Goal: Task Accomplishment & Management: Manage account settings

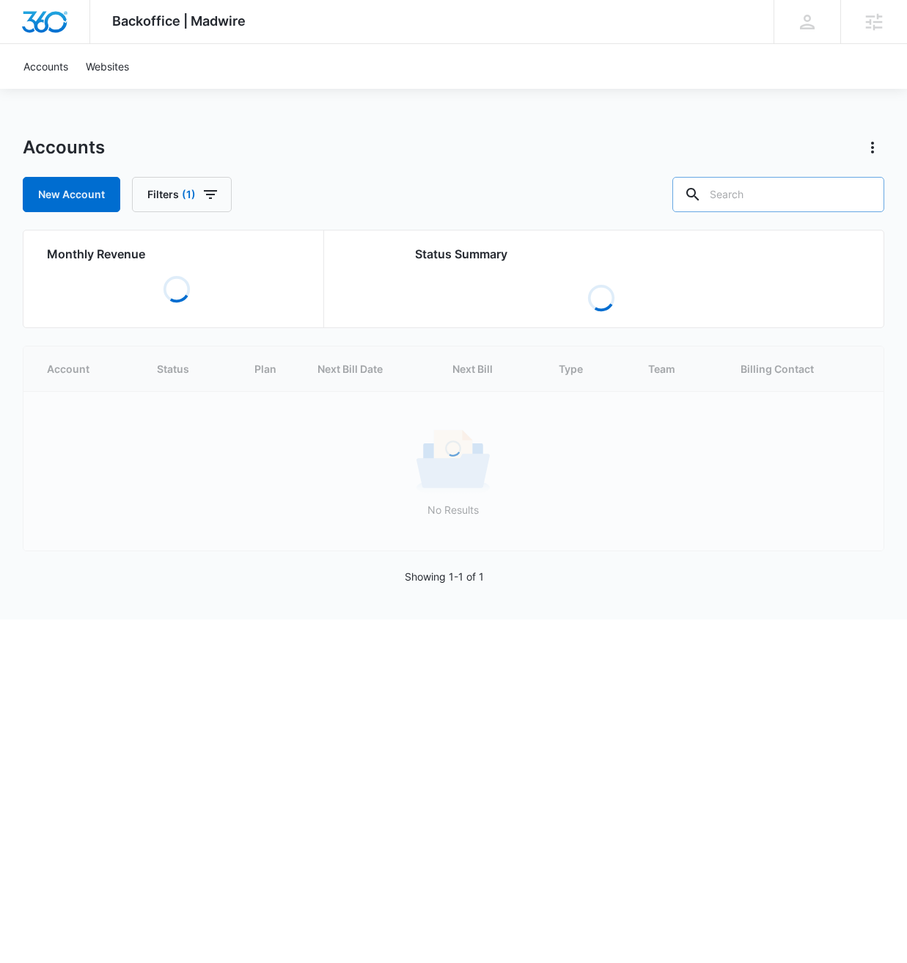
click at [790, 177] on input "text" at bounding box center [779, 194] width 212 height 35
paste input "M337161"
type input "M337161"
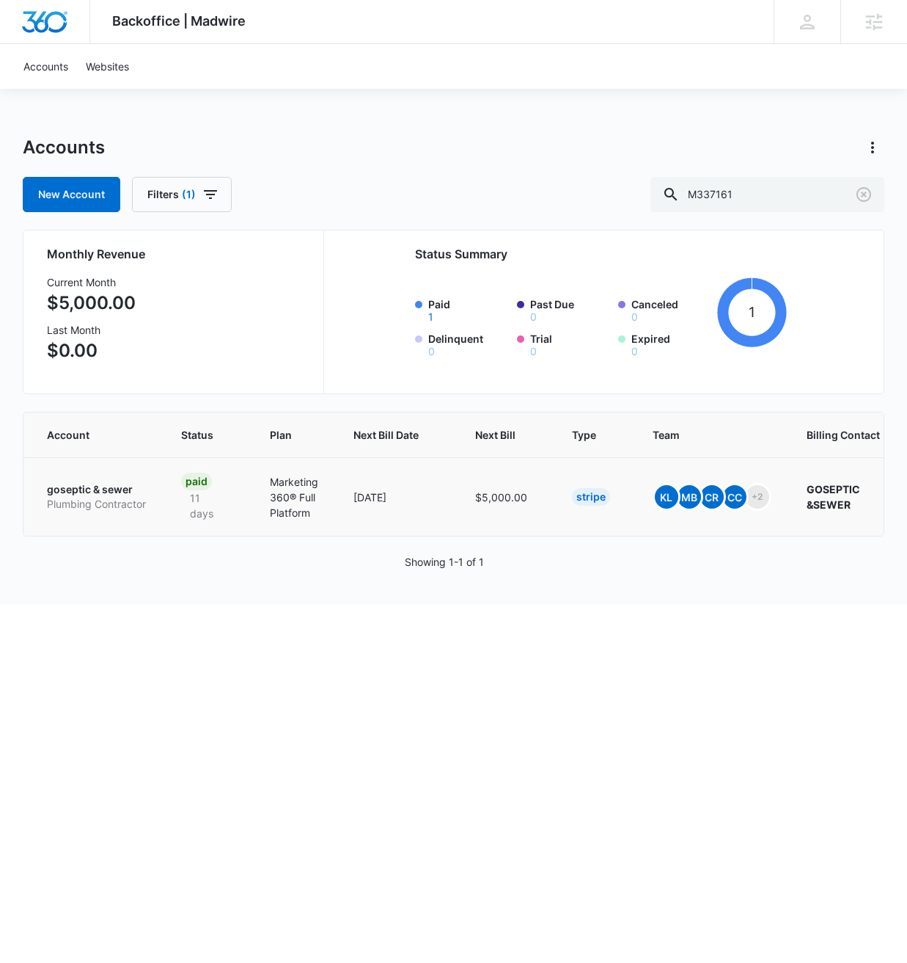
click at [95, 488] on p "goseptic & sewer" at bounding box center [96, 489] width 99 height 15
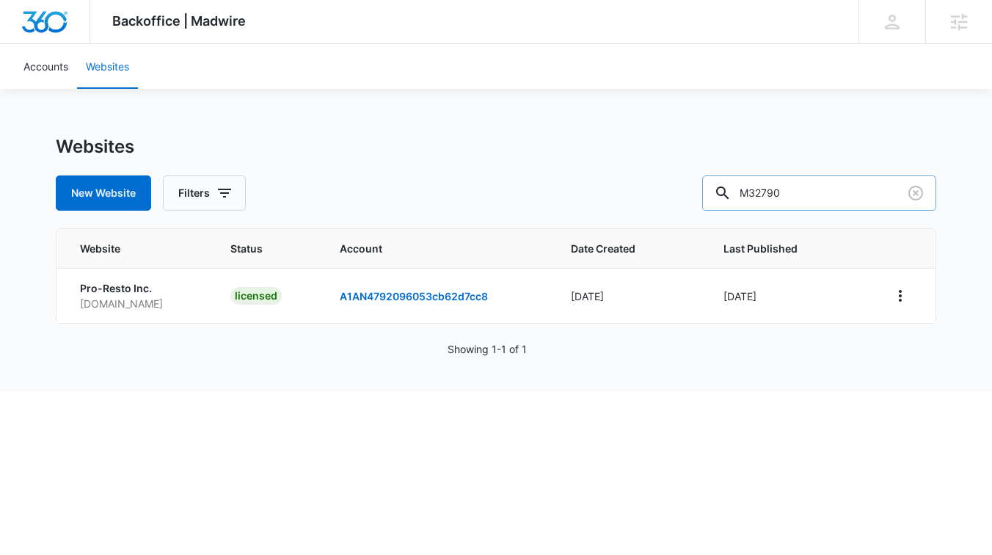
click at [841, 186] on input "M32790" at bounding box center [819, 192] width 234 height 35
paste input "09436"
type input "M309436"
click at [904, 299] on icon "View More" at bounding box center [900, 296] width 18 height 18
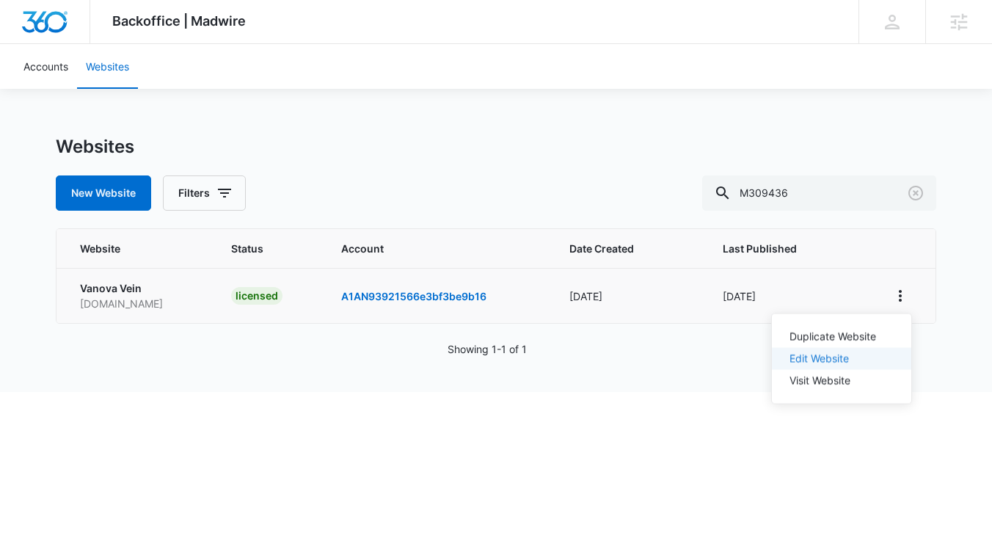
click at [839, 362] on link "Edit Website" at bounding box center [818, 358] width 59 height 12
click at [896, 298] on icon "View More" at bounding box center [900, 296] width 18 height 18
click at [847, 374] on link "Visit Website" at bounding box center [819, 380] width 61 height 12
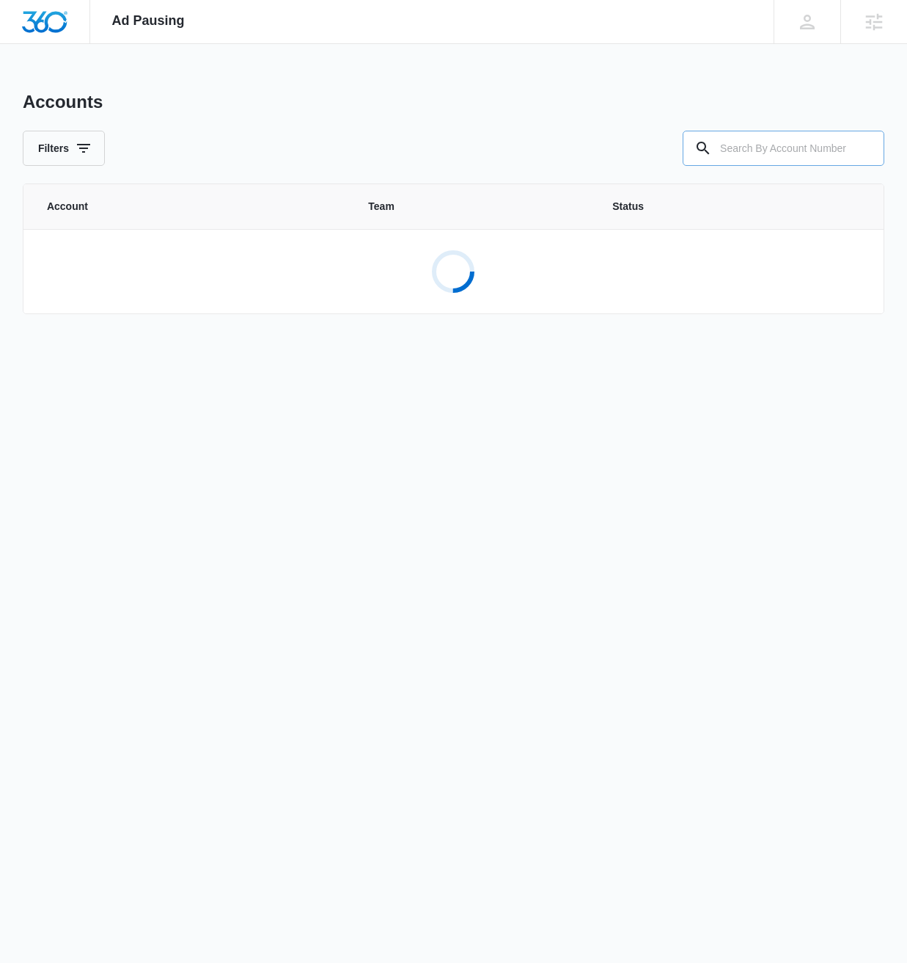
click at [806, 156] on input "text" at bounding box center [784, 148] width 202 height 35
click at [801, 150] on input "text" at bounding box center [784, 148] width 202 height 35
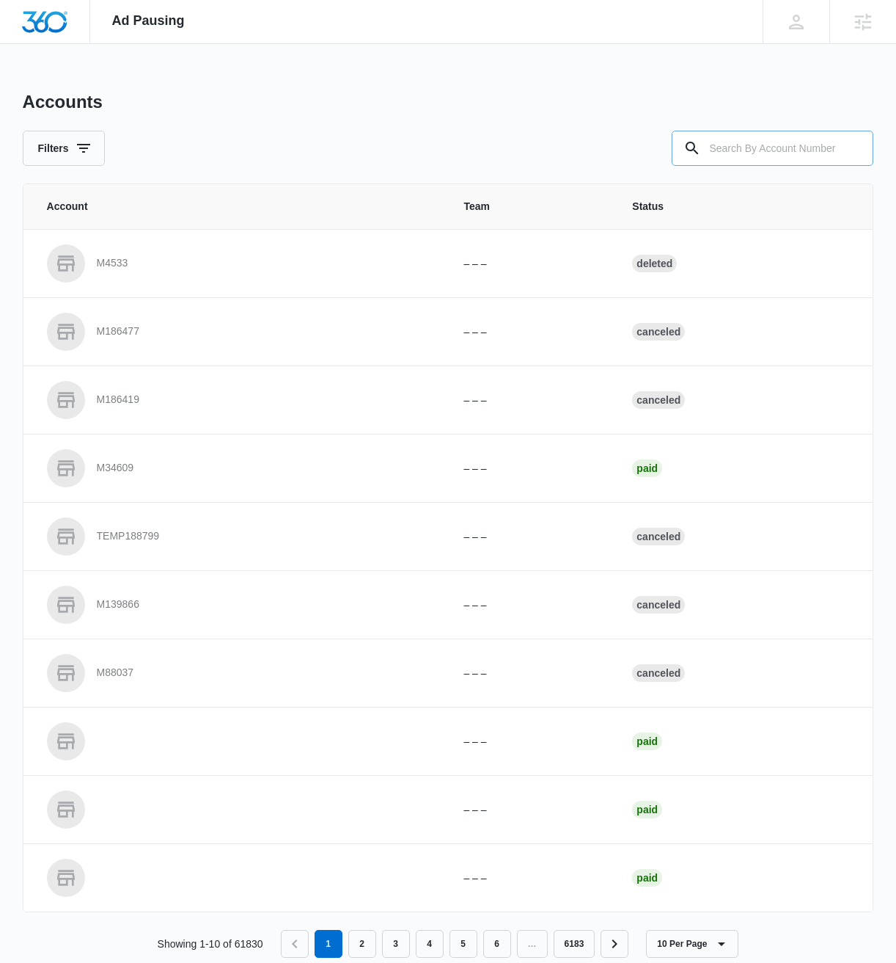
paste input "M309436"
type input "M309436"
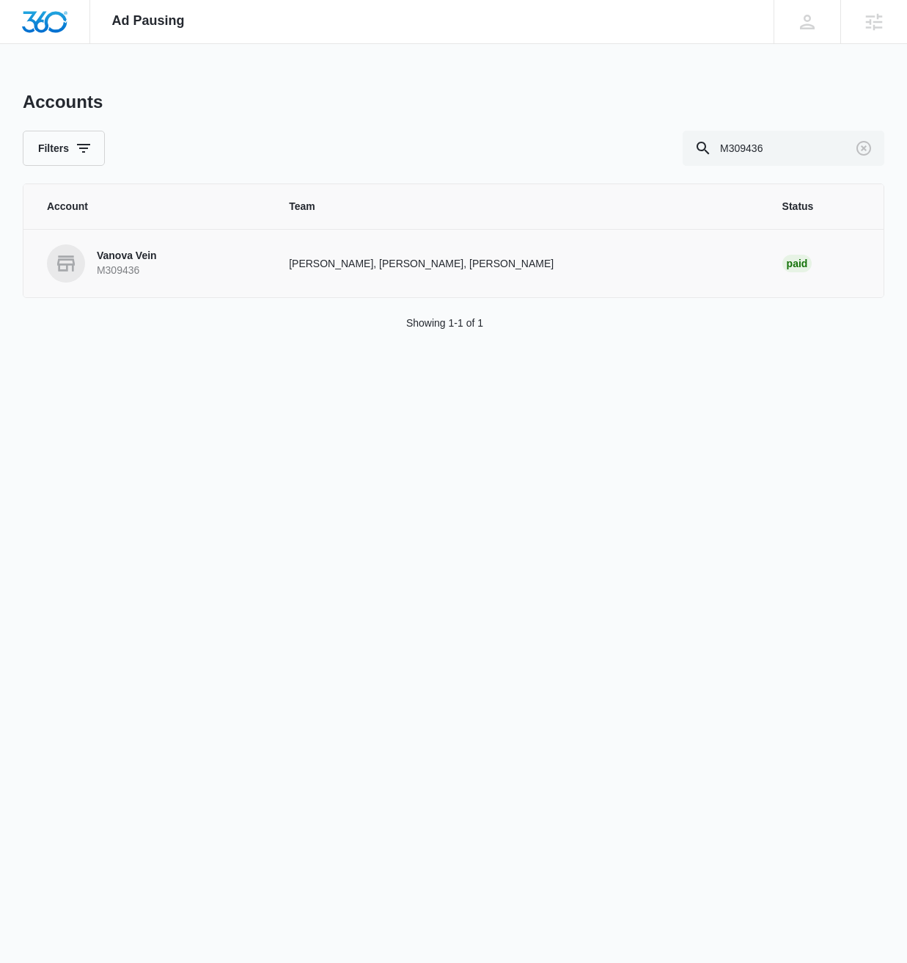
click at [134, 251] on p "Vanova Vein" at bounding box center [127, 256] width 60 height 15
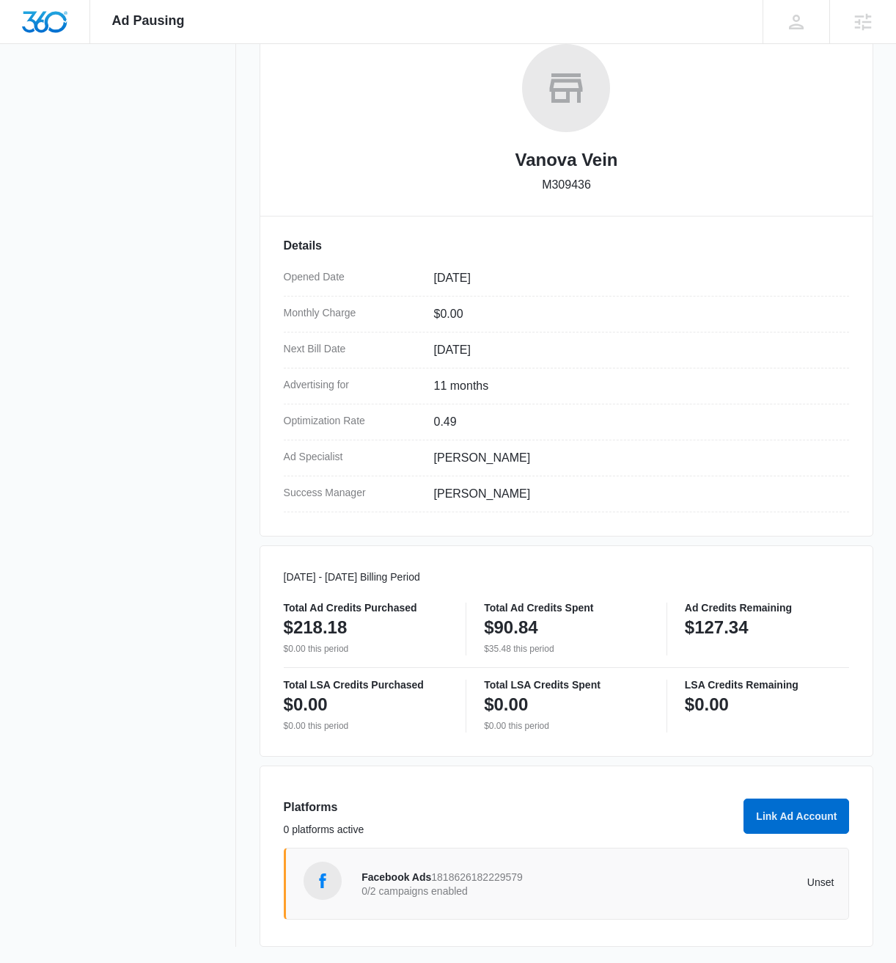
scroll to position [238, 0]
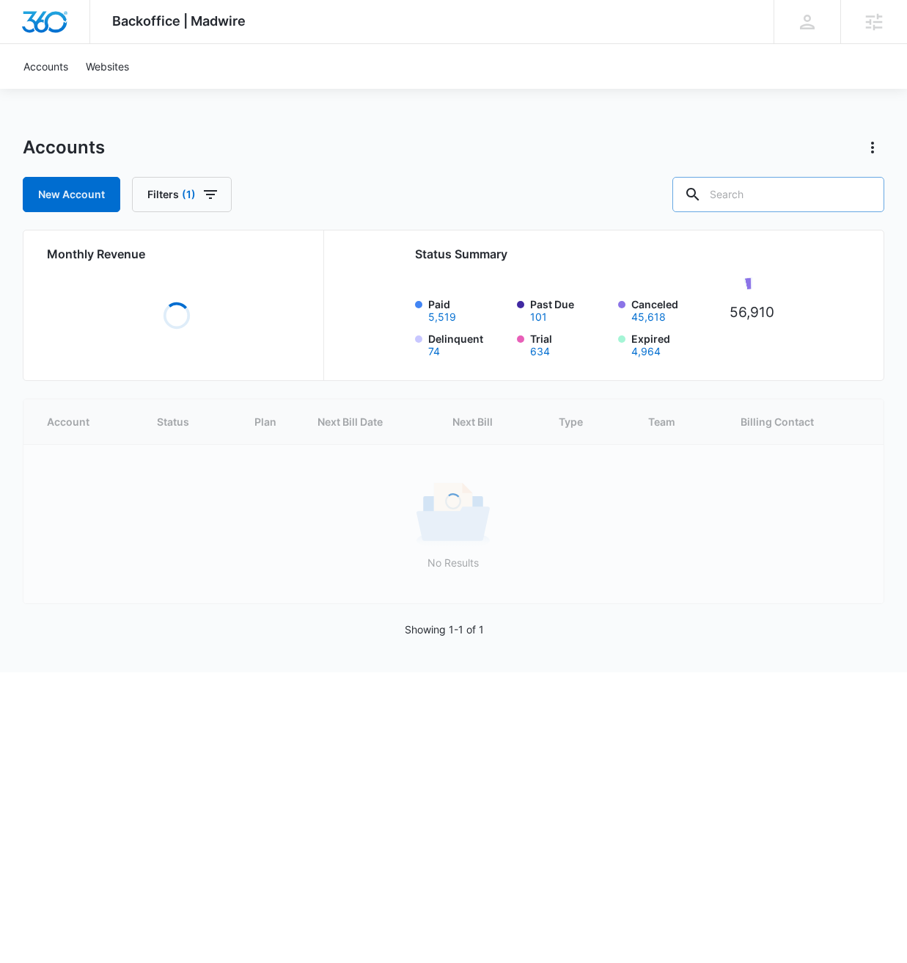
click at [813, 196] on input "text" at bounding box center [779, 194] width 212 height 35
paste input "M309436"
type input "M309436"
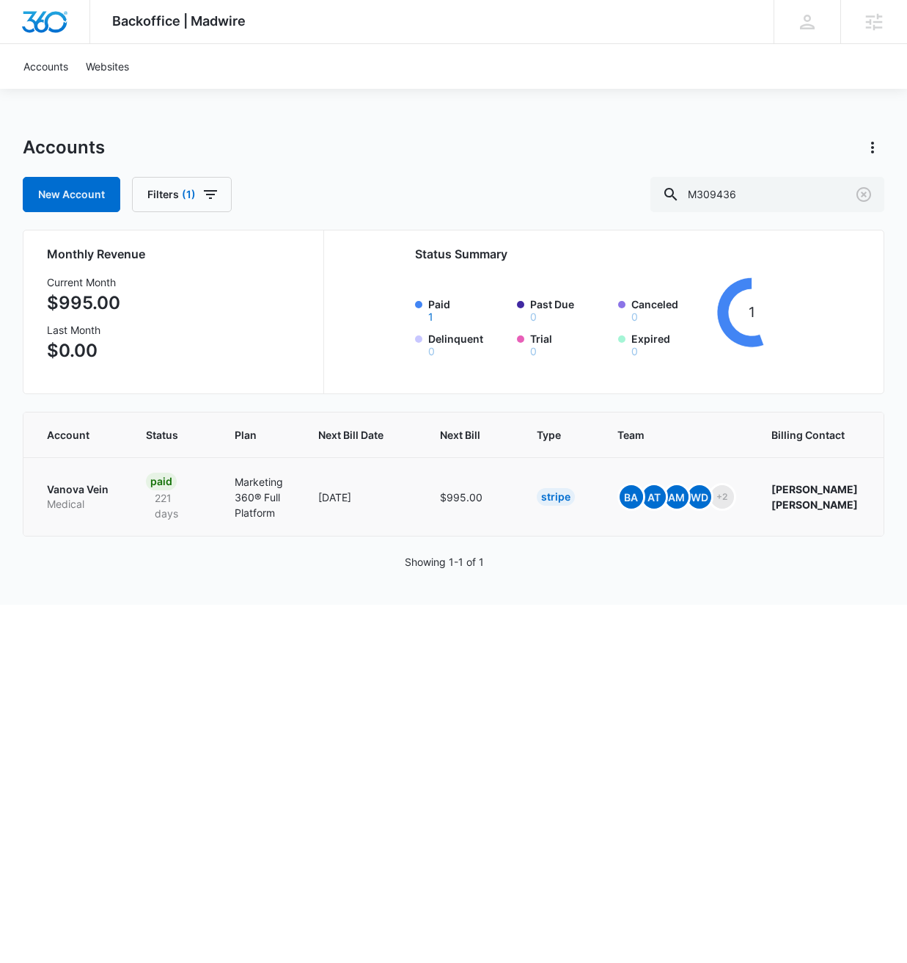
click at [48, 505] on p "Medical" at bounding box center [79, 504] width 64 height 15
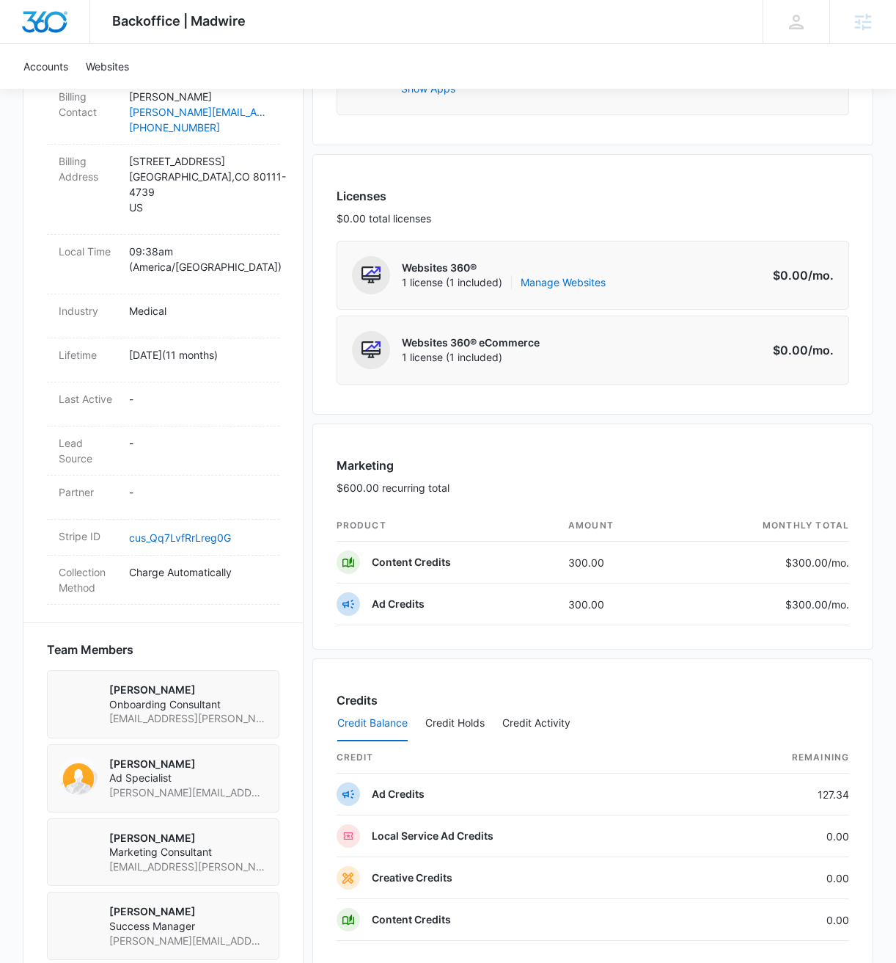
scroll to position [466, 0]
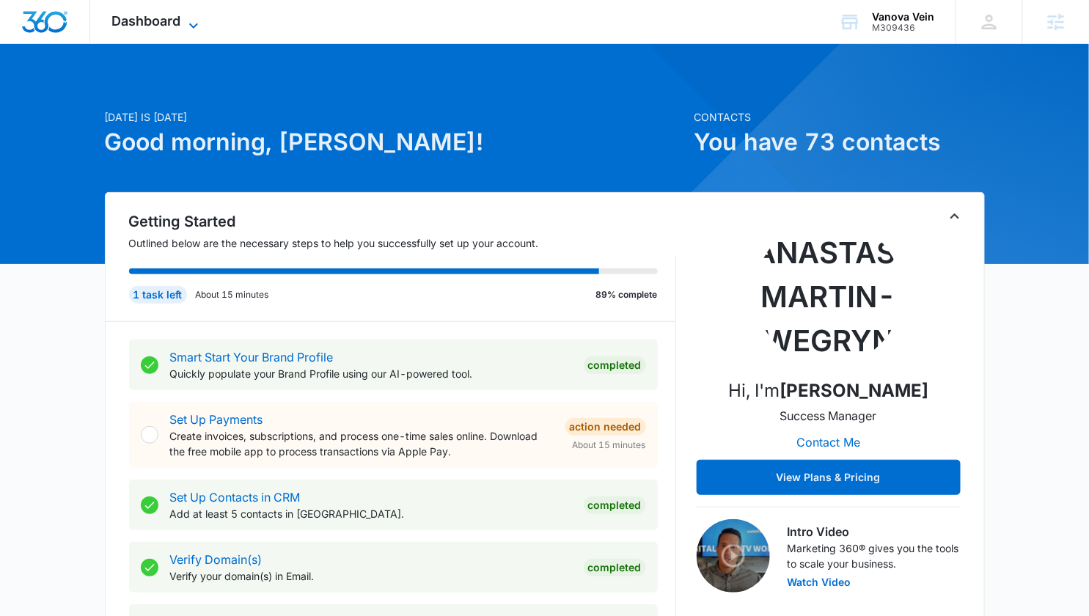
click at [197, 28] on icon at bounding box center [194, 26] width 18 height 18
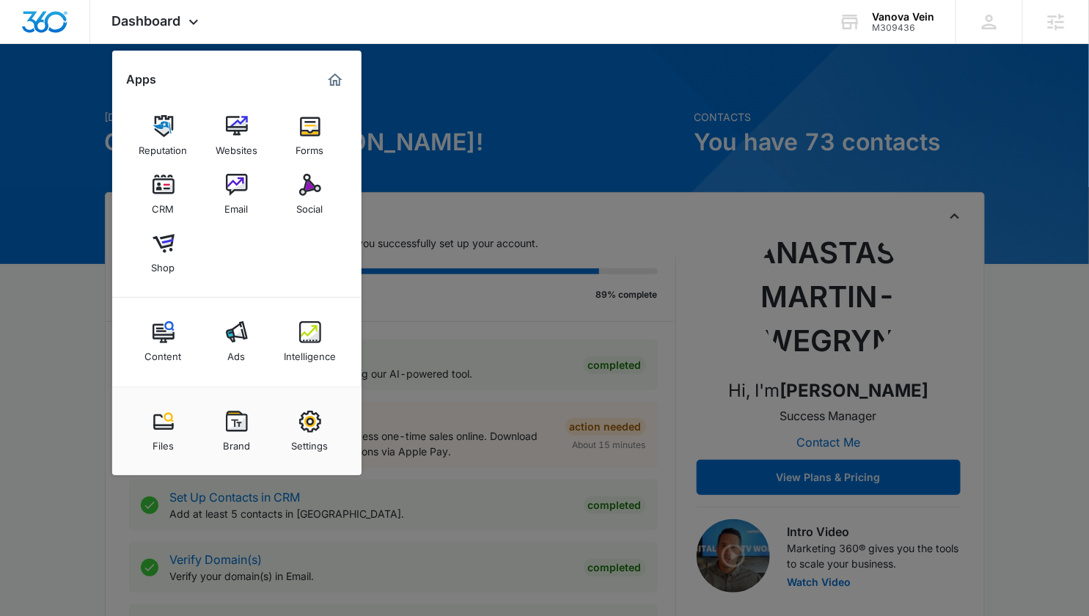
drag, startPoint x: 311, startPoint y: 343, endPoint x: 366, endPoint y: 342, distance: 55.0
click at [312, 343] on div "Intelligence" at bounding box center [310, 352] width 52 height 19
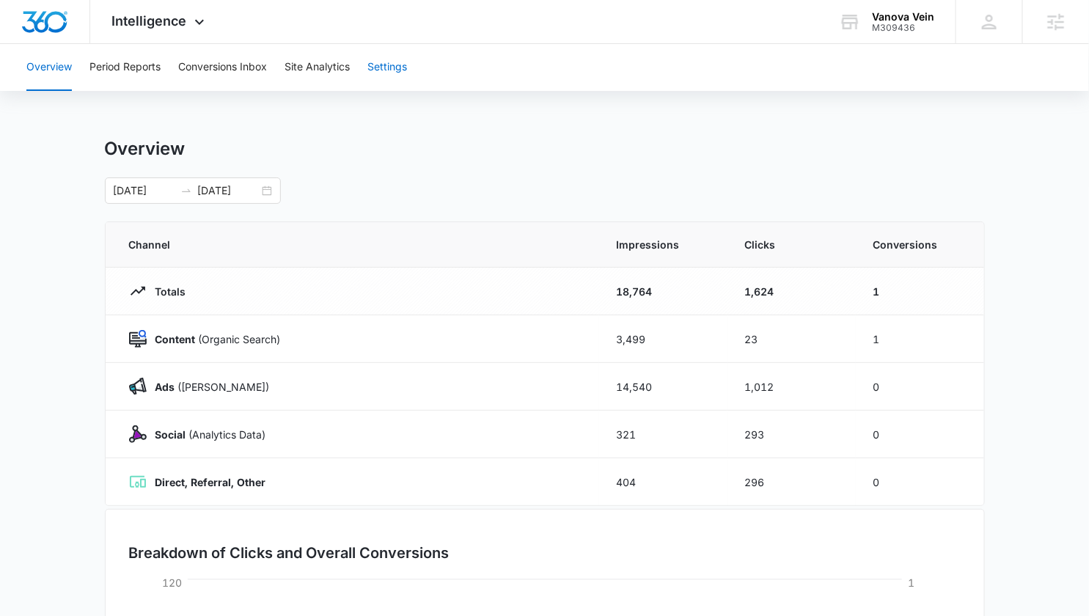
click at [403, 73] on button "Settings" at bounding box center [388, 67] width 40 height 47
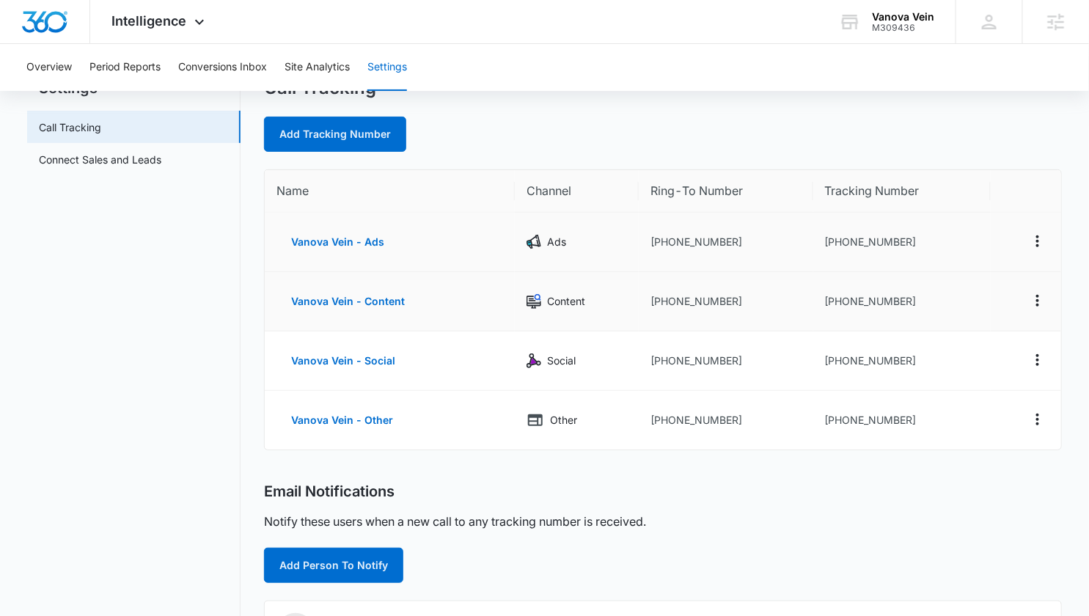
scroll to position [67, 0]
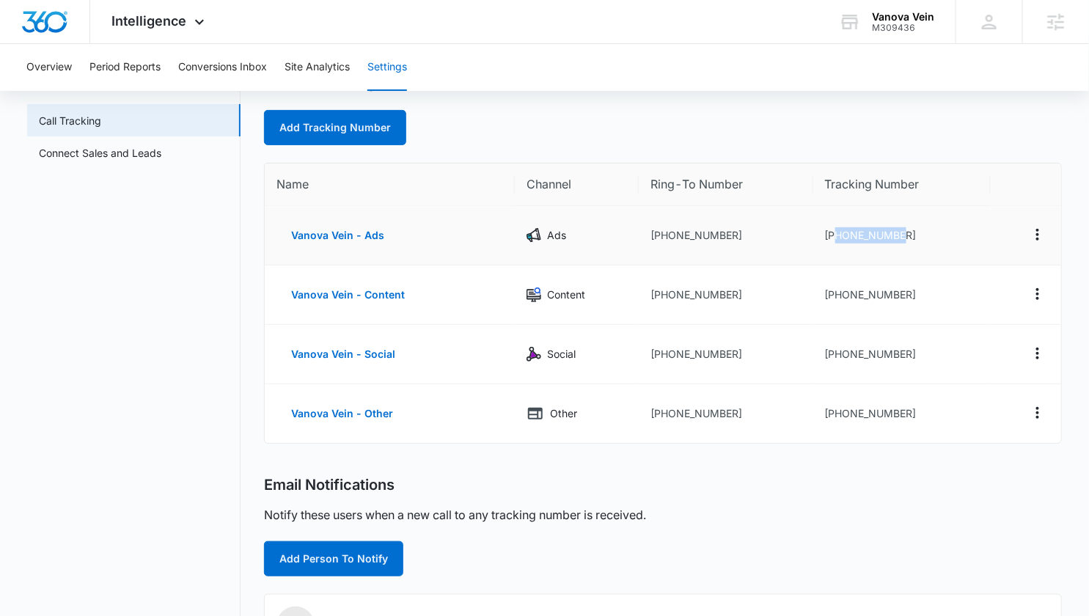
drag, startPoint x: 921, startPoint y: 231, endPoint x: 833, endPoint y: 234, distance: 87.3
click at [833, 234] on td "[PHONE_NUMBER]" at bounding box center [903, 235] width 178 height 59
copy td "7205054769"
click at [923, 35] on div "Vanova Vein M309436 Your Accounts View All" at bounding box center [886, 21] width 139 height 43
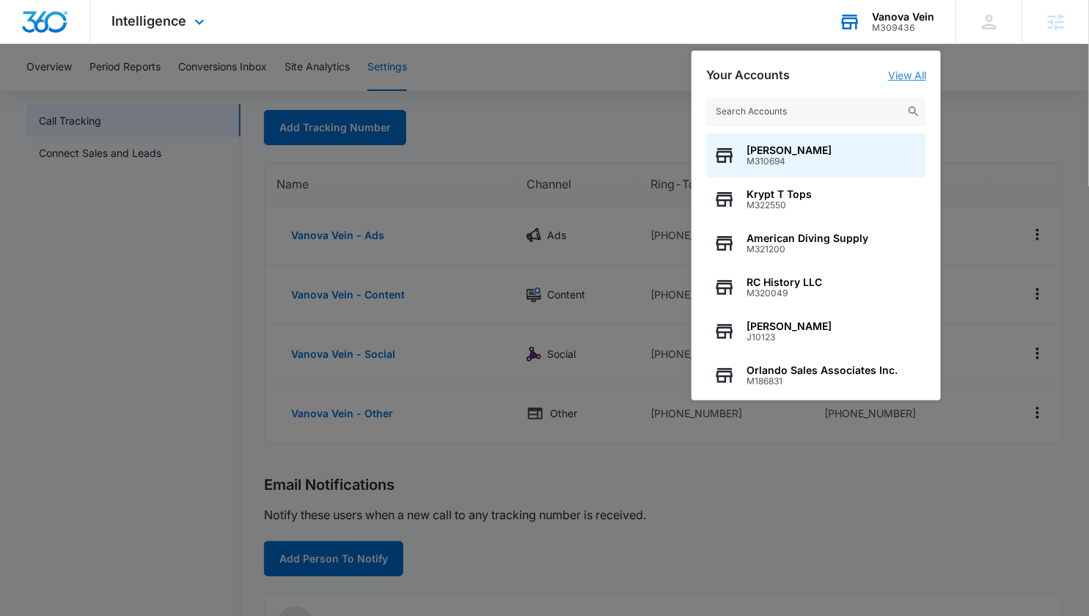
click at [910, 74] on link "View All" at bounding box center [907, 75] width 38 height 12
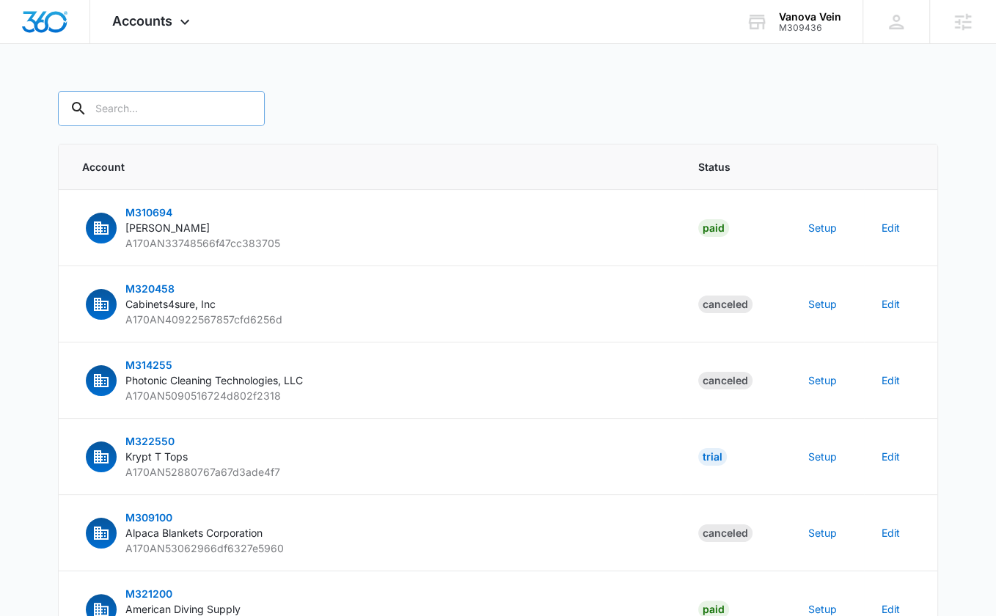
click at [150, 109] on input "text" at bounding box center [161, 108] width 207 height 35
paste input "M309436"
type input "M309436"
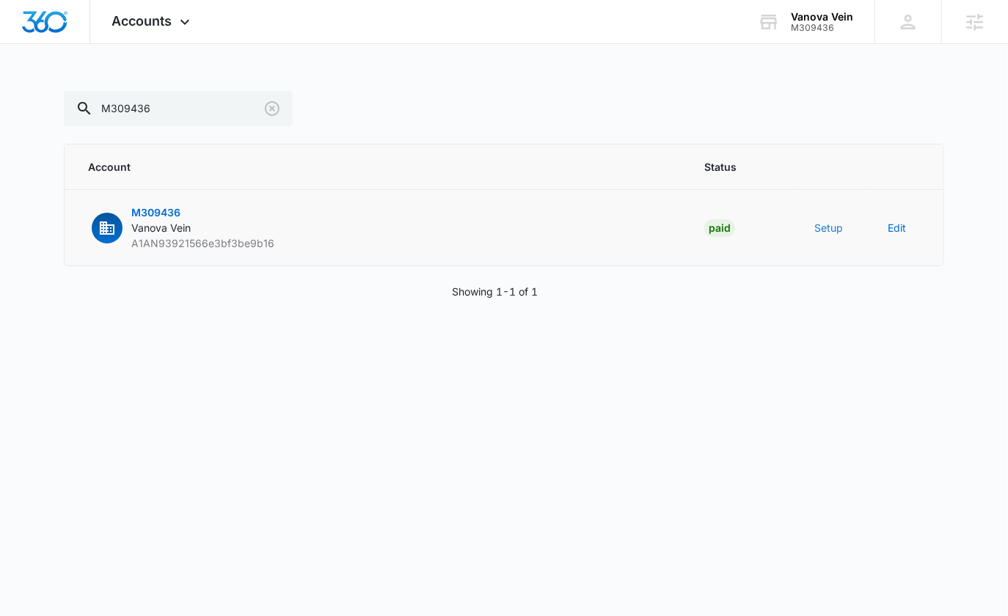
click at [833, 228] on button "Setup" at bounding box center [828, 227] width 29 height 15
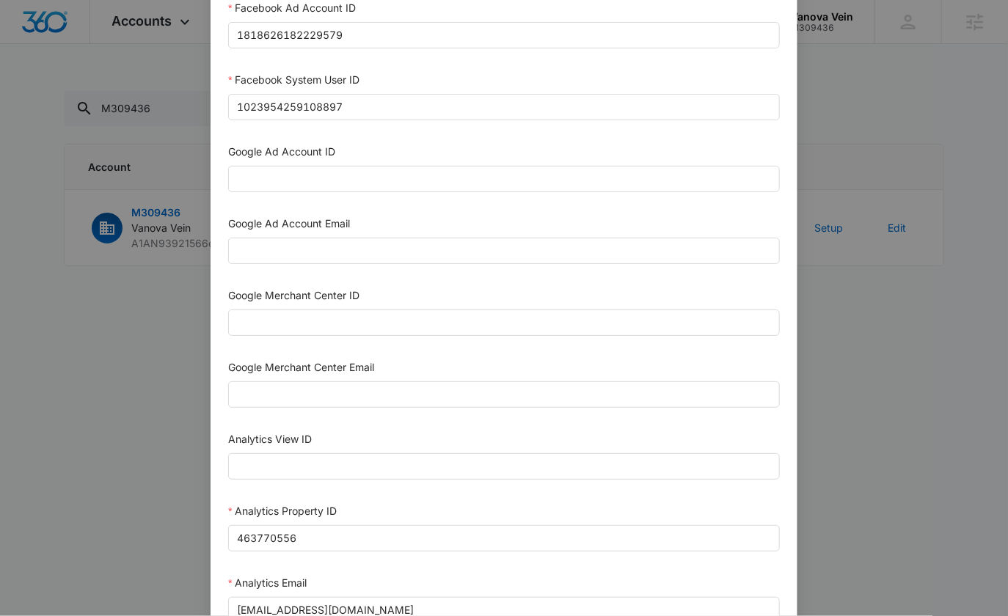
scroll to position [355, 0]
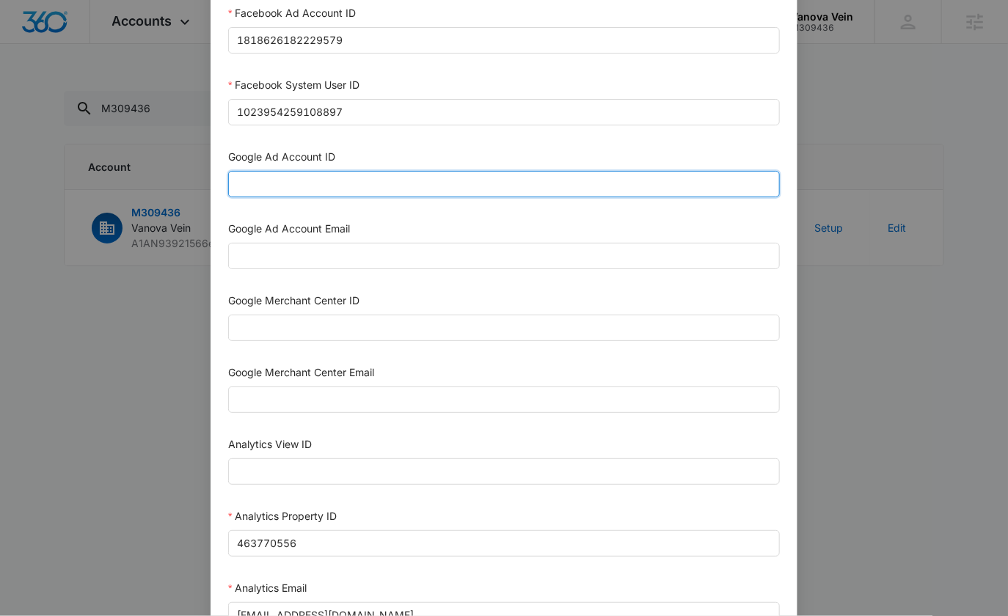
click at [295, 180] on input "Google Ad Account ID" at bounding box center [504, 184] width 552 height 26
paste input "[PHONE_NUMBER]"
type input "[PHONE_NUMBER]"
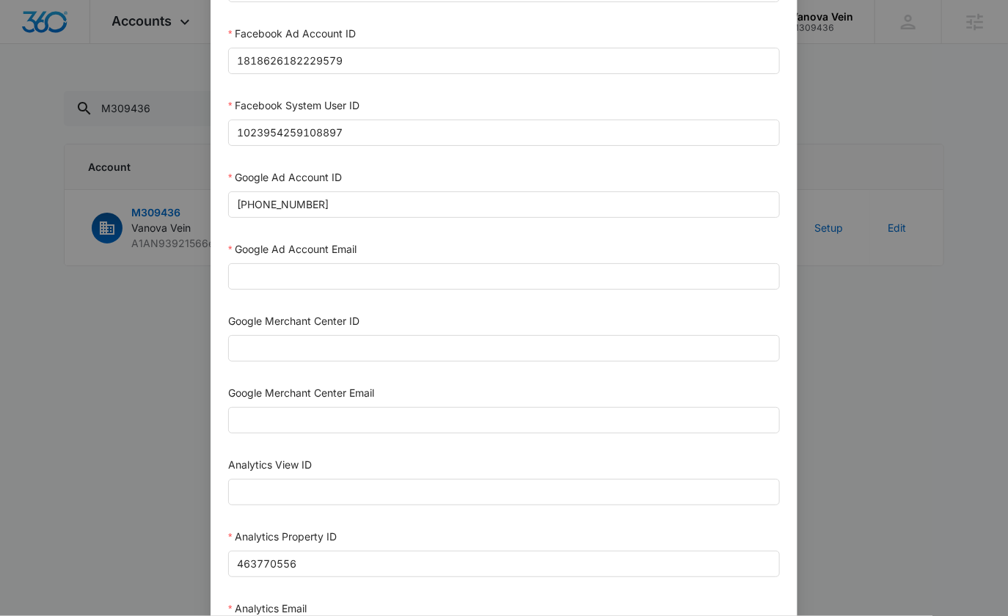
scroll to position [327, 0]
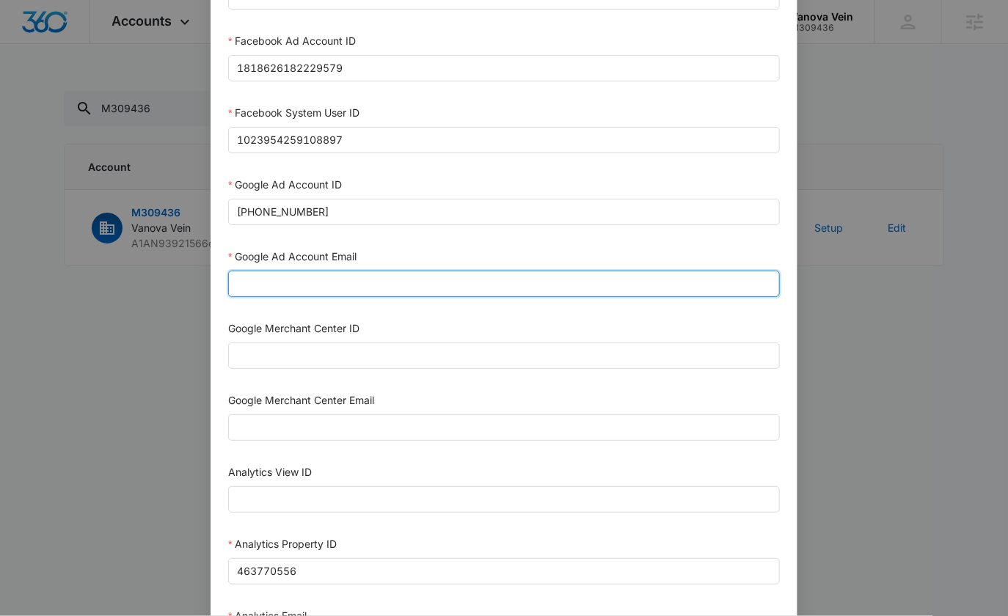
click at [328, 277] on input "Google Ad Account Email" at bounding box center [504, 284] width 552 height 26
paste input "m360+accounts1025@madwiremedia.com"
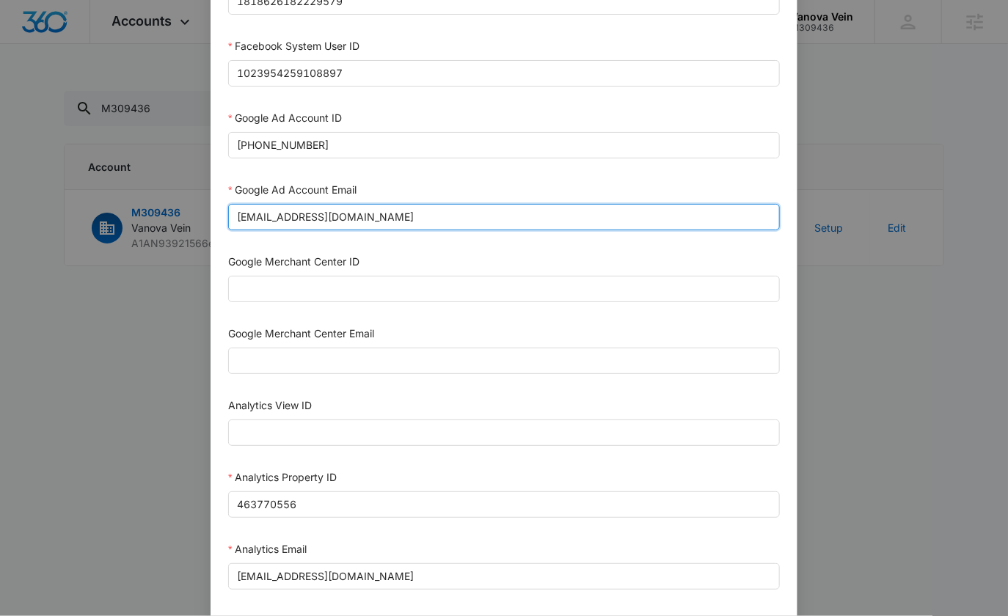
type input "m360+accounts1025@madwiremedia.com"
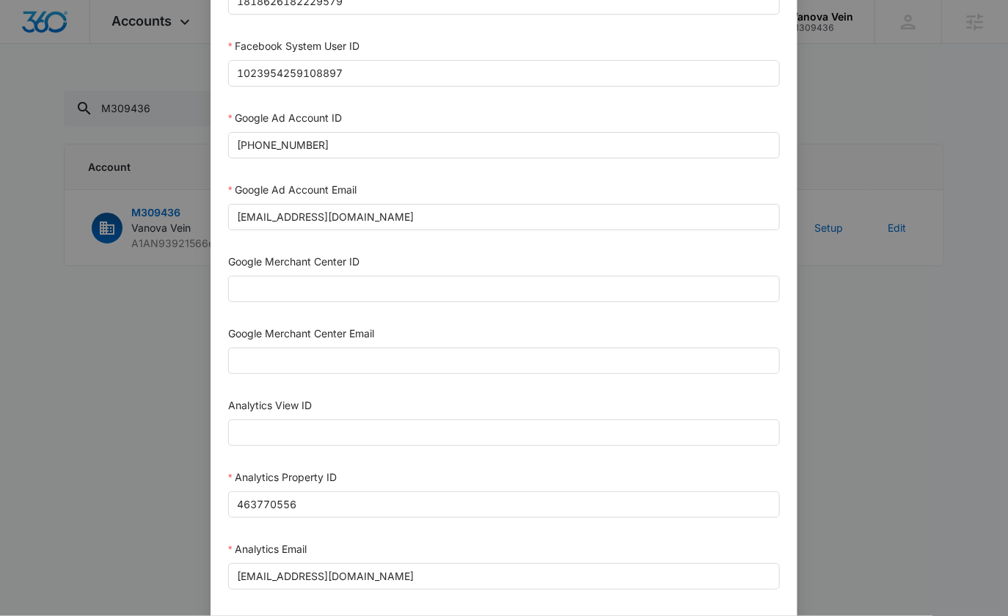
click at [550, 256] on div "Google Merchant Center ID" at bounding box center [504, 265] width 552 height 22
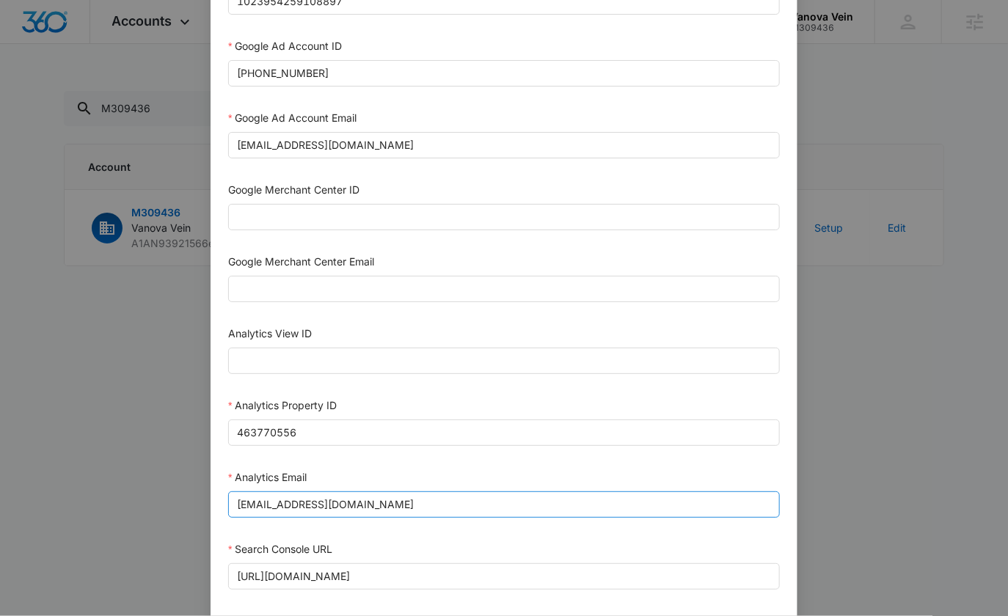
scroll to position [680, 0]
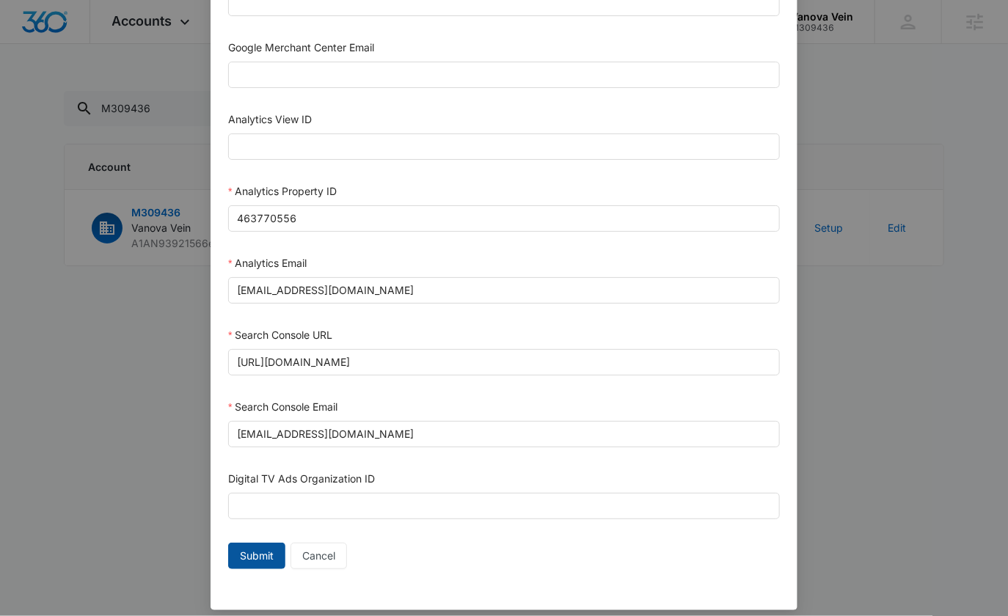
click at [264, 548] on span "Submit" at bounding box center [257, 556] width 34 height 16
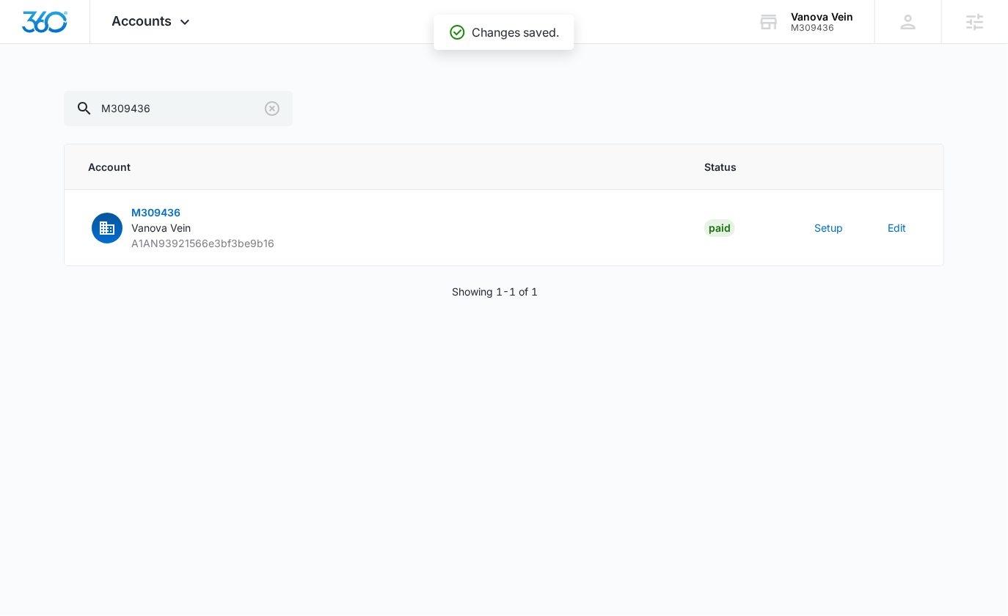
scroll to position [665, 0]
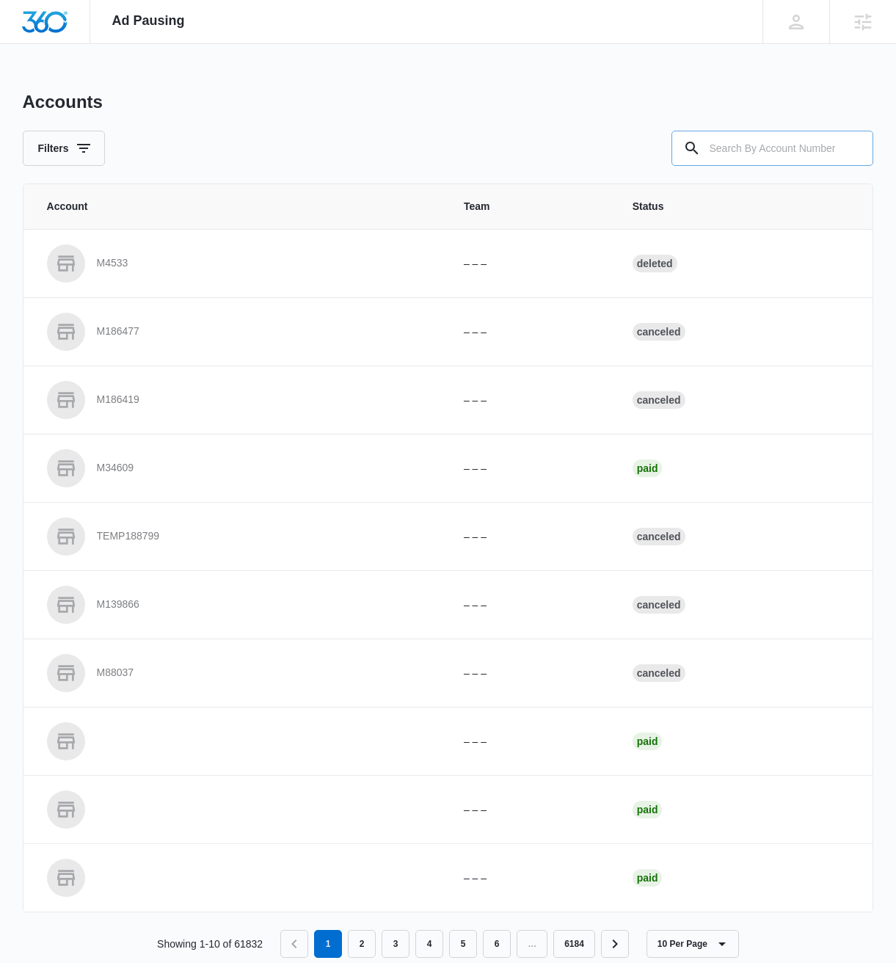
click at [790, 151] on input "text" at bounding box center [772, 148] width 202 height 35
paste input "M309436"
type input "M309436"
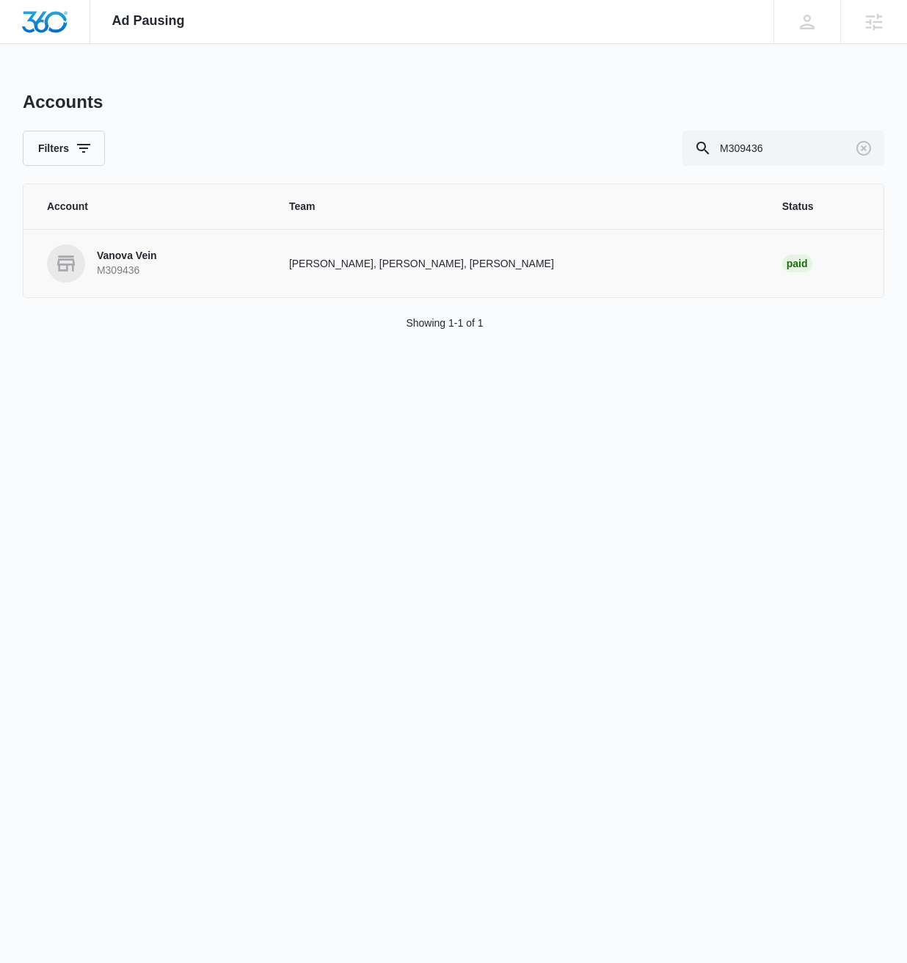
click at [227, 270] on link "Vanova Vein M309436" at bounding box center [150, 263] width 207 height 38
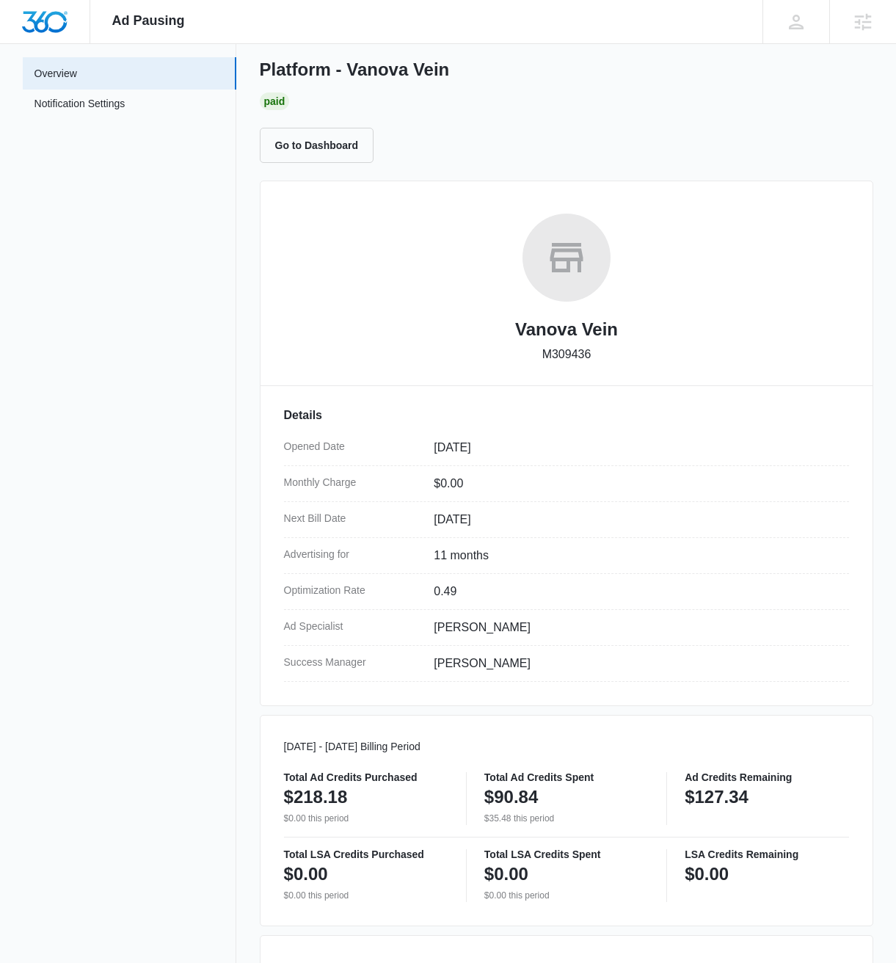
scroll to position [238, 0]
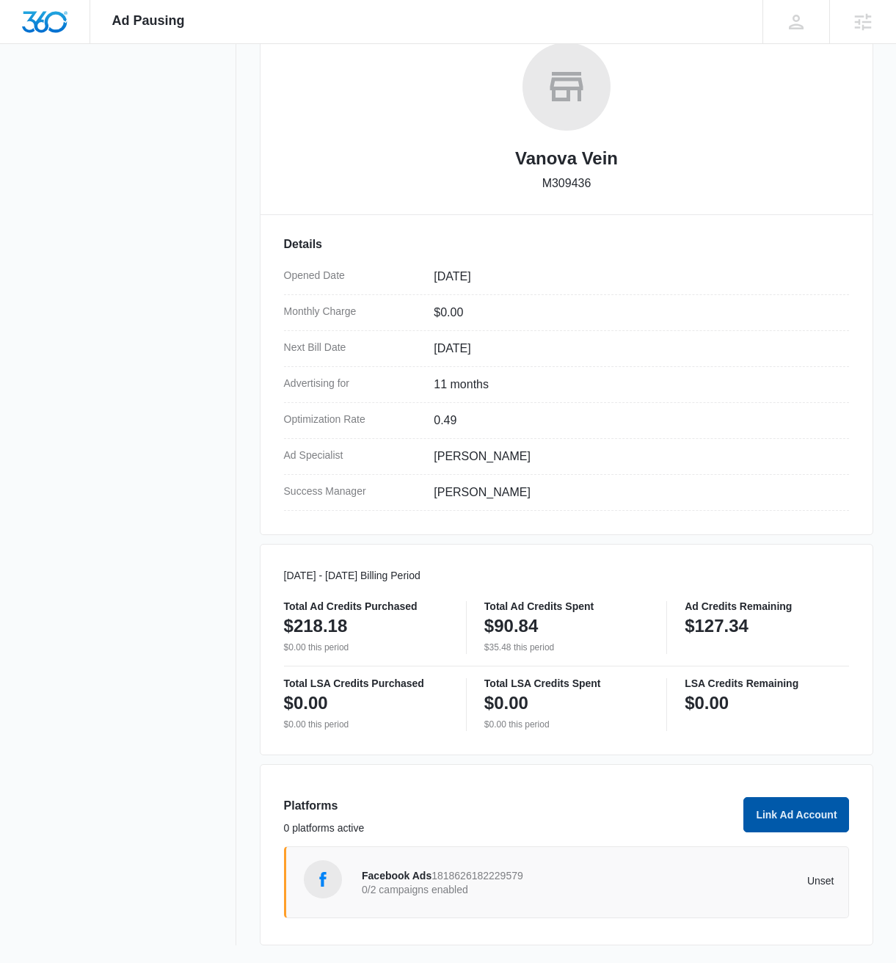
click at [795, 821] on button "Link Ad Account" at bounding box center [796, 814] width 106 height 35
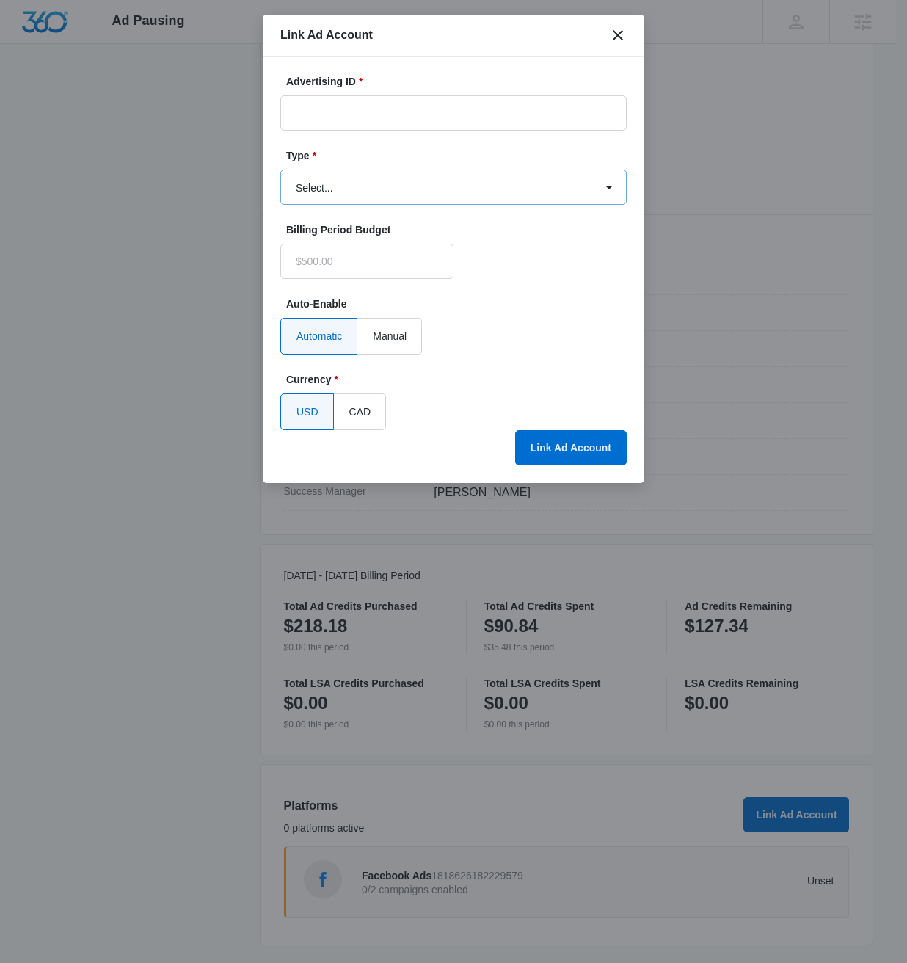
type input "$0.00"
click at [384, 119] on input "Advertising ID *" at bounding box center [453, 112] width 346 height 35
paste input "530-806-8191"
type input "530-806-8191"
click at [434, 156] on label "Type *" at bounding box center [459, 155] width 346 height 15
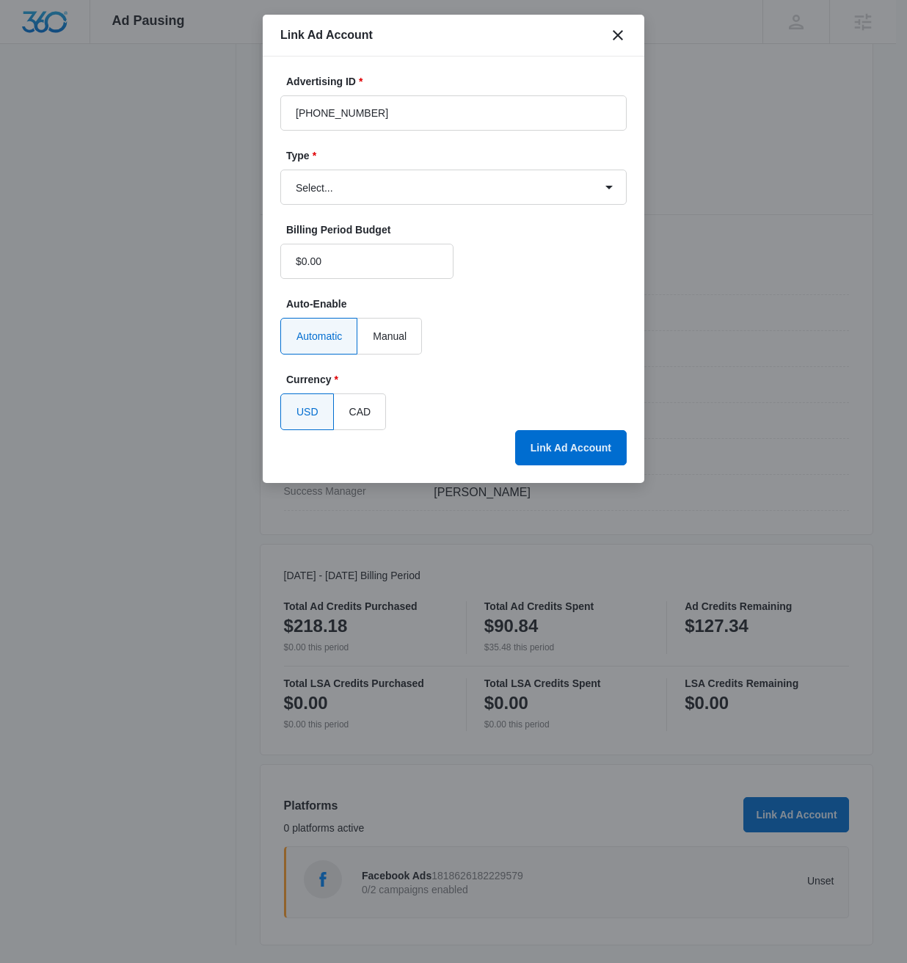
click at [434, 169] on select "Select... Bing Ads Facebook Ads Google Ads" at bounding box center [453, 186] width 346 height 35
click at [401, 188] on select "Select... Bing Ads Facebook Ads Google Ads" at bounding box center [453, 186] width 346 height 35
select select "google"
click at [280, 169] on select "Select... Bing Ads Facebook Ads Google Ads" at bounding box center [453, 186] width 346 height 35
click at [580, 453] on button "Link Ad Account" at bounding box center [571, 447] width 112 height 35
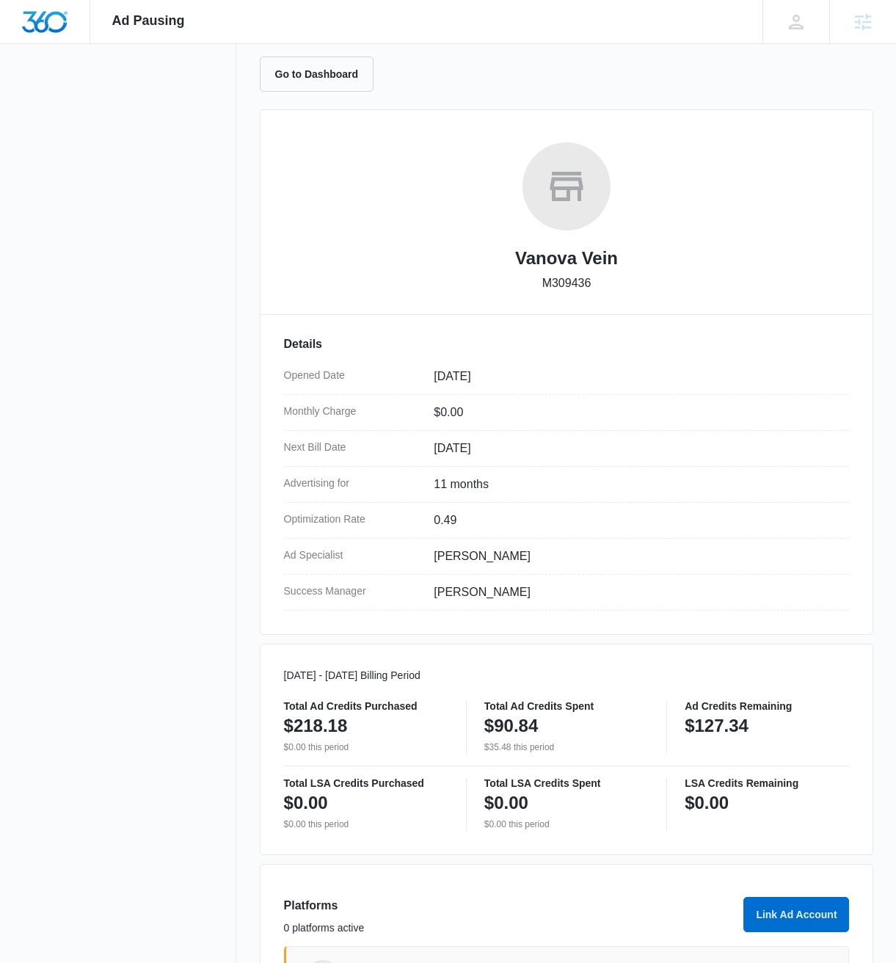
scroll to position [140, 0]
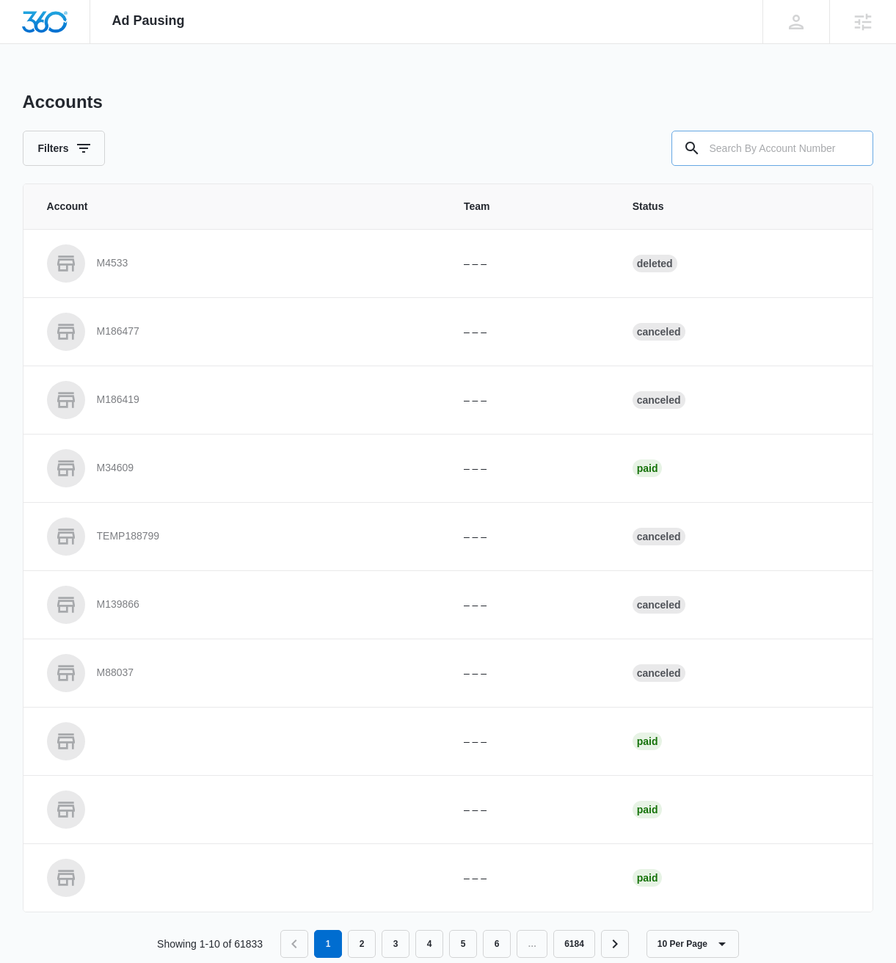
click at [784, 155] on input "text" at bounding box center [772, 148] width 202 height 35
paste input "M335688"
type input "M335688"
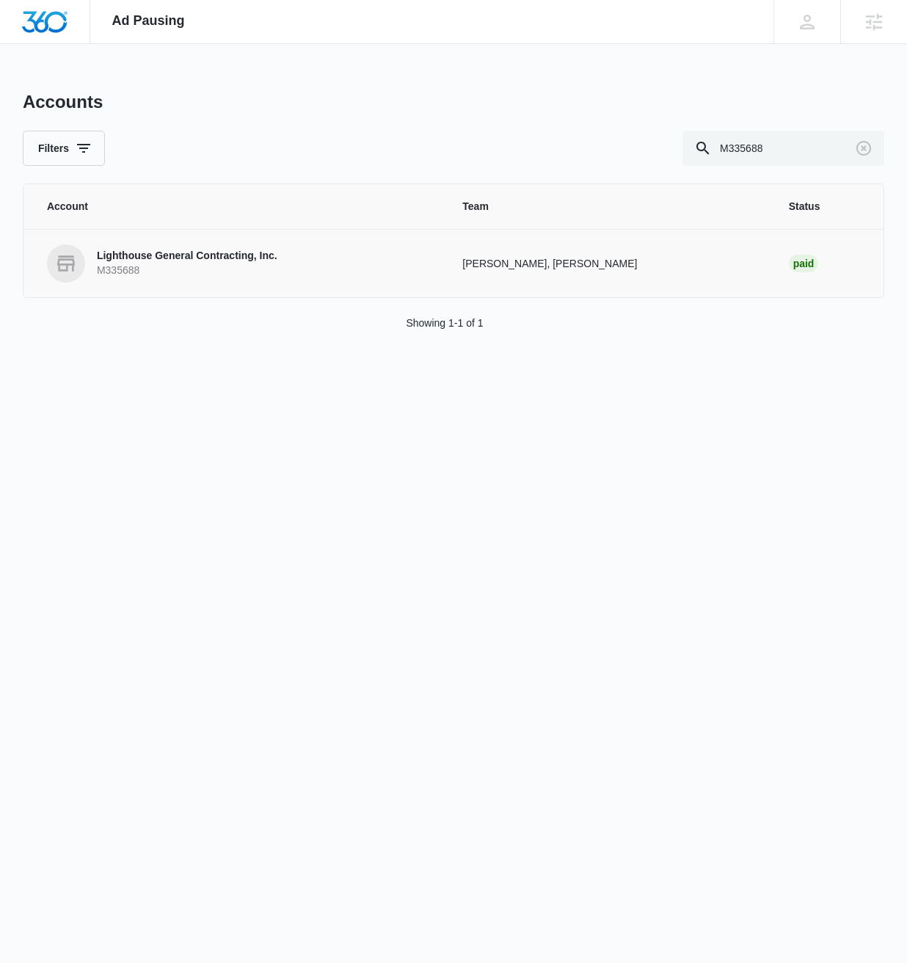
click at [183, 255] on p "Lighthouse General Contracting, Inc." at bounding box center [187, 256] width 180 height 15
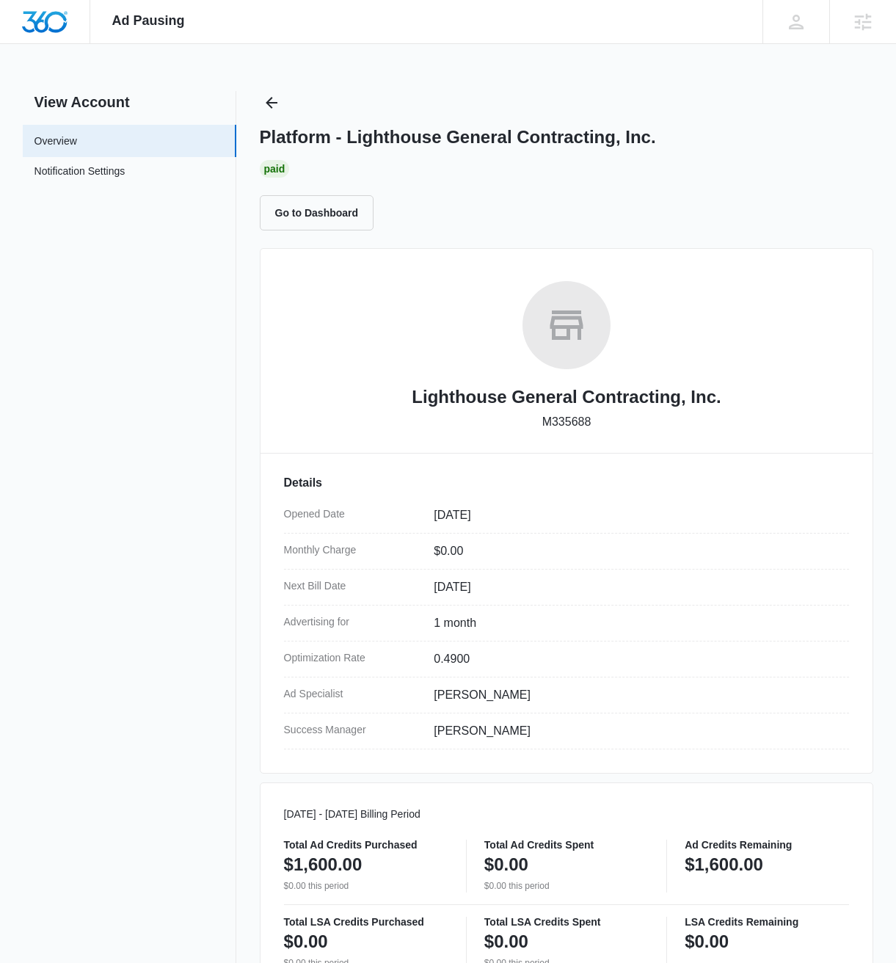
scroll to position [506, 0]
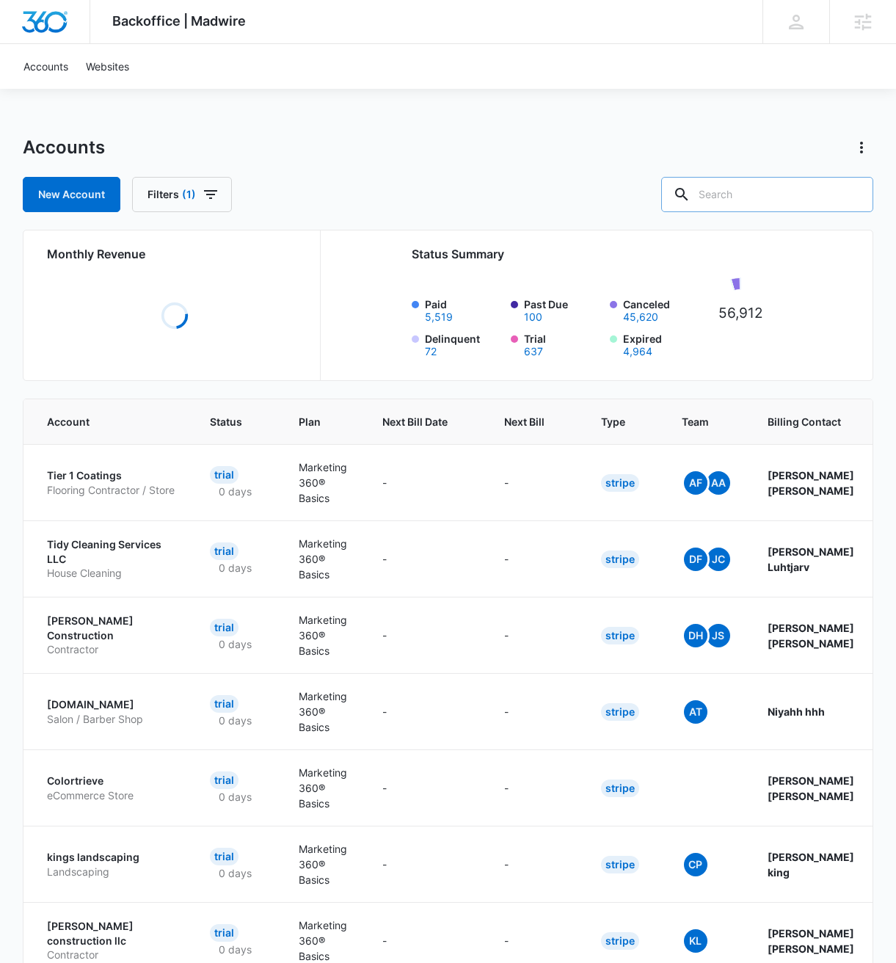
drag, startPoint x: 792, startPoint y: 175, endPoint x: 784, endPoint y: 200, distance: 25.5
click at [792, 178] on div "Accounts New Account Filters (1)" at bounding box center [448, 174] width 851 height 76
click at [784, 200] on input "text" at bounding box center [767, 194] width 212 height 35
paste input "M335688"
type input "M335688"
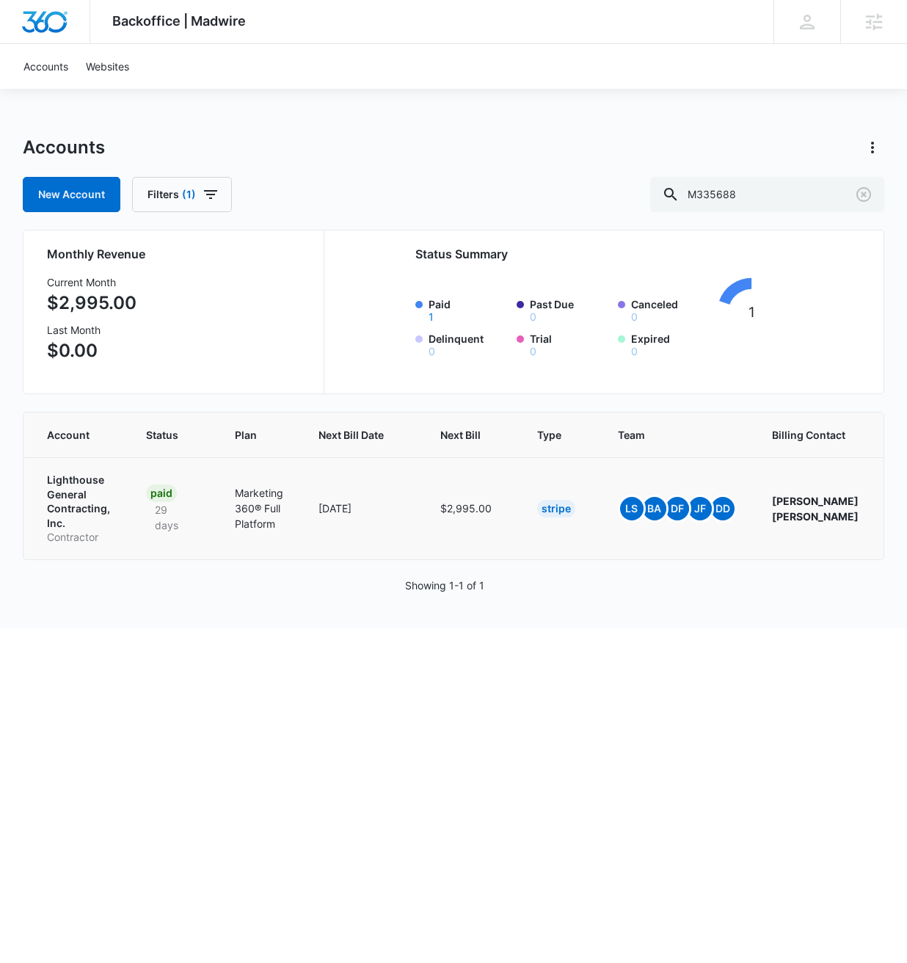
click at [70, 503] on p "Lighthouse General Contracting, Inc." at bounding box center [79, 500] width 64 height 57
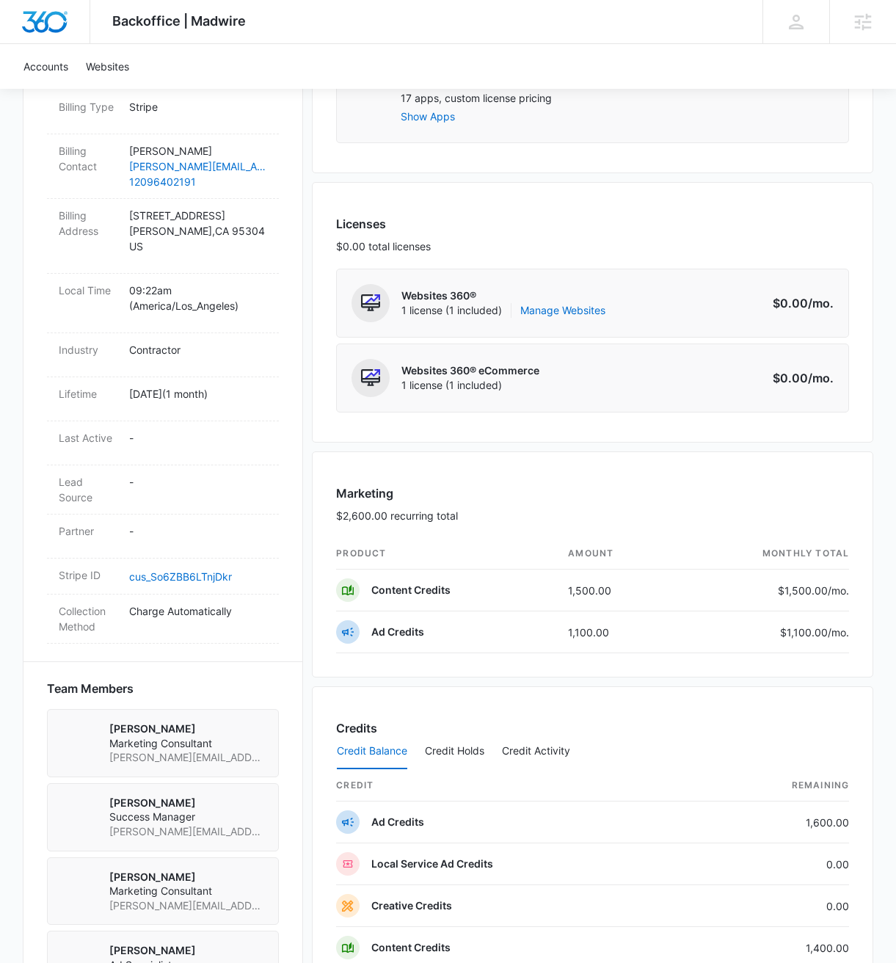
scroll to position [509, 0]
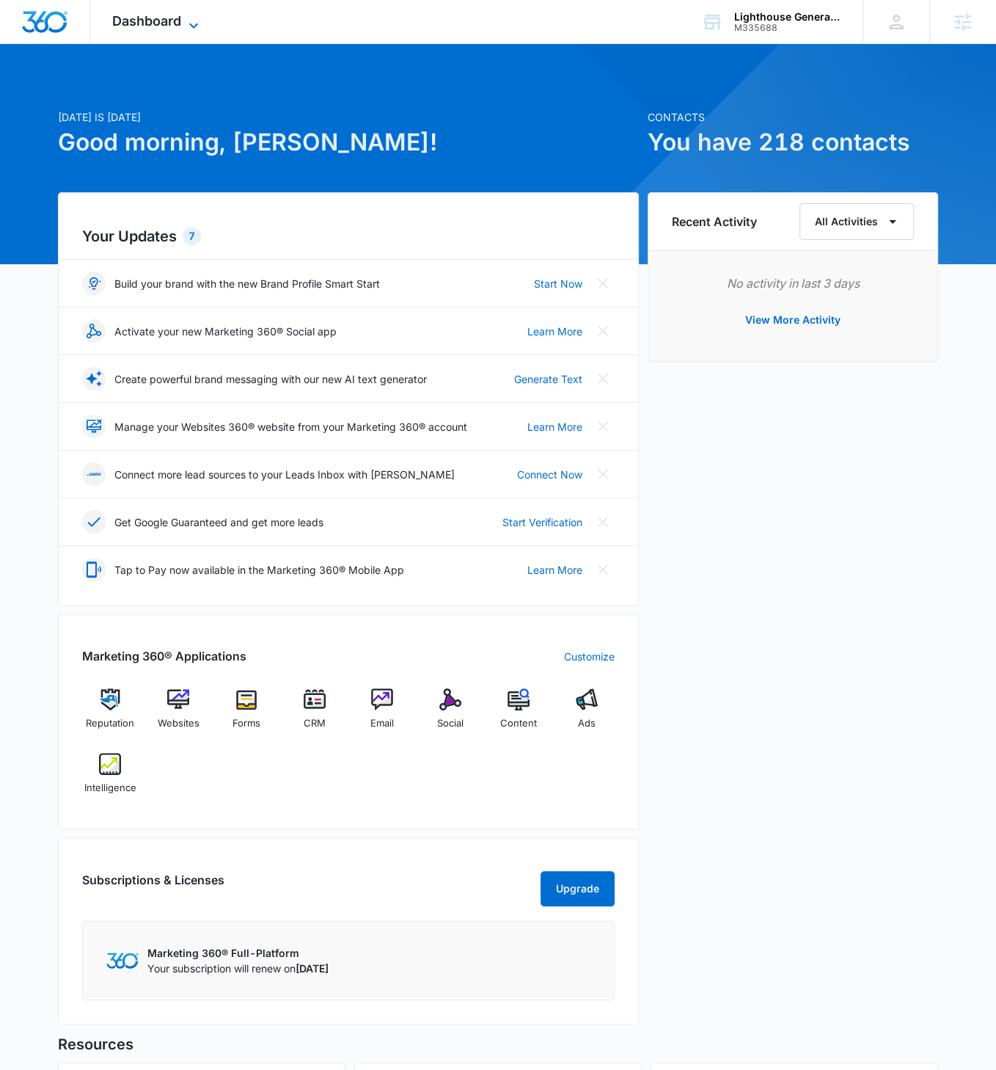
click at [199, 23] on icon at bounding box center [194, 26] width 18 height 18
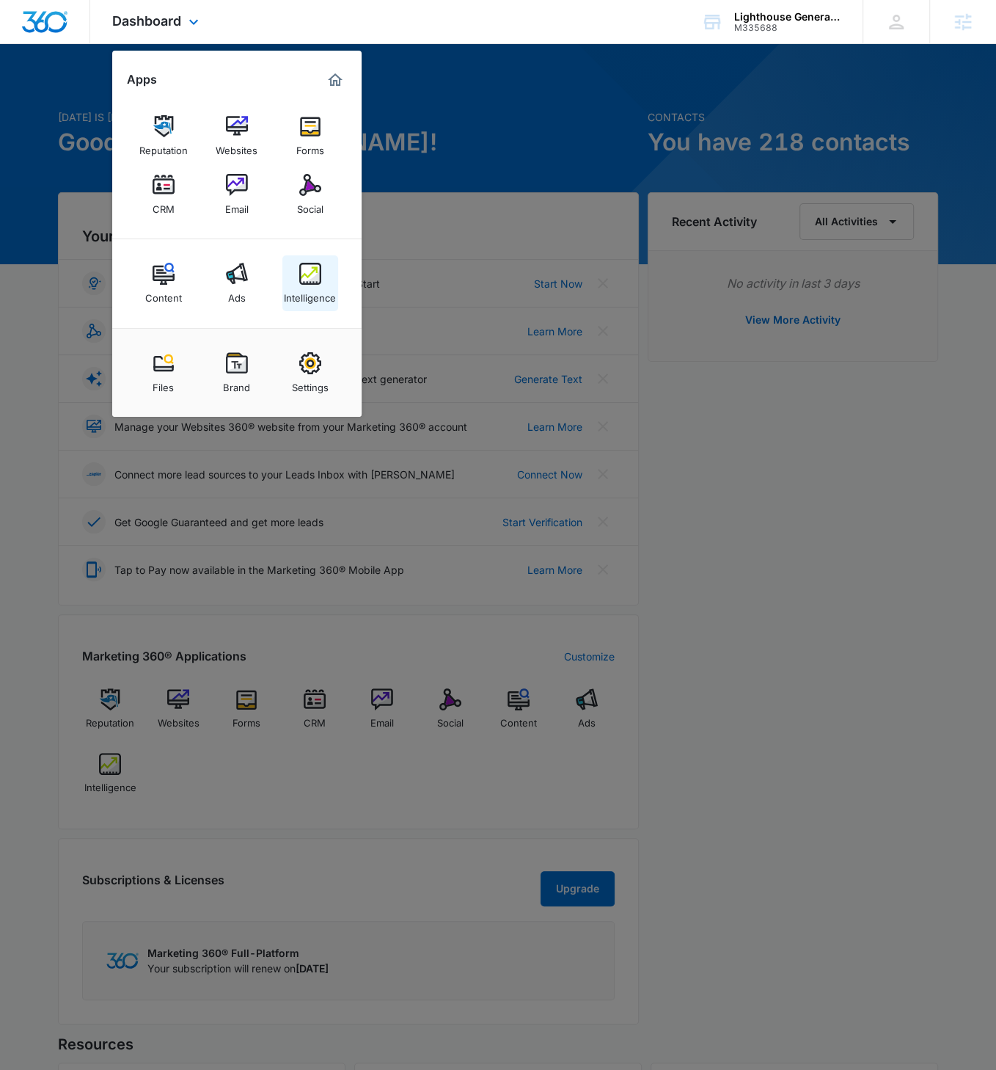
click at [310, 283] on img at bounding box center [310, 274] width 22 height 22
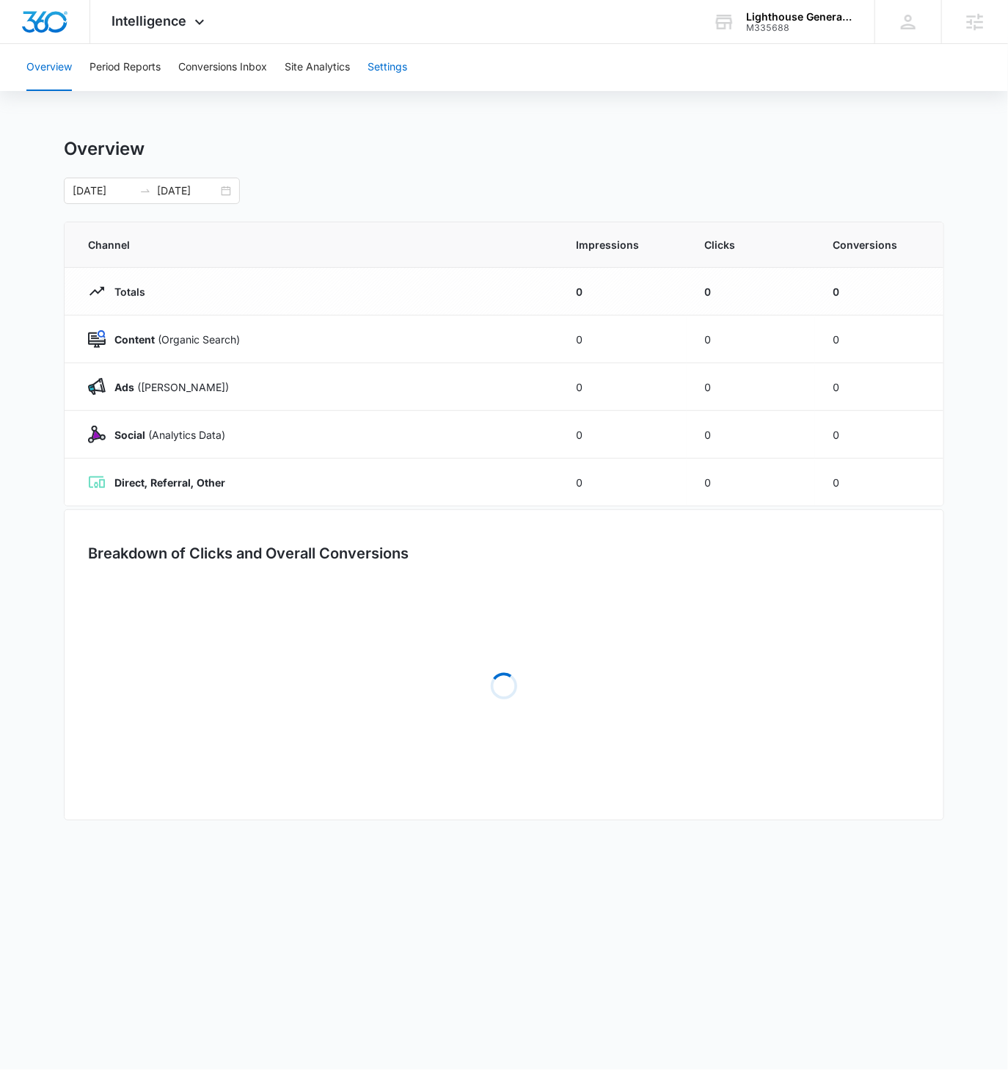
click at [393, 76] on button "Settings" at bounding box center [388, 67] width 40 height 47
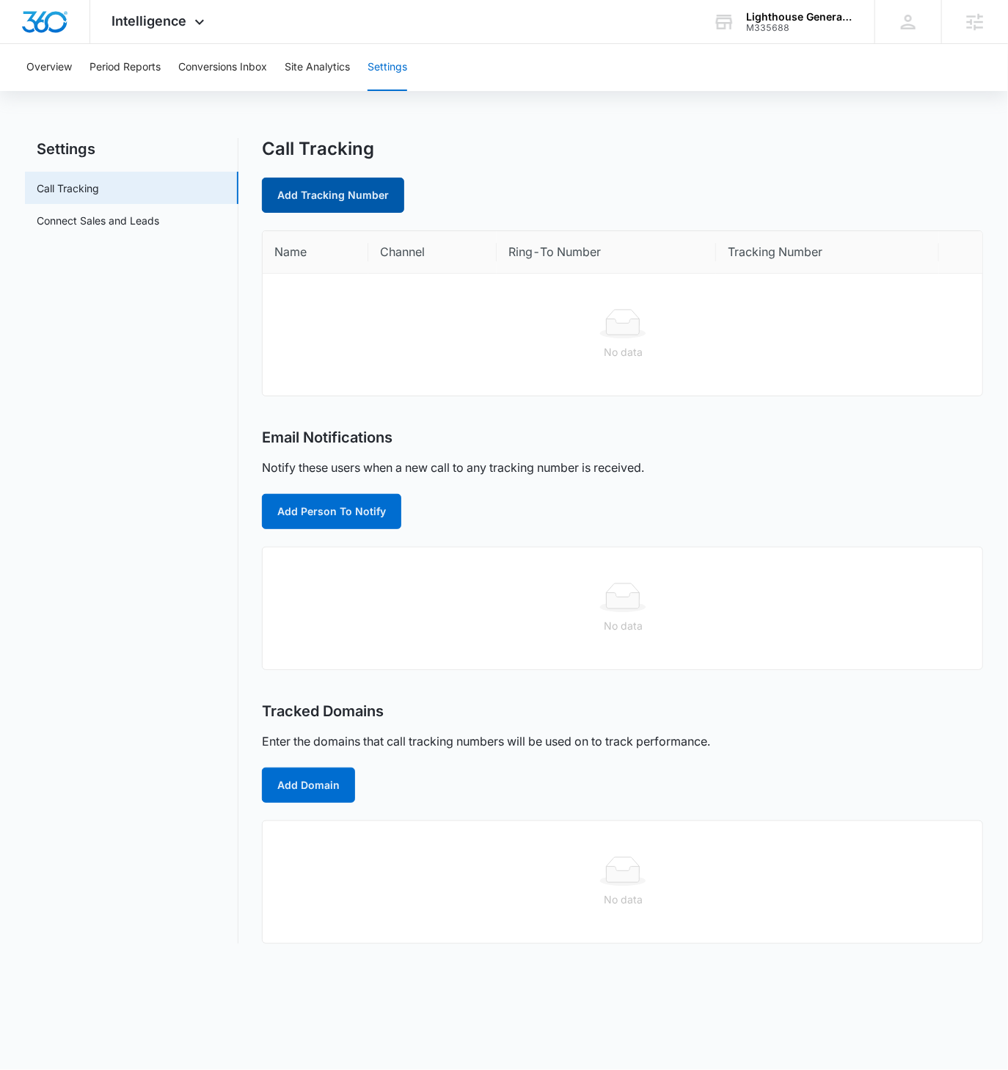
click at [373, 202] on link "Add Tracking Number" at bounding box center [333, 195] width 142 height 35
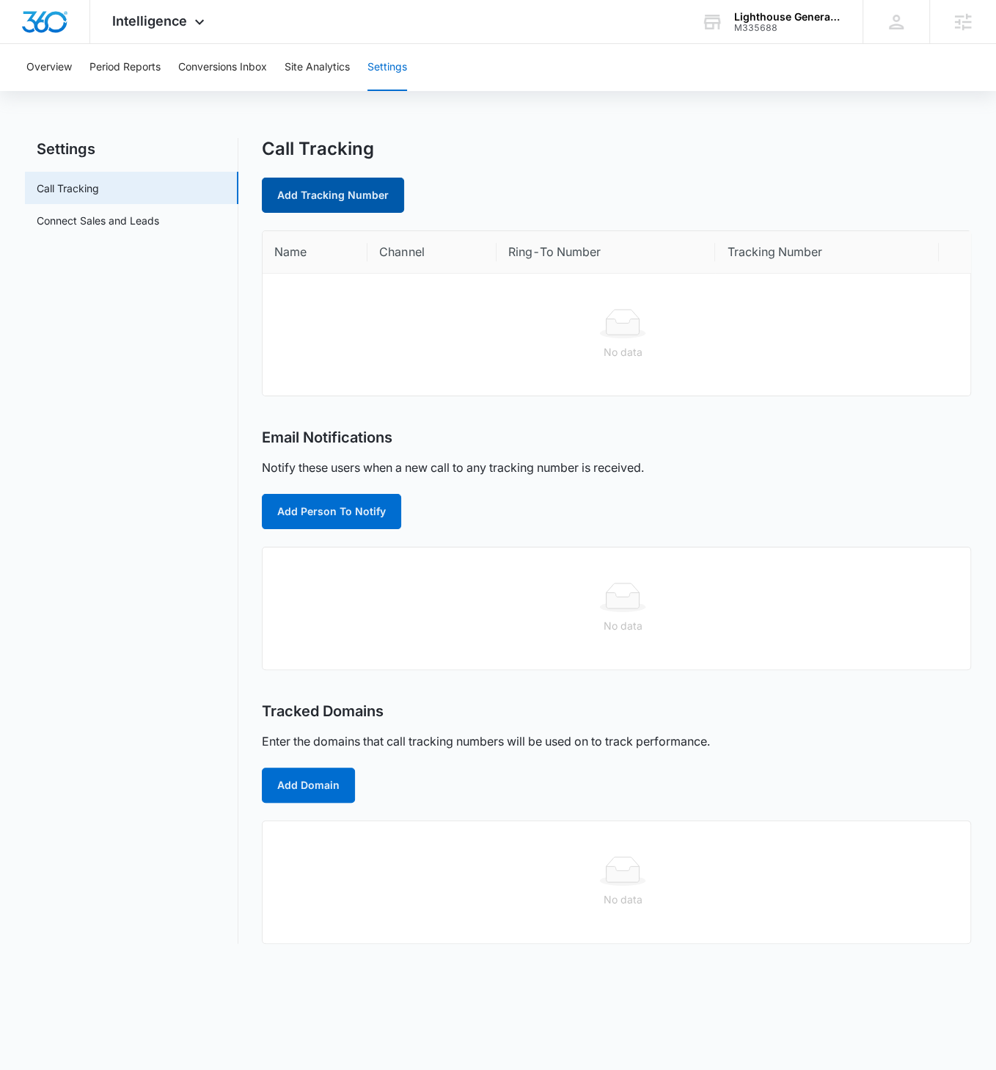
select select "by_area_code"
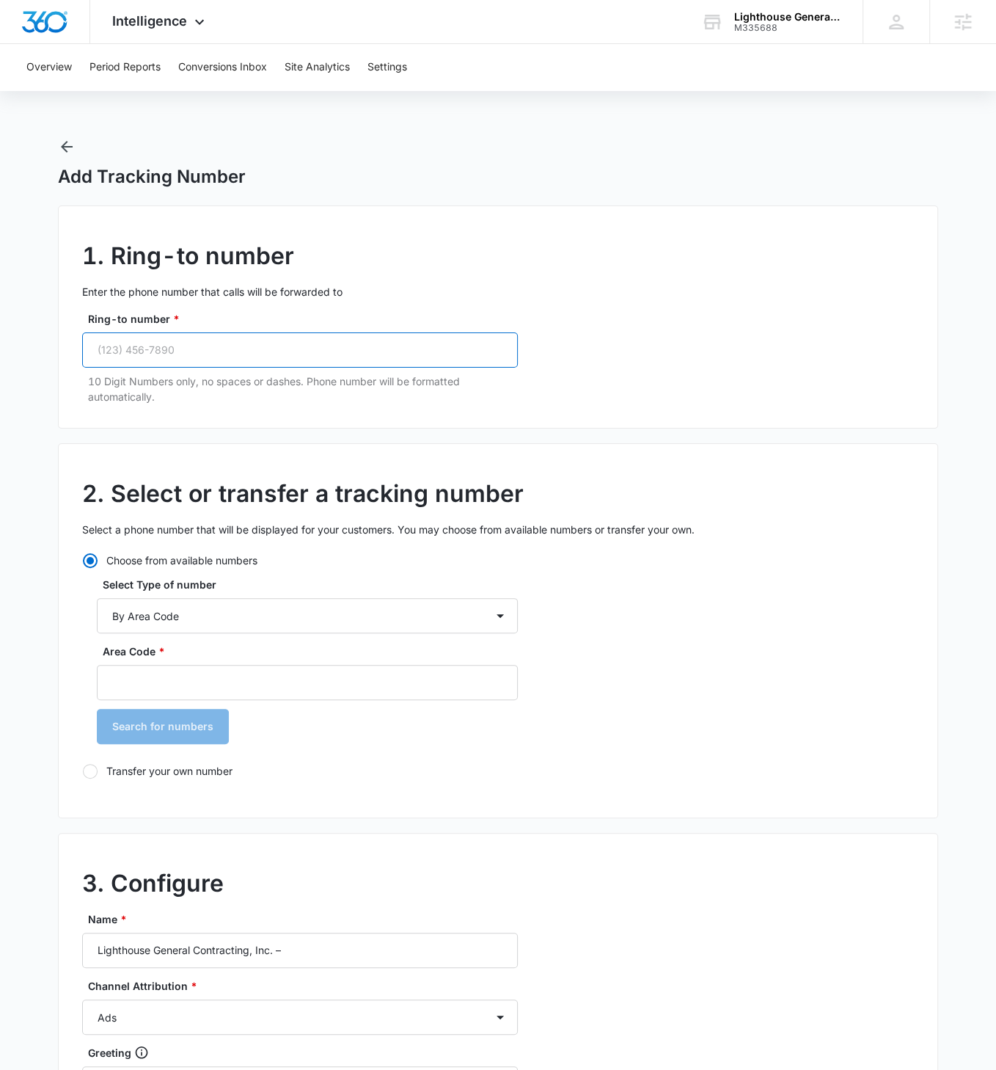
click at [249, 352] on input "Ring-to number *" at bounding box center [300, 349] width 436 height 35
paste input "20956402191"
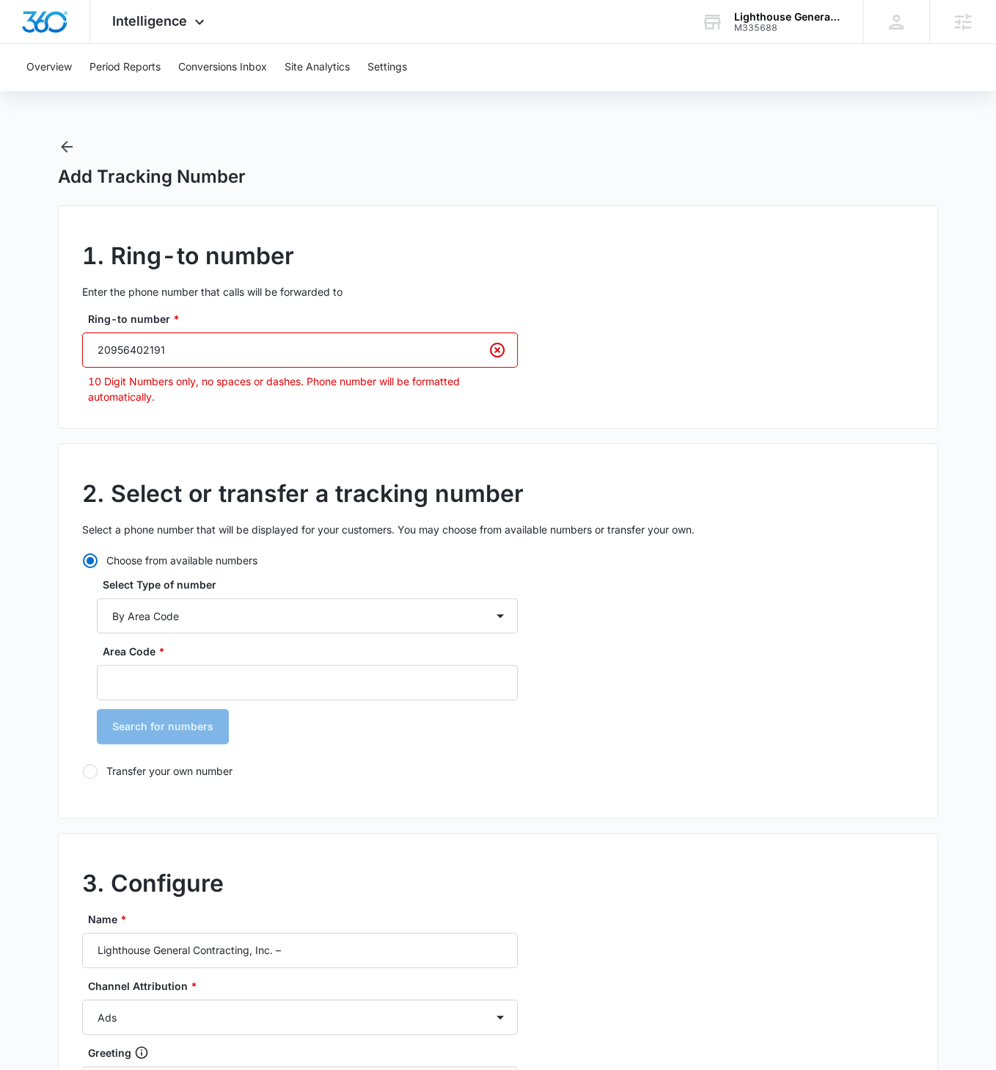
type input "20956402191"
click at [185, 344] on input "20956402191" at bounding box center [300, 349] width 436 height 35
click at [203, 351] on input "20956402191" at bounding box center [300, 349] width 436 height 35
paste input "tel"
click at [198, 353] on input "Ring-to number *" at bounding box center [300, 349] width 436 height 35
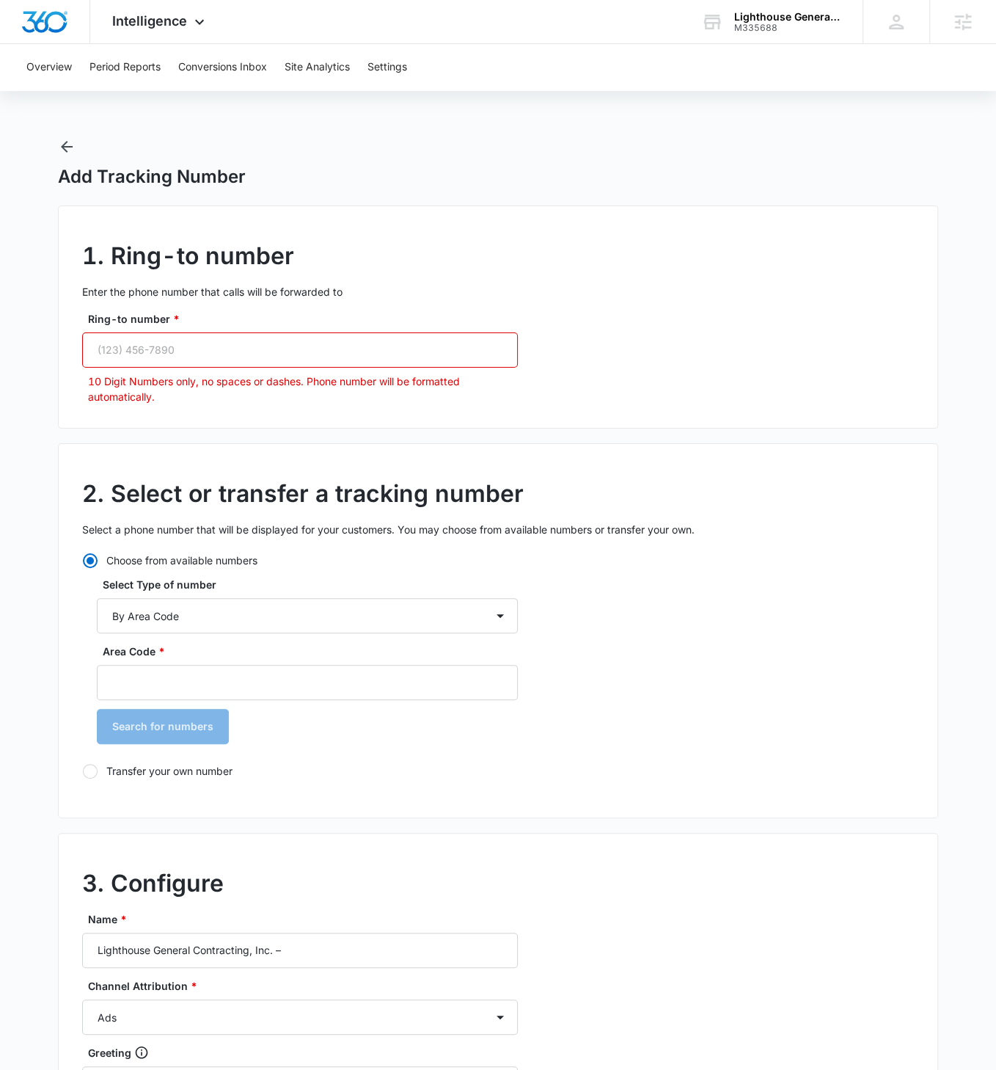
paste input "tel"
click at [211, 351] on input "Ring-to number *" at bounding box center [300, 349] width 436 height 35
paste input "[PHONE_NUMBER]"
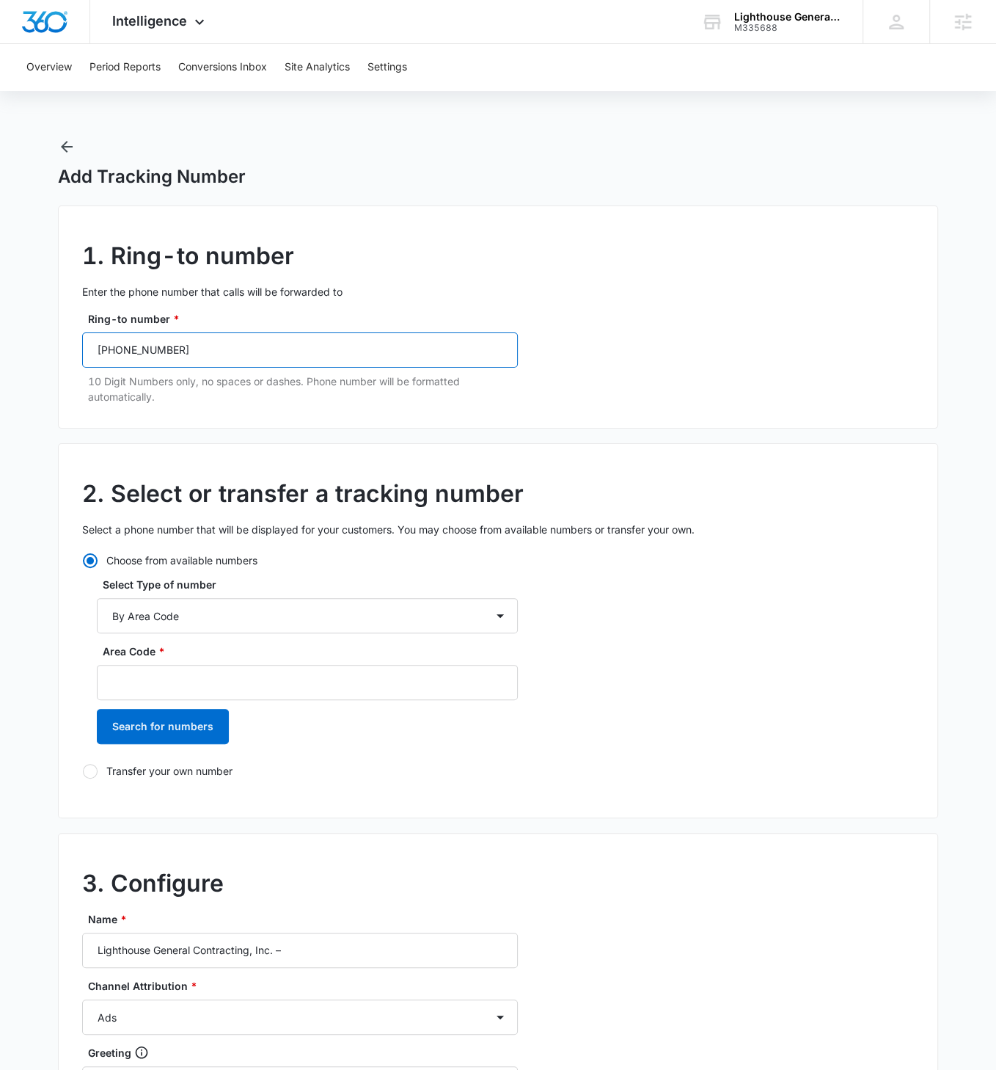
type input "[PHONE_NUMBER]"
click at [322, 417] on div "1. Ring-to number Enter the phone number that calls will be forwarded to Ring-t…" at bounding box center [498, 316] width 880 height 223
click at [224, 616] on input "Area Code *" at bounding box center [307, 682] width 421 height 35
type input "209"
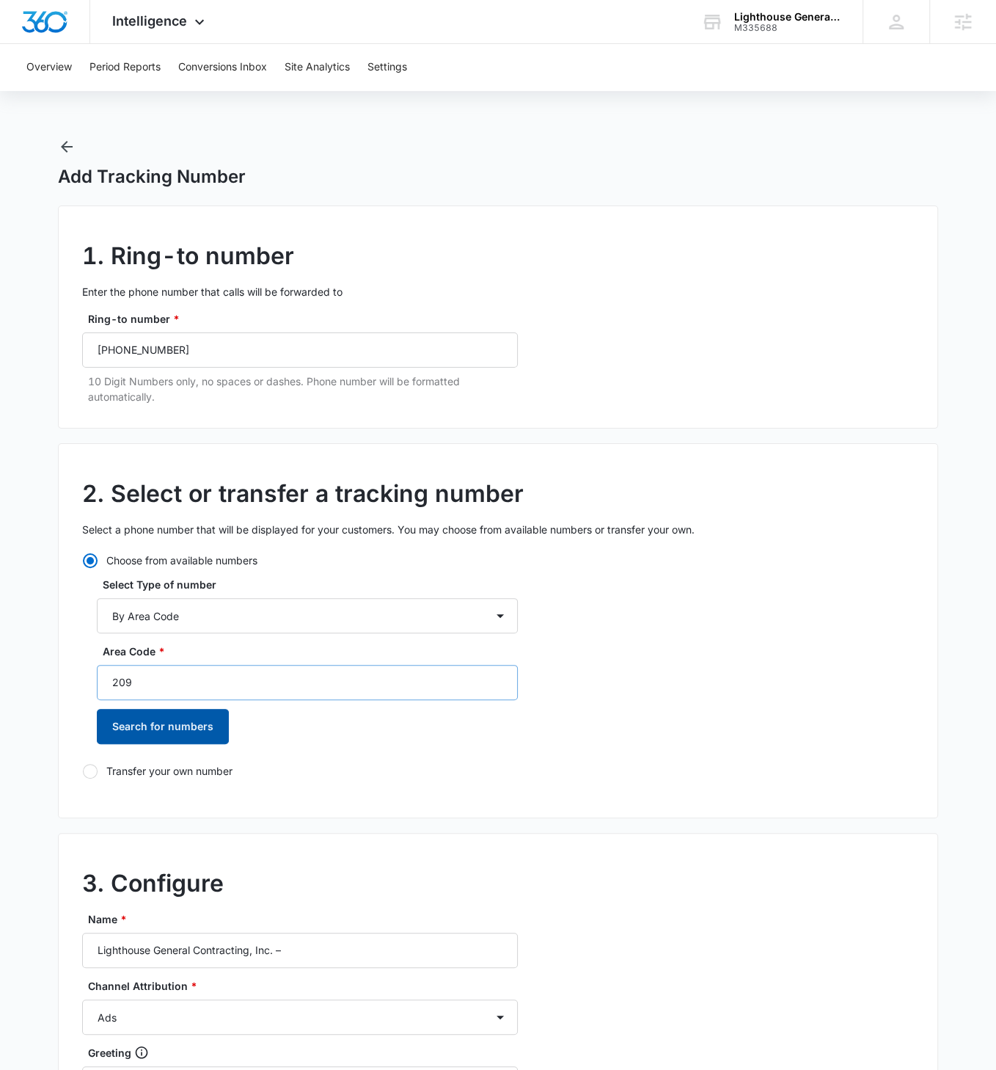
click at [97, 616] on button "Search for numbers" at bounding box center [163, 726] width 132 height 35
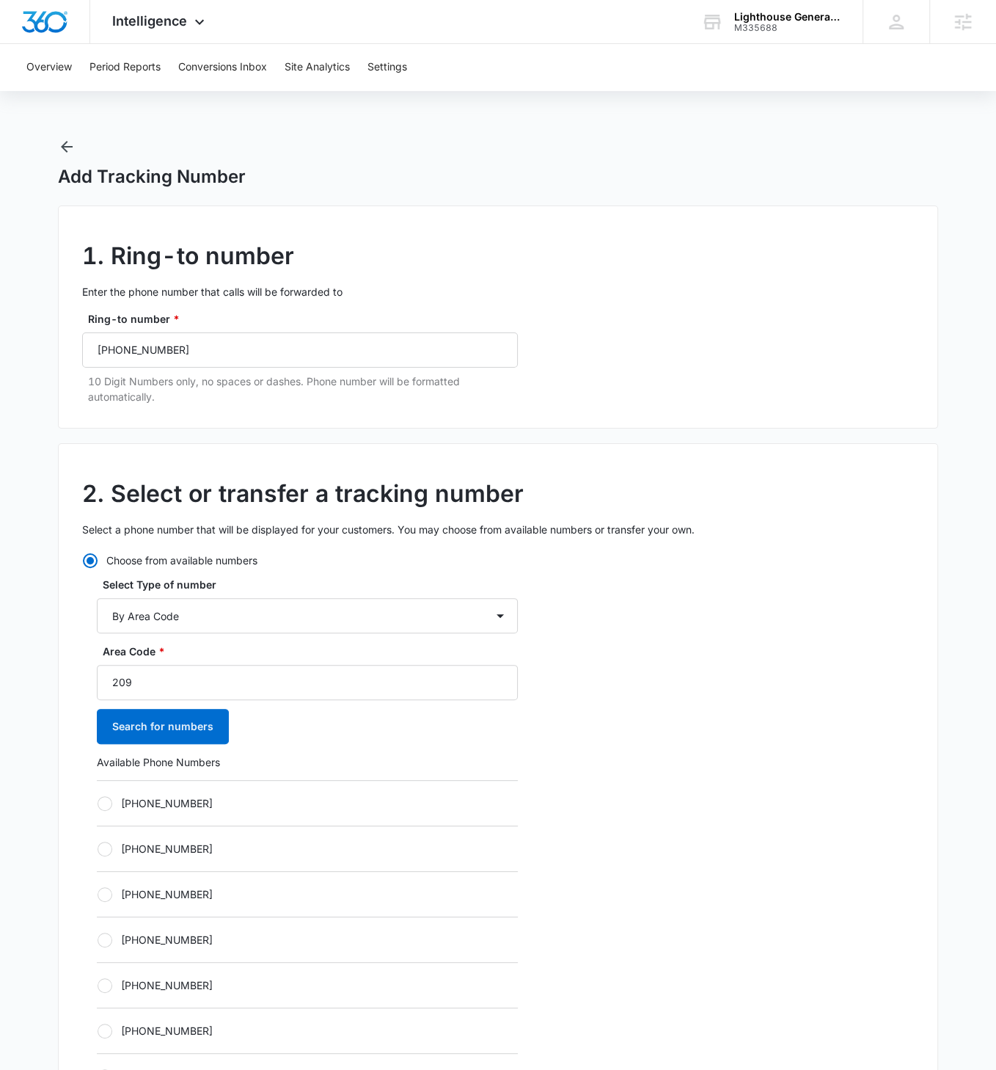
click at [99, 616] on div "[PHONE_NUMBER]" at bounding box center [307, 802] width 421 height 45
click at [103, 616] on div at bounding box center [105, 803] width 15 height 15
click at [98, 616] on input "[PHONE_NUMBER]" at bounding box center [97, 803] width 1 height 1
radio input "true"
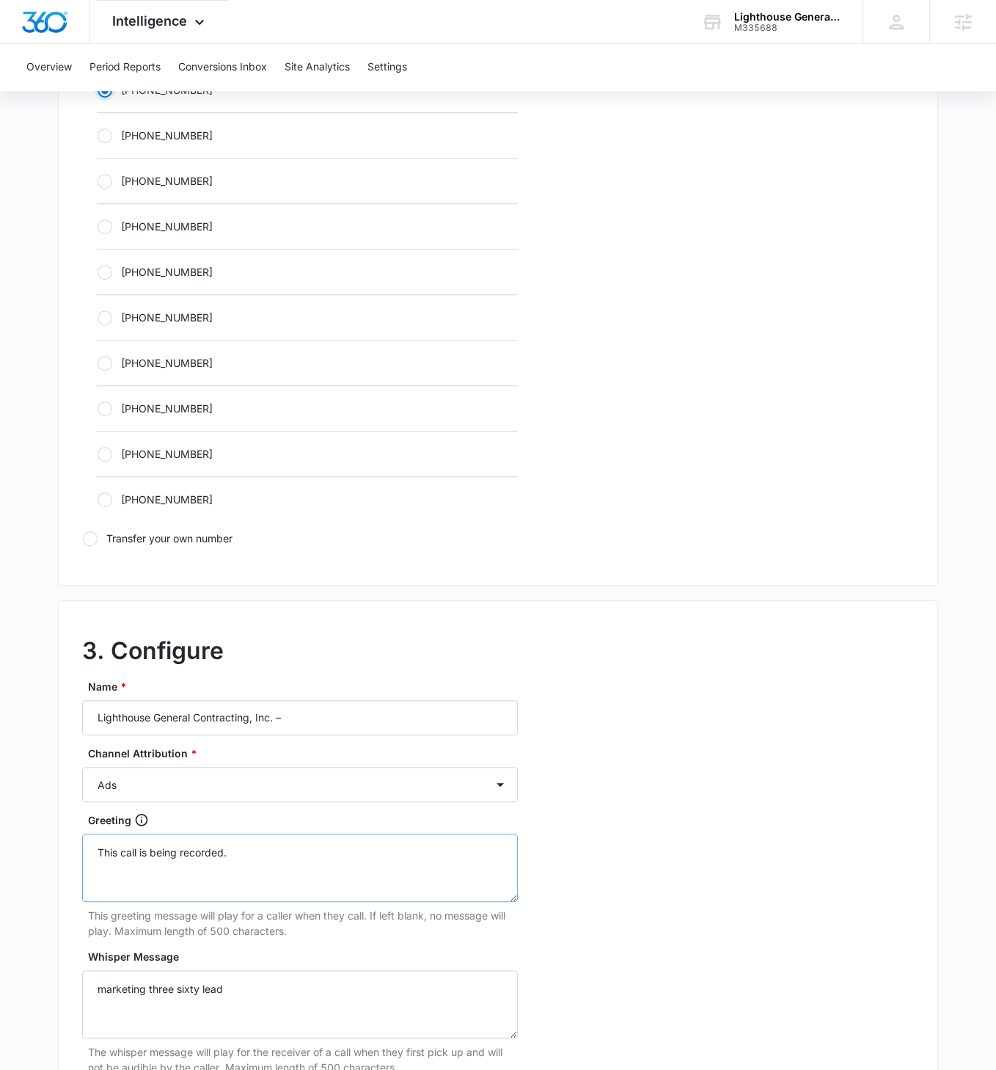
scroll to position [734, 0]
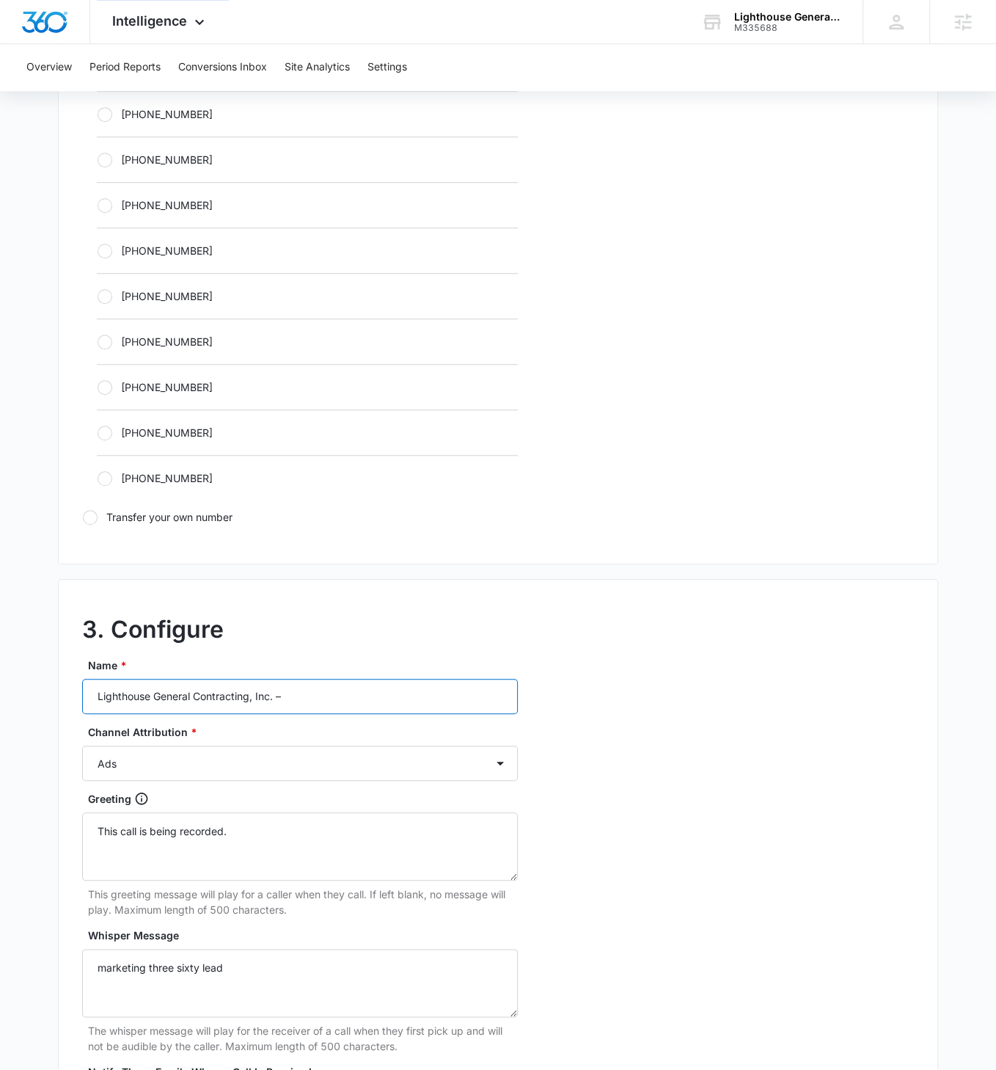
click at [356, 616] on input "Lighthouse General Contracting, Inc. –" at bounding box center [300, 696] width 436 height 35
click at [355, 616] on input "Lighthouse General Contracting, Inc. –" at bounding box center [300, 696] width 436 height 35
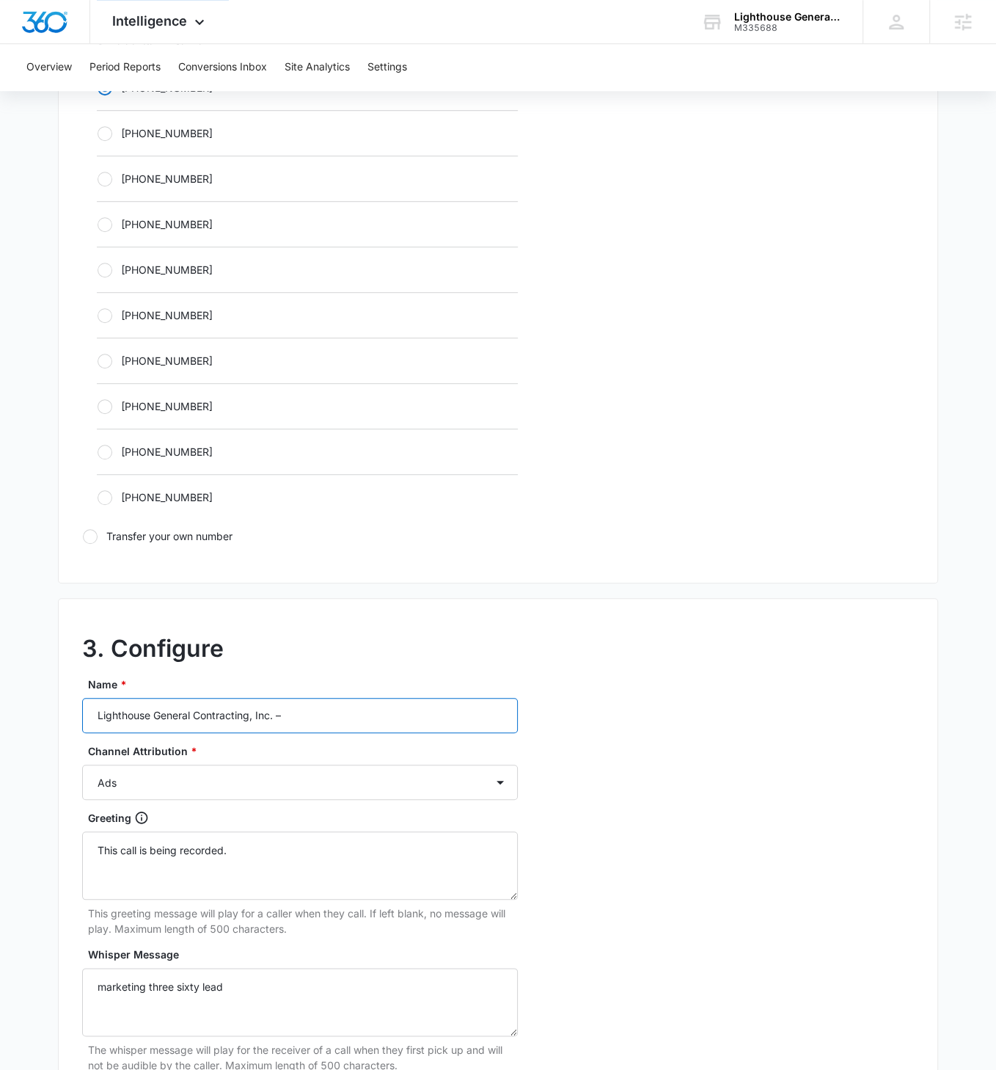
scroll to position [712, 0]
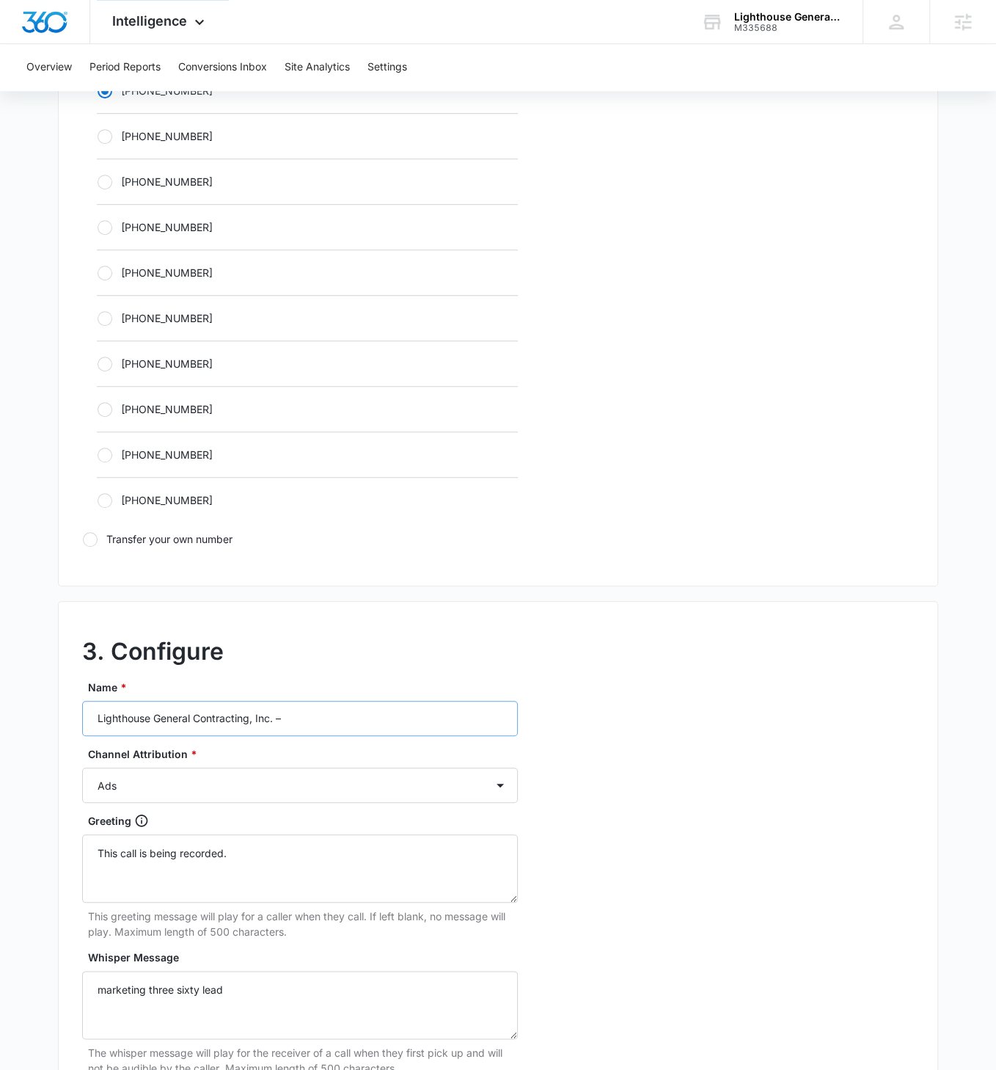
click at [354, 616] on div "Name * Lighthouse General Contracting, Inc. –" at bounding box center [300, 707] width 436 height 56
click at [354, 616] on input "Lighthouse General Contracting, Inc. –" at bounding box center [300, 718] width 436 height 35
click at [357, 616] on input "Lighthouse General Contracting, Inc. –" at bounding box center [300, 718] width 436 height 35
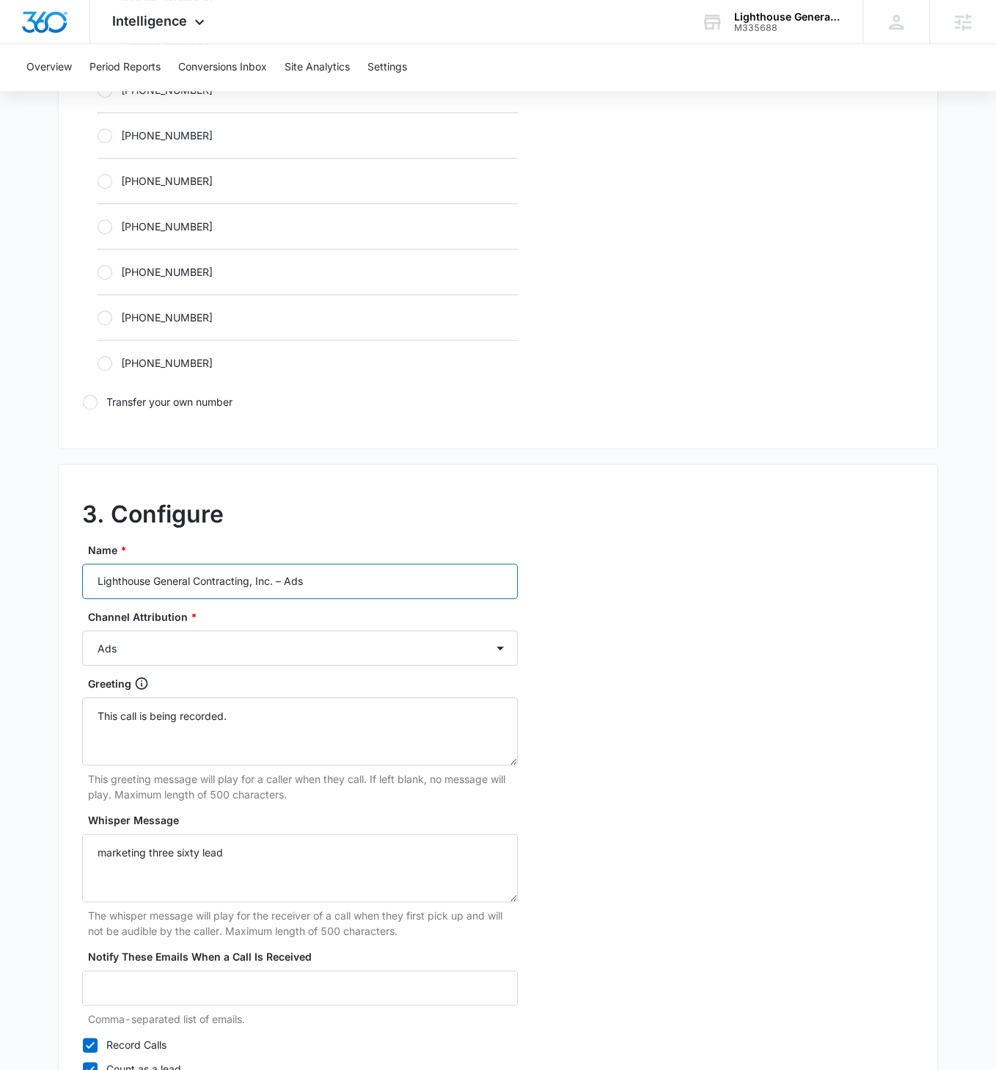
scroll to position [963, 0]
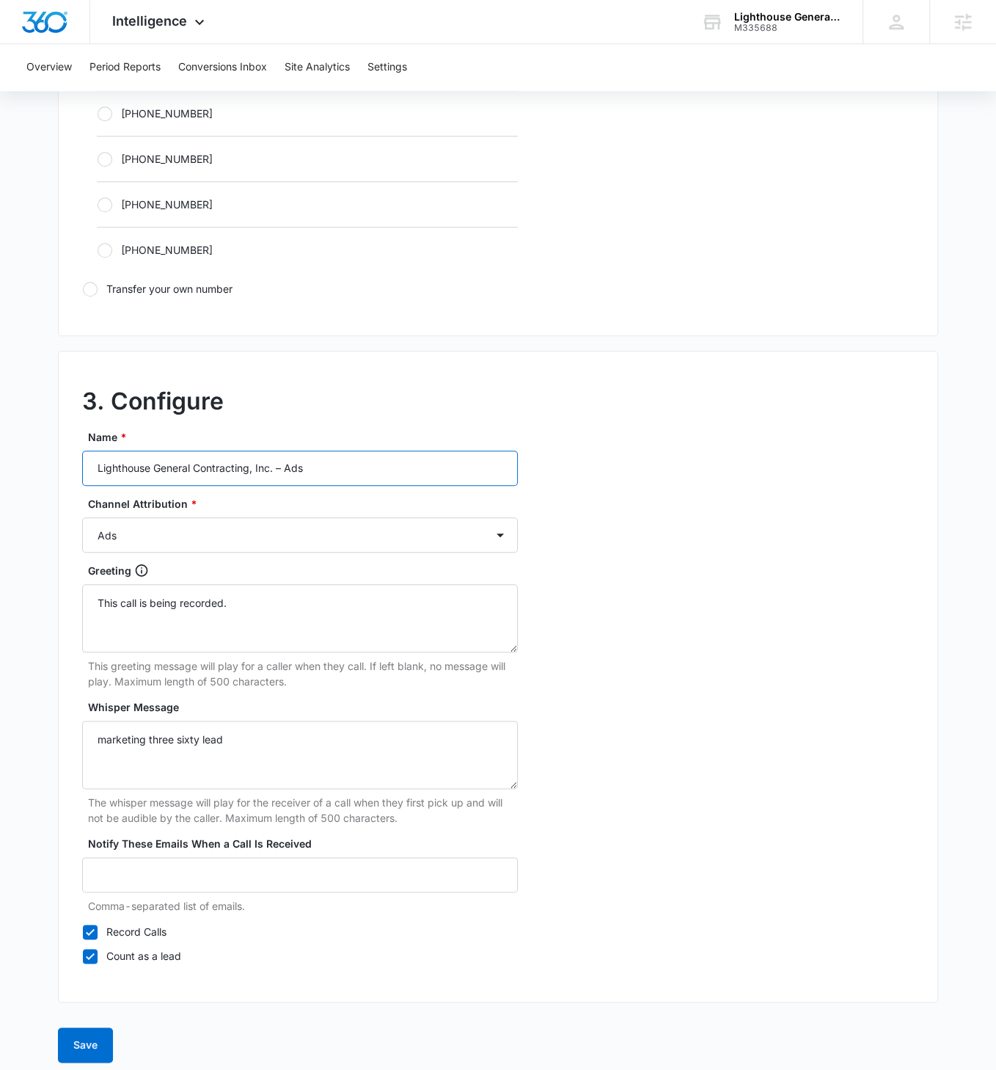
type input "Lighthouse General Contracting, Inc. – Ads"
click at [88, 616] on button "Save" at bounding box center [85, 1044] width 55 height 35
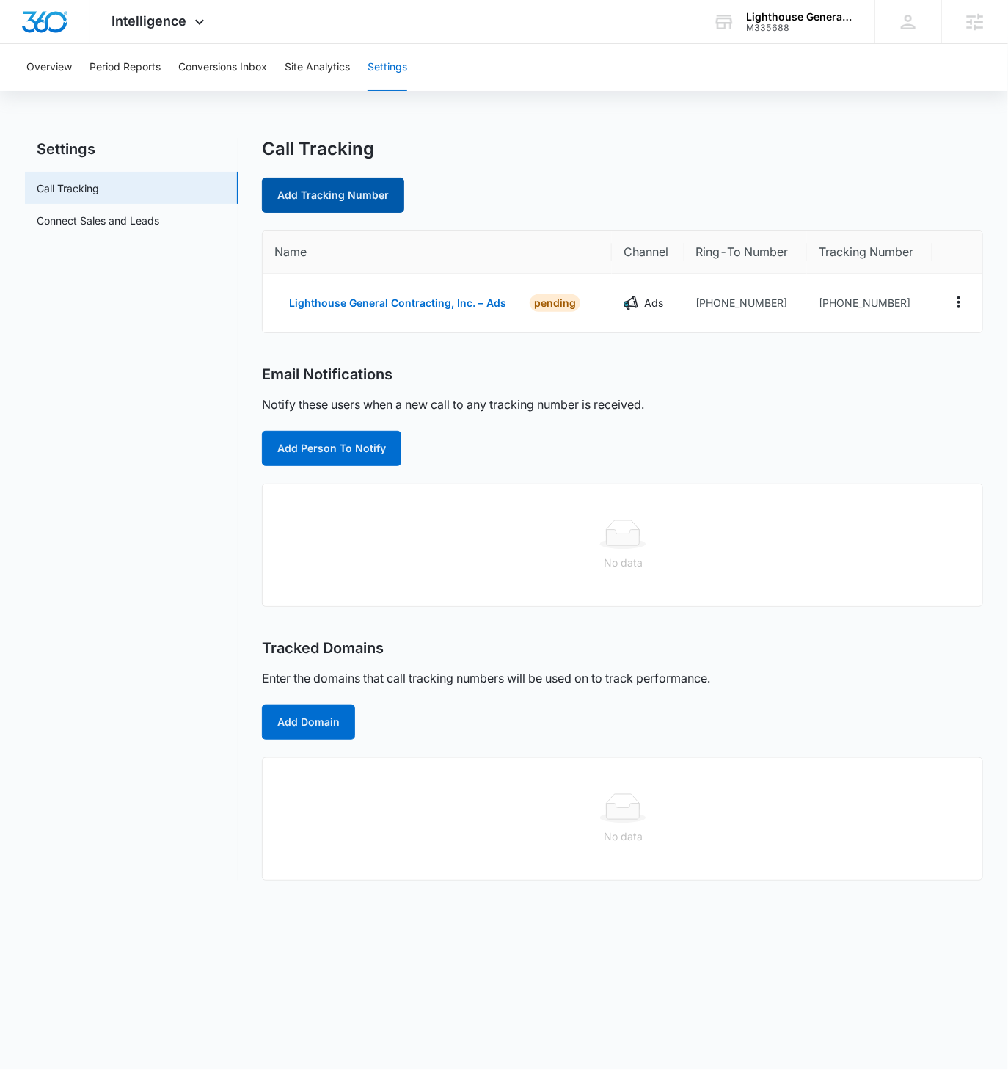
click at [318, 203] on link "Add Tracking Number" at bounding box center [333, 195] width 142 height 35
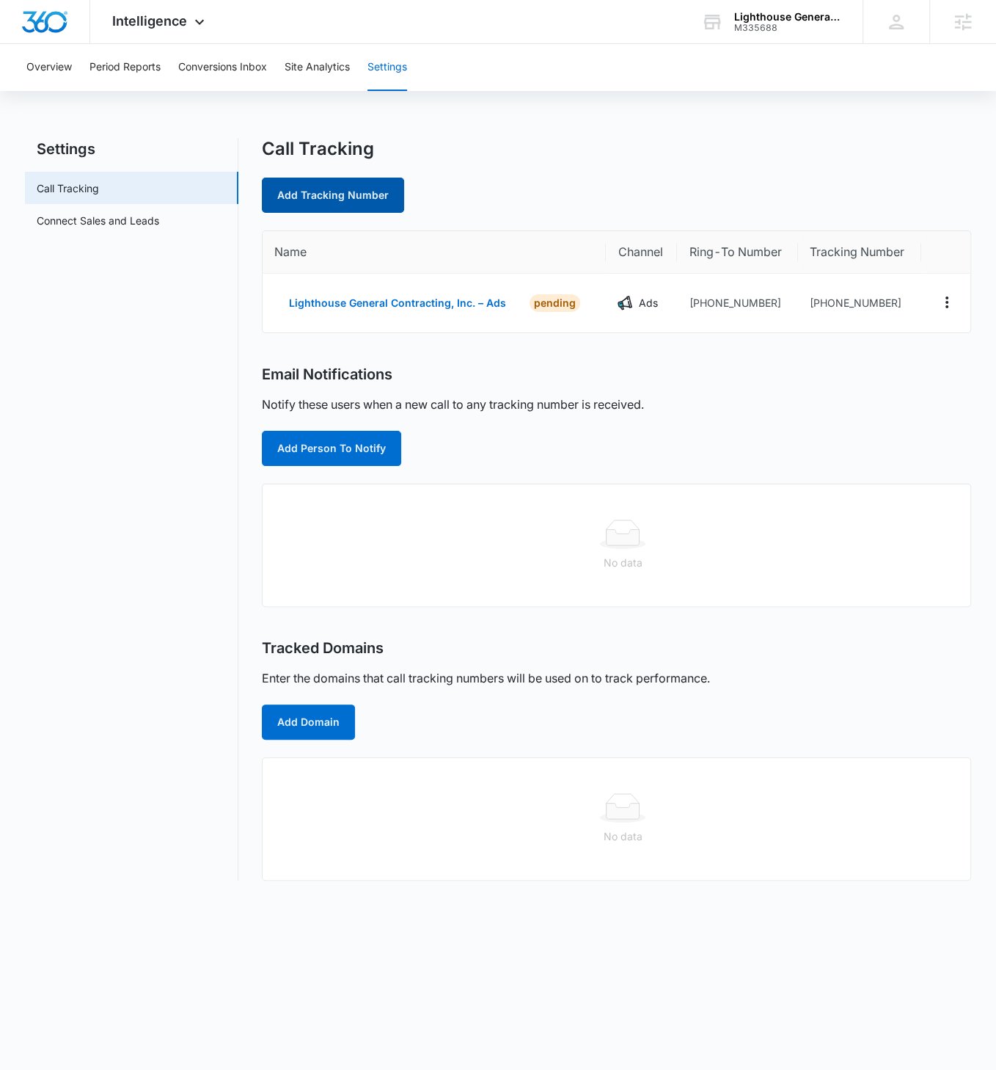
select select "by_area_code"
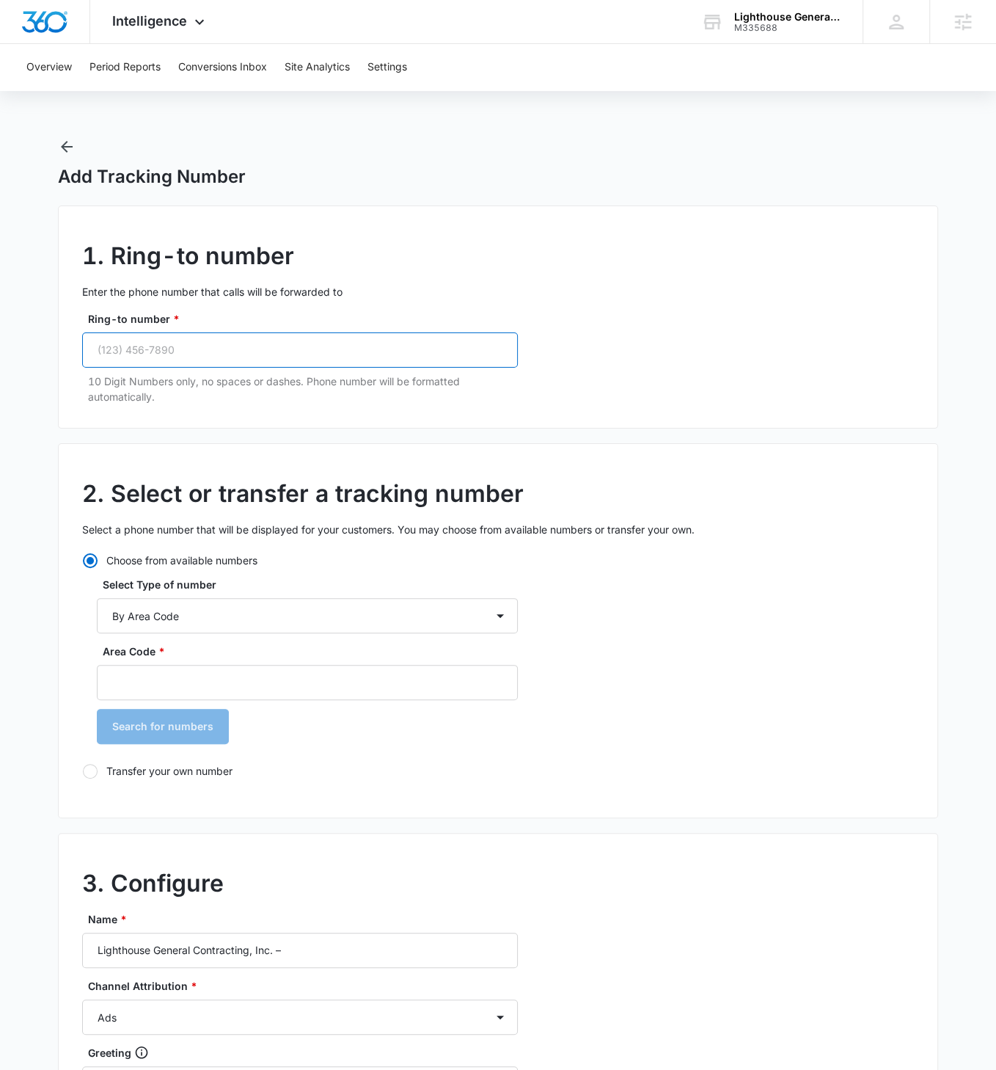
click at [235, 354] on input "Ring-to number *" at bounding box center [300, 349] width 436 height 35
paste input "[PHONE_NUMBER]"
type input "[PHONE_NUMBER]"
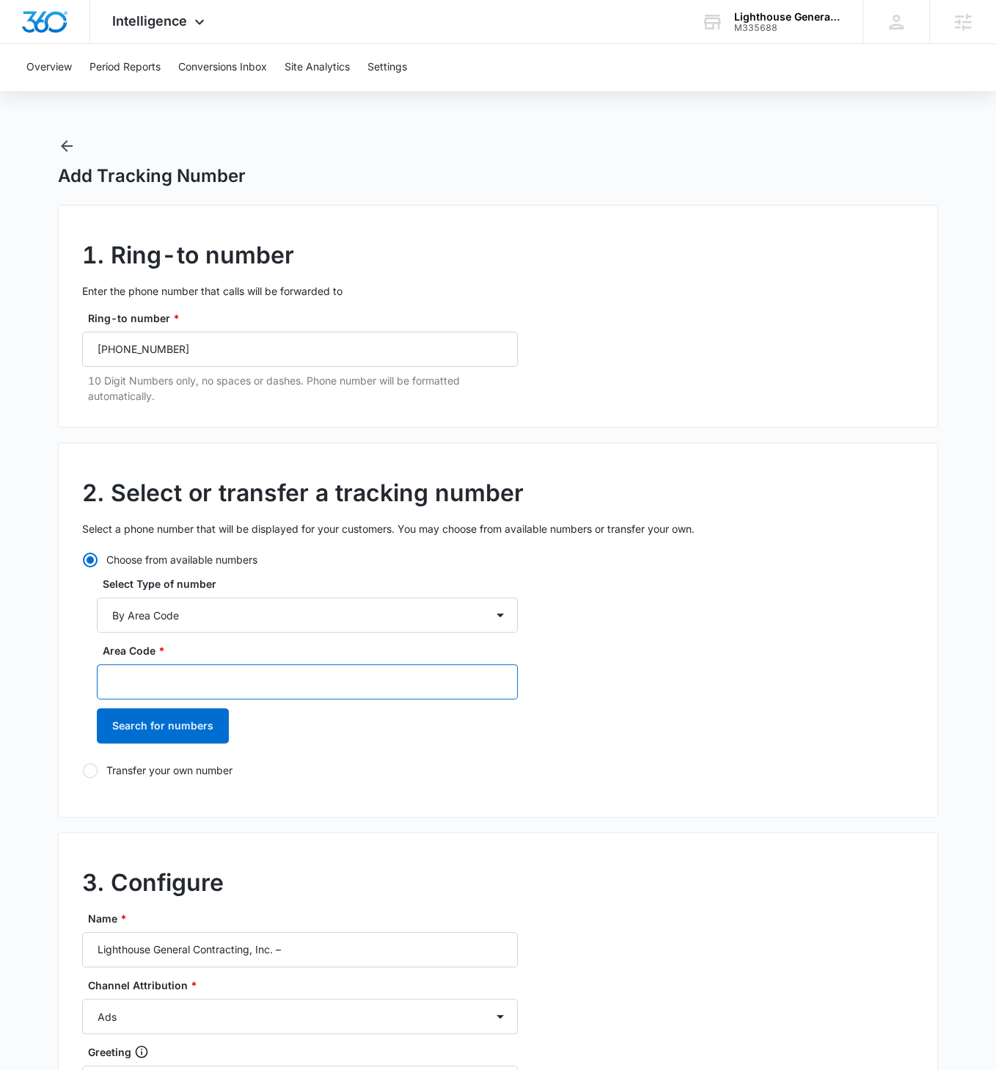
click at [273, 616] on input "Area Code *" at bounding box center [307, 681] width 421 height 35
type input "209"
click at [97, 616] on button "Search for numbers" at bounding box center [163, 725] width 132 height 35
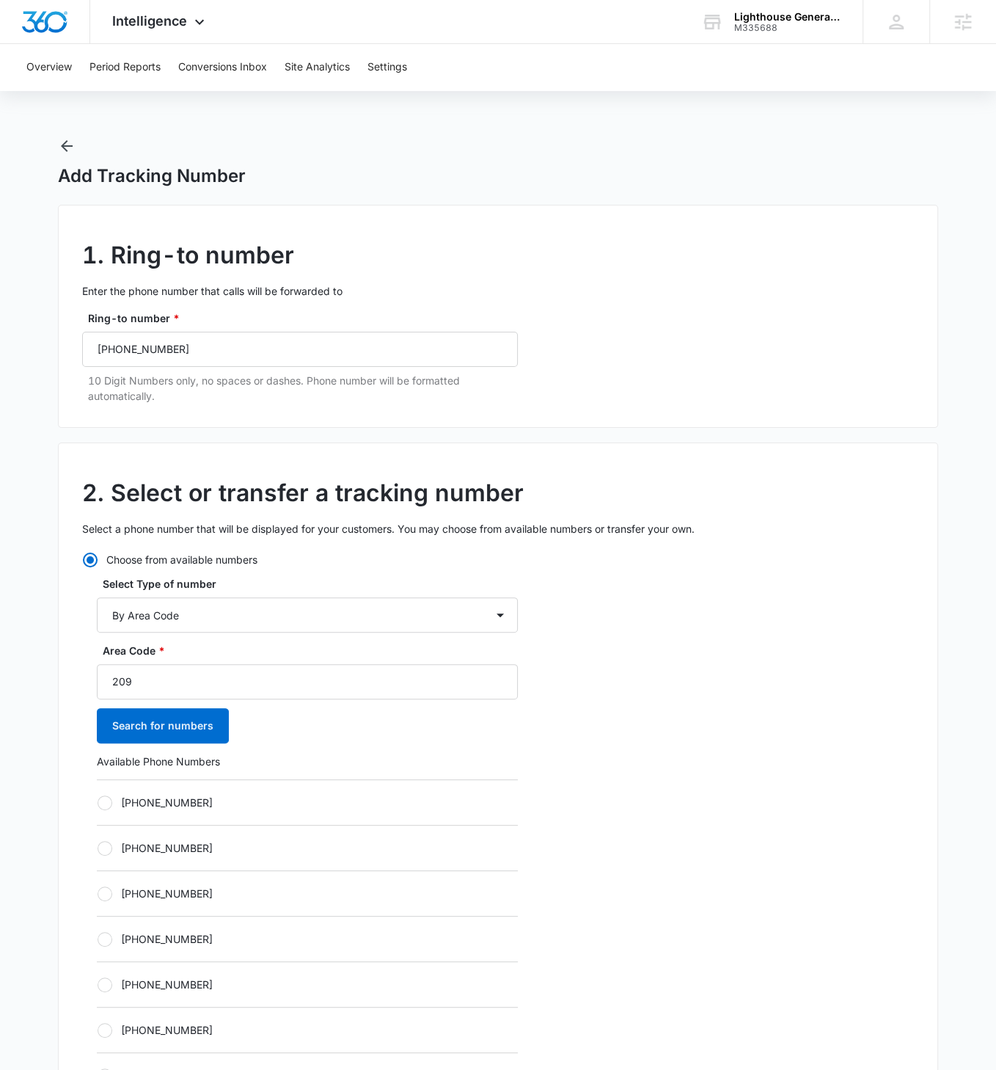
click at [95, 616] on div "Choose from available numbers Select Type of number By City & State By State On…" at bounding box center [300, 905] width 436 height 706
click at [113, 616] on label "[PHONE_NUMBER]" at bounding box center [307, 802] width 421 height 15
click at [98, 616] on input "[PHONE_NUMBER]" at bounding box center [97, 802] width 1 height 1
radio input "true"
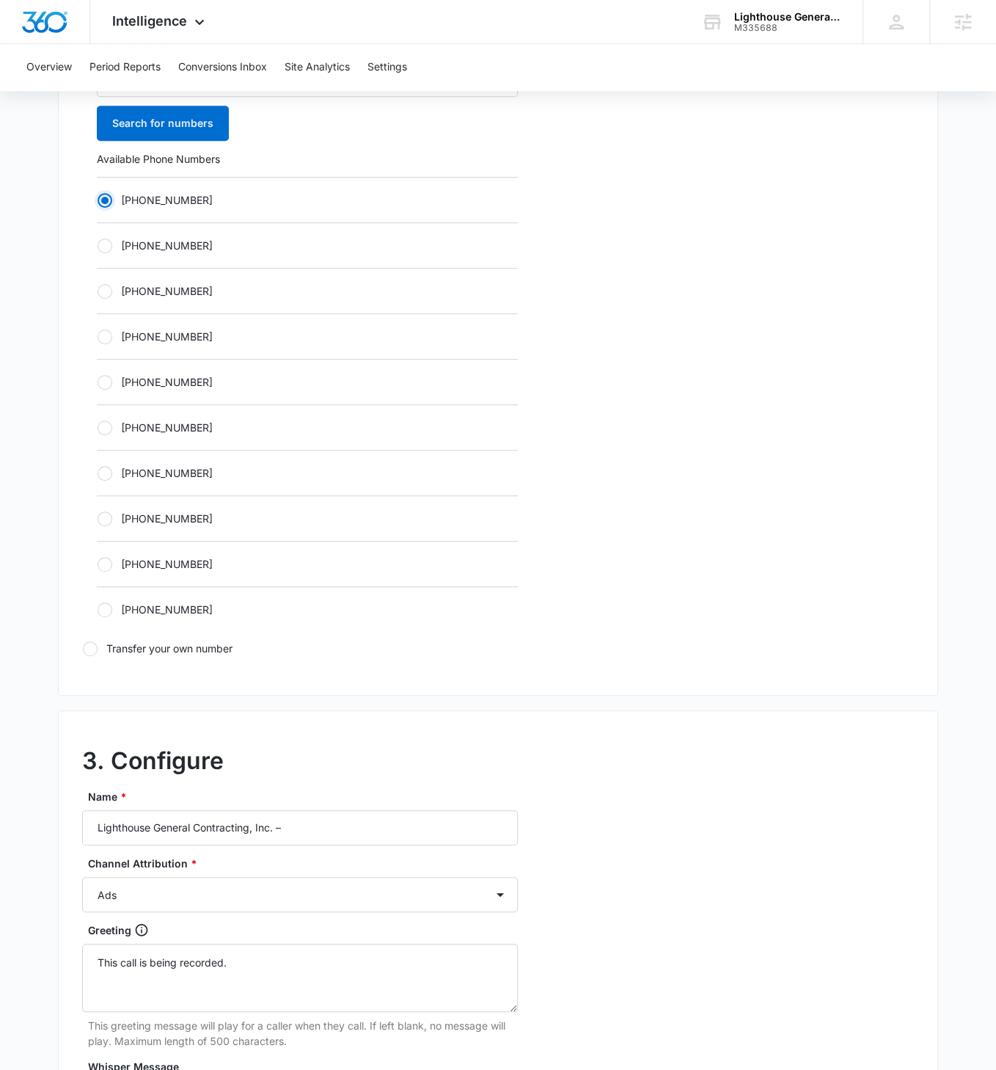
scroll to position [621, 0]
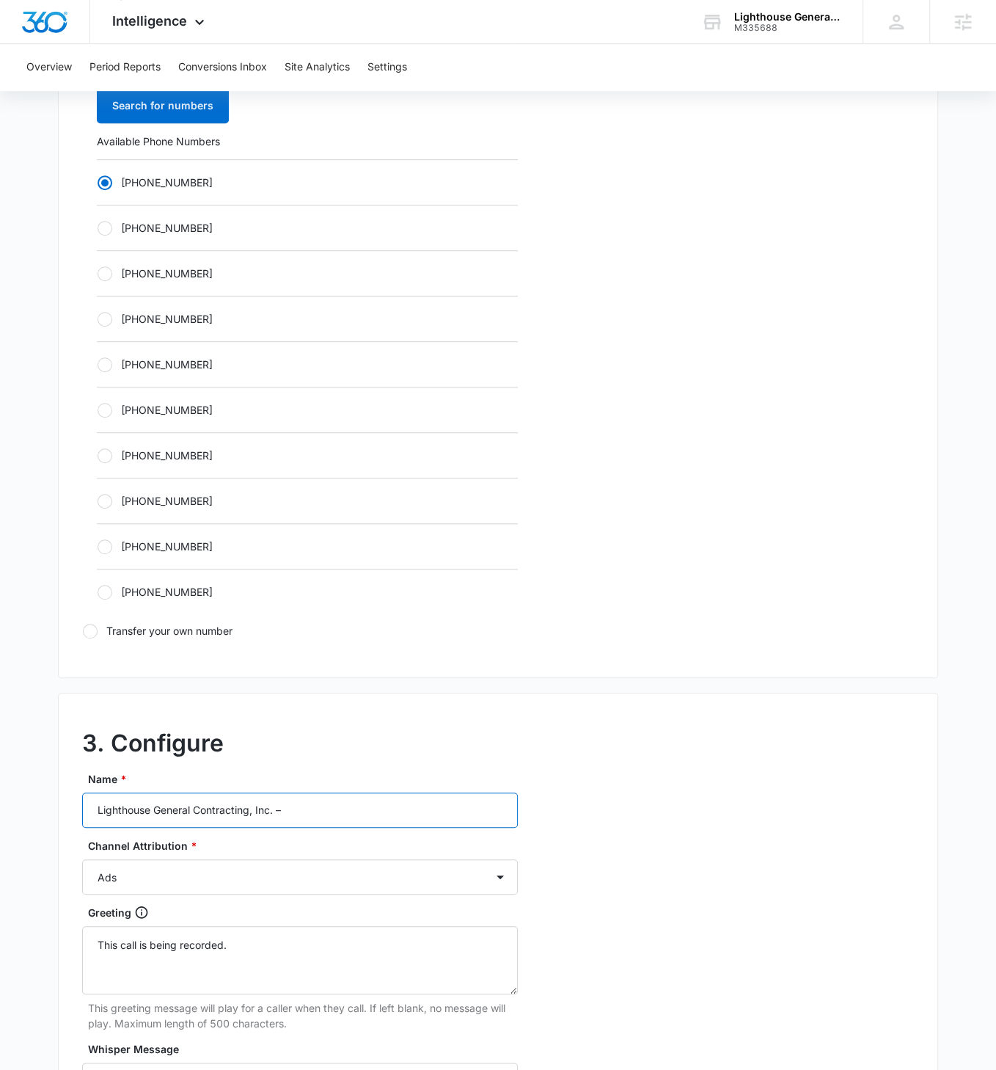
click at [372, 616] on input "Lighthouse General Contracting, Inc. –" at bounding box center [300, 809] width 436 height 35
type input "Lighthouse General Contracting, Inc. – Content"
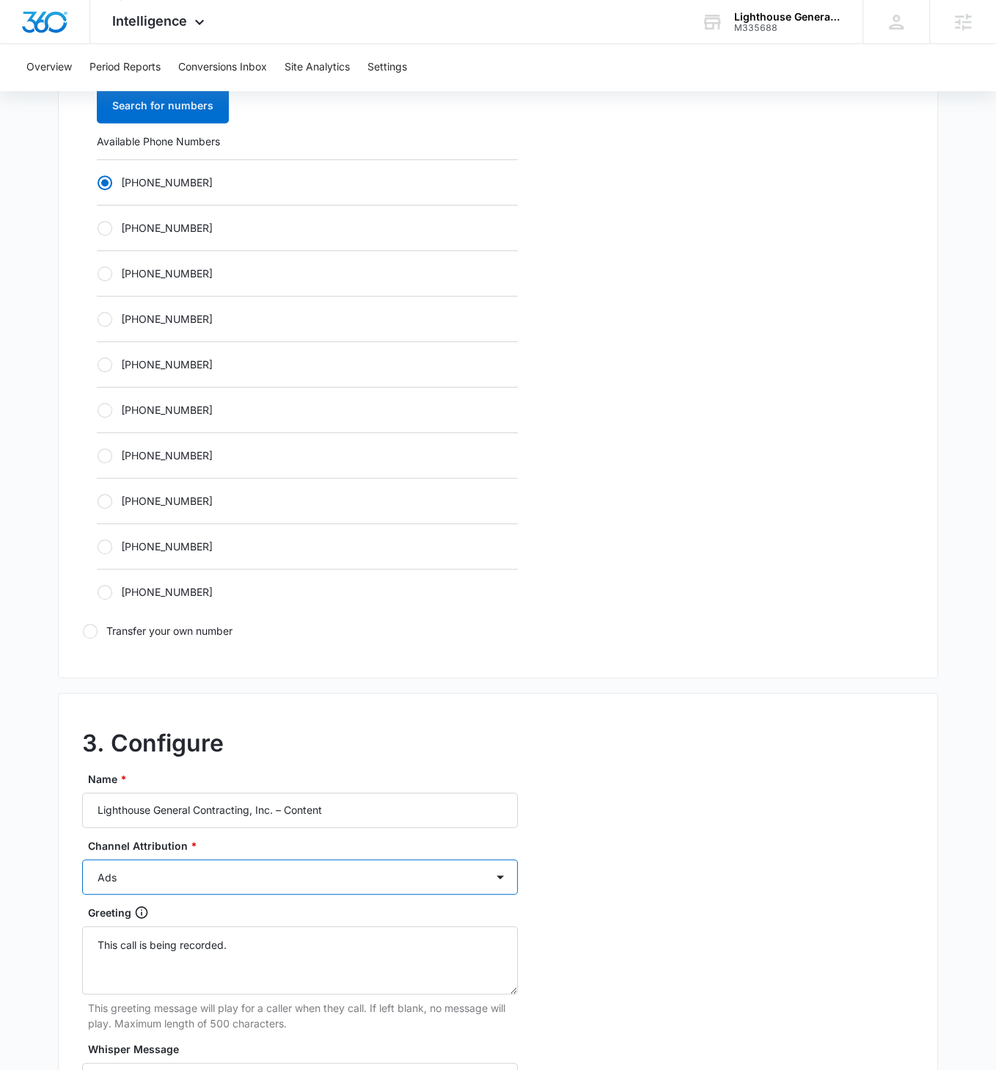
click at [442, 616] on select "Ads Local Service Ads Content Social Other" at bounding box center [300, 876] width 436 height 35
select select "CONTENT"
click at [82, 616] on select "Ads Local Service Ads Content Social Other" at bounding box center [300, 876] width 436 height 35
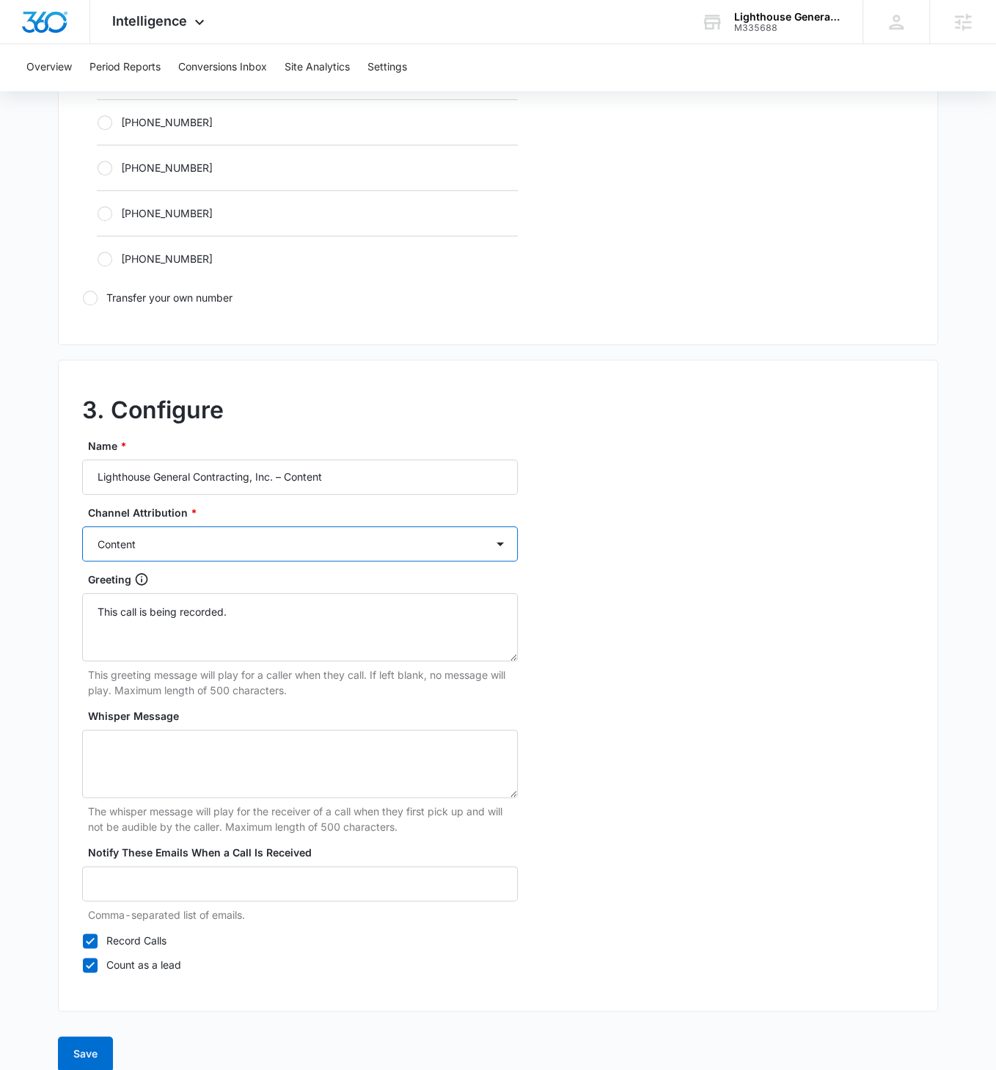
scroll to position [965, 0]
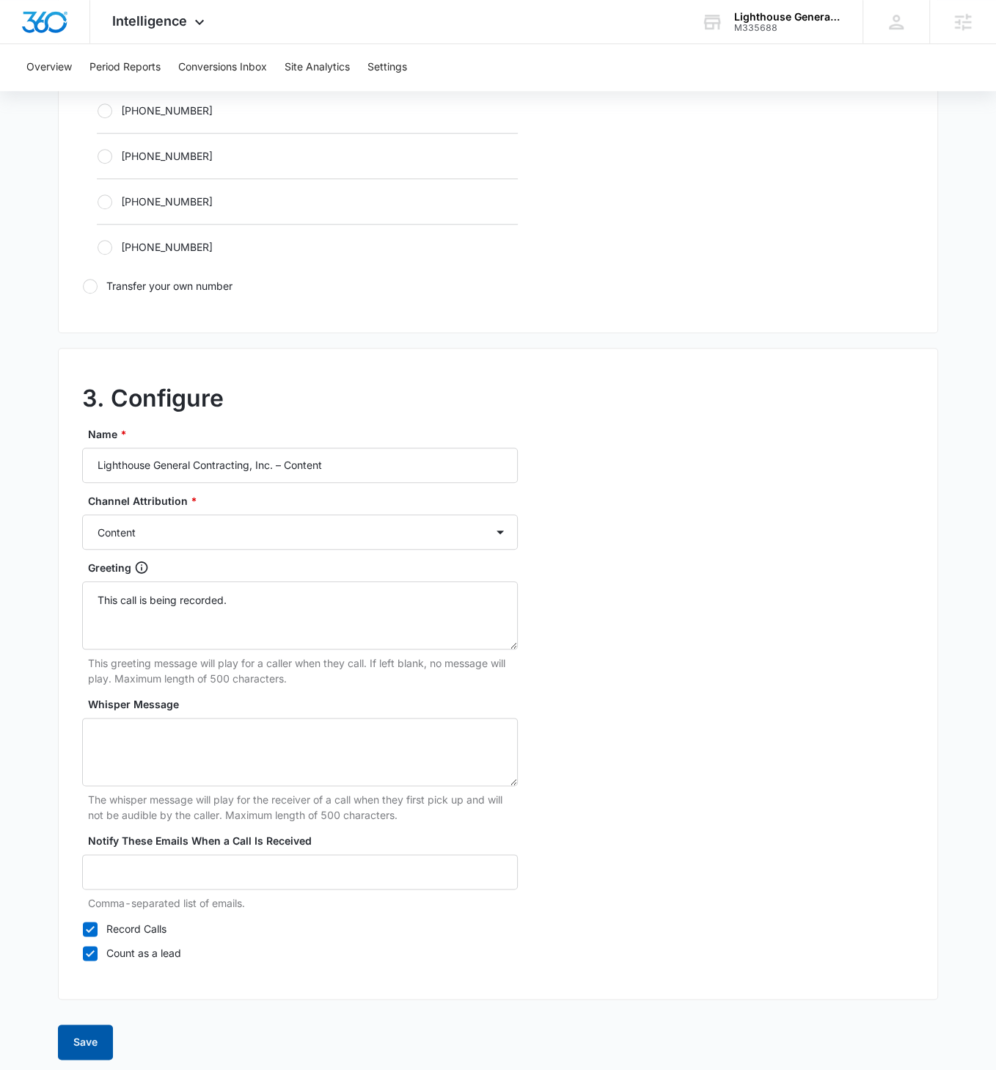
click at [73, 616] on button "Save" at bounding box center [85, 1041] width 55 height 35
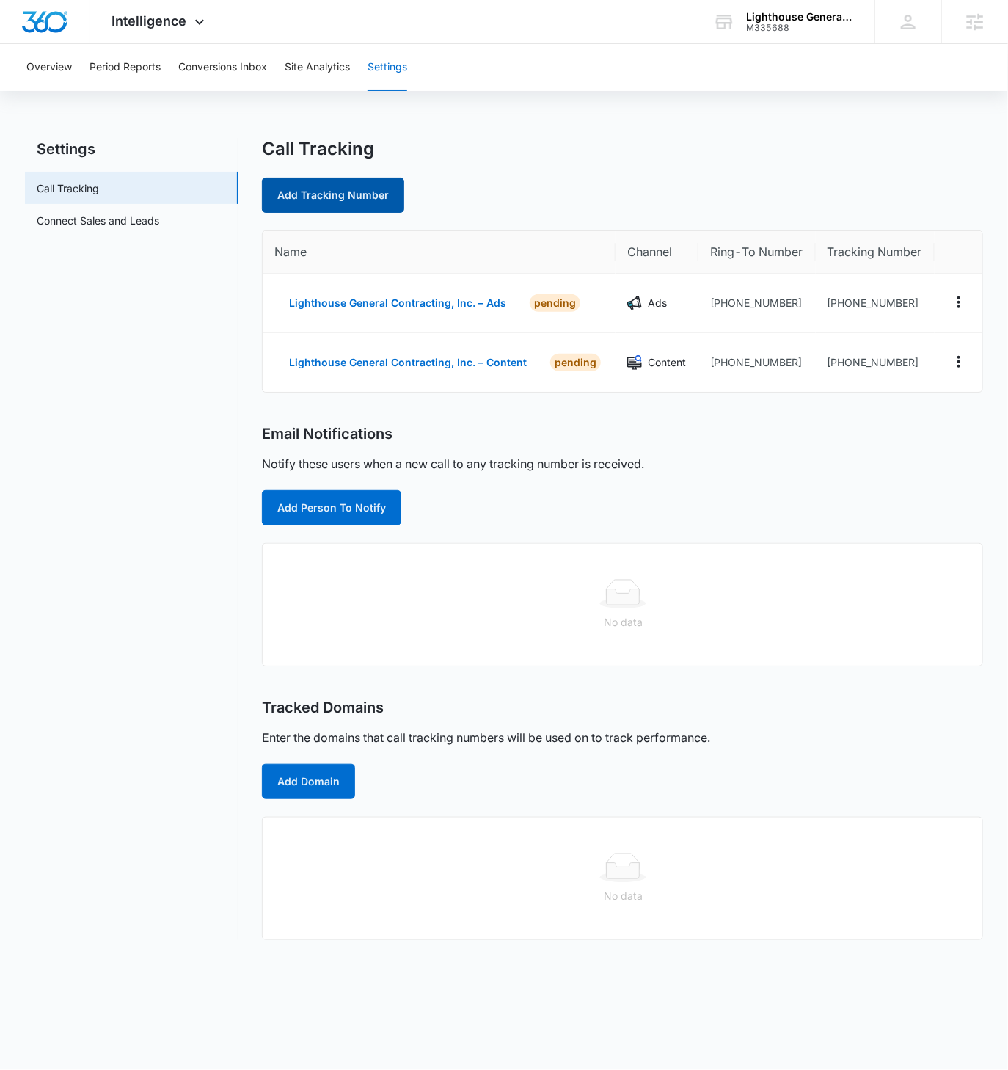
click at [348, 198] on link "Add Tracking Number" at bounding box center [333, 195] width 142 height 35
select select "by_area_code"
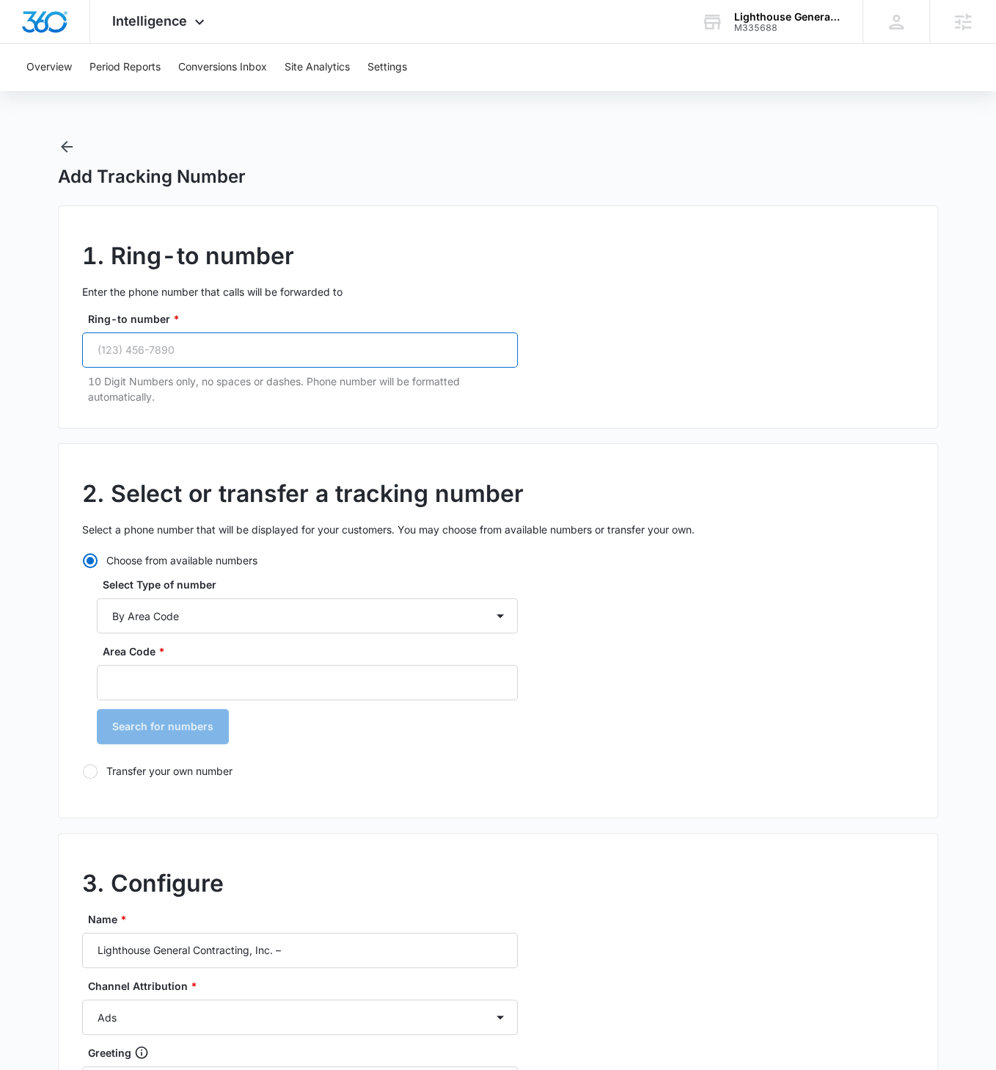
click at [232, 359] on input "Ring-to number *" at bounding box center [300, 349] width 436 height 35
paste input "(209) 640-2191"
type input "(209) 640-2191"
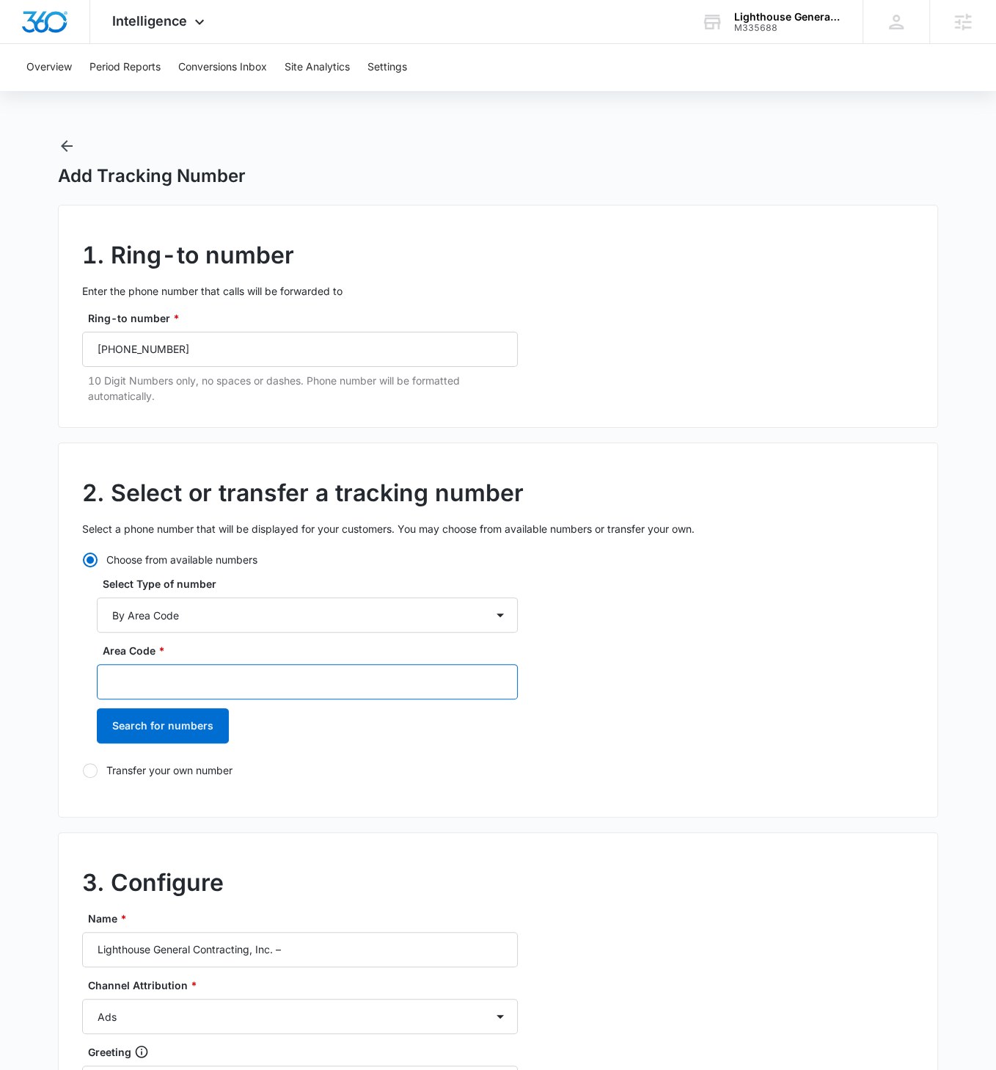
click at [247, 616] on input "Area Code *" at bounding box center [307, 681] width 421 height 35
type input "209"
click at [97, 616] on button "Search for numbers" at bounding box center [163, 725] width 132 height 35
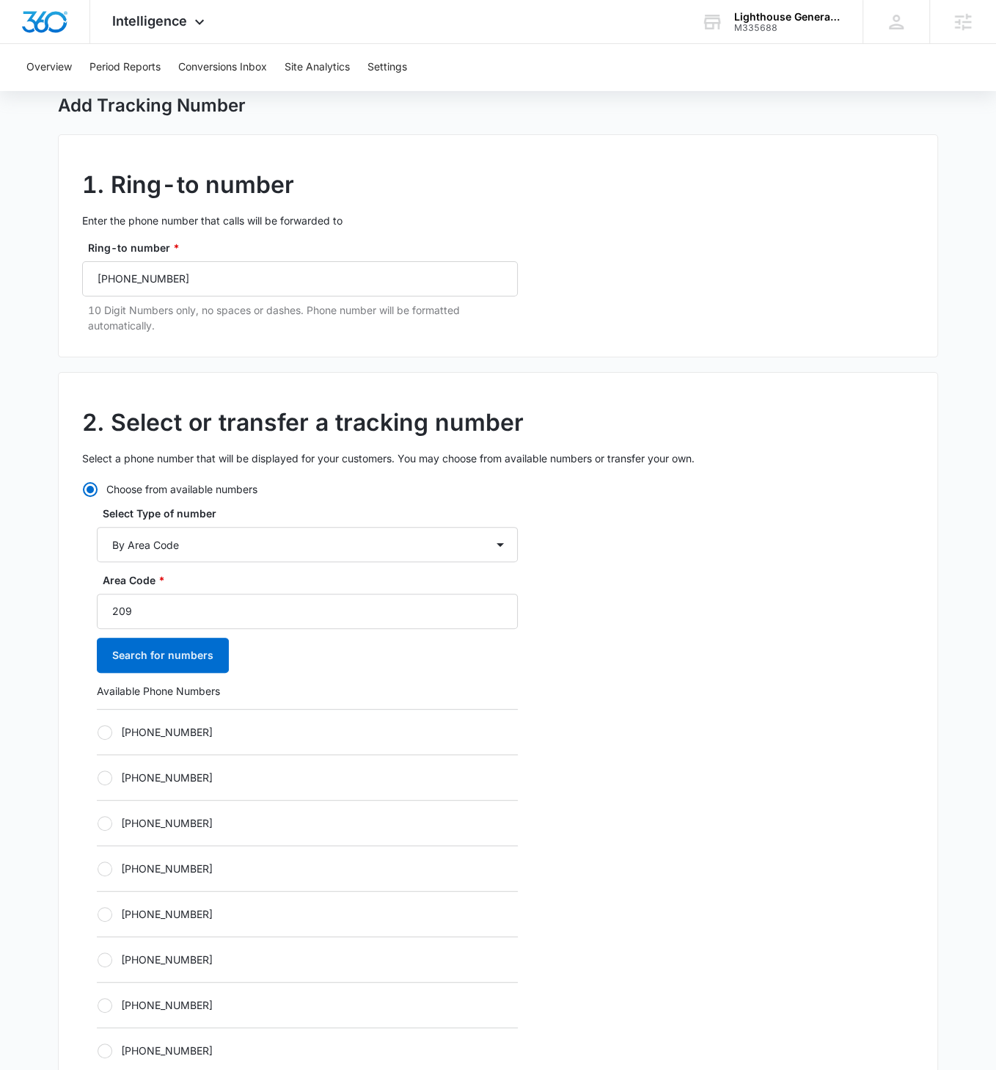
scroll to position [126, 0]
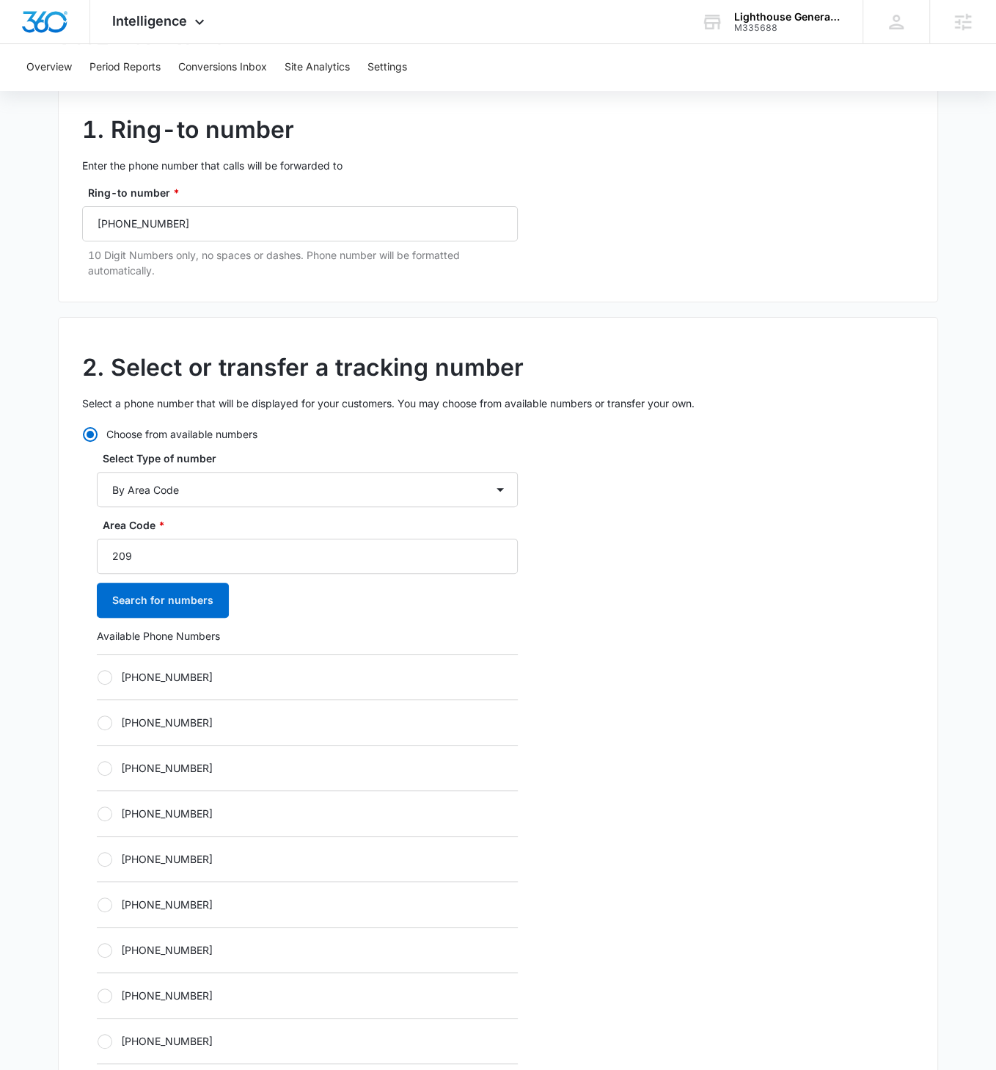
click at [110, 616] on label "[PHONE_NUMBER]" at bounding box center [307, 676] width 421 height 15
click at [98, 616] on input "[PHONE_NUMBER]" at bounding box center [97, 676] width 1 height 1
radio input "true"
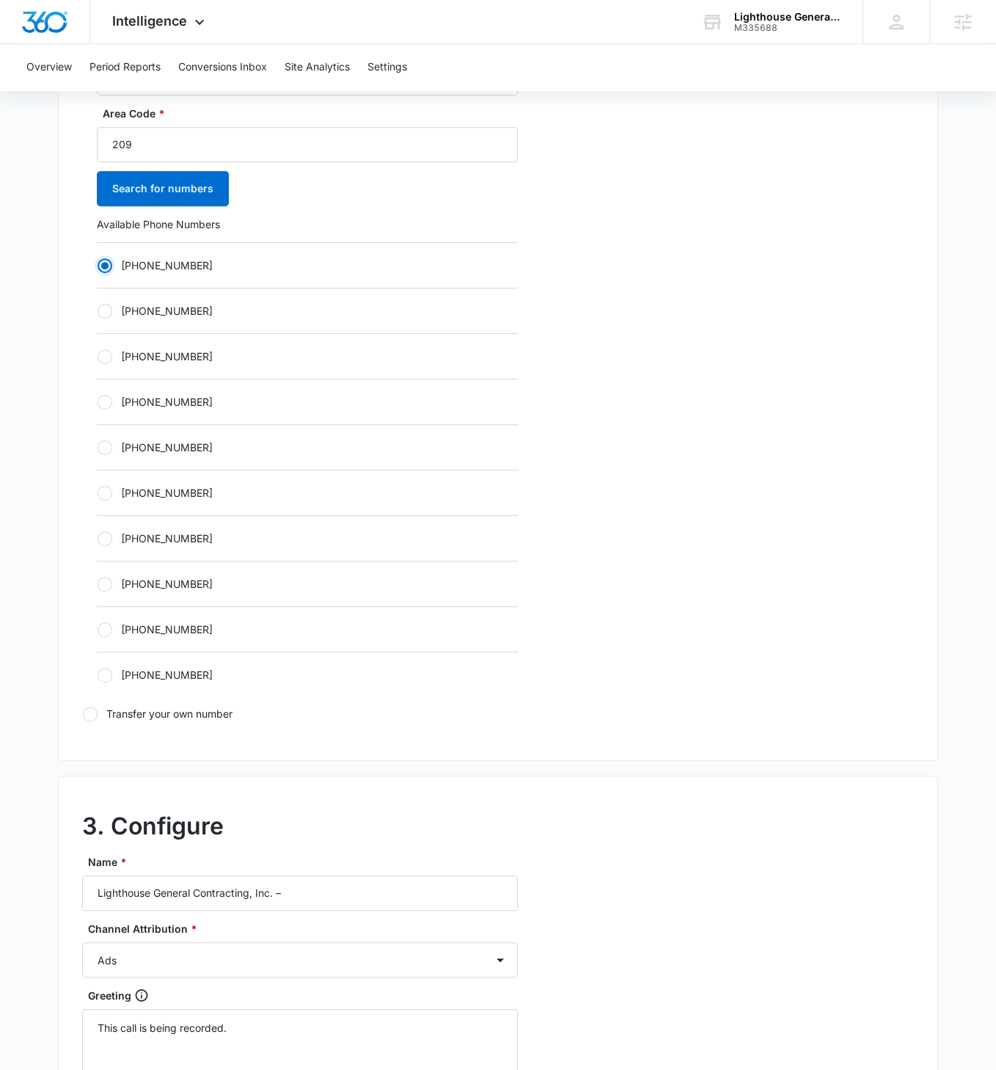
scroll to position [684, 0]
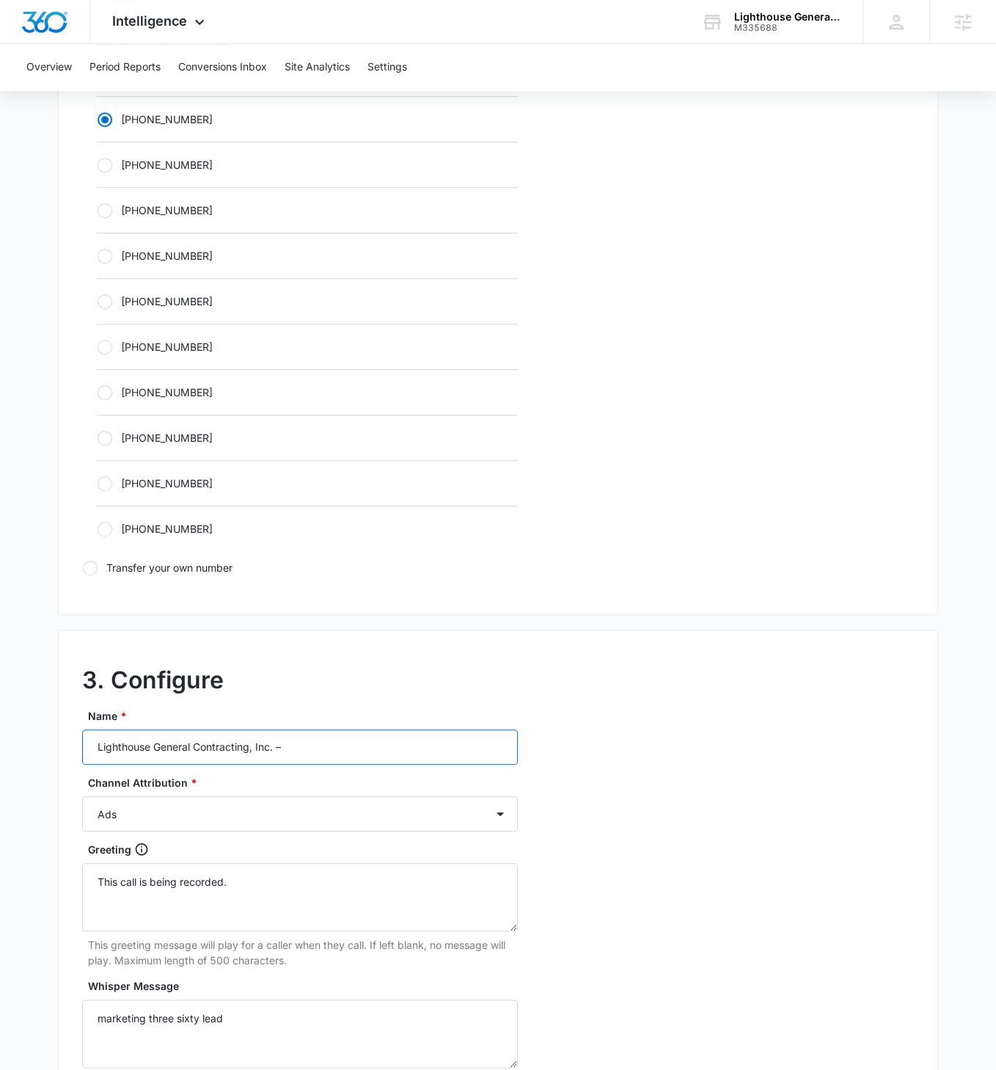
click at [365, 616] on input "Lighthouse General Contracting, Inc. –" at bounding box center [300, 746] width 436 height 35
type input "Lighthouse General Contracting, Inc. – Social"
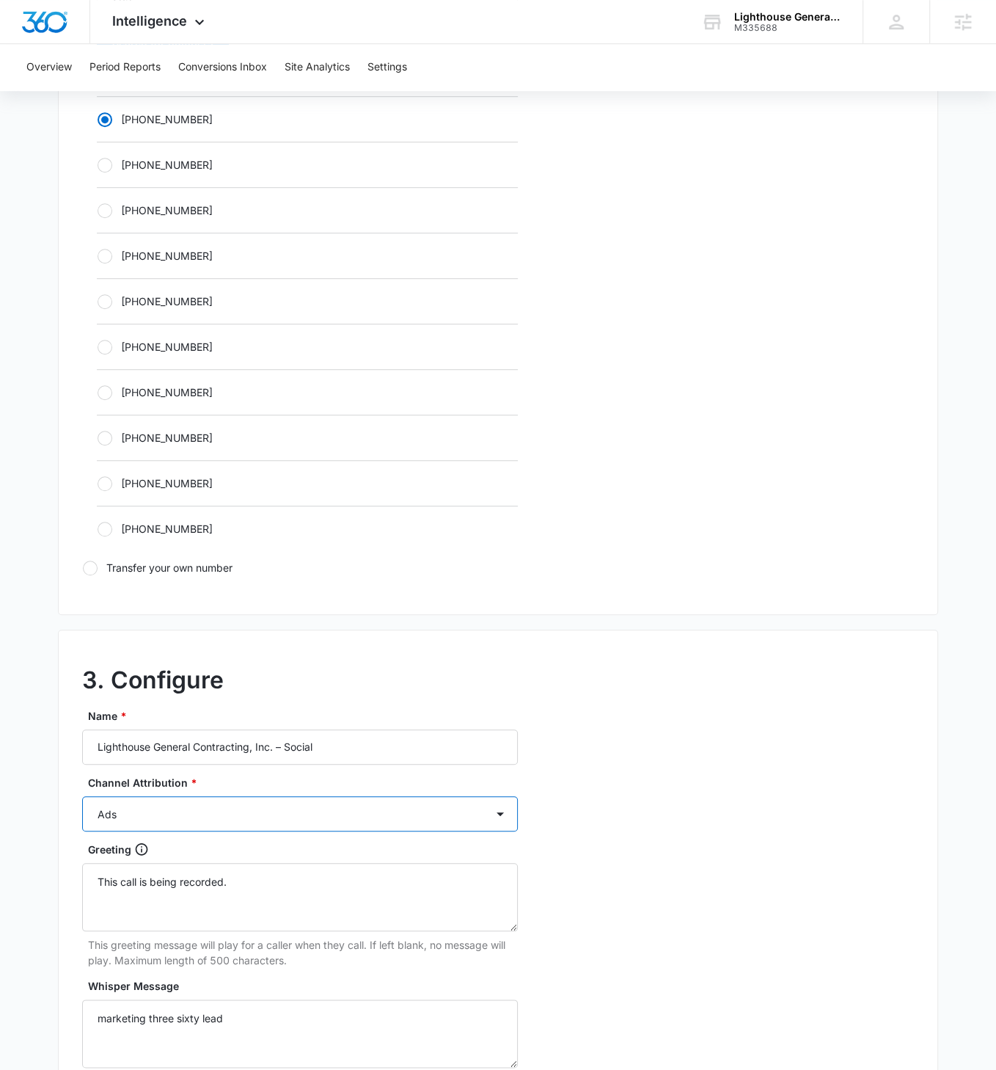
click at [381, 616] on select "Ads Local Service Ads Content Social Other" at bounding box center [300, 813] width 436 height 35
select select "SOCIAL"
click at [82, 616] on select "Ads Local Service Ads Content Social Other" at bounding box center [300, 813] width 436 height 35
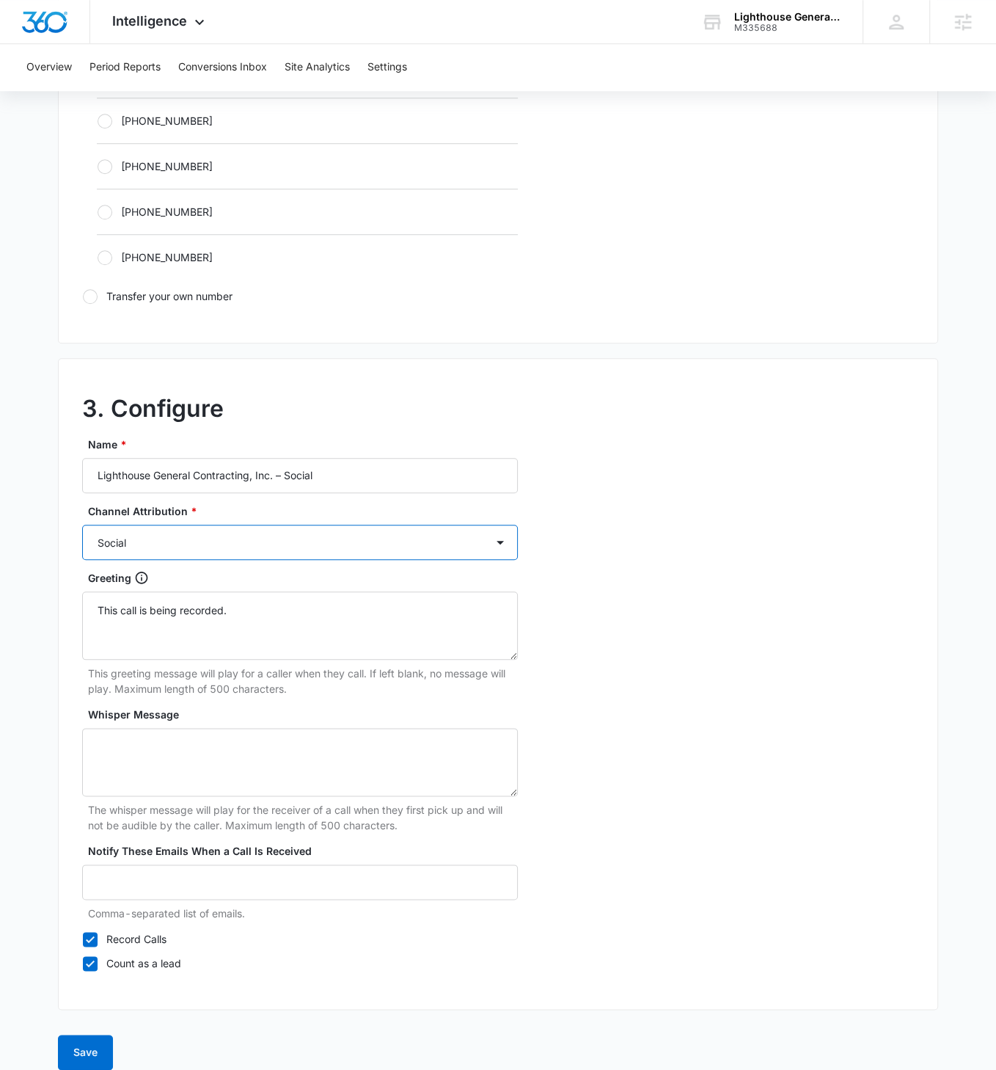
scroll to position [965, 0]
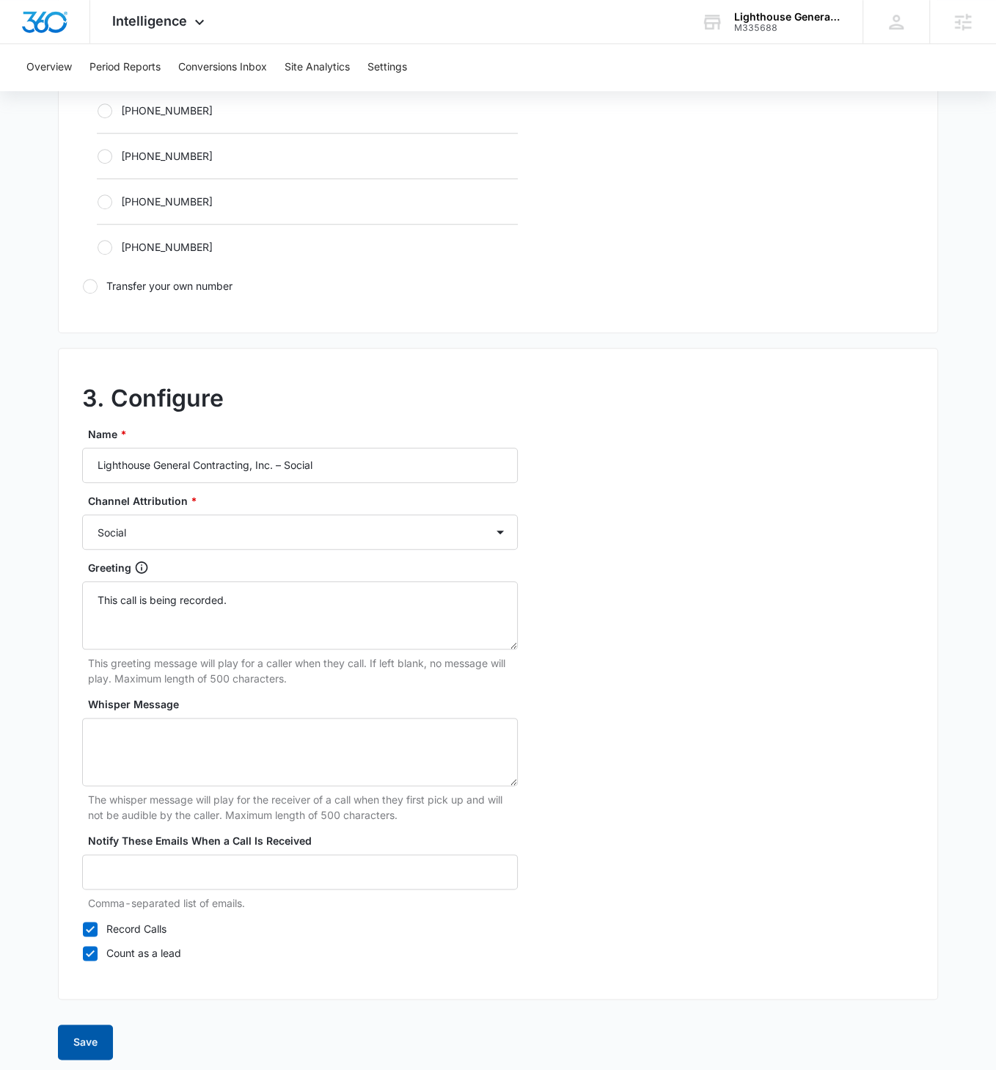
drag, startPoint x: 86, startPoint y: 1038, endPoint x: 111, endPoint y: 1026, distance: 27.9
click at [86, 616] on button "Save" at bounding box center [85, 1041] width 55 height 35
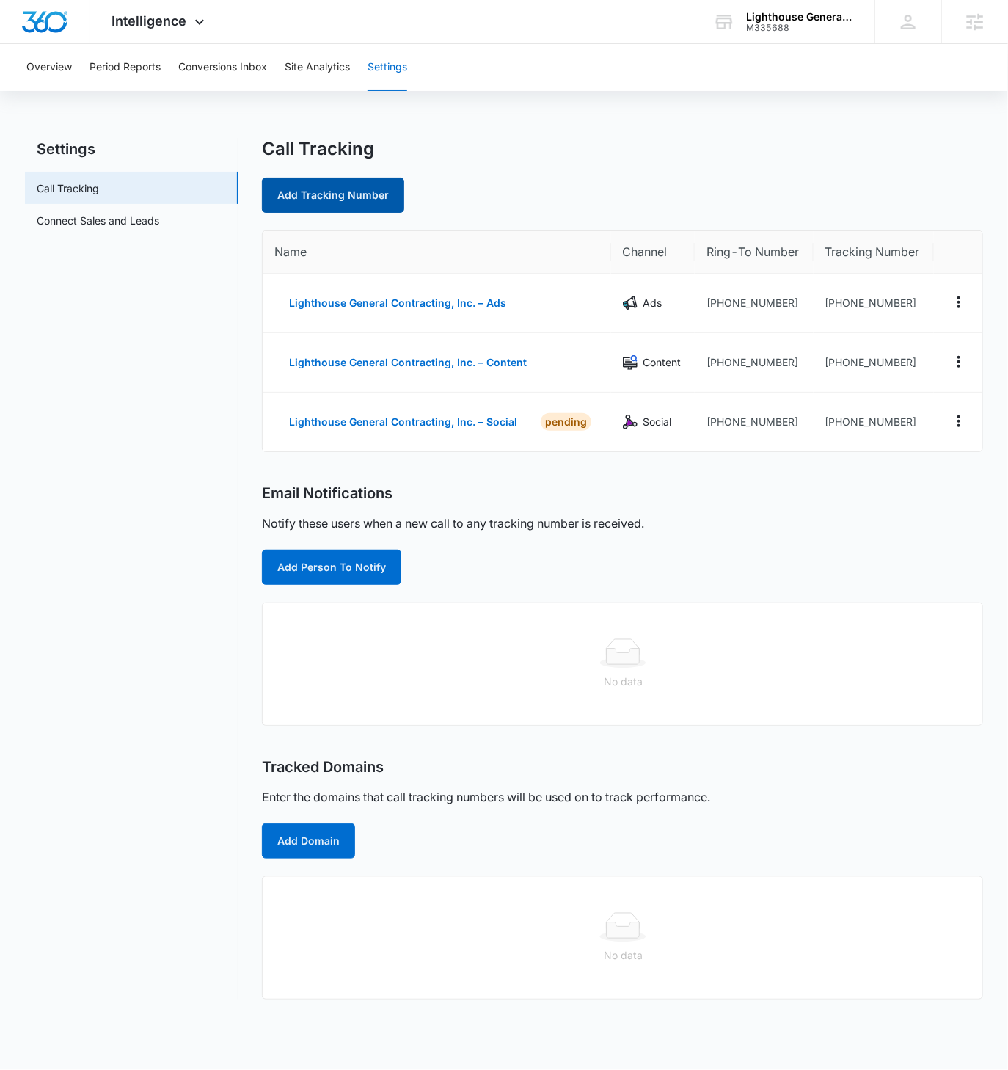
click at [319, 204] on link "Add Tracking Number" at bounding box center [333, 195] width 142 height 35
select select "by_area_code"
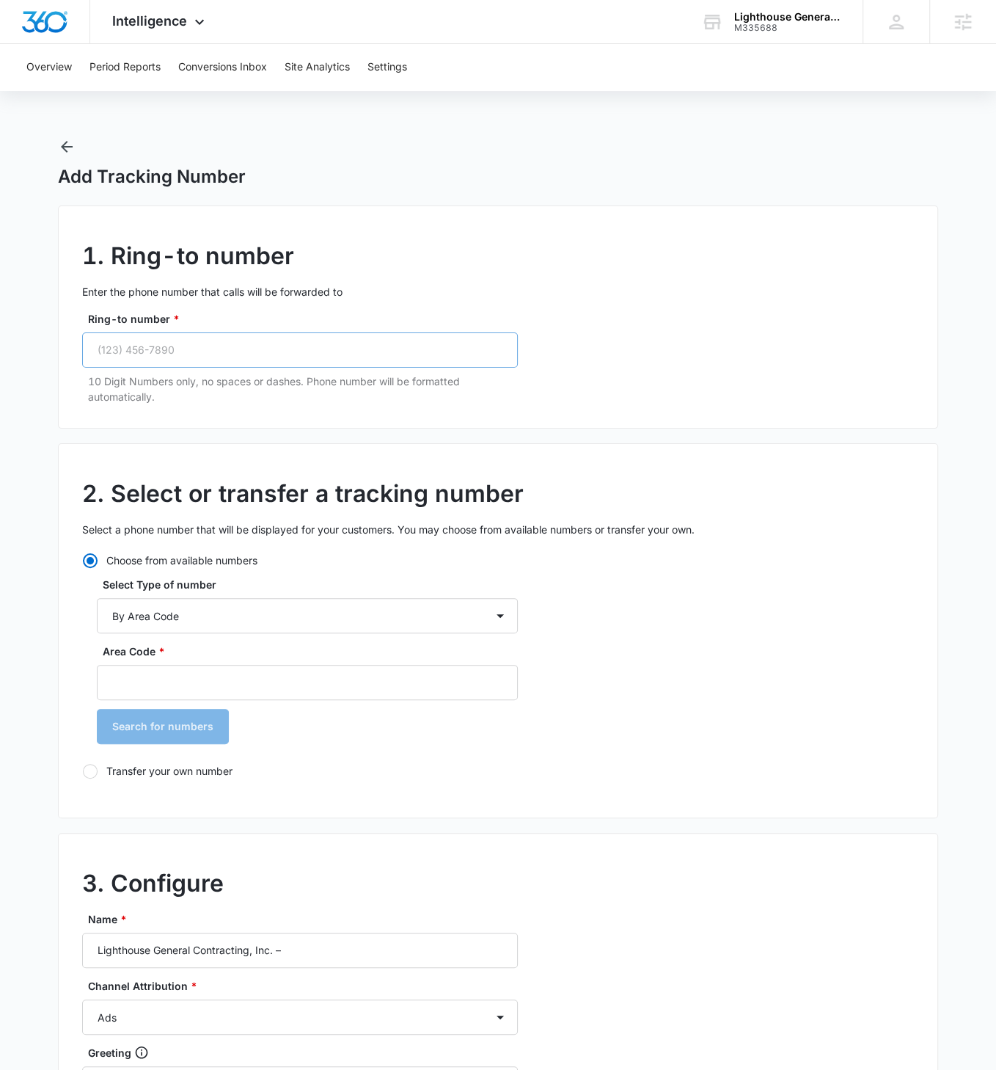
click at [315, 369] on div "Ring-to number * 10 Digit Numbers only, no spaces or dashes. Phone number will …" at bounding box center [300, 357] width 436 height 93
click at [321, 355] on input "Ring-to number *" at bounding box center [300, 349] width 436 height 35
paste input "(209) 640-2191"
type input "(209) 640-2191"
click at [216, 616] on input "Area Code *" at bounding box center [307, 682] width 421 height 35
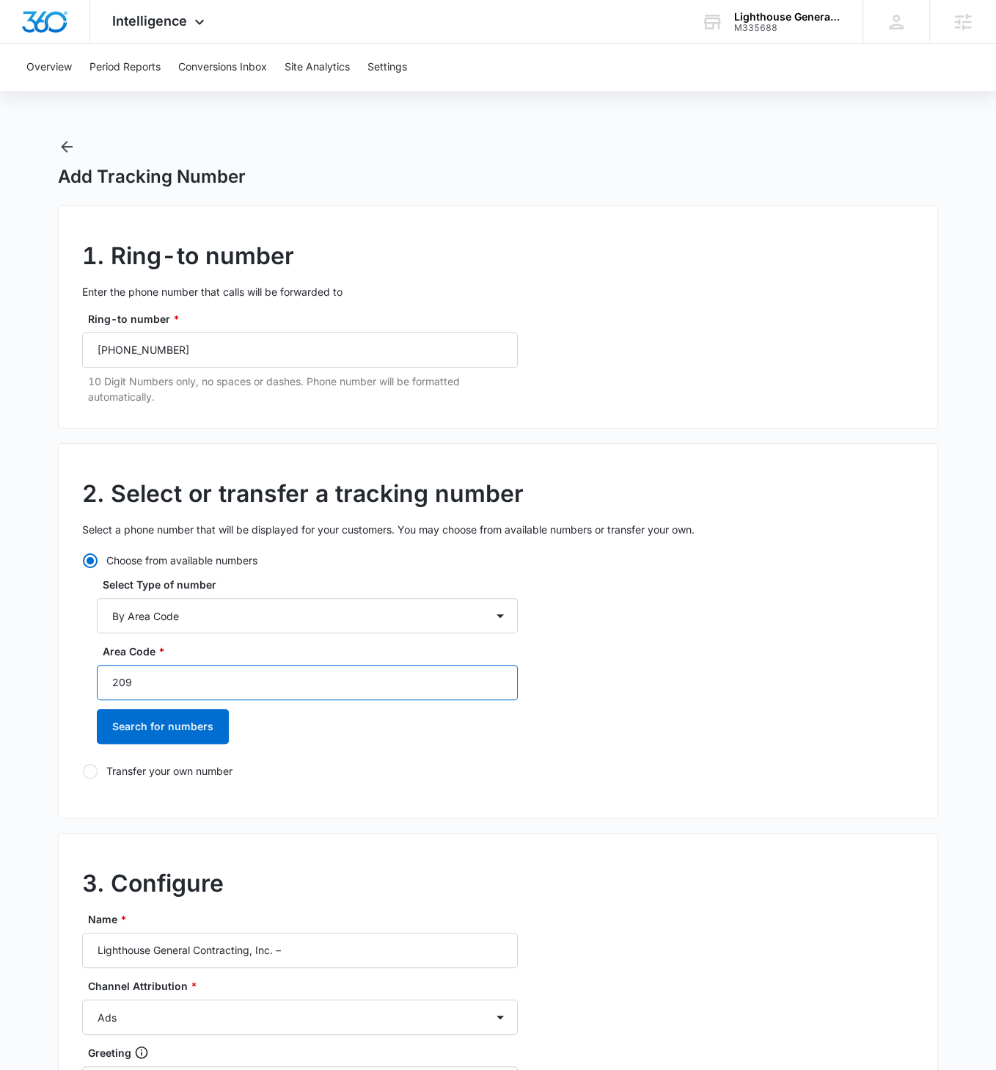
type input "209"
click at [97, 616] on button "Search for numbers" at bounding box center [163, 726] width 132 height 35
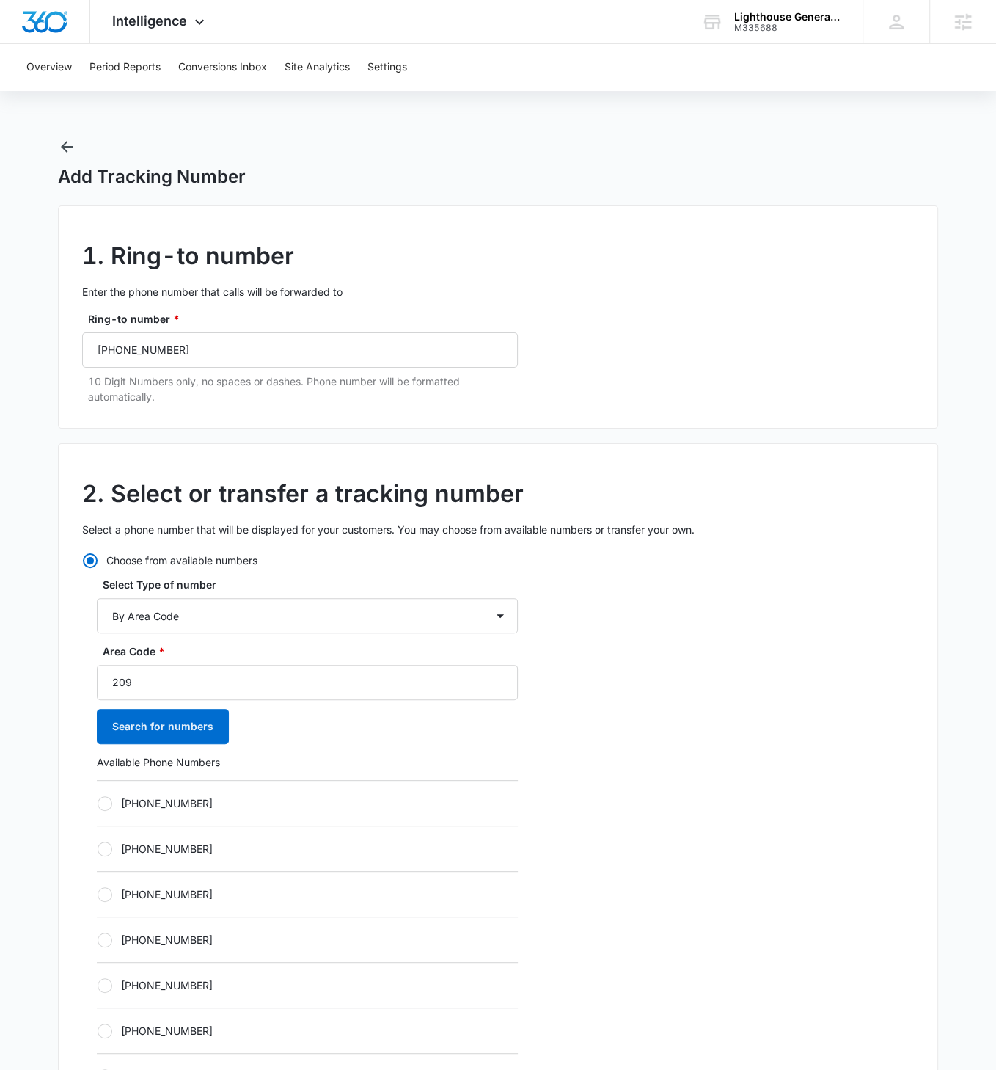
click at [98, 616] on div at bounding box center [105, 803] width 15 height 15
click at [98, 616] on input "[PHONE_NUMBER]" at bounding box center [97, 803] width 1 height 1
radio input "true"
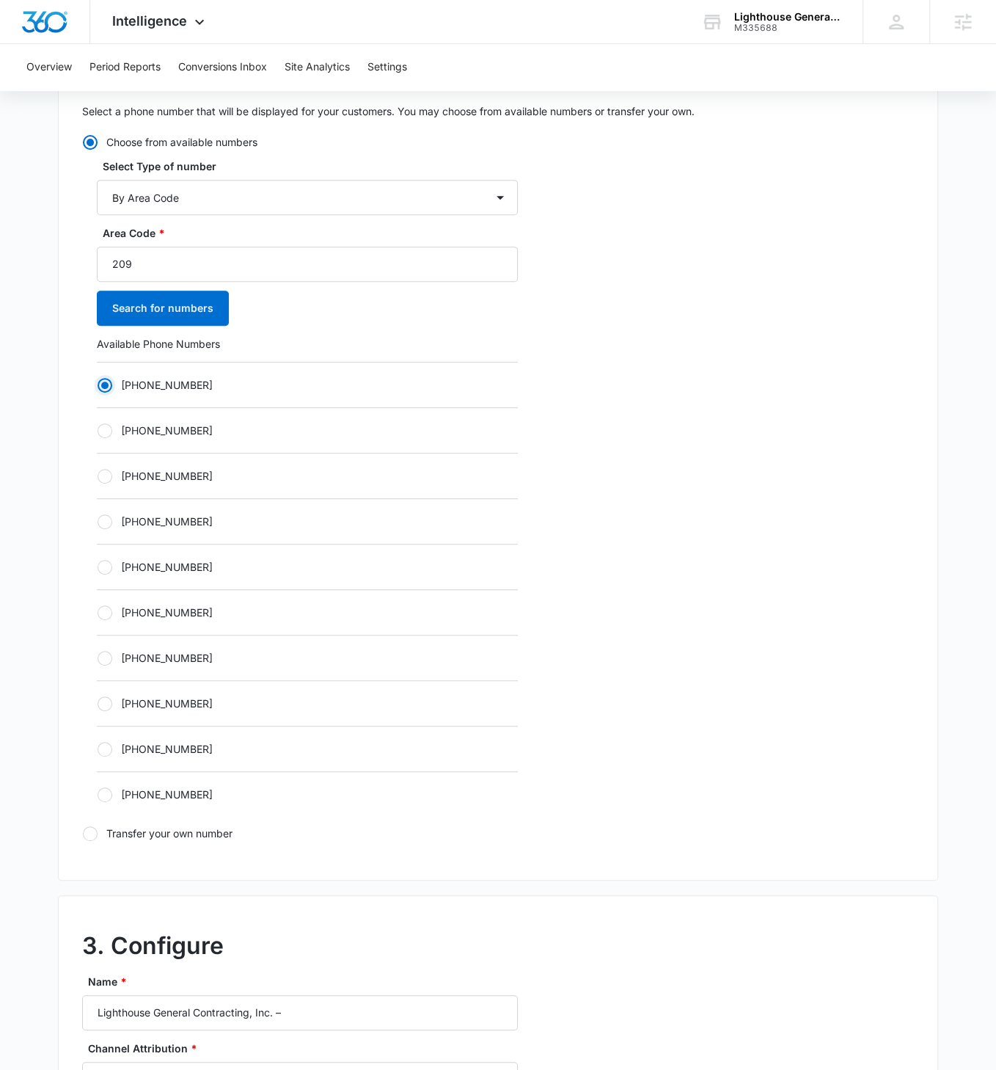
scroll to position [965, 0]
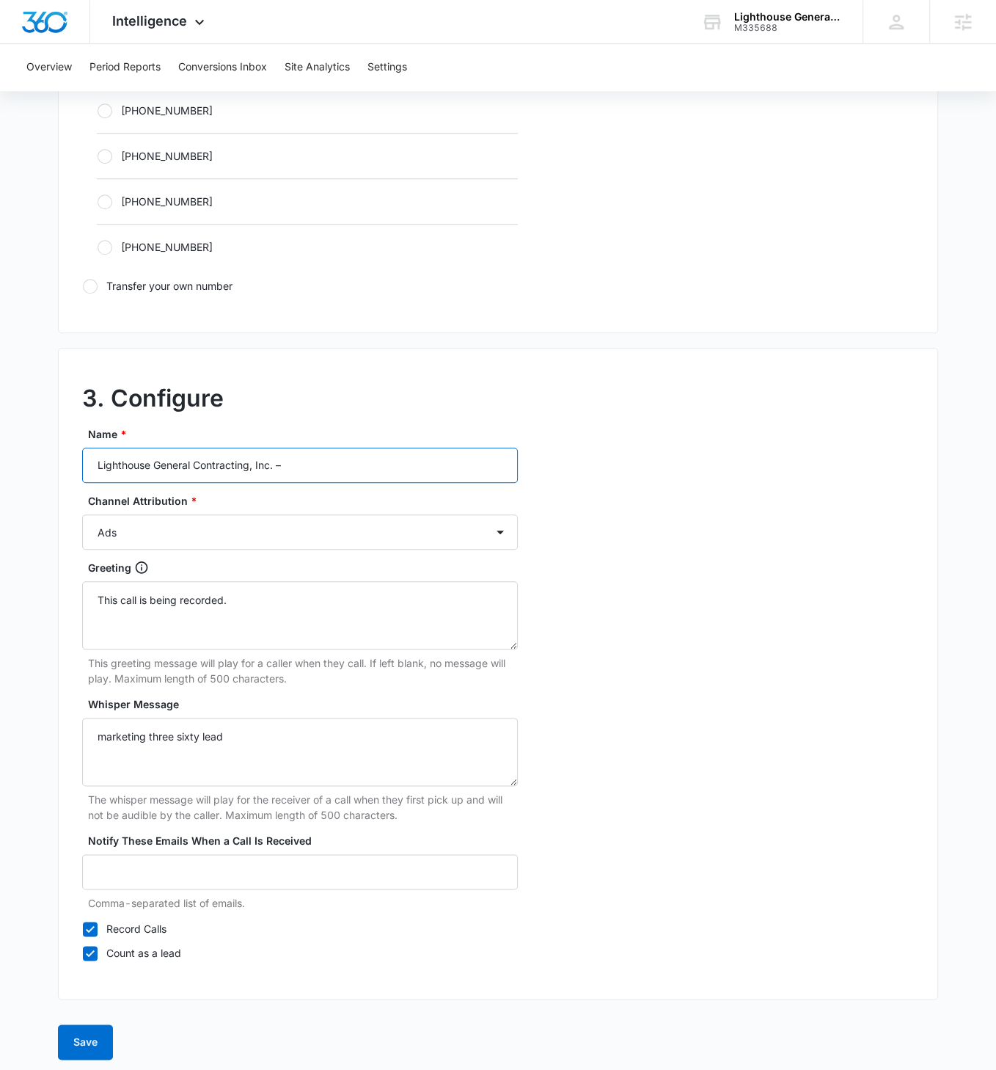
click at [349, 453] on input "Lighthouse General Contracting, Inc. –" at bounding box center [300, 465] width 436 height 35
click at [355, 454] on input "Lighthouse General Contracting, Inc. –" at bounding box center [300, 465] width 436 height 35
type input "Lighthouse General Contracting, Inc. – Other"
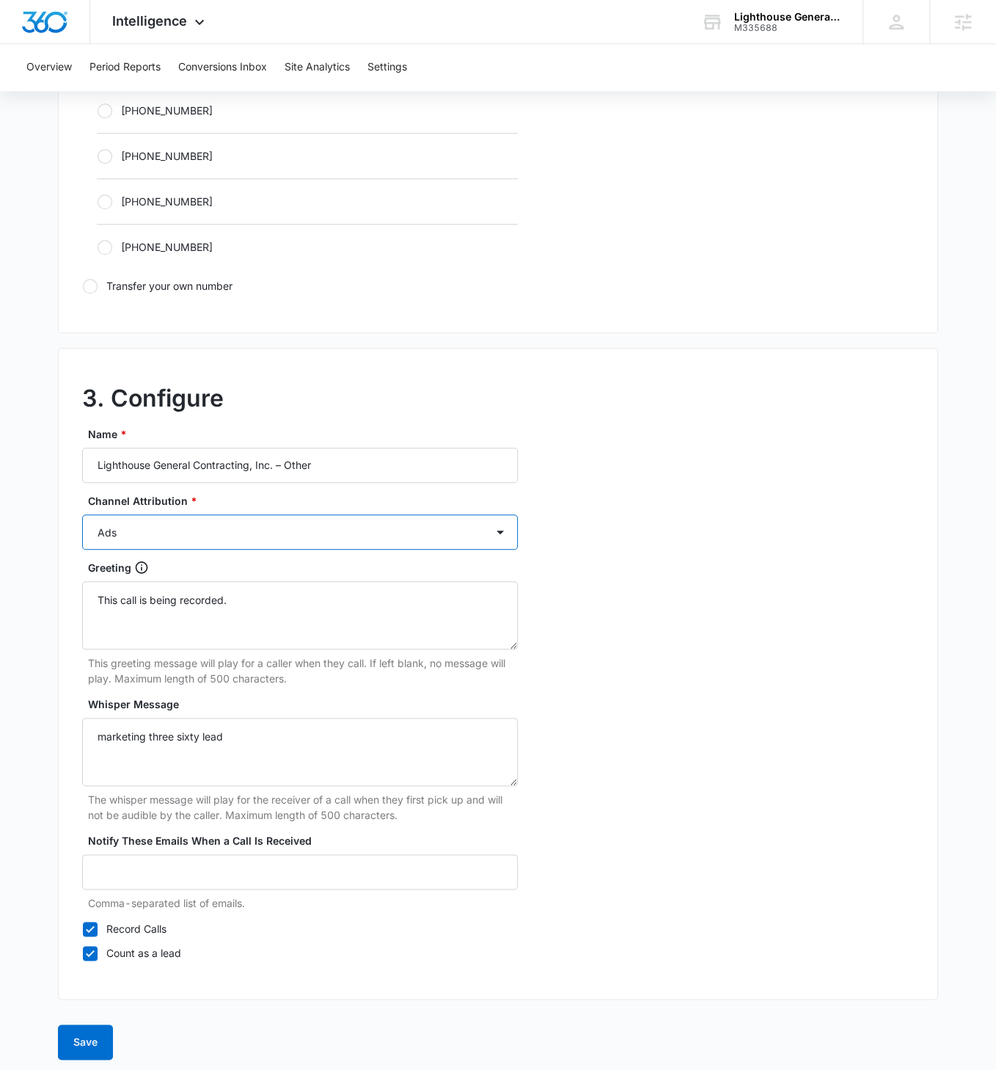
click at [426, 540] on select "Ads Local Service Ads Content Social Other" at bounding box center [300, 531] width 436 height 35
select select "OTHER"
click at [82, 514] on select "Ads Local Service Ads Content Social Other" at bounding box center [300, 531] width 436 height 35
click at [90, 616] on button "Save" at bounding box center [85, 1041] width 55 height 35
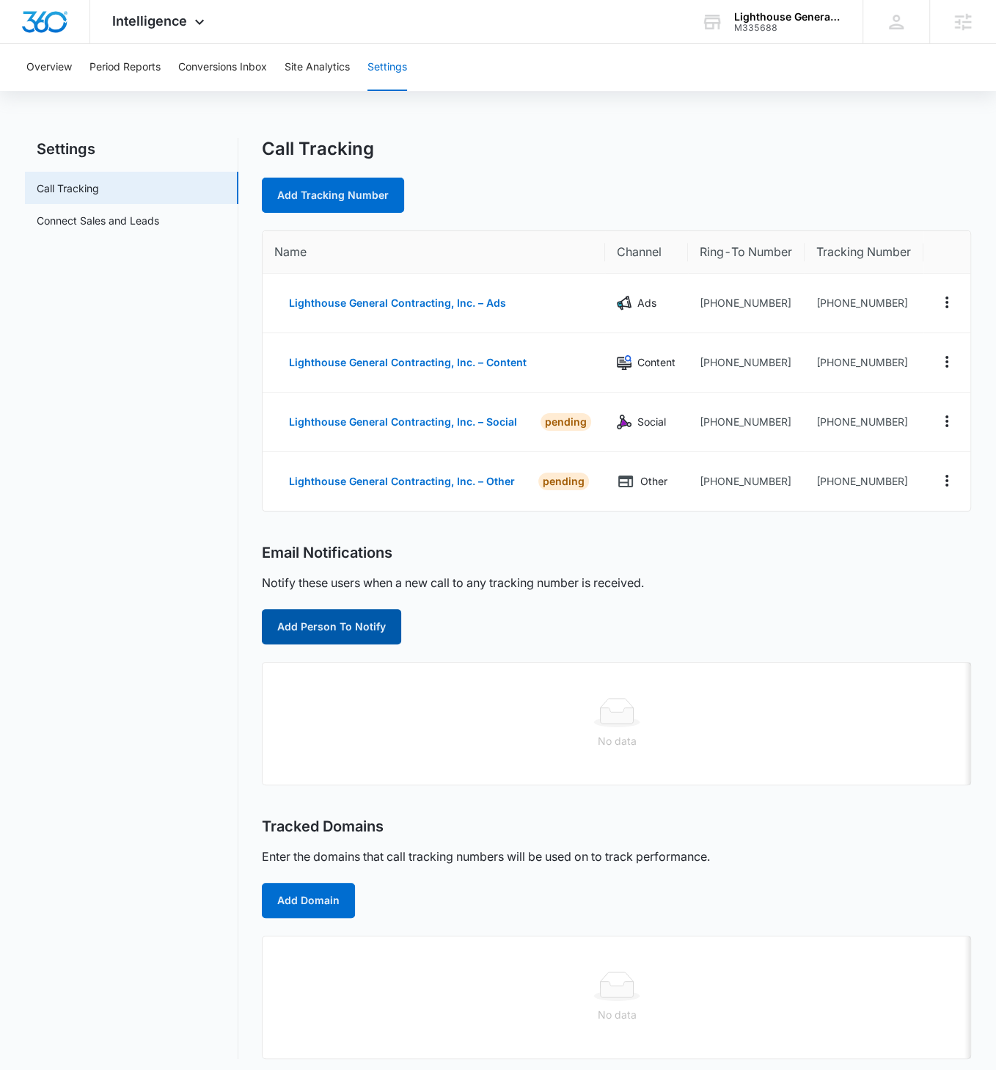
click at [348, 616] on button "Add Person To Notify" at bounding box center [331, 626] width 139 height 35
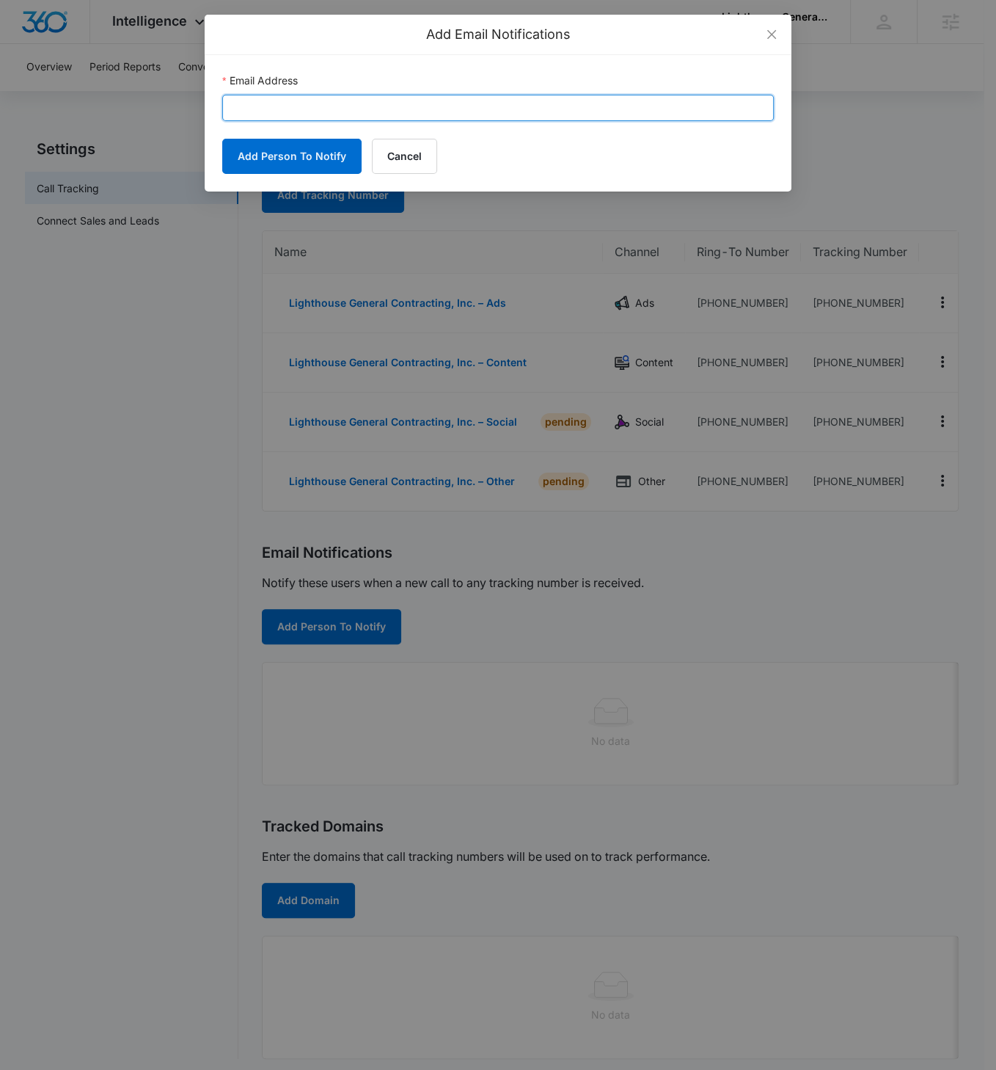
click at [338, 105] on input "Email Address" at bounding box center [498, 108] width 552 height 26
paste input "[PERSON_NAME][EMAIL_ADDRESS][DOMAIN_NAME]"
type input "[PERSON_NAME][EMAIL_ADDRESS][DOMAIN_NAME]"
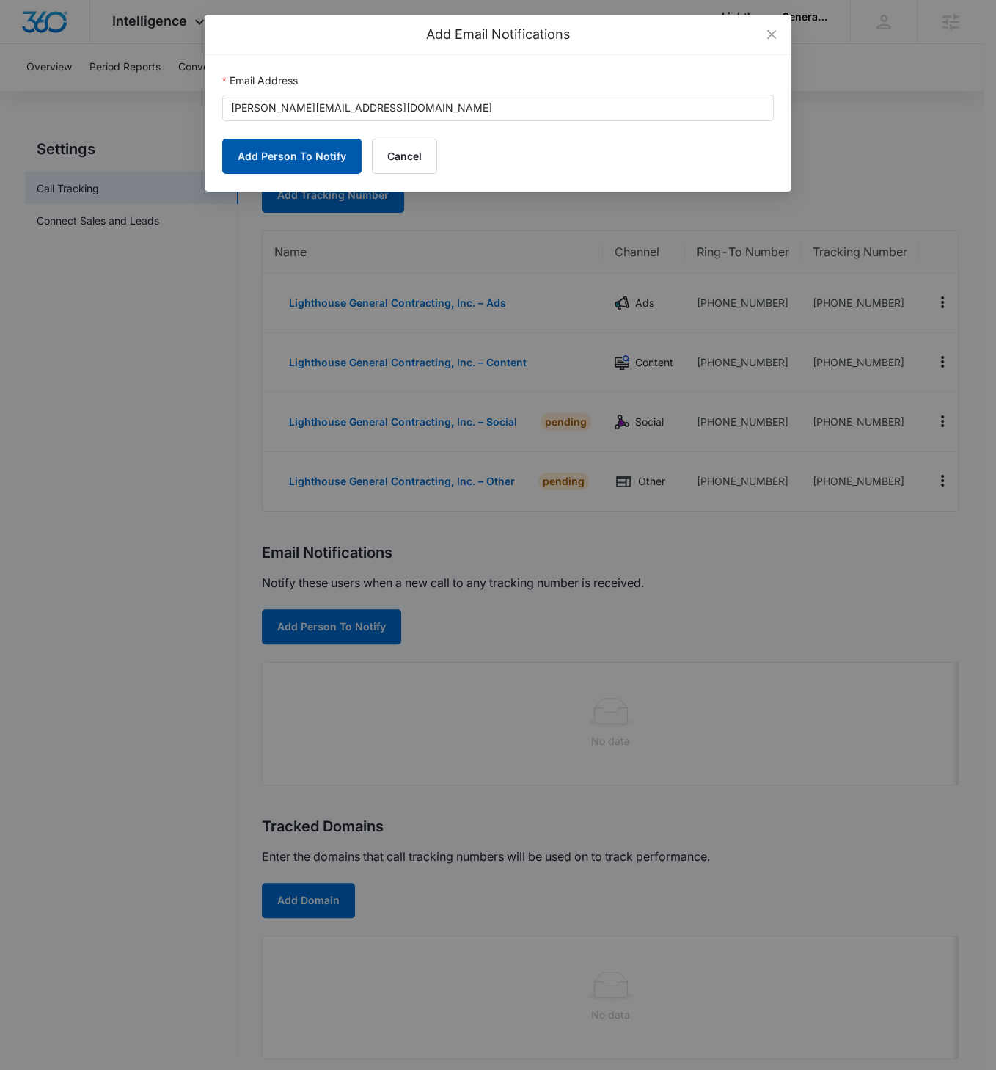
click at [284, 161] on button "Add Person To Notify" at bounding box center [291, 156] width 139 height 35
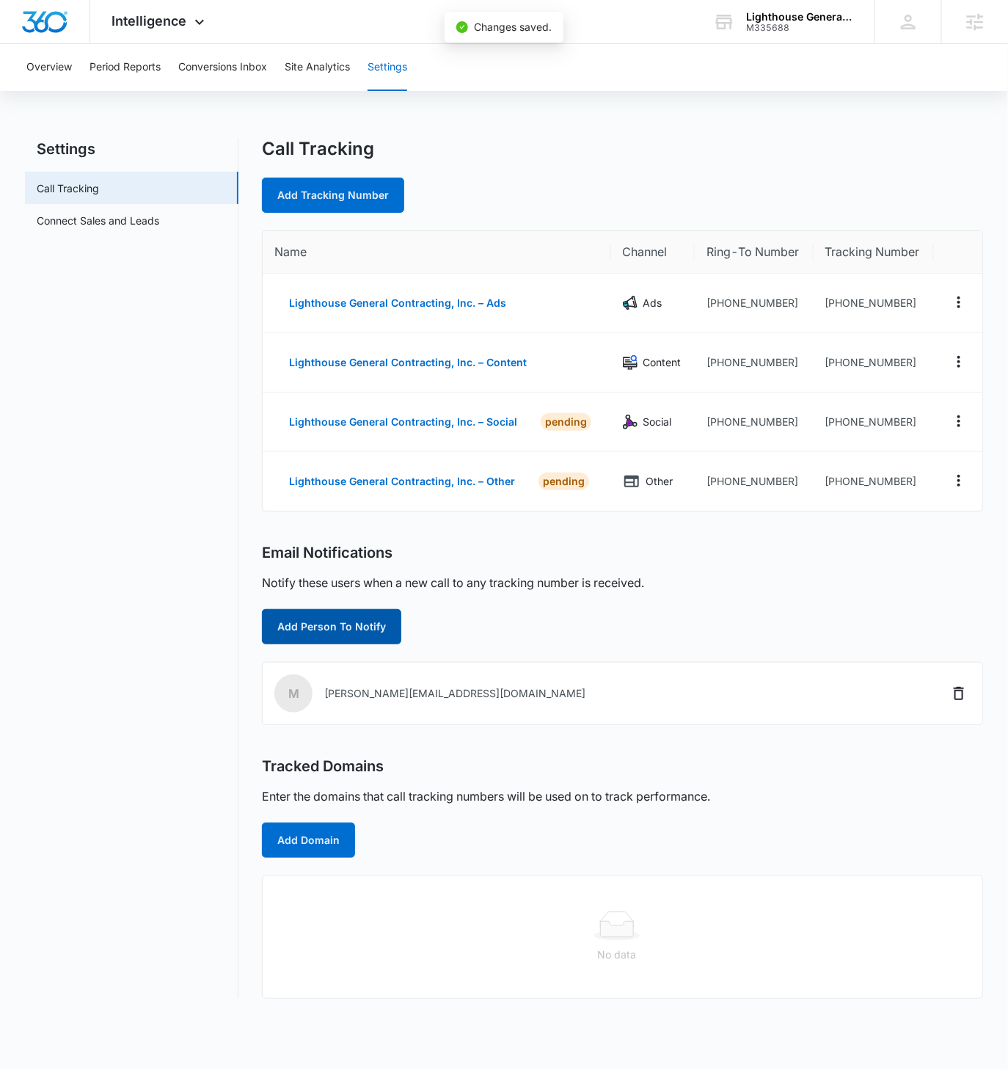
click at [333, 616] on button "Add Person To Notify" at bounding box center [331, 626] width 139 height 35
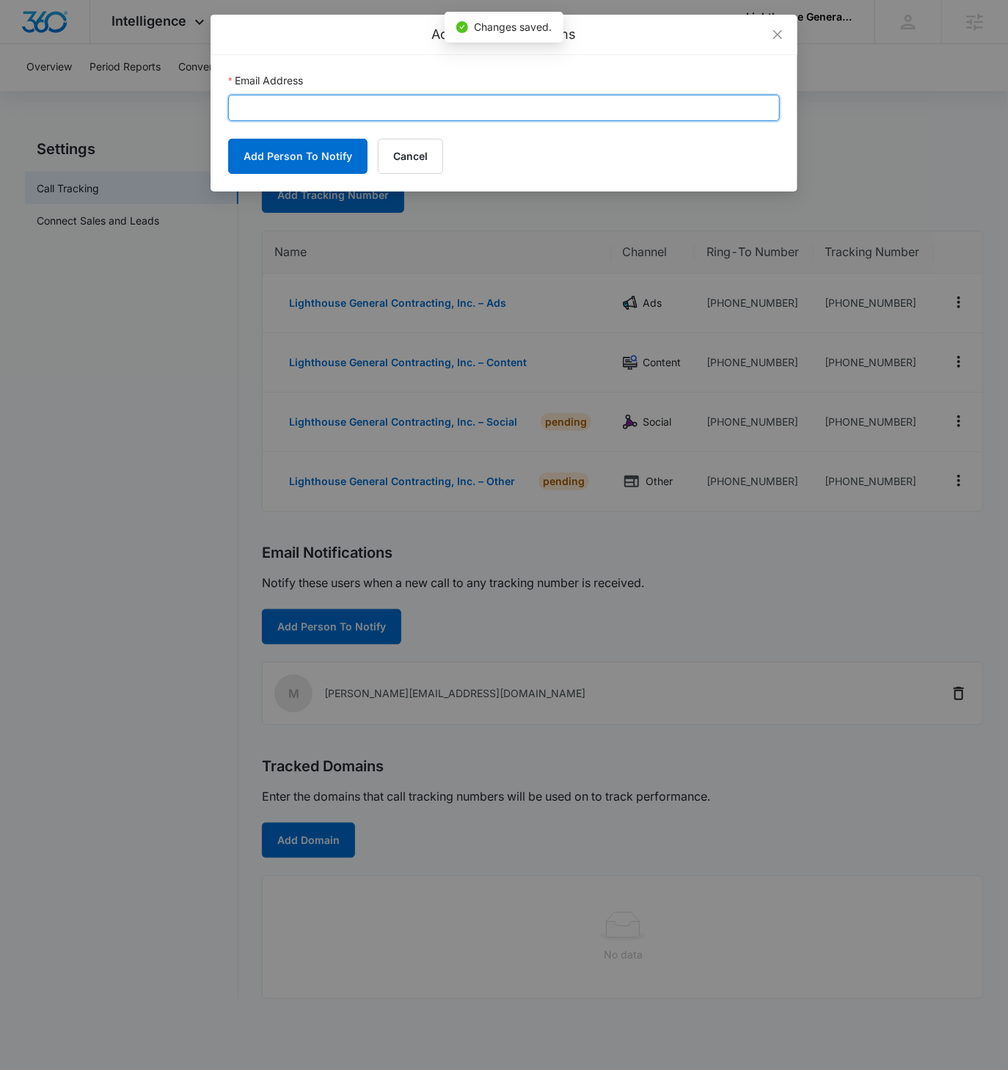
click at [353, 106] on input "Email Address" at bounding box center [504, 108] width 552 height 26
paste input "[PERSON_NAME][EMAIL_ADDRESS][PERSON_NAME][DOMAIN_NAME]"
type input "[PERSON_NAME][EMAIL_ADDRESS][PERSON_NAME][DOMAIN_NAME]"
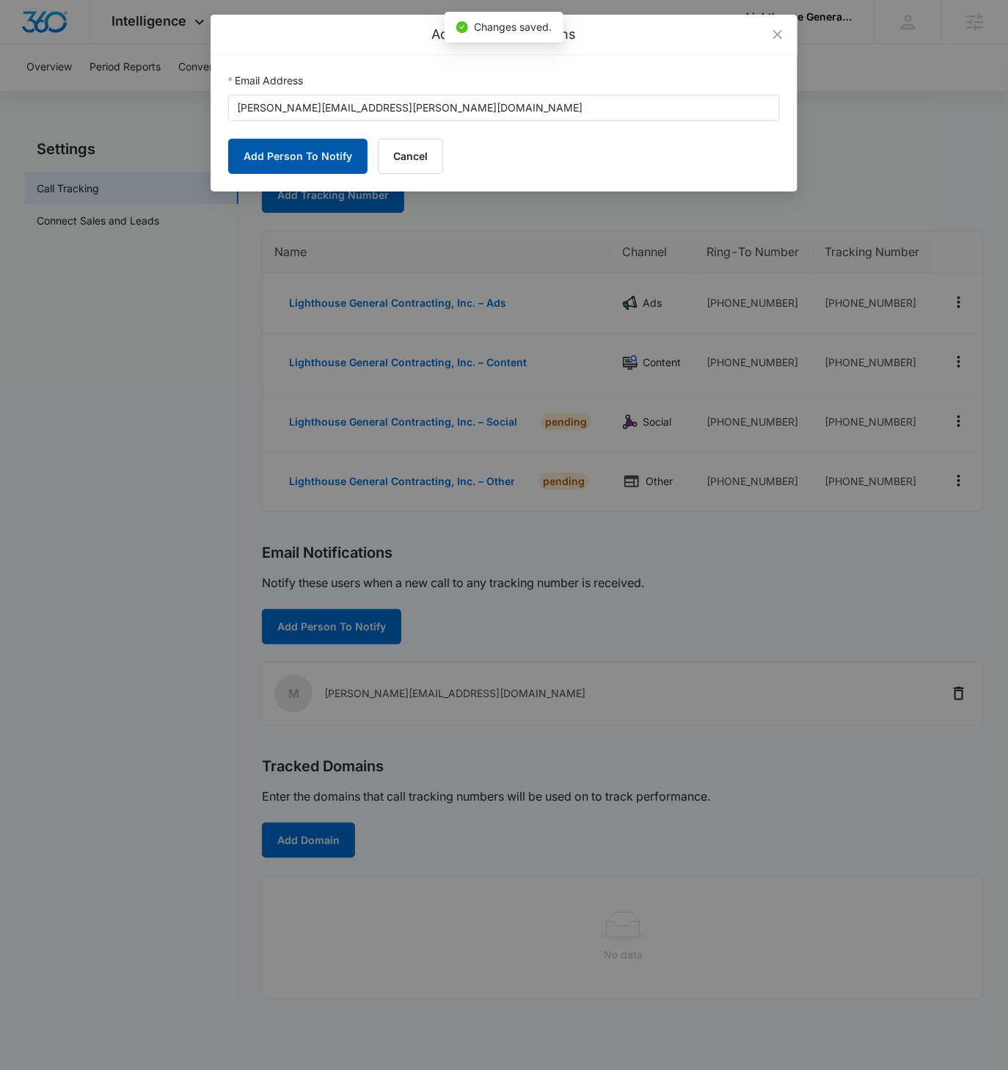
click at [292, 154] on button "Add Person To Notify" at bounding box center [297, 156] width 139 height 35
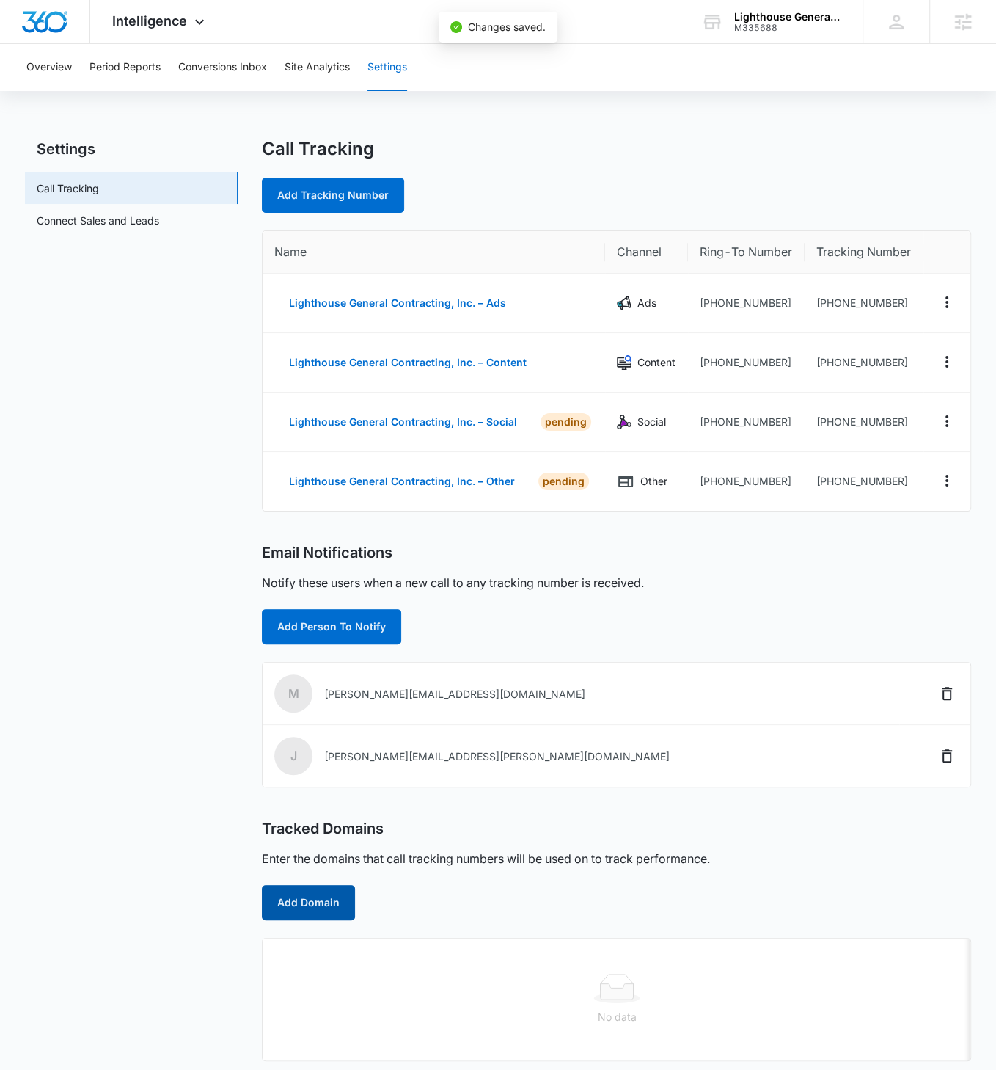
click at [310, 616] on button "Add Domain" at bounding box center [308, 902] width 93 height 35
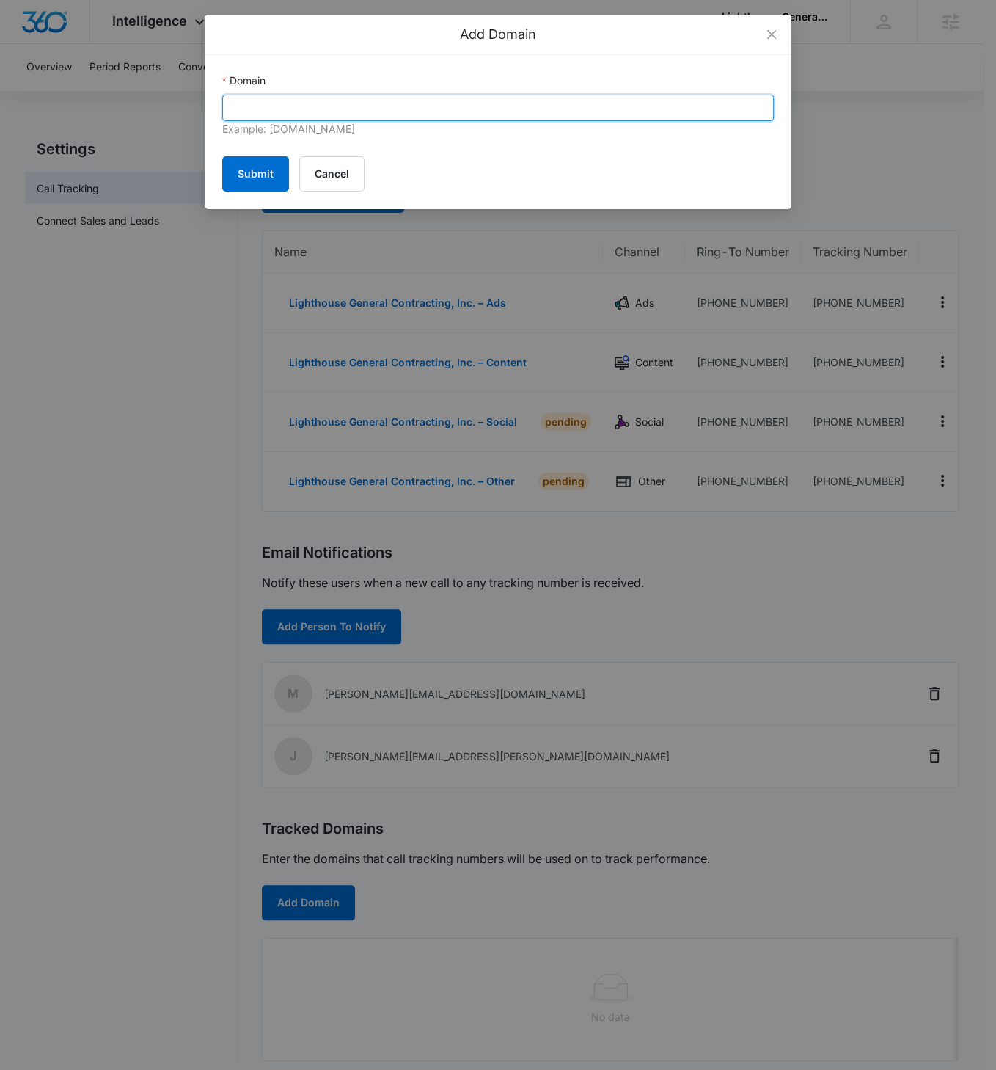
click at [365, 106] on input "Domain" at bounding box center [498, 108] width 552 height 26
click at [365, 107] on input "Domain" at bounding box center [498, 108] width 552 height 26
paste input "[DOMAIN_NAME]"
type input "[DOMAIN_NAME]"
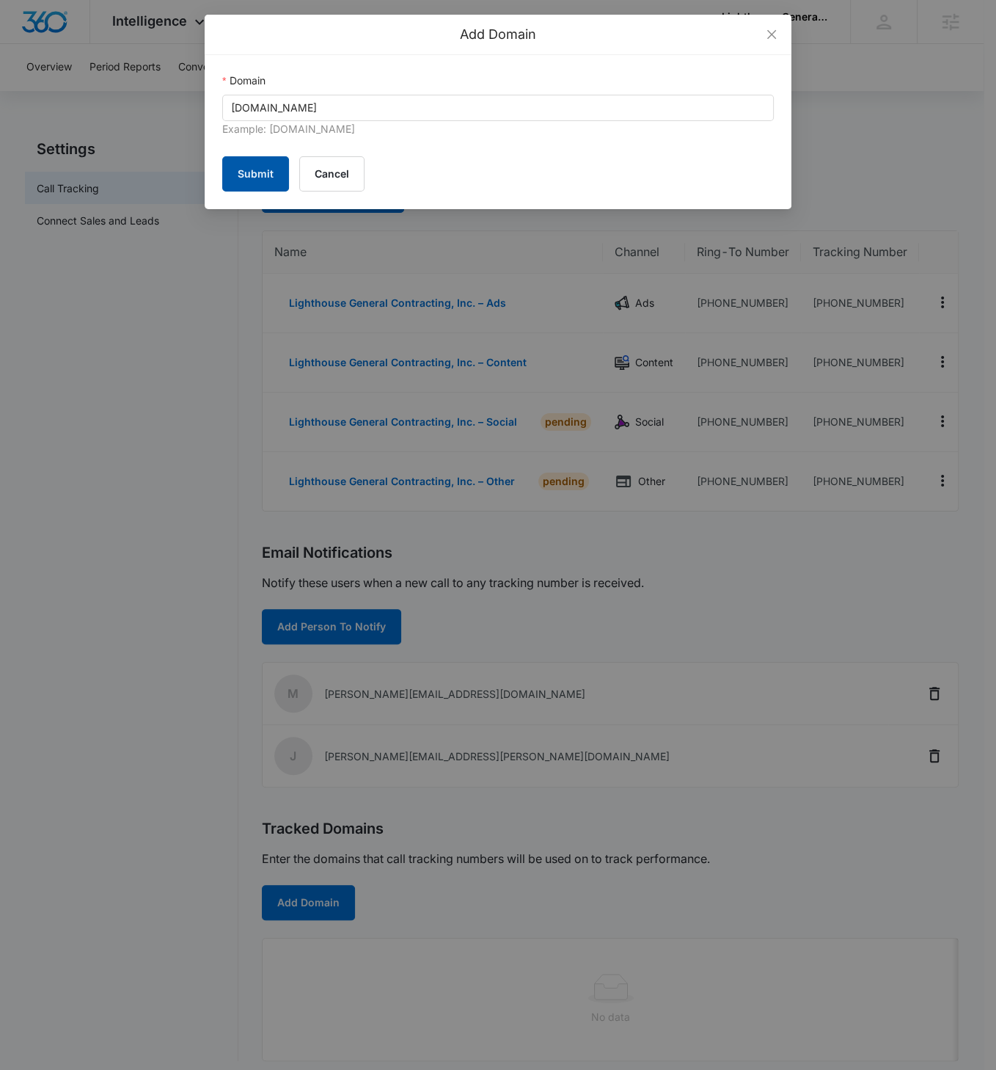
click at [255, 172] on button "Submit" at bounding box center [255, 173] width 67 height 35
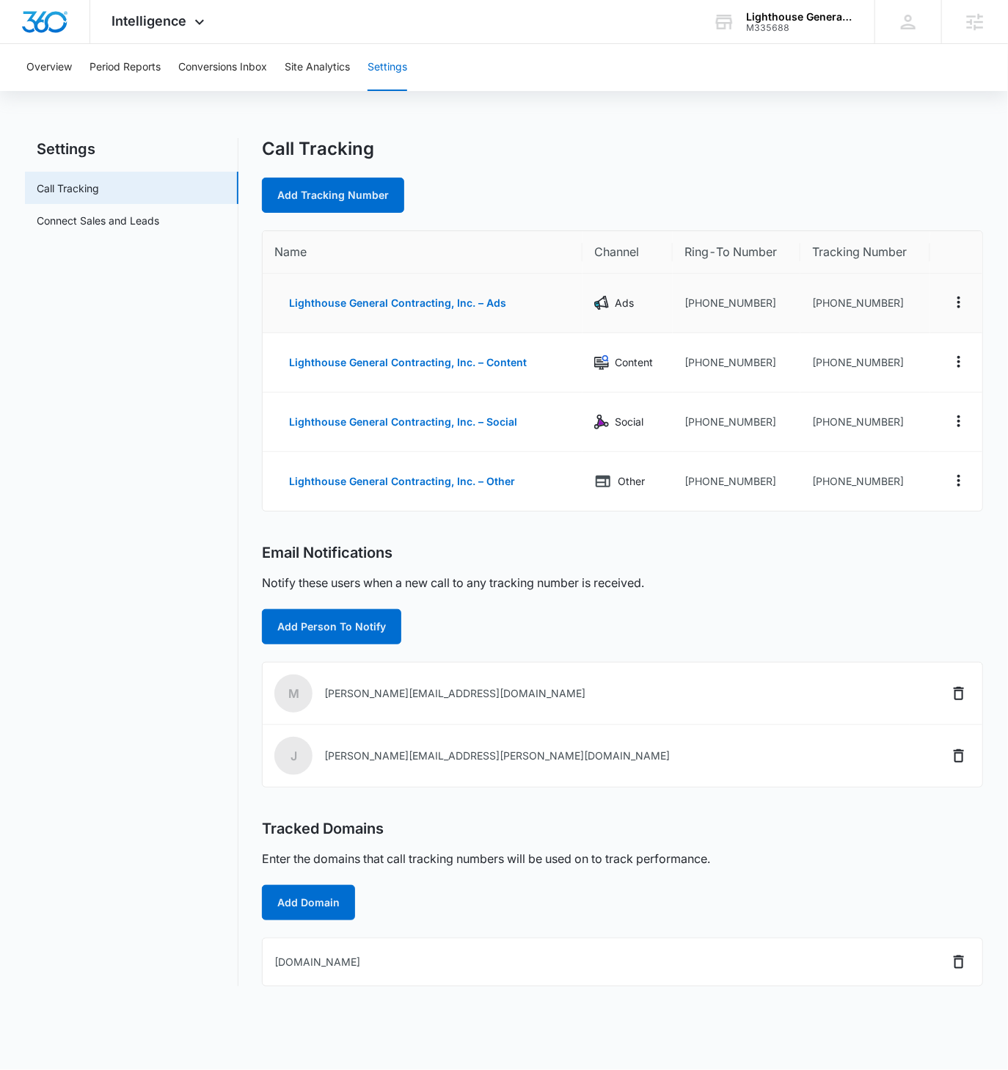
click at [895, 308] on td "[PHONE_NUMBER]" at bounding box center [865, 303] width 130 height 59
drag, startPoint x: 896, startPoint y: 299, endPoint x: 817, endPoint y: 302, distance: 78.5
click at [817, 302] on td "[PHONE_NUMBER]" at bounding box center [865, 303] width 130 height 59
click at [825, 302] on td "[PHONE_NUMBER]" at bounding box center [865, 303] width 130 height 59
drag, startPoint x: 825, startPoint y: 302, endPoint x: 896, endPoint y: 300, distance: 71.2
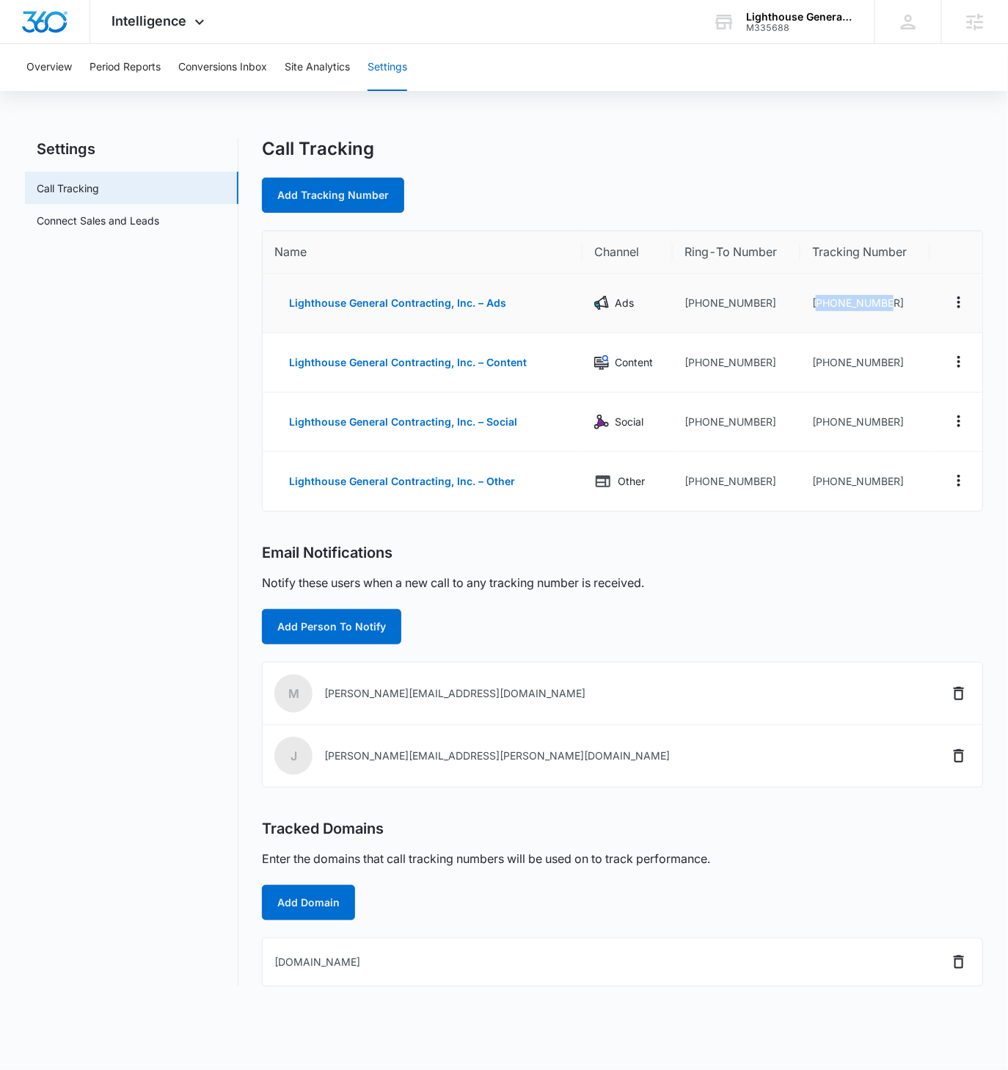
click at [893, 299] on td "[PHONE_NUMBER]" at bounding box center [865, 303] width 130 height 59
click at [898, 300] on td "[PHONE_NUMBER]" at bounding box center [865, 303] width 130 height 59
drag, startPoint x: 897, startPoint y: 302, endPoint x: 820, endPoint y: 303, distance: 77.0
click at [820, 303] on td "[PHONE_NUMBER]" at bounding box center [865, 303] width 130 height 59
copy td "2092800852"
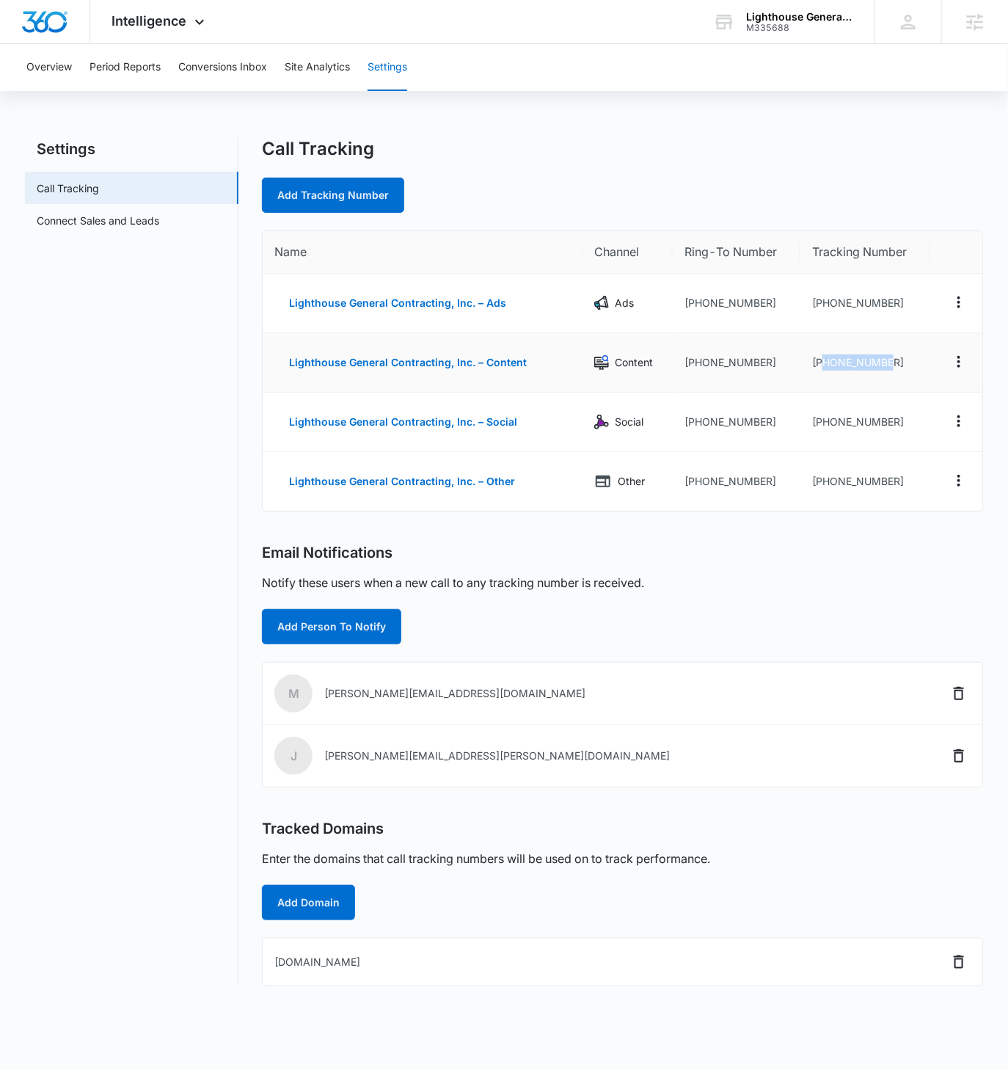
drag, startPoint x: 902, startPoint y: 362, endPoint x: 820, endPoint y: 361, distance: 81.4
click at [820, 361] on td "[PHONE_NUMBER]" at bounding box center [865, 362] width 130 height 59
copy td "2092903894"
drag, startPoint x: 901, startPoint y: 422, endPoint x: 822, endPoint y: 420, distance: 79.2
click at [822, 420] on td "[PHONE_NUMBER]" at bounding box center [865, 421] width 130 height 59
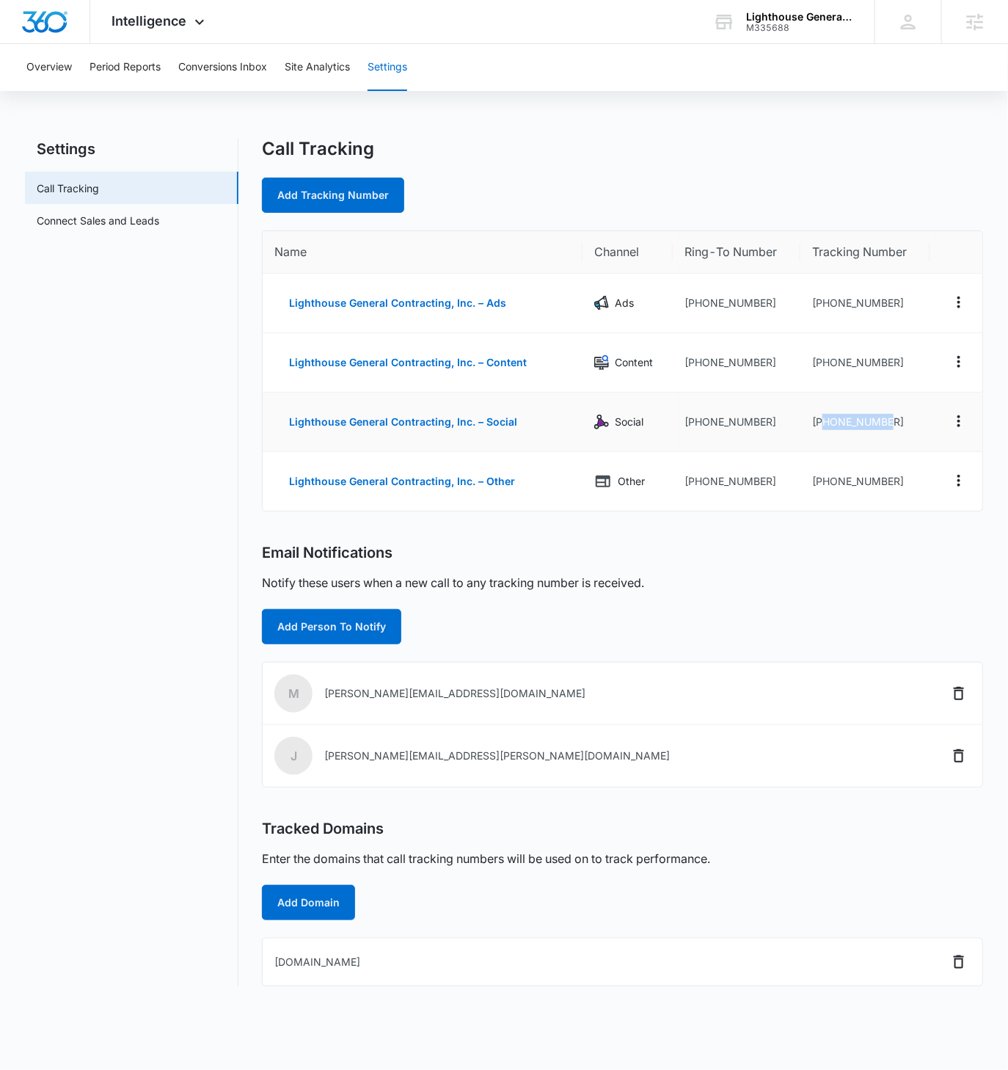
copy td "2093178810"
drag, startPoint x: 893, startPoint y: 479, endPoint x: 825, endPoint y: 482, distance: 67.6
click at [822, 483] on td "[PHONE_NUMBER]" at bounding box center [865, 481] width 130 height 59
copy td "2093190348"
click at [816, 34] on div "Lighthouse General Contracting, Inc. M335688 Your Accounts View All" at bounding box center [782, 21] width 183 height 43
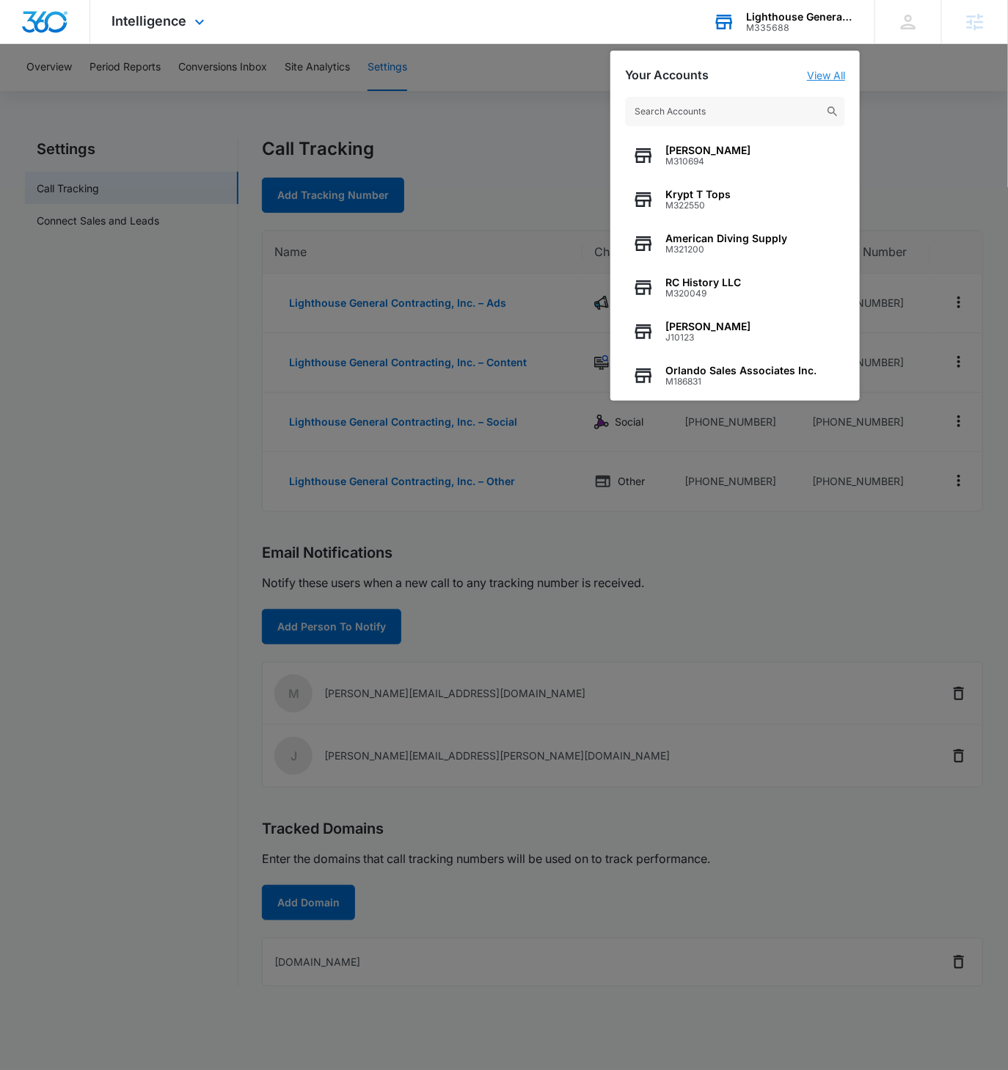
click at [825, 79] on link "View All" at bounding box center [826, 75] width 38 height 12
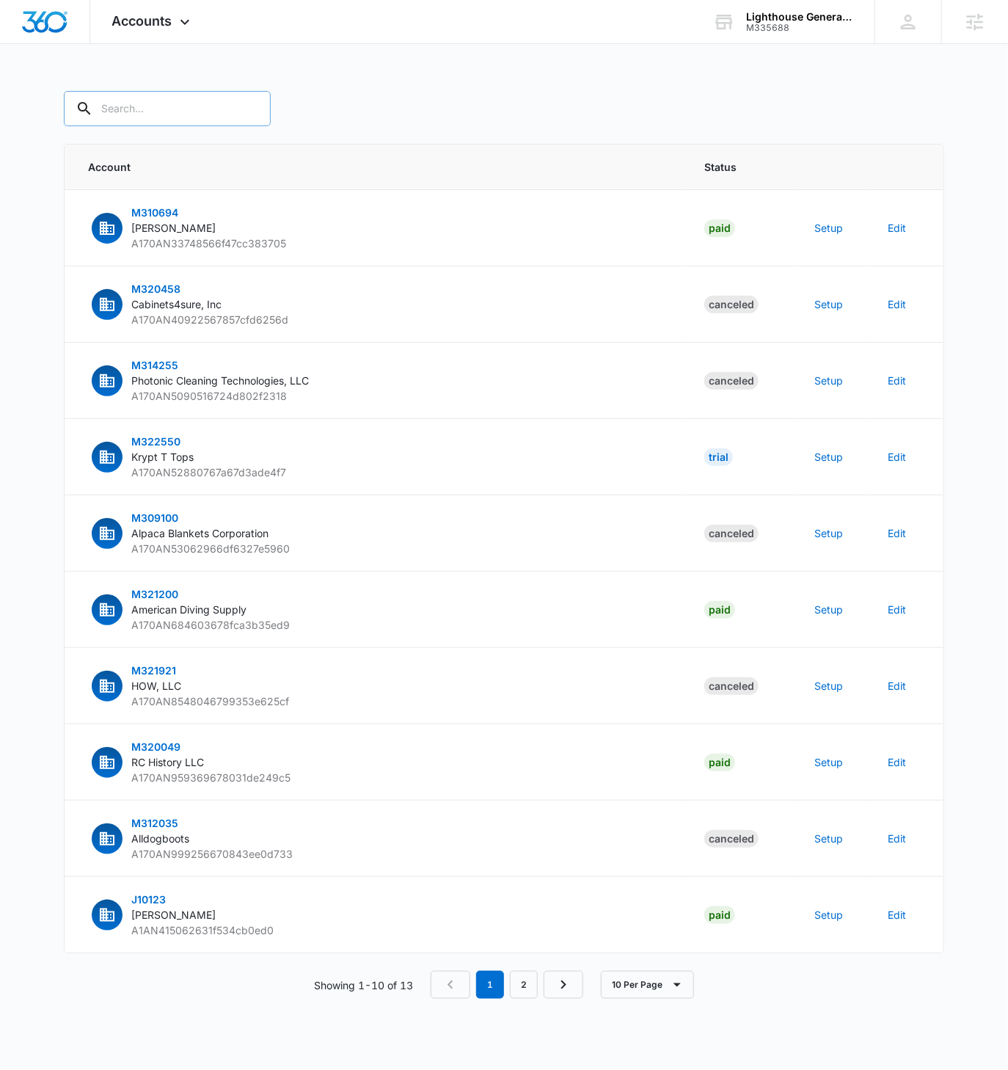
click at [134, 106] on input "text" at bounding box center [167, 108] width 207 height 35
paste input "M335688"
type input "M335688"
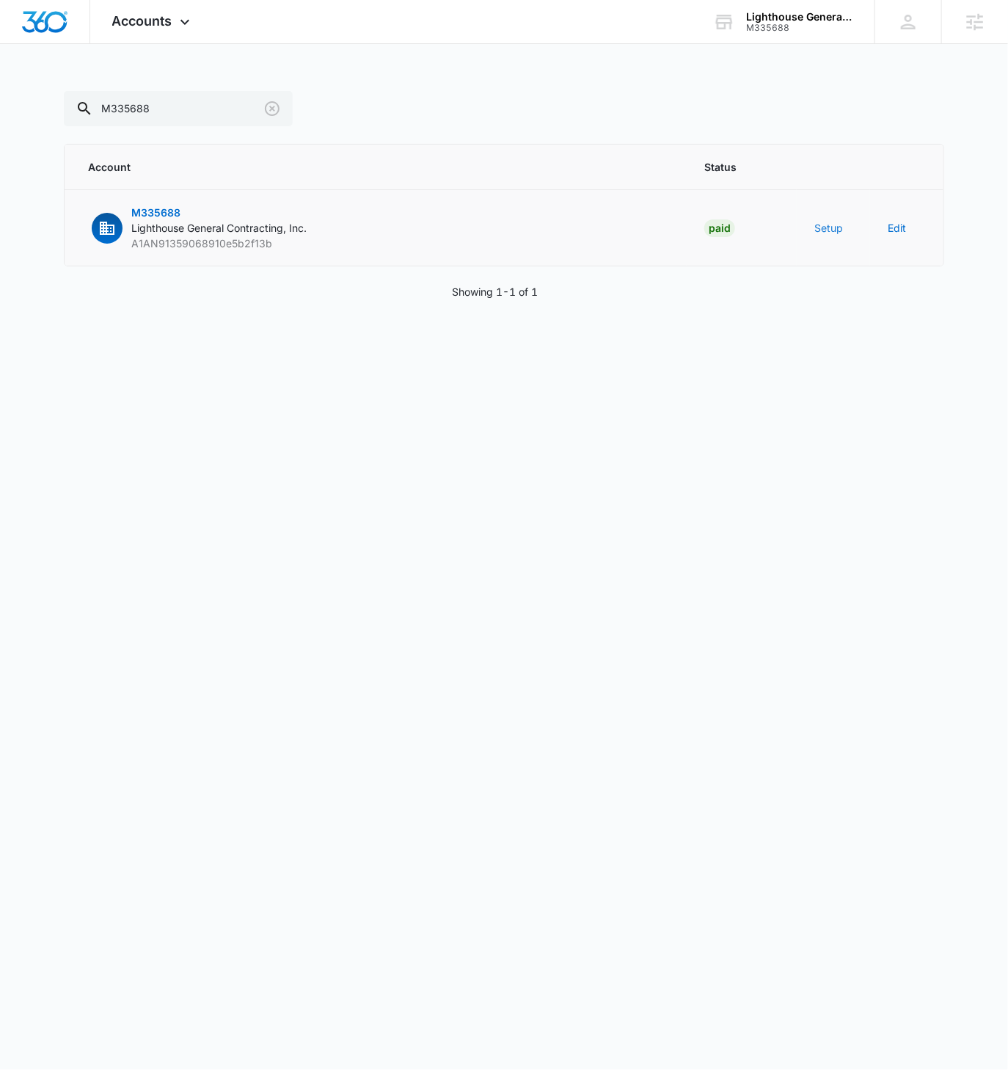
click at [819, 227] on button "Setup" at bounding box center [828, 227] width 29 height 15
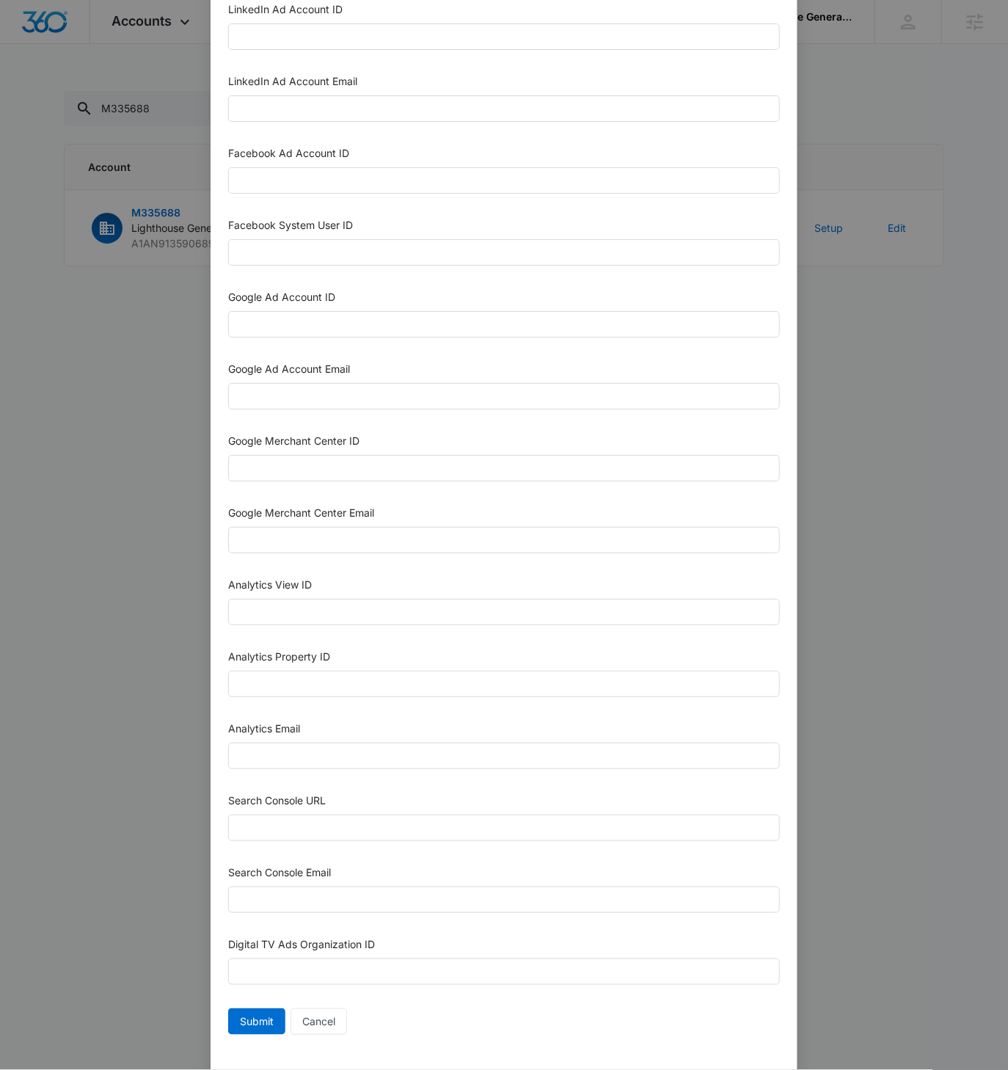
scroll to position [227, 0]
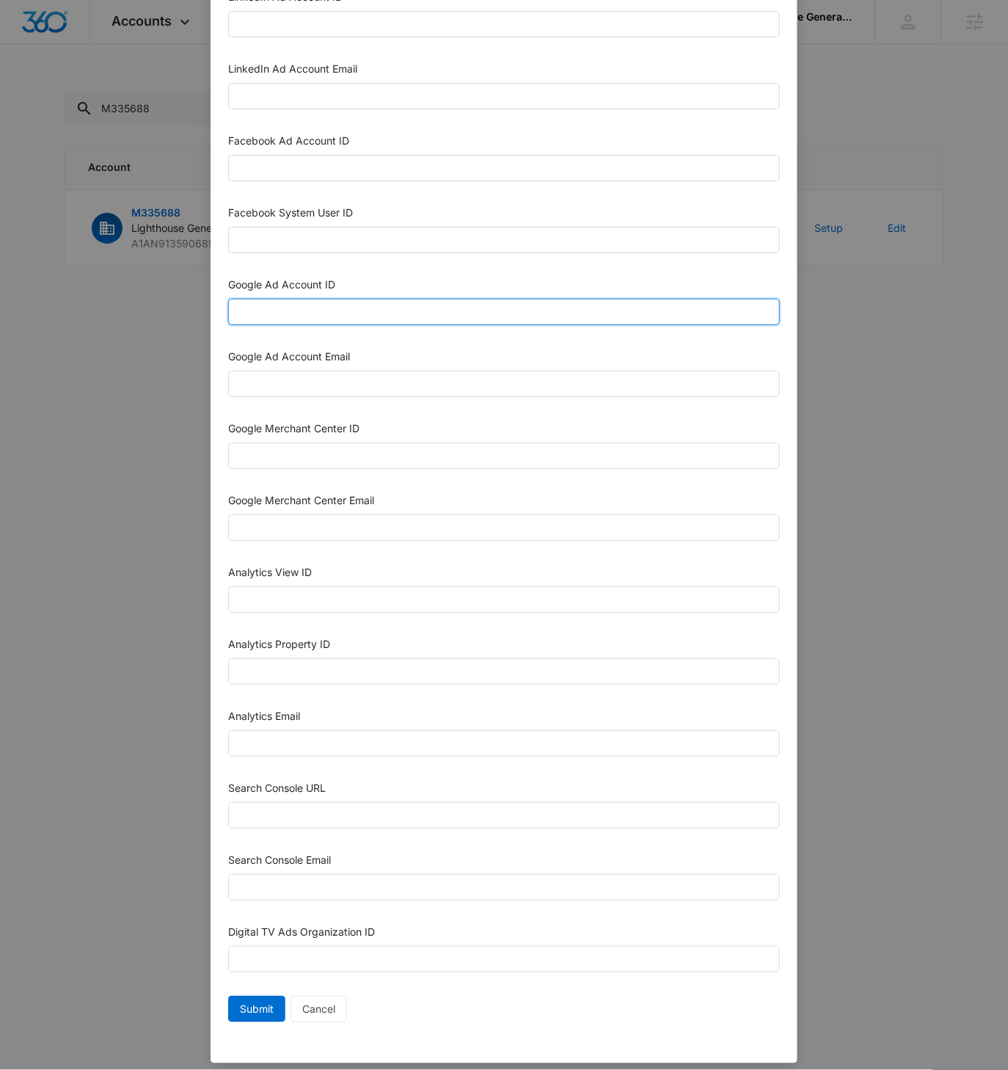
click at [315, 302] on input "Google Ad Account ID" at bounding box center [504, 312] width 552 height 26
paste input "[PHONE_NUMBER]"
type input "[PHONE_NUMBER]"
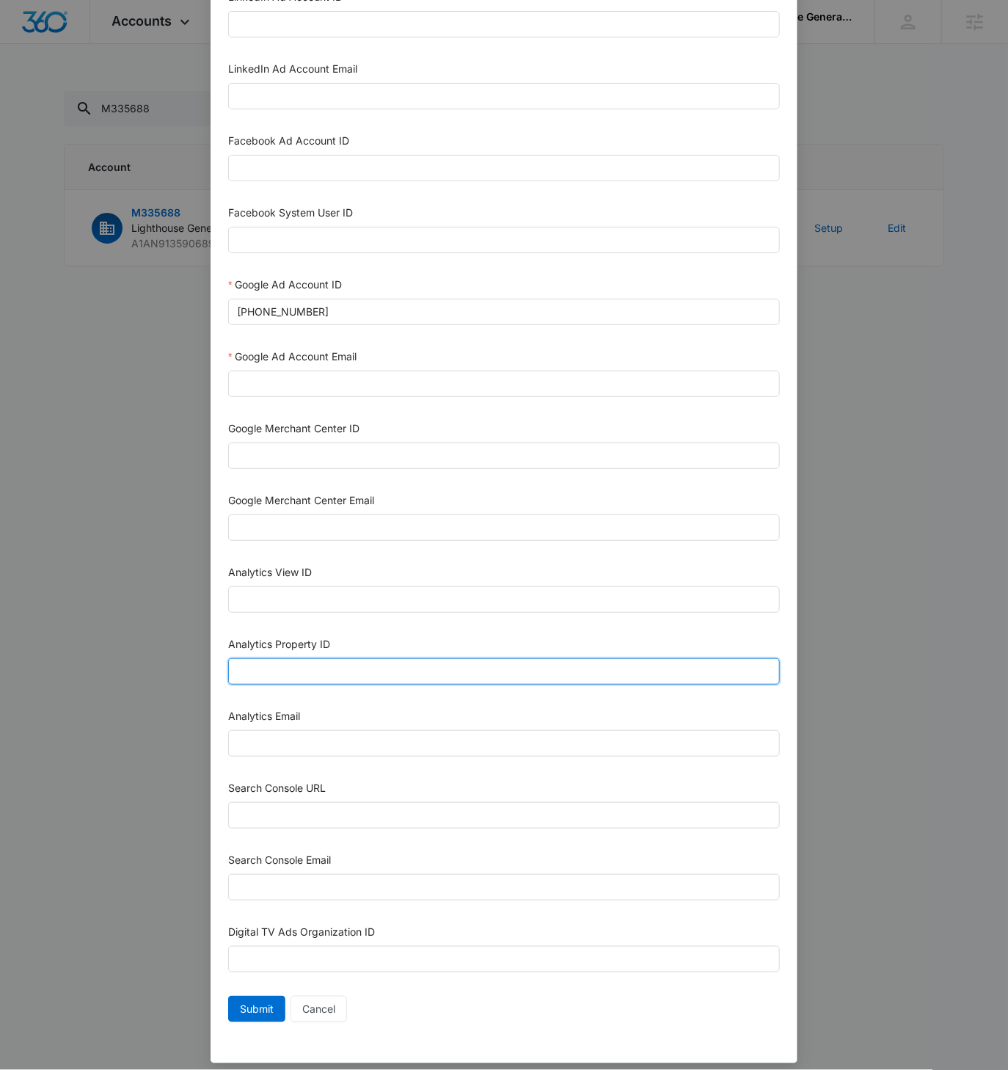
click at [317, 668] on input "Analytics Property ID" at bounding box center [504, 671] width 552 height 26
paste input "504346518"
type input "504346518"
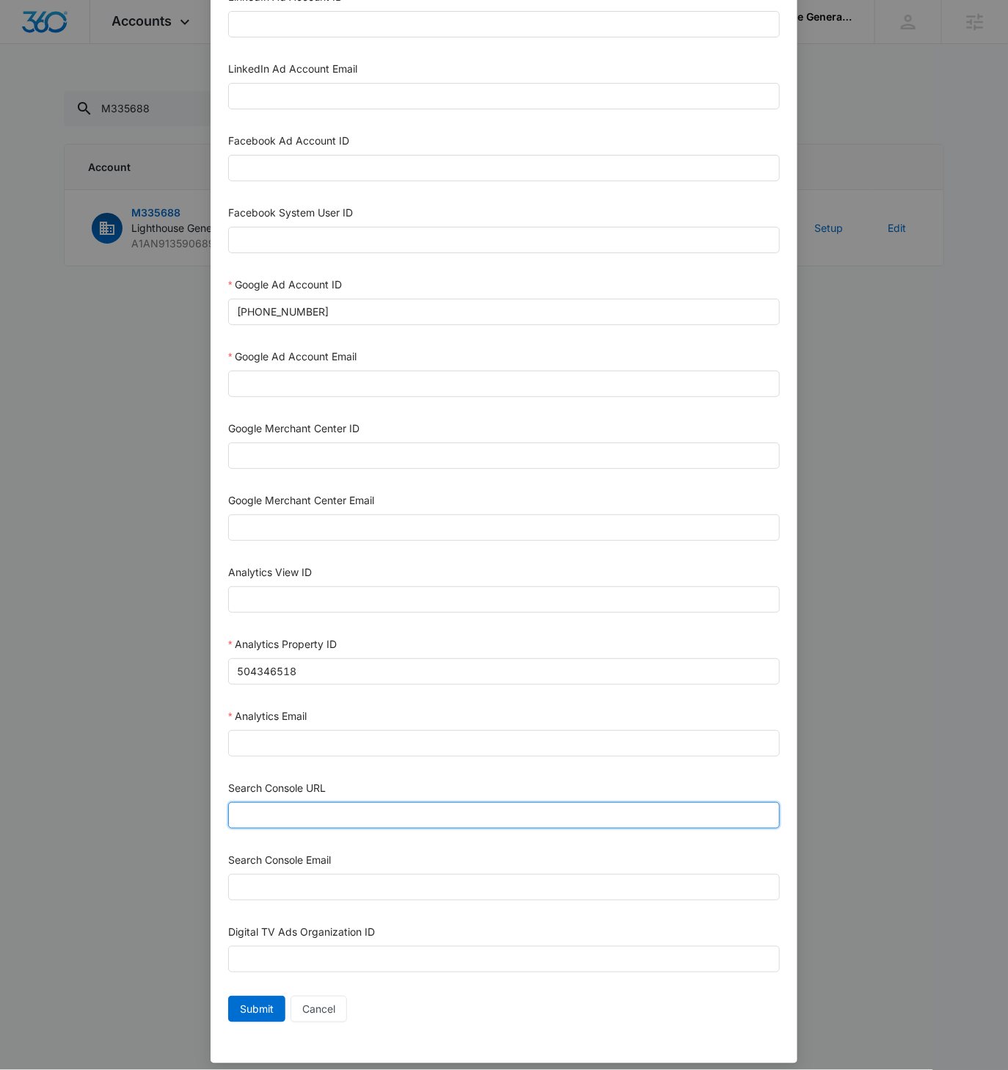
click at [295, 812] on input "Search Console URL" at bounding box center [504, 815] width 552 height 26
paste input "[URL][DOMAIN_NAME]"
type input "[URL][DOMAIN_NAME]"
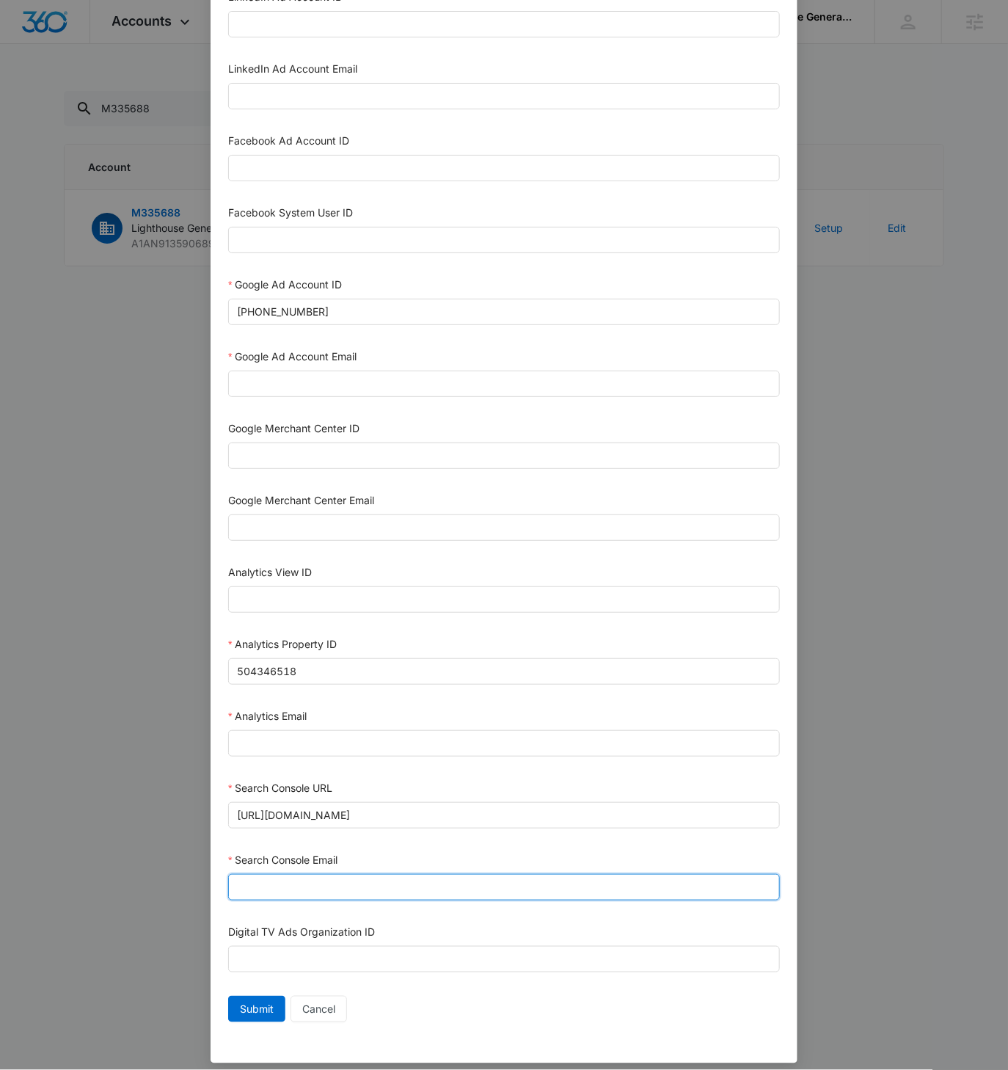
click at [266, 875] on input "Search Console Email" at bounding box center [504, 887] width 552 height 26
paste input "[EMAIL_ADDRESS][DOMAIN_NAME]"
type input "[EMAIL_ADDRESS][DOMAIN_NAME]"
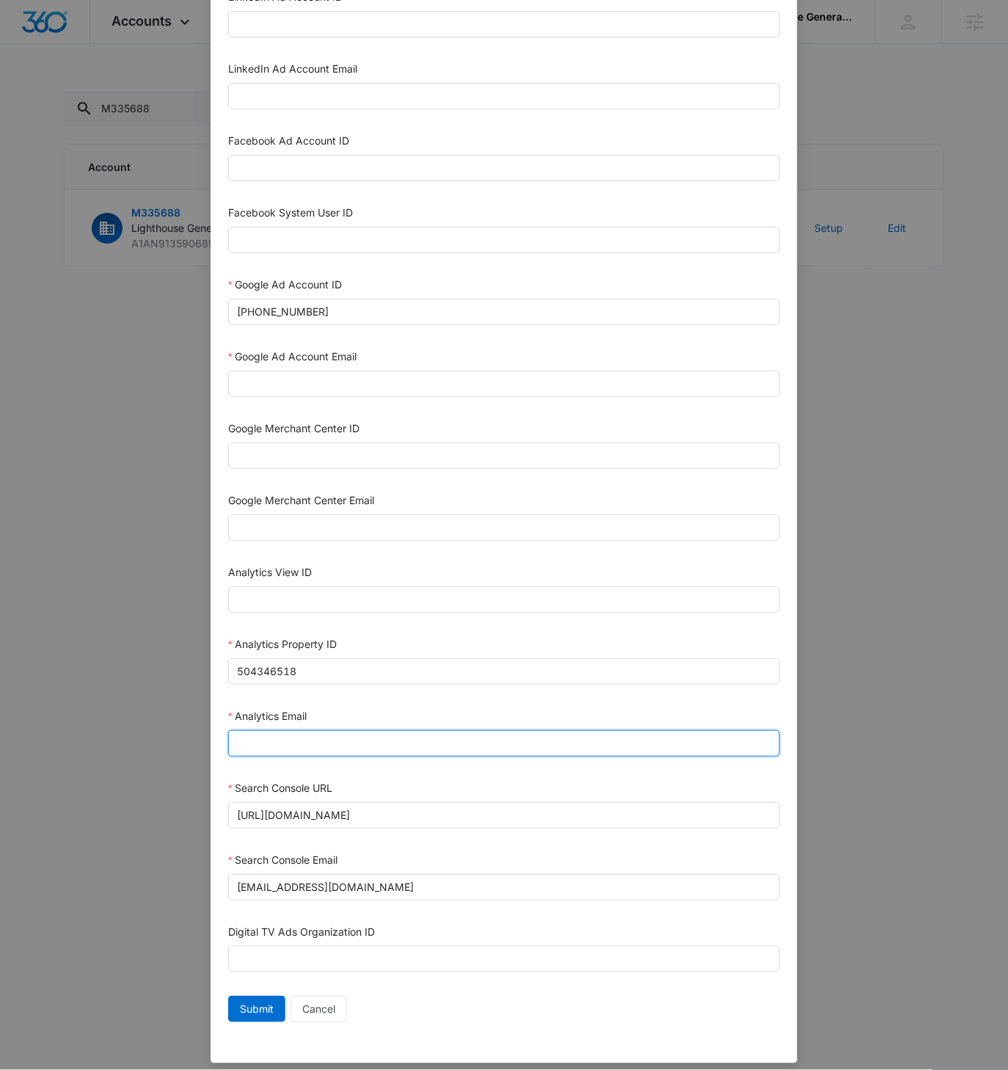
click at [265, 730] on input "Analytics Email" at bounding box center [504, 743] width 552 height 26
paste input "[EMAIL_ADDRESS][DOMAIN_NAME]"
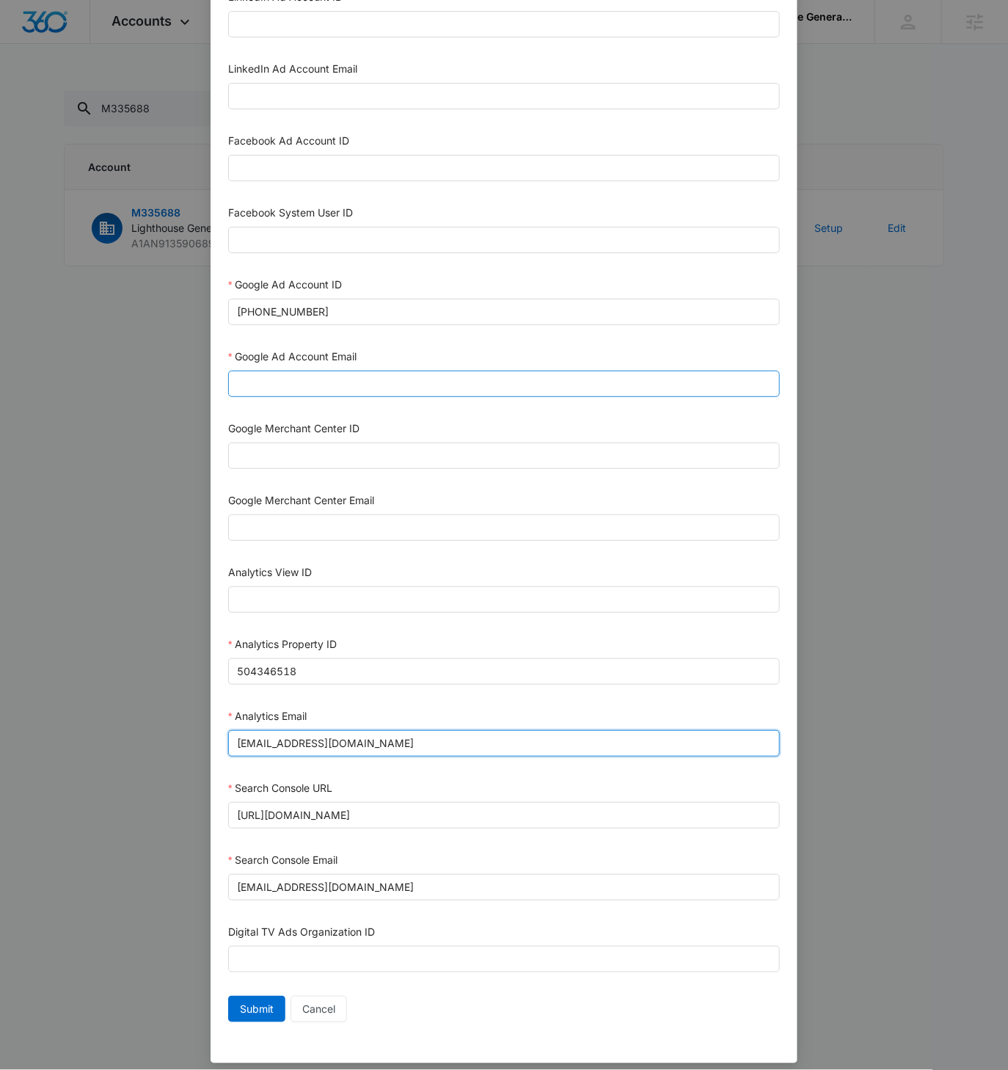
type input "[EMAIL_ADDRESS][DOMAIN_NAME]"
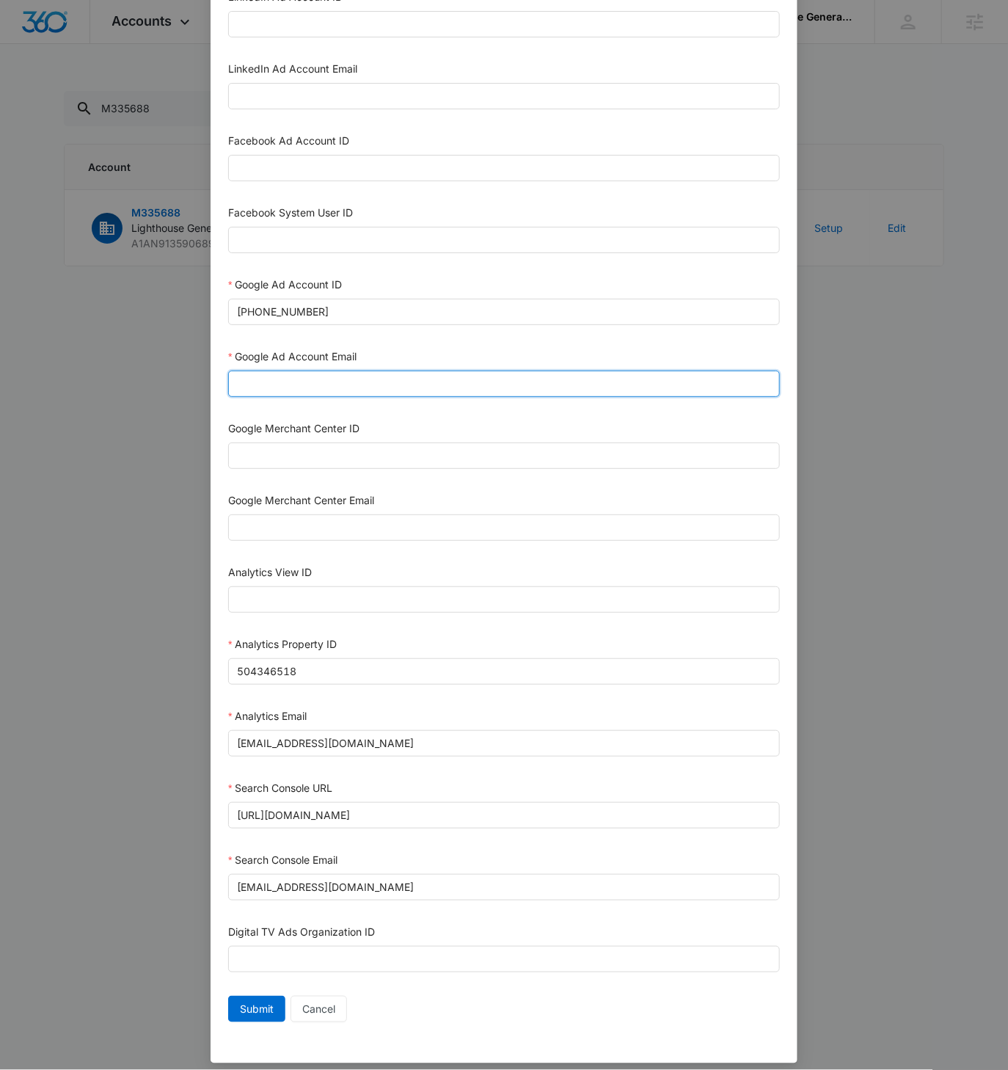
click at [288, 386] on input "Google Ad Account Email" at bounding box center [504, 383] width 552 height 26
paste input "[EMAIL_ADDRESS][DOMAIN_NAME]"
type input "[EMAIL_ADDRESS][DOMAIN_NAME]"
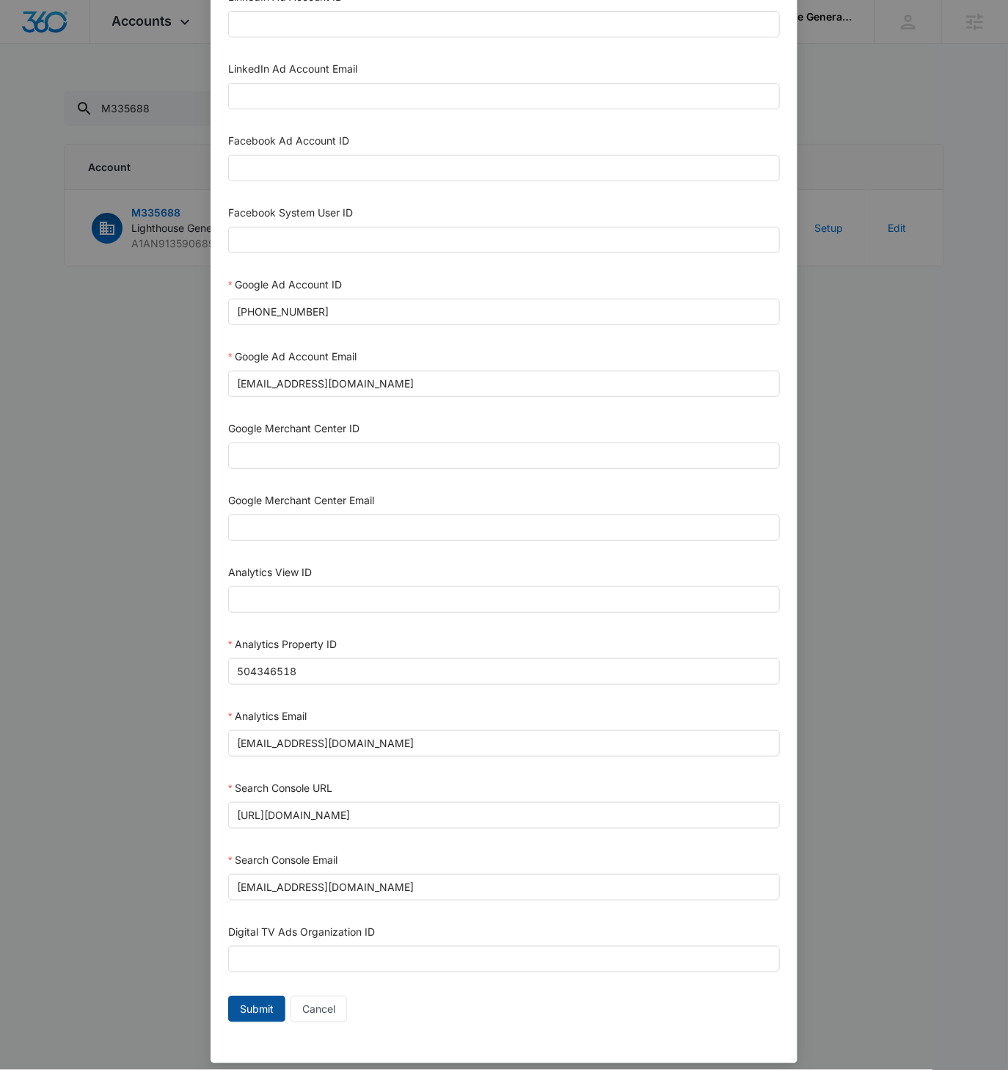
click at [254, 1001] on span "Submit" at bounding box center [257, 1009] width 34 height 16
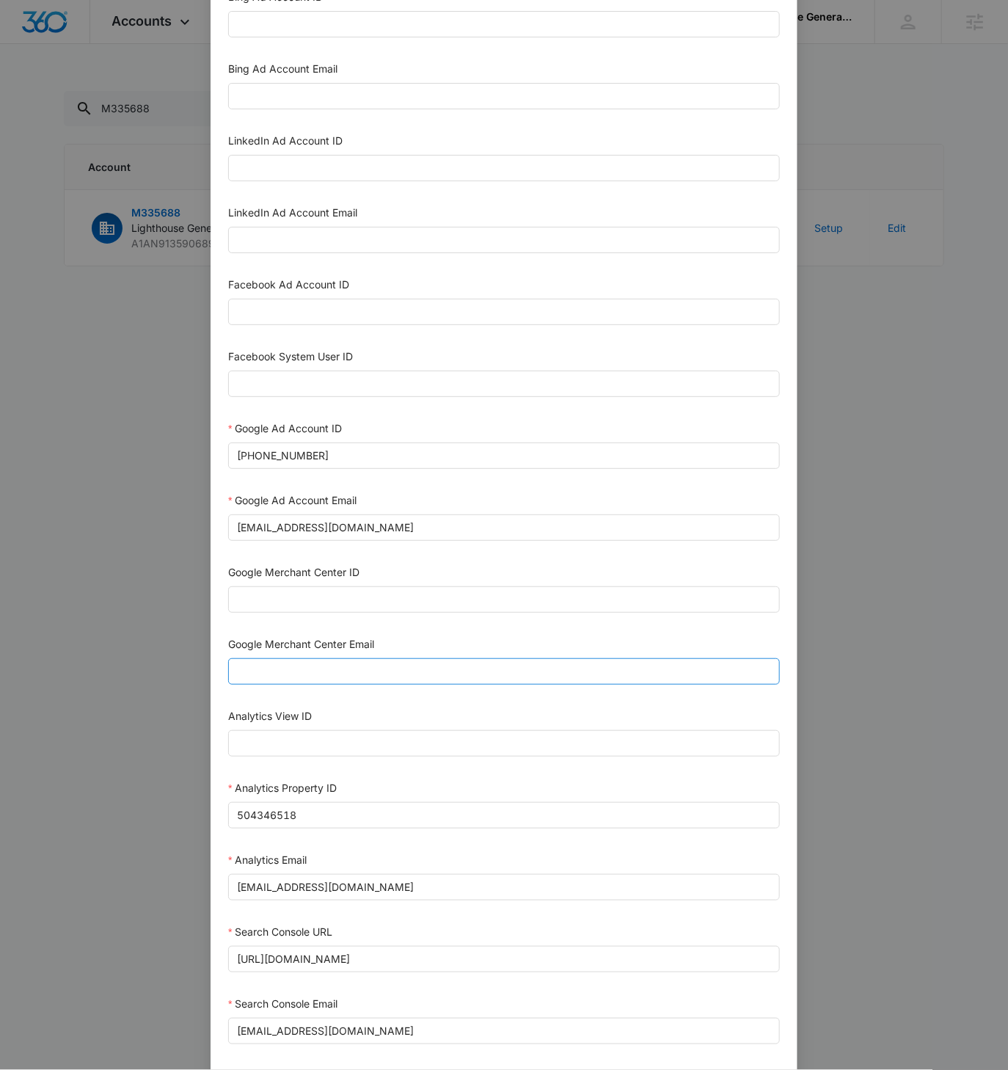
scroll to position [157, 0]
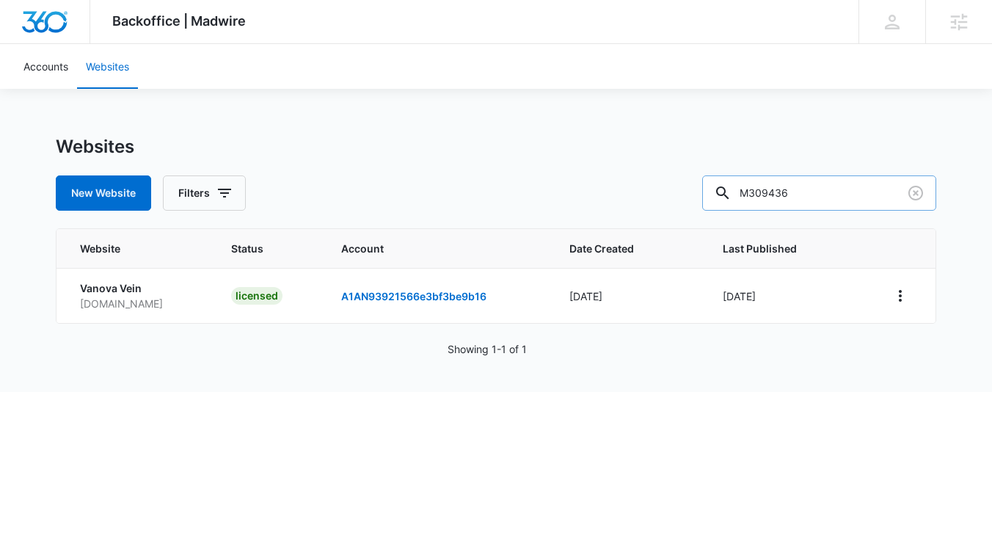
click at [813, 186] on input "M309436" at bounding box center [819, 192] width 234 height 35
click at [814, 186] on input "M309436" at bounding box center [819, 192] width 234 height 35
paste input "35688"
type input "M335688"
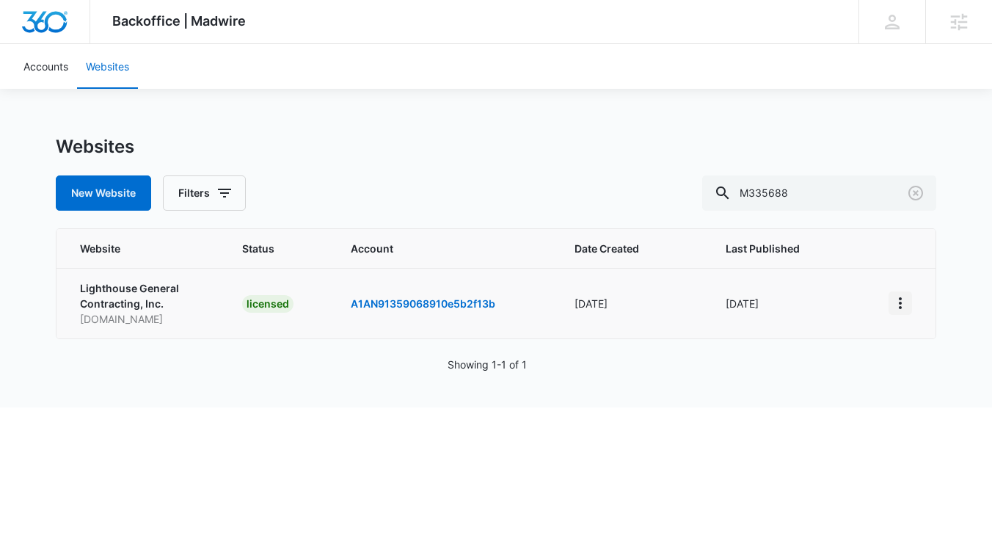
click at [913, 302] on td at bounding box center [903, 303] width 65 height 70
click at [906, 305] on icon "View More" at bounding box center [900, 303] width 18 height 18
click at [819, 387] on link "Visit Website" at bounding box center [819, 387] width 61 height 12
click at [901, 304] on icon "View More" at bounding box center [900, 303] width 18 height 18
click at [848, 359] on link "Edit Website" at bounding box center [818, 365] width 59 height 12
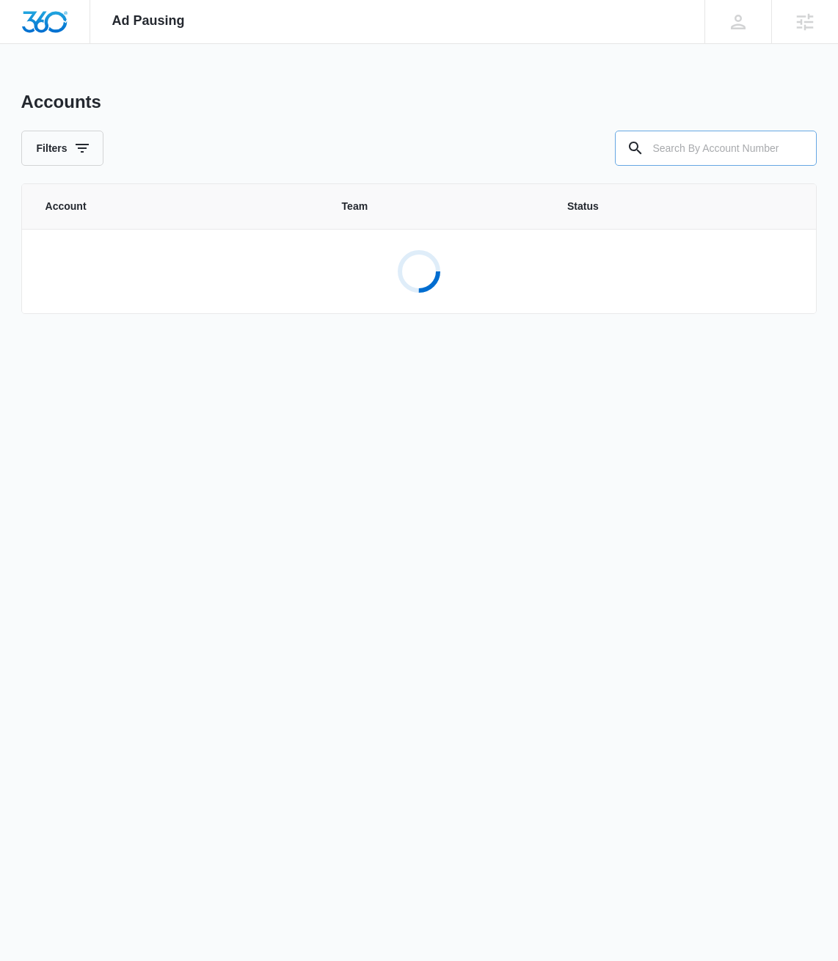
click at [715, 153] on input "text" at bounding box center [716, 148] width 202 height 35
paste input "M335688"
type input "M335688"
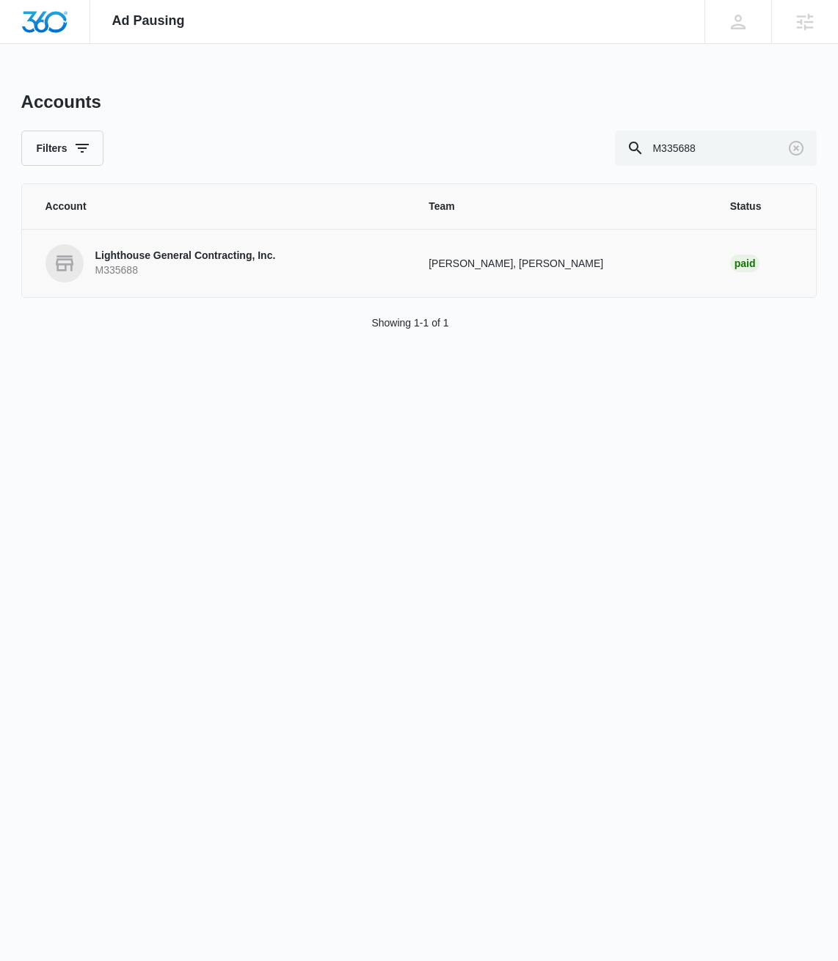
click at [183, 260] on p "Lighthouse General Contracting, Inc." at bounding box center [185, 256] width 180 height 15
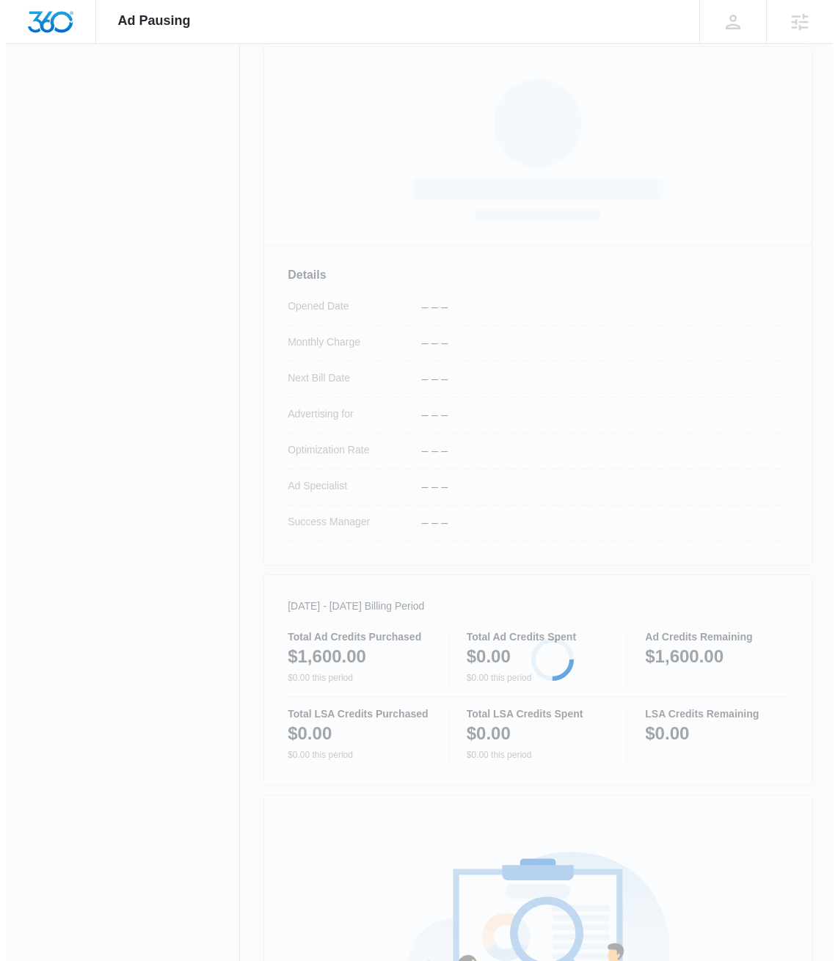
scroll to position [502, 0]
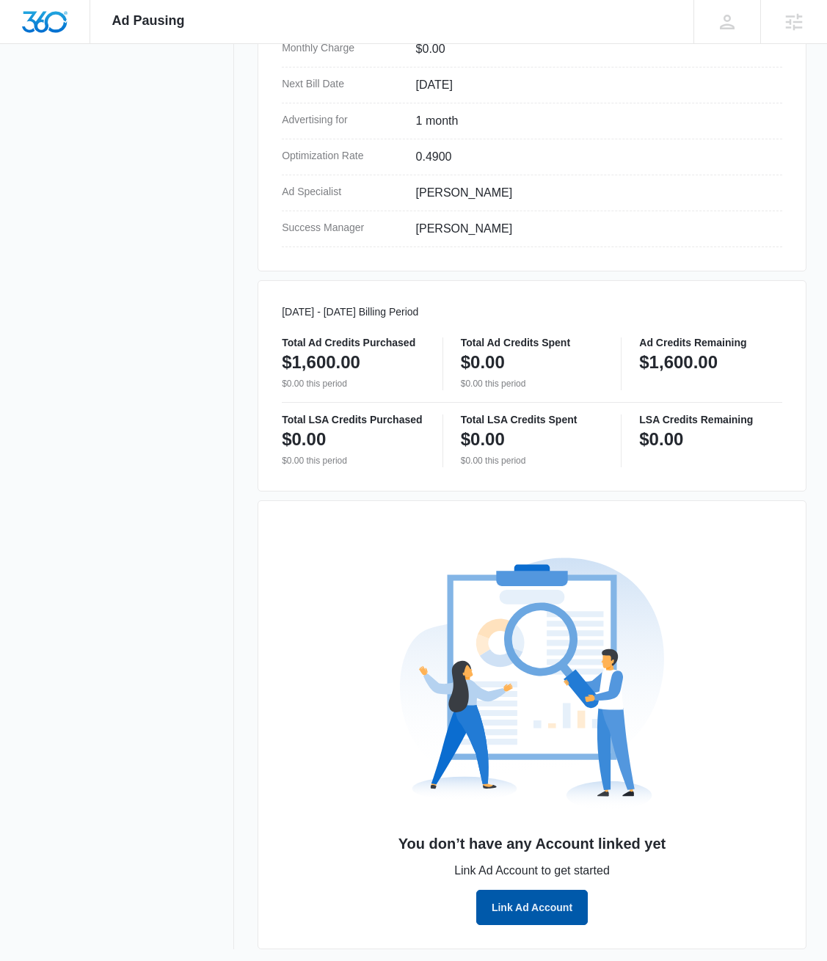
click at [544, 907] on button "Link Ad Account" at bounding box center [532, 907] width 112 height 35
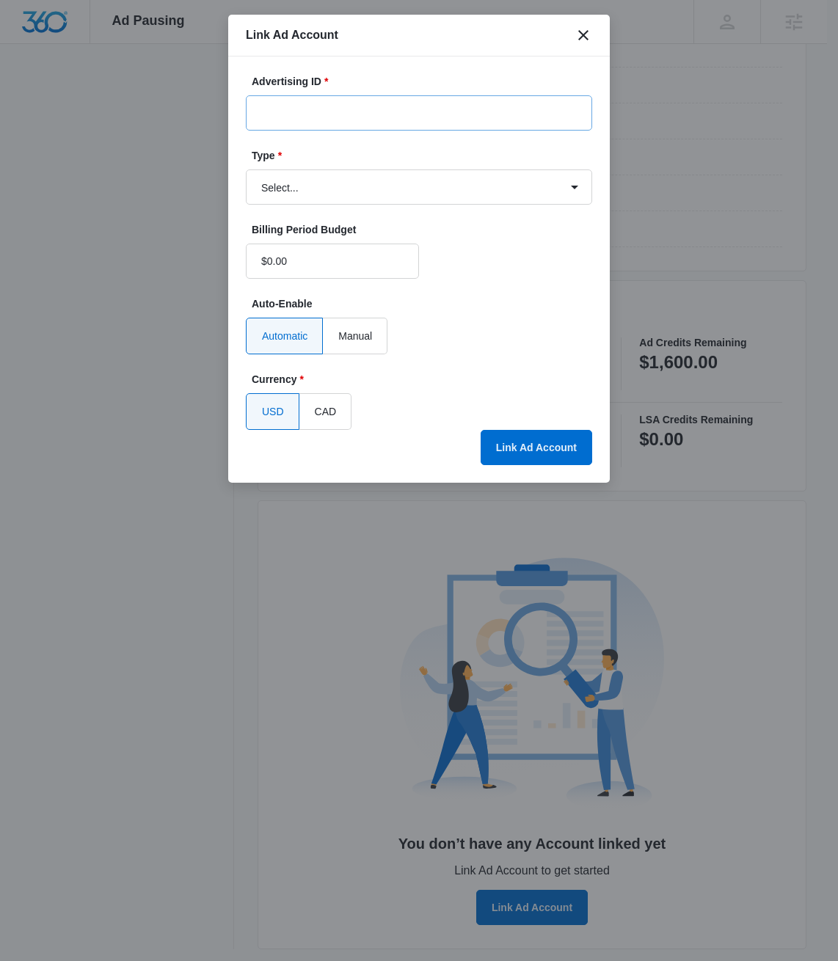
click at [303, 107] on input "Advertising ID *" at bounding box center [419, 112] width 346 height 35
paste input "747-985-8050"
type input "747-985-8050"
click at [360, 182] on select "Select... Bing Ads Facebook Ads Google Ads" at bounding box center [419, 186] width 346 height 35
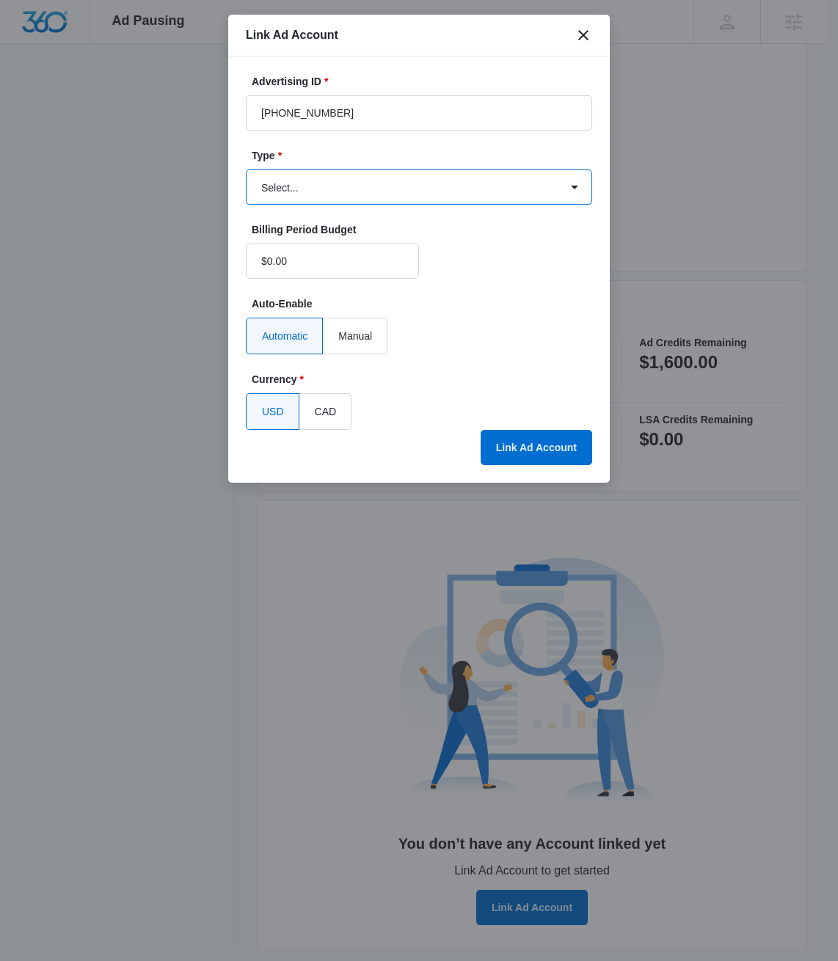
select select "google"
click at [246, 169] on select "Select... Bing Ads Facebook Ads Google Ads" at bounding box center [419, 186] width 346 height 35
drag, startPoint x: 544, startPoint y: 446, endPoint x: 563, endPoint y: 451, distance: 19.8
click at [545, 446] on button "Link Ad Account" at bounding box center [537, 447] width 112 height 35
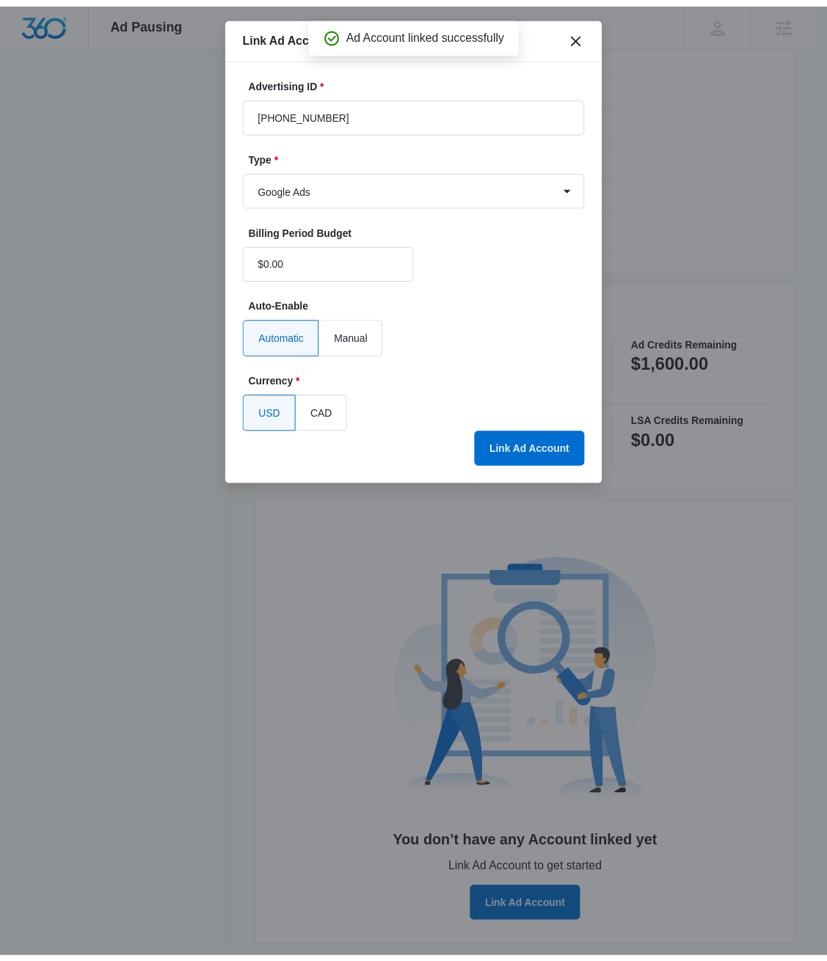
scroll to position [240, 0]
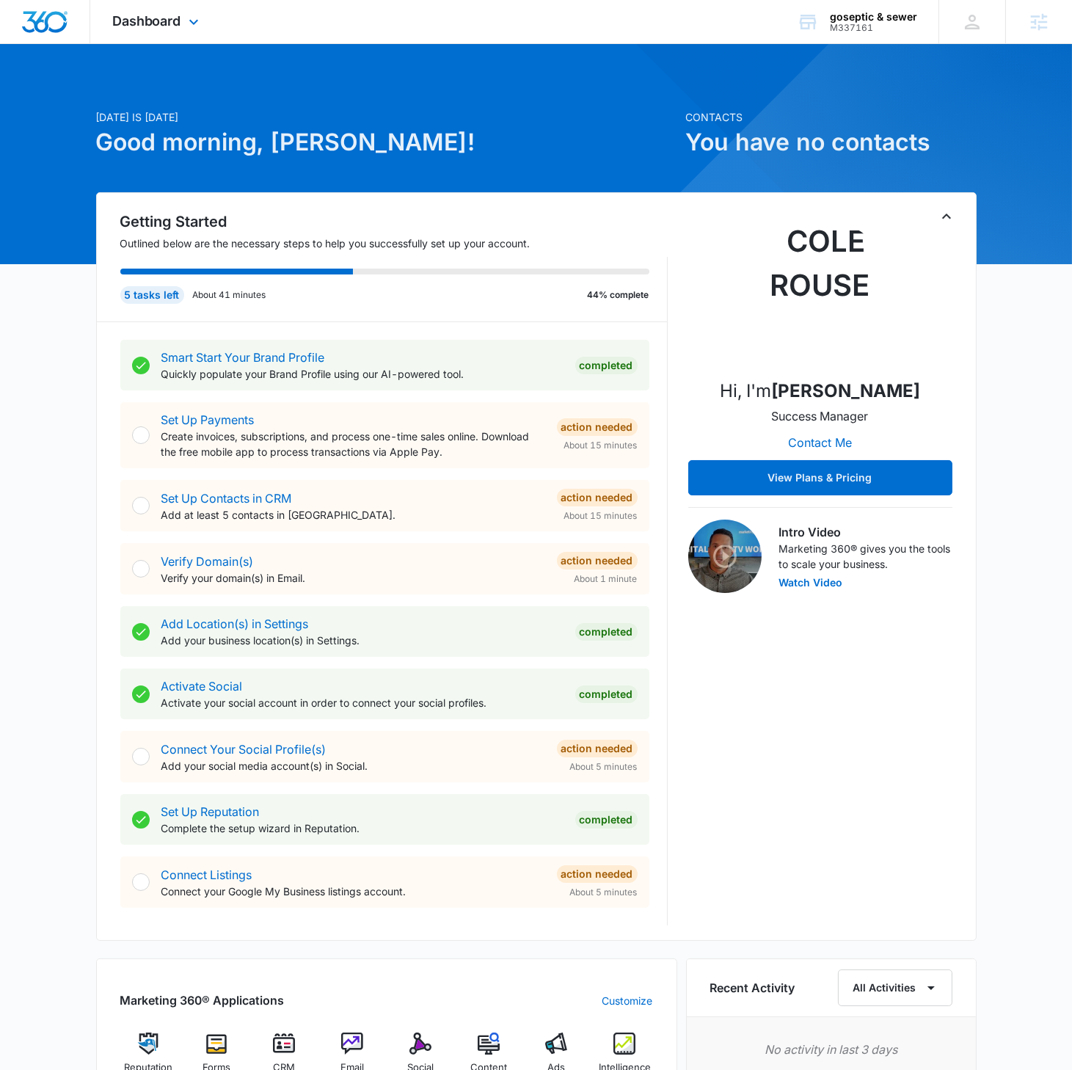
click at [194, 31] on div "Dashboard Apps Reputation Forms CRM Email Social Content Ads Intelligence Files…" at bounding box center [157, 21] width 134 height 43
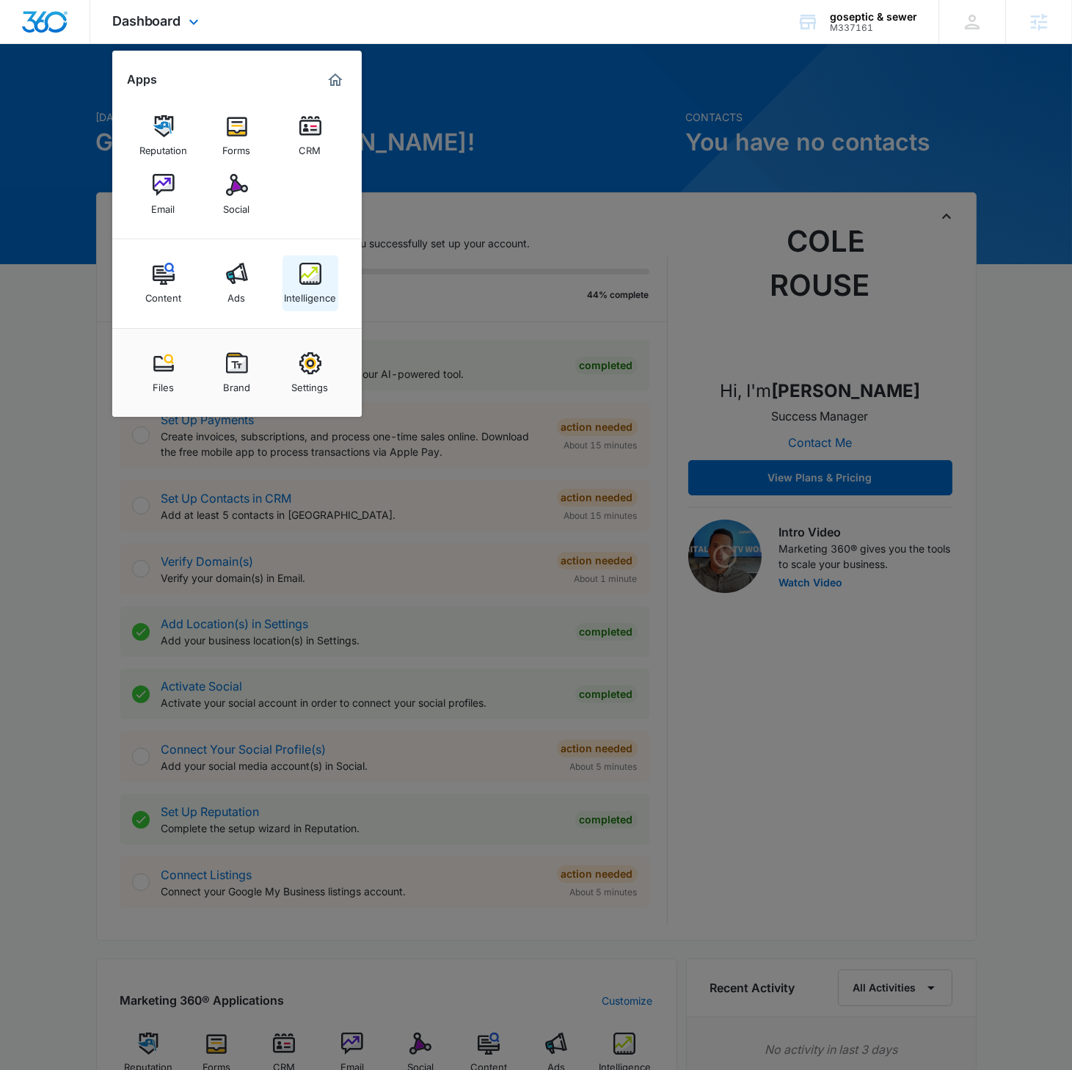
click at [309, 285] on div "Intelligence" at bounding box center [310, 294] width 52 height 19
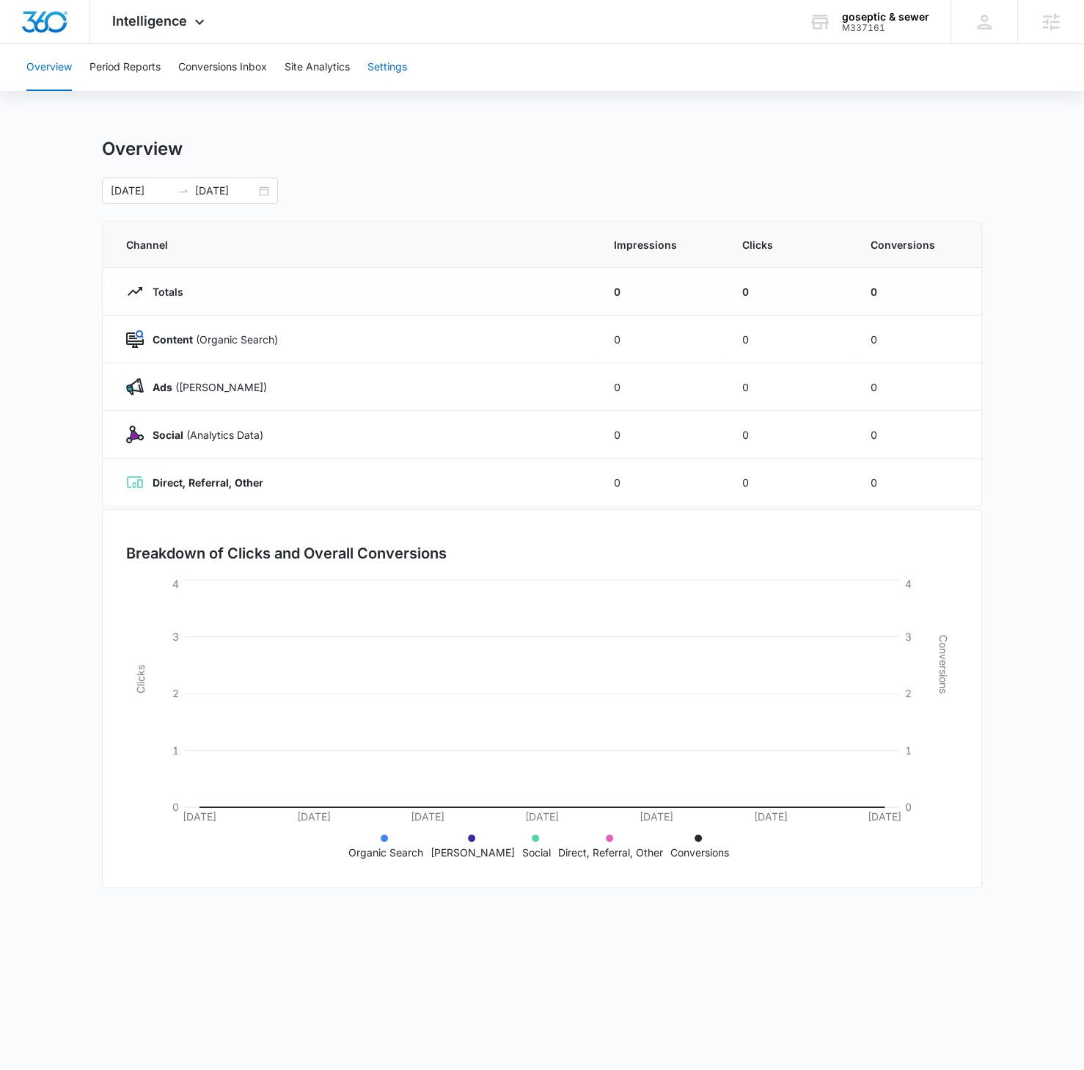
click at [390, 66] on button "Settings" at bounding box center [388, 67] width 40 height 47
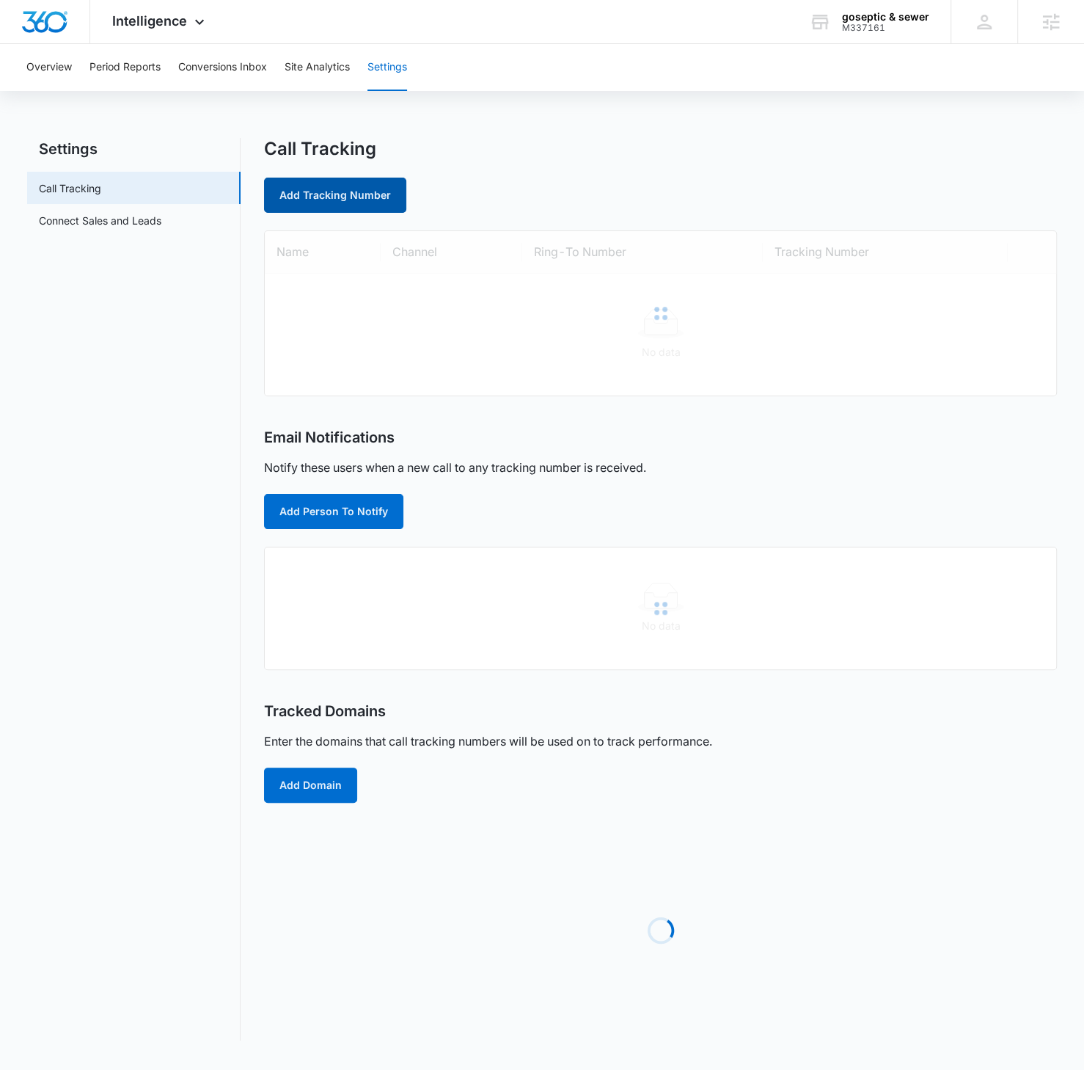
click at [317, 180] on link "Add Tracking Number" at bounding box center [335, 195] width 142 height 35
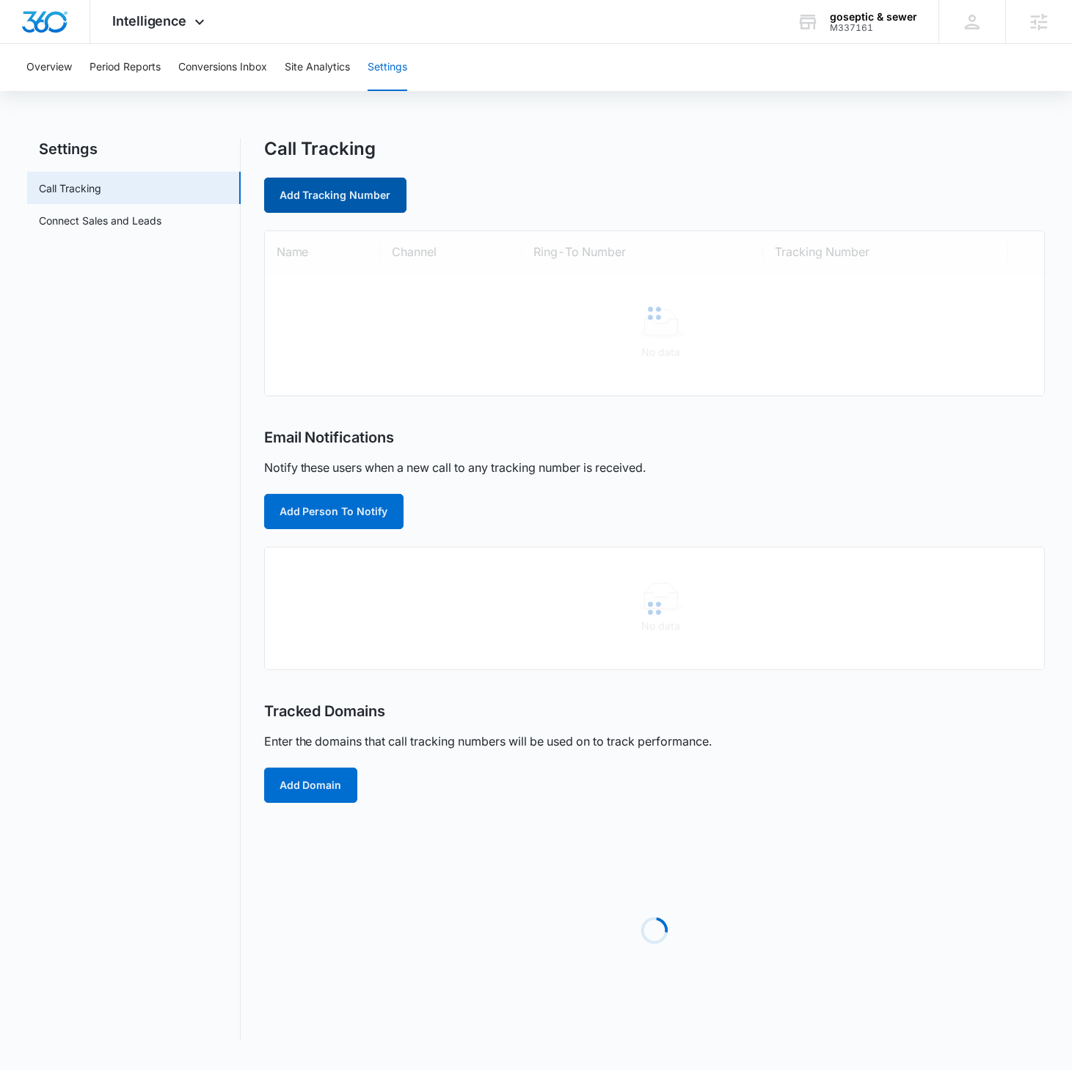
select select "by_area_code"
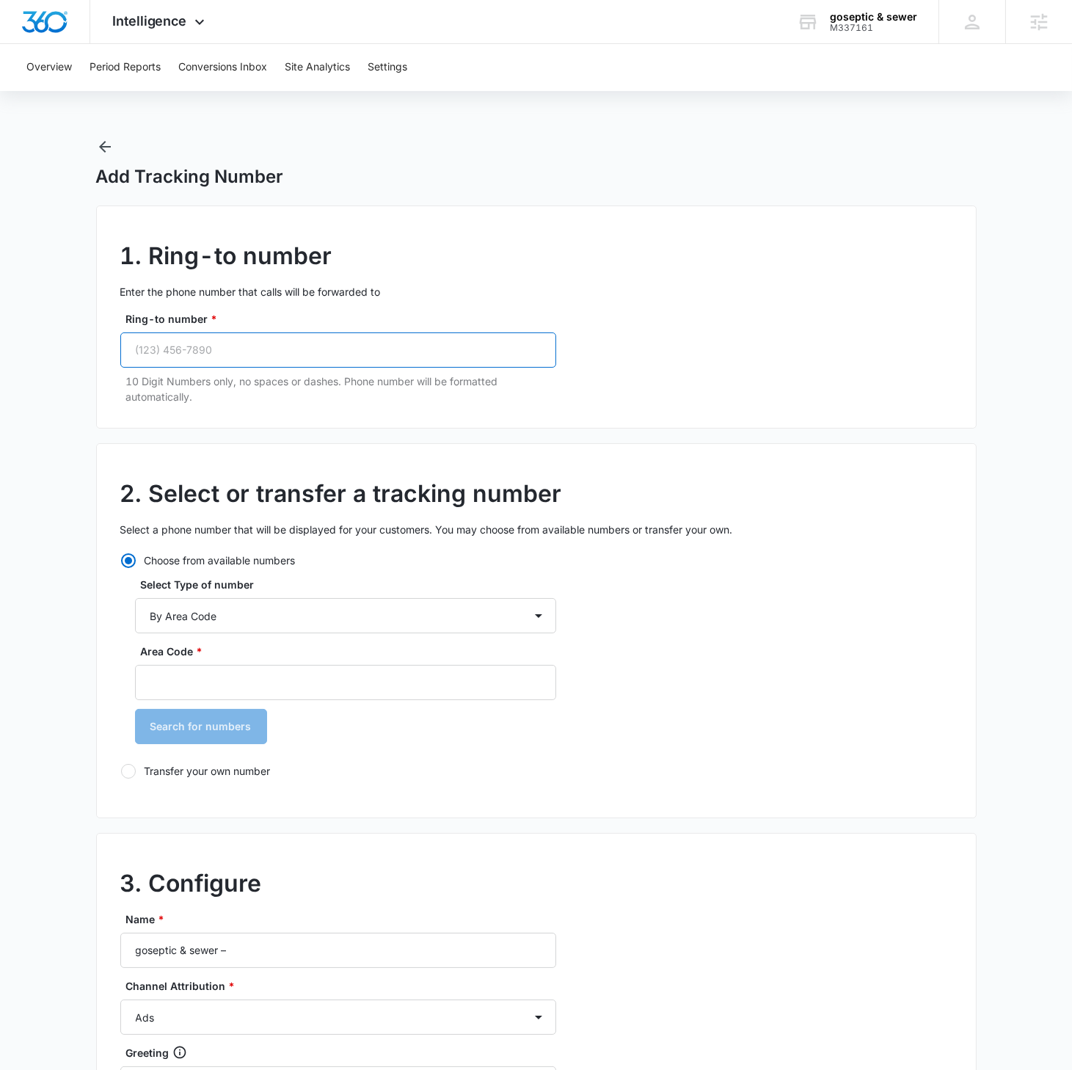
click at [278, 348] on input "Ring-to number *" at bounding box center [338, 349] width 436 height 35
paste input "[PHONE_NUMBER]"
type input "[PHONE_NUMBER]"
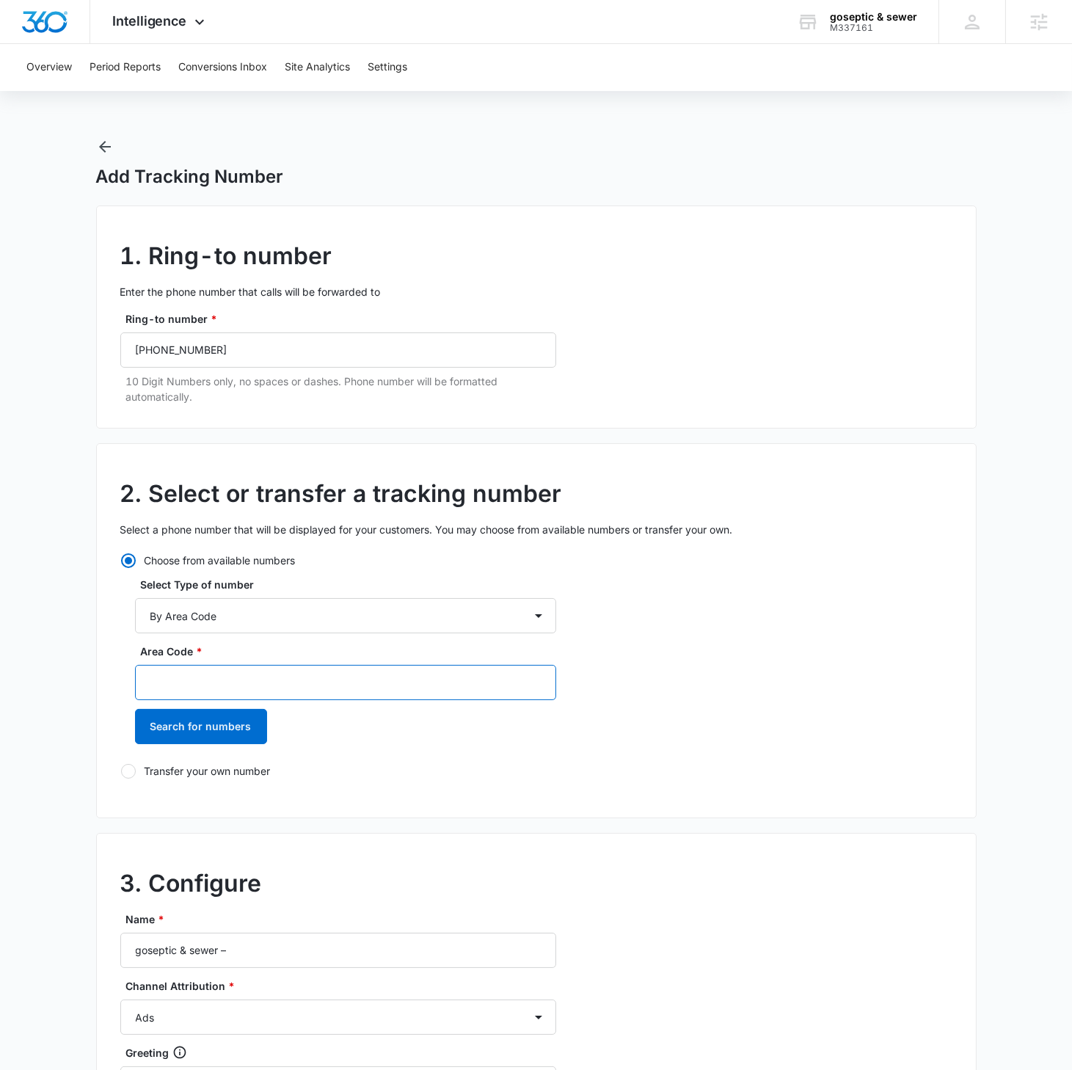
click at [304, 616] on input "Area Code *" at bounding box center [345, 682] width 421 height 35
type input "678"
click at [135, 616] on button "Search for numbers" at bounding box center [201, 726] width 132 height 35
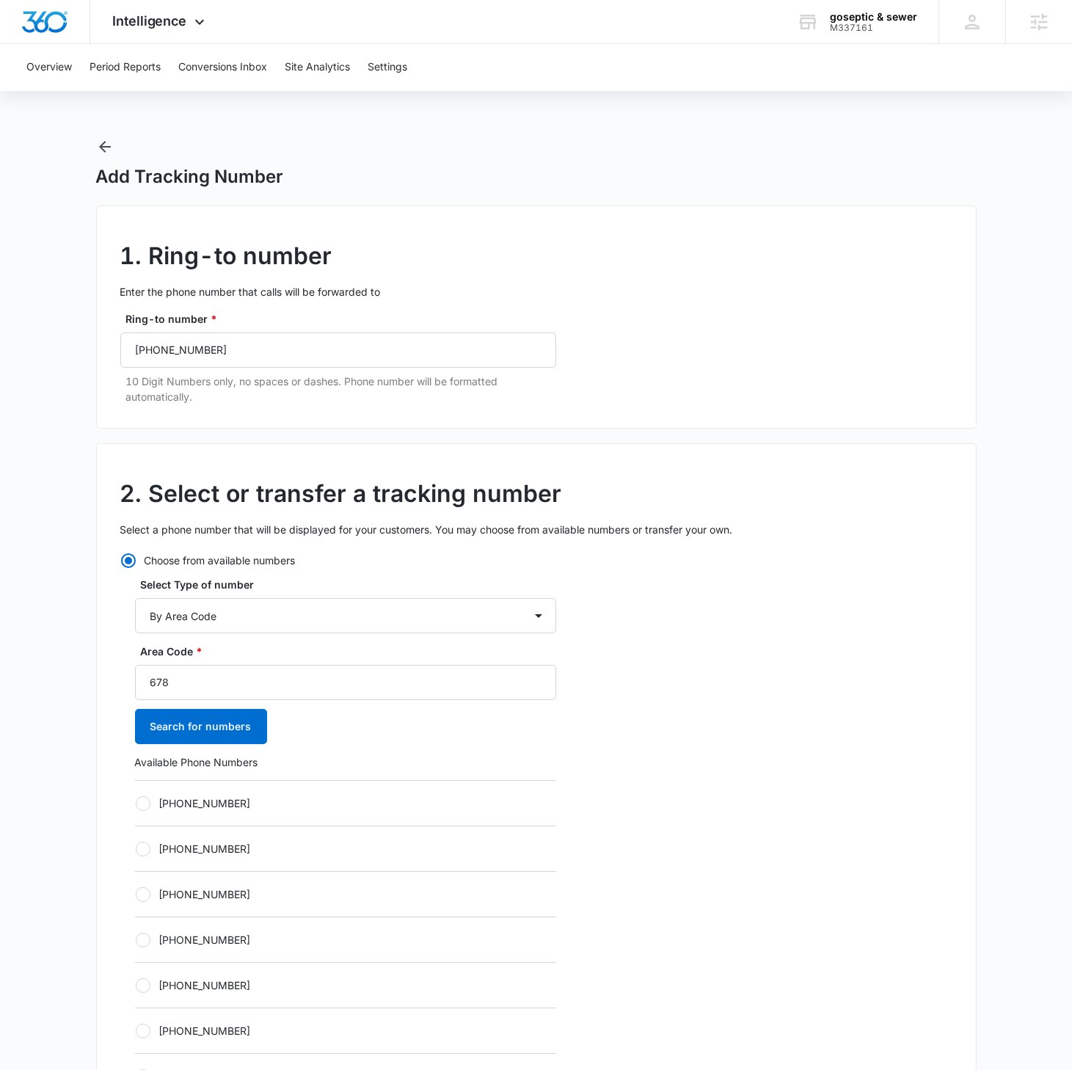
click at [136, 616] on div at bounding box center [143, 803] width 15 height 15
click at [136, 616] on input "[PHONE_NUMBER]" at bounding box center [135, 803] width 1 height 1
radio input "true"
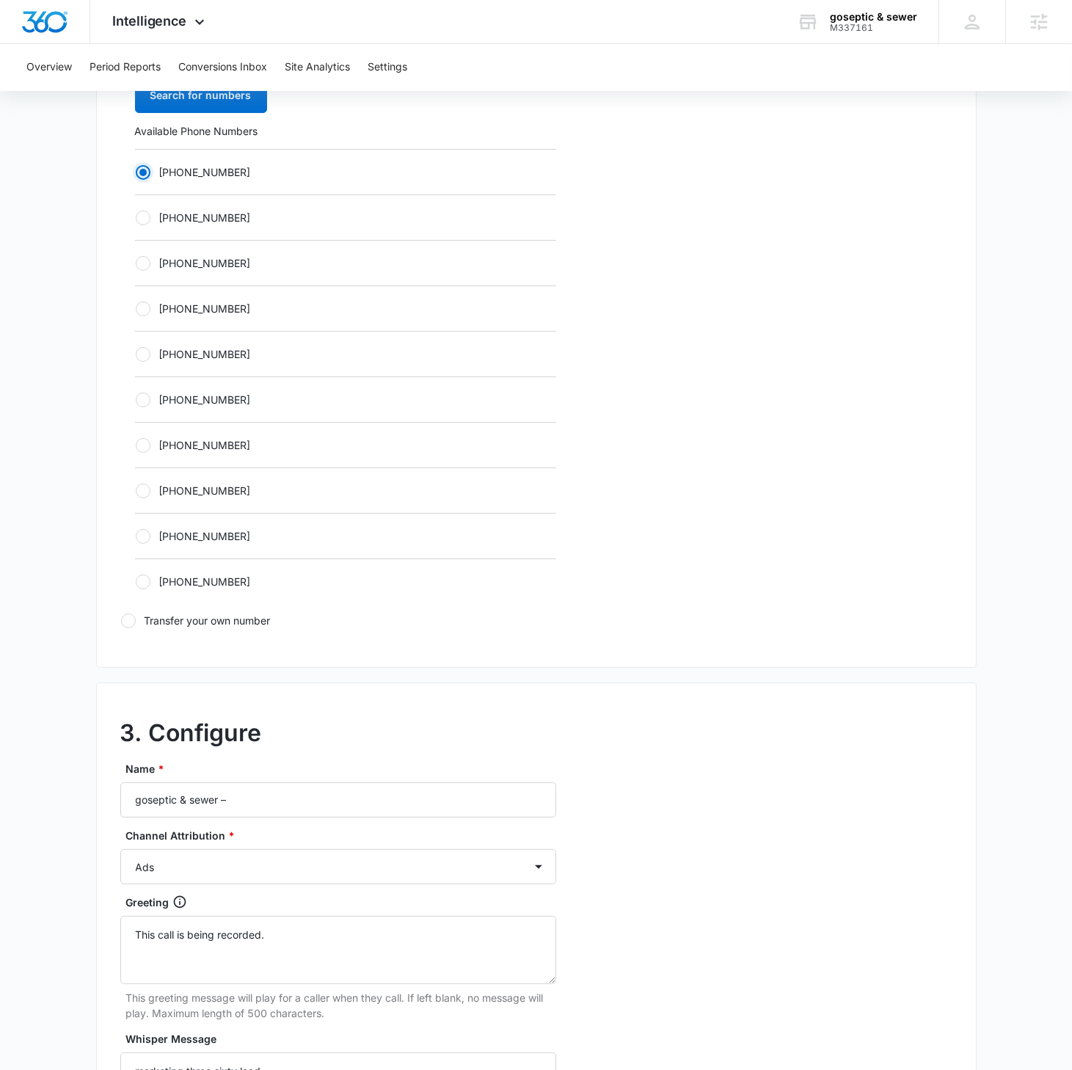
scroll to position [663, 0]
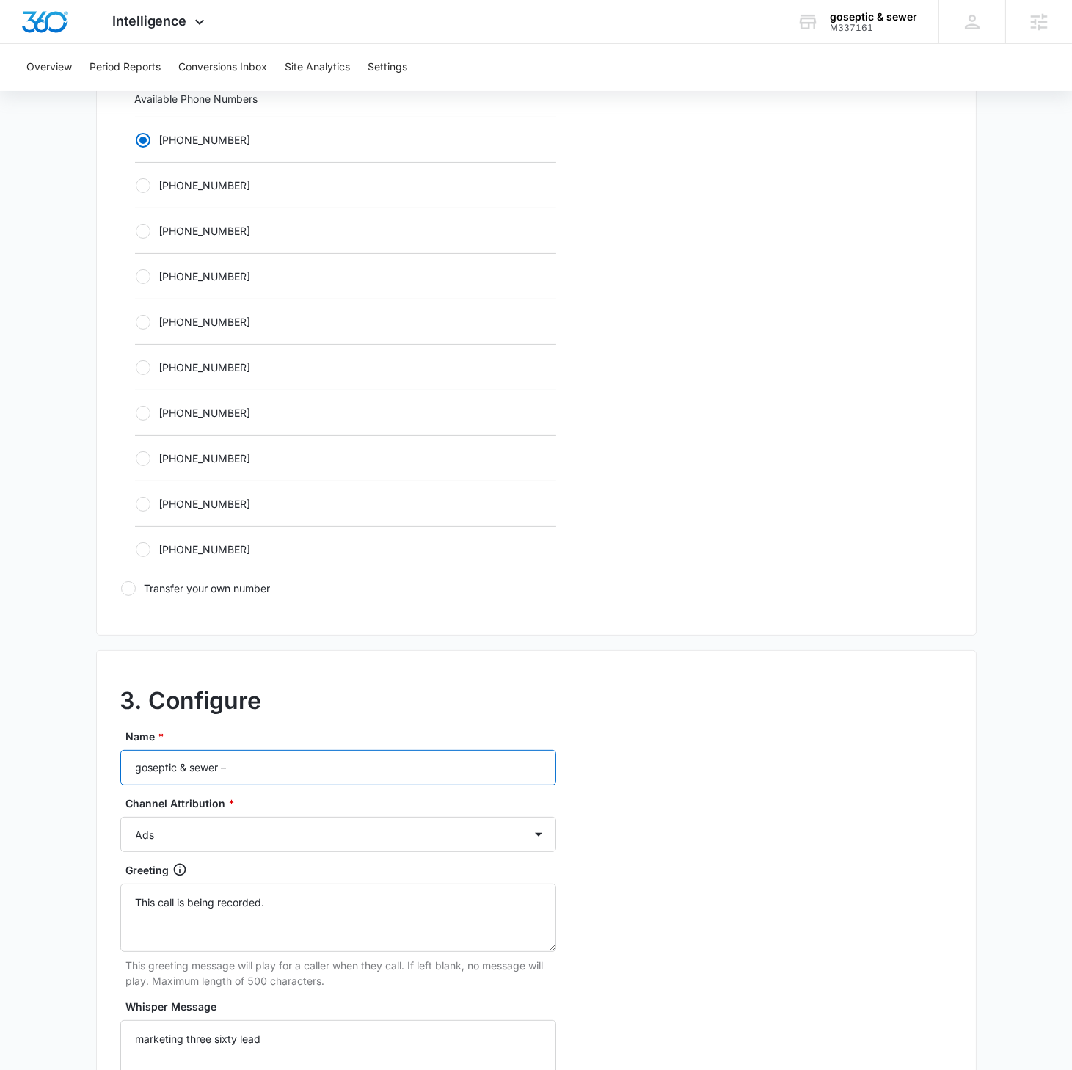
click at [343, 616] on input "goseptic & sewer –" at bounding box center [338, 767] width 436 height 35
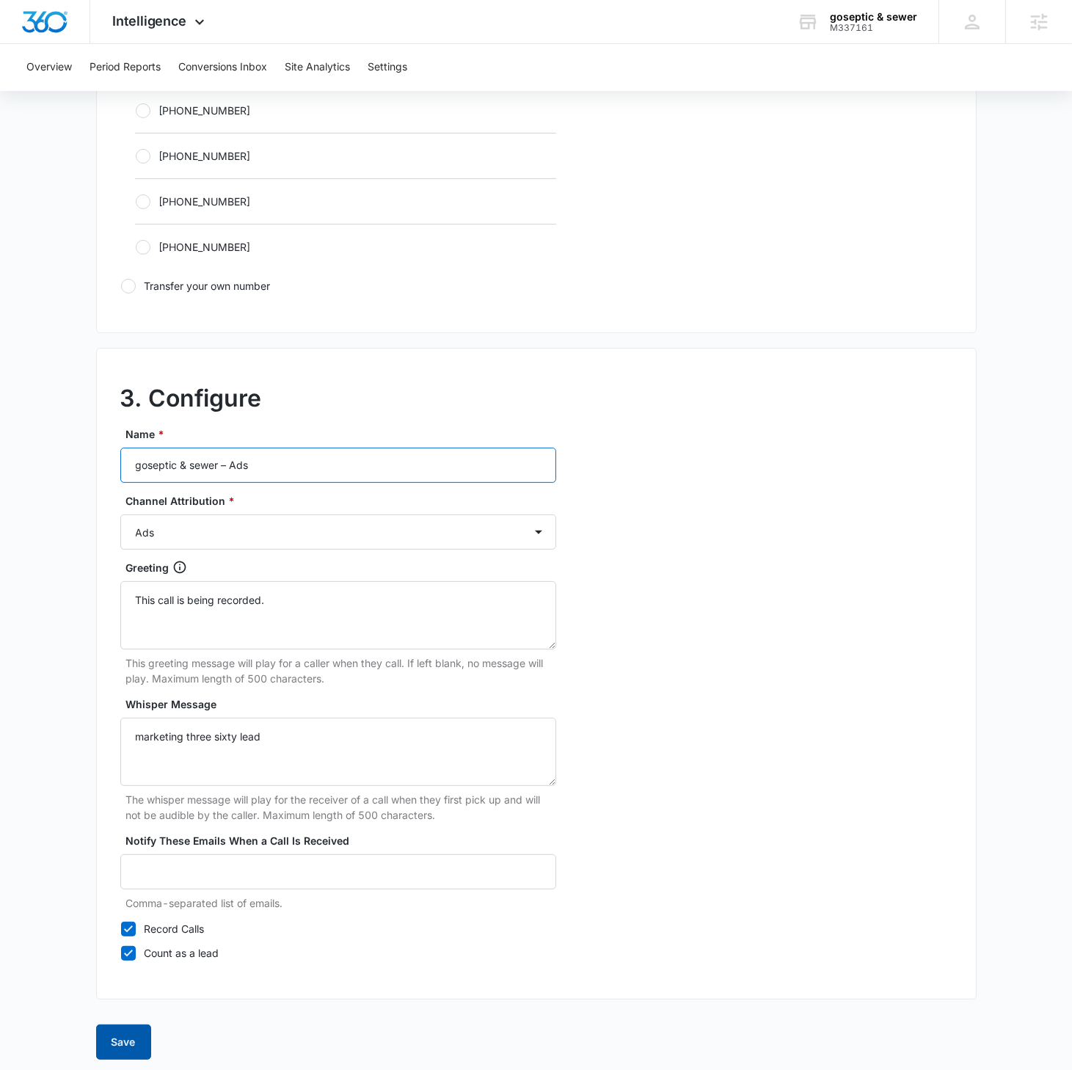
scroll to position [963, 0]
type input "goseptic & sewer – Ads"
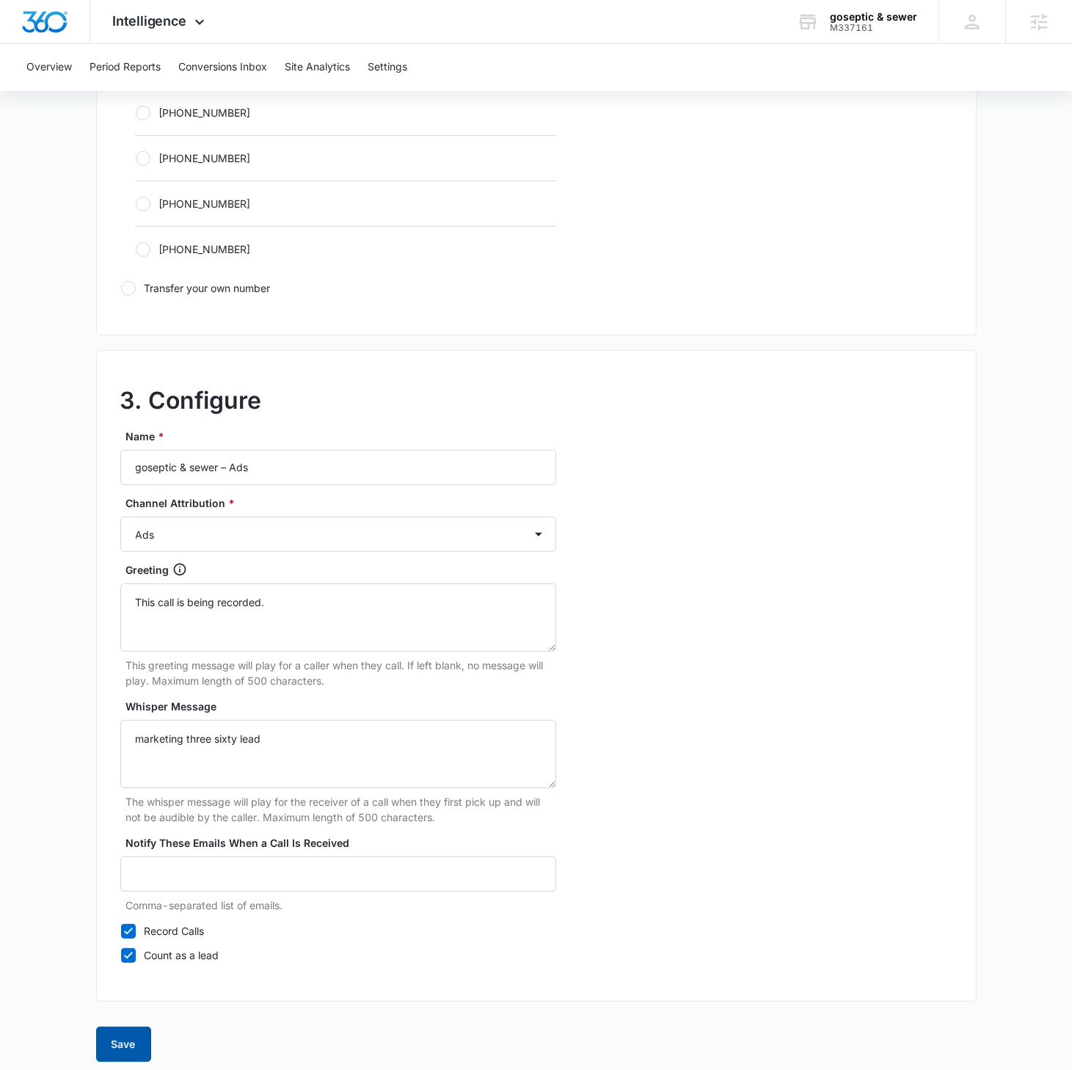
click at [134, 616] on button "Save" at bounding box center [123, 1043] width 55 height 35
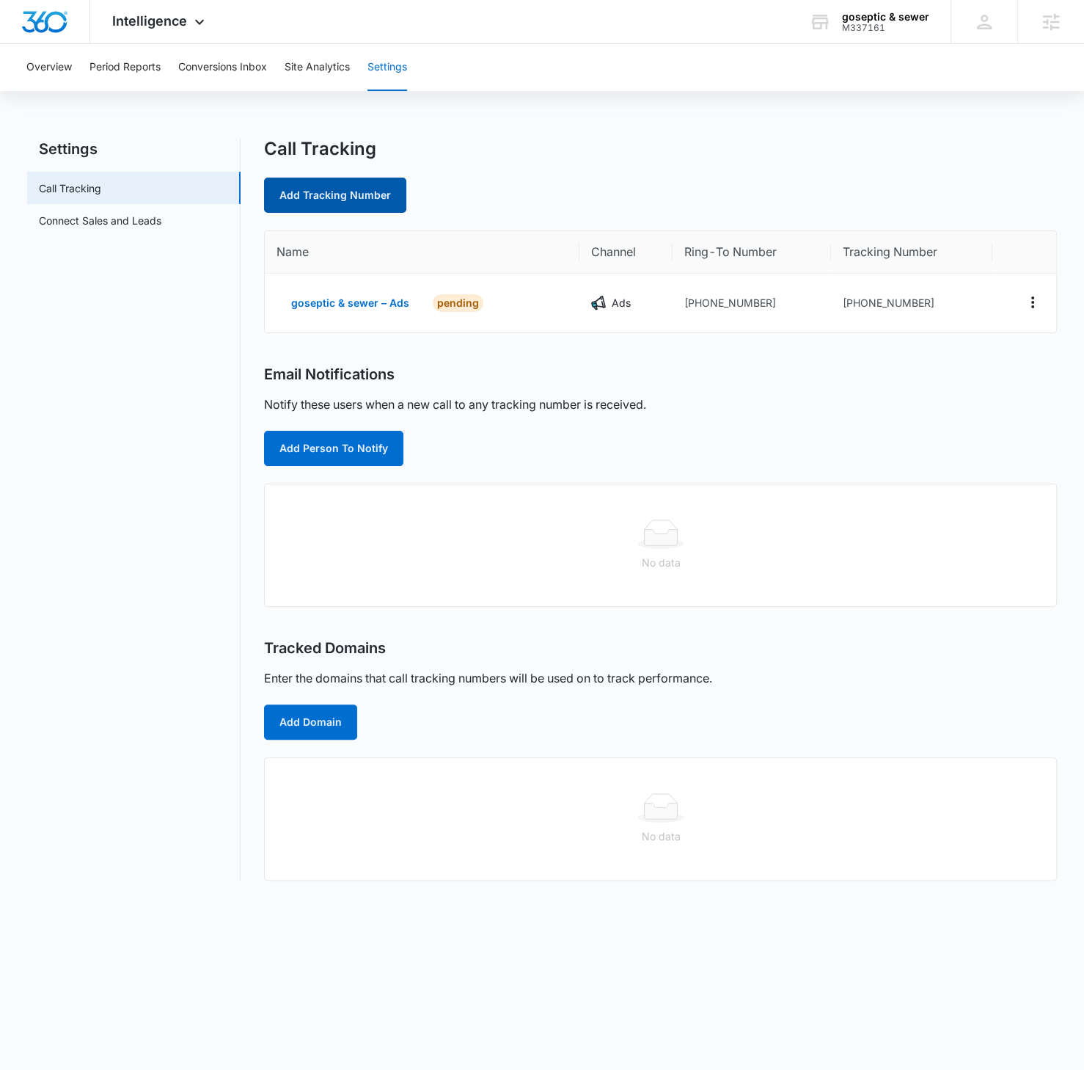
click at [365, 192] on link "Add Tracking Number" at bounding box center [335, 195] width 142 height 35
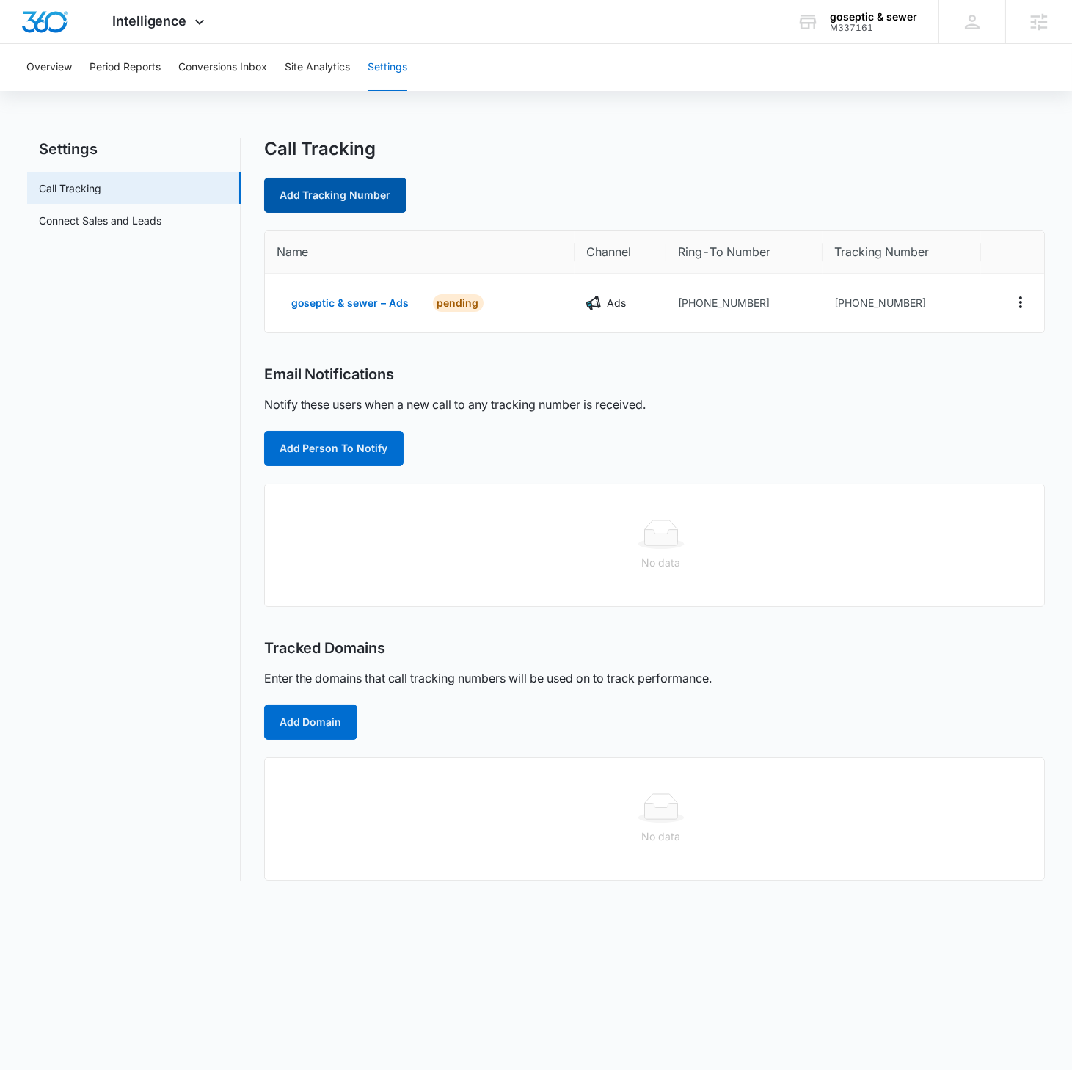
select select "by_area_code"
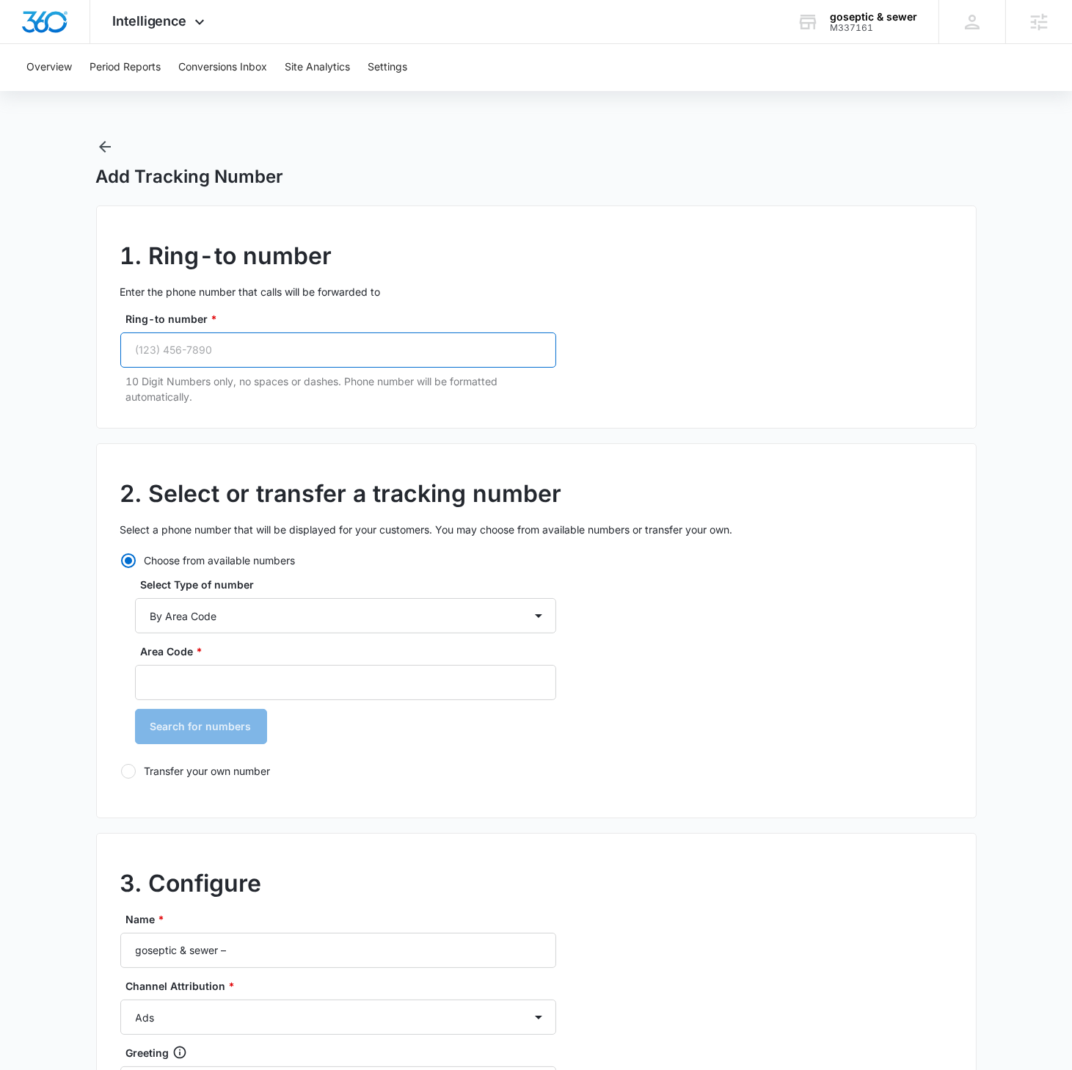
drag, startPoint x: 249, startPoint y: 349, endPoint x: 270, endPoint y: 351, distance: 21.3
click at [249, 349] on input "Ring-to number *" at bounding box center [338, 349] width 436 height 35
paste input "(678) 437-3765"
type input "(678) 437-3765"
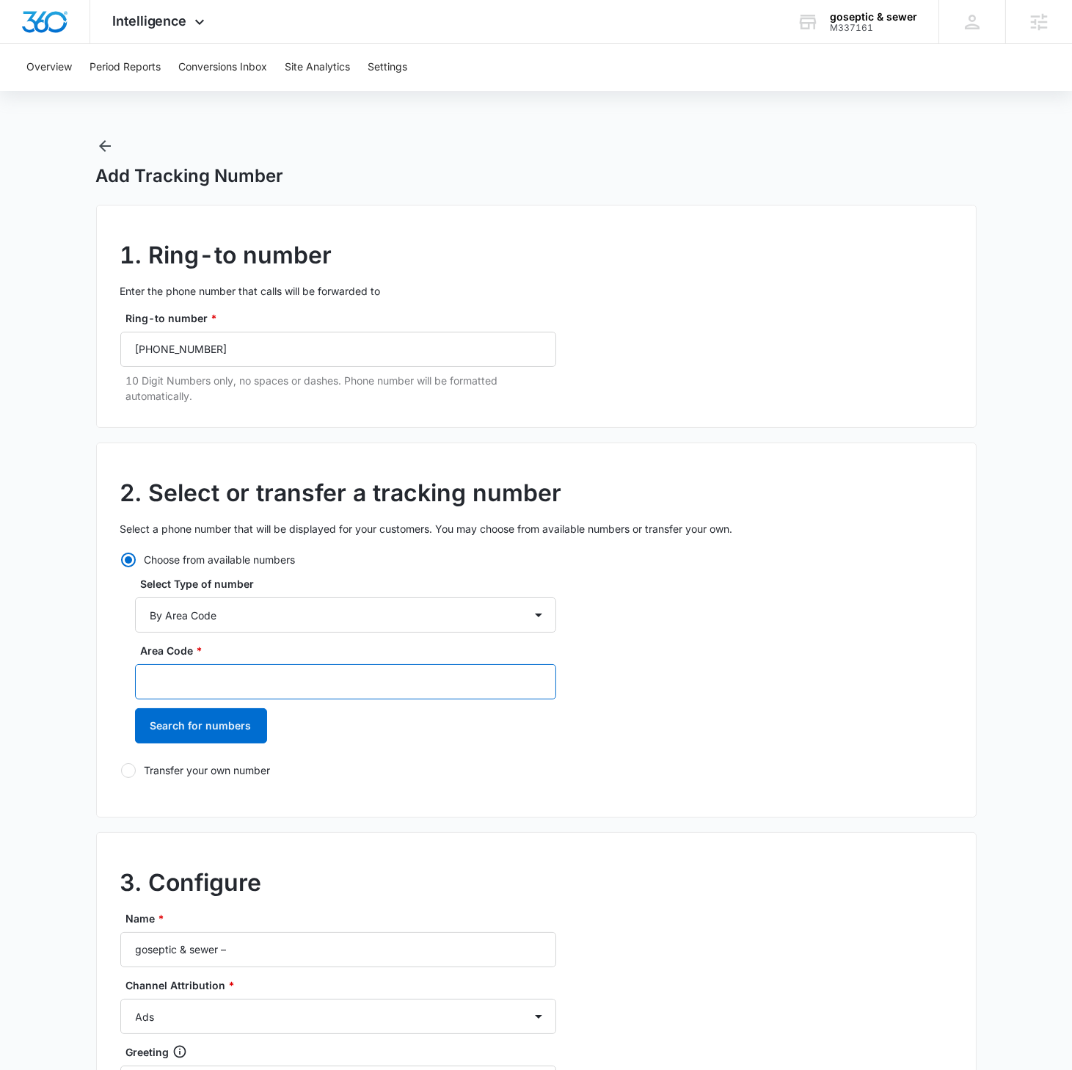
click at [272, 616] on input "Area Code *" at bounding box center [345, 681] width 421 height 35
type input "678"
click at [135, 616] on button "Search for numbers" at bounding box center [201, 725] width 132 height 35
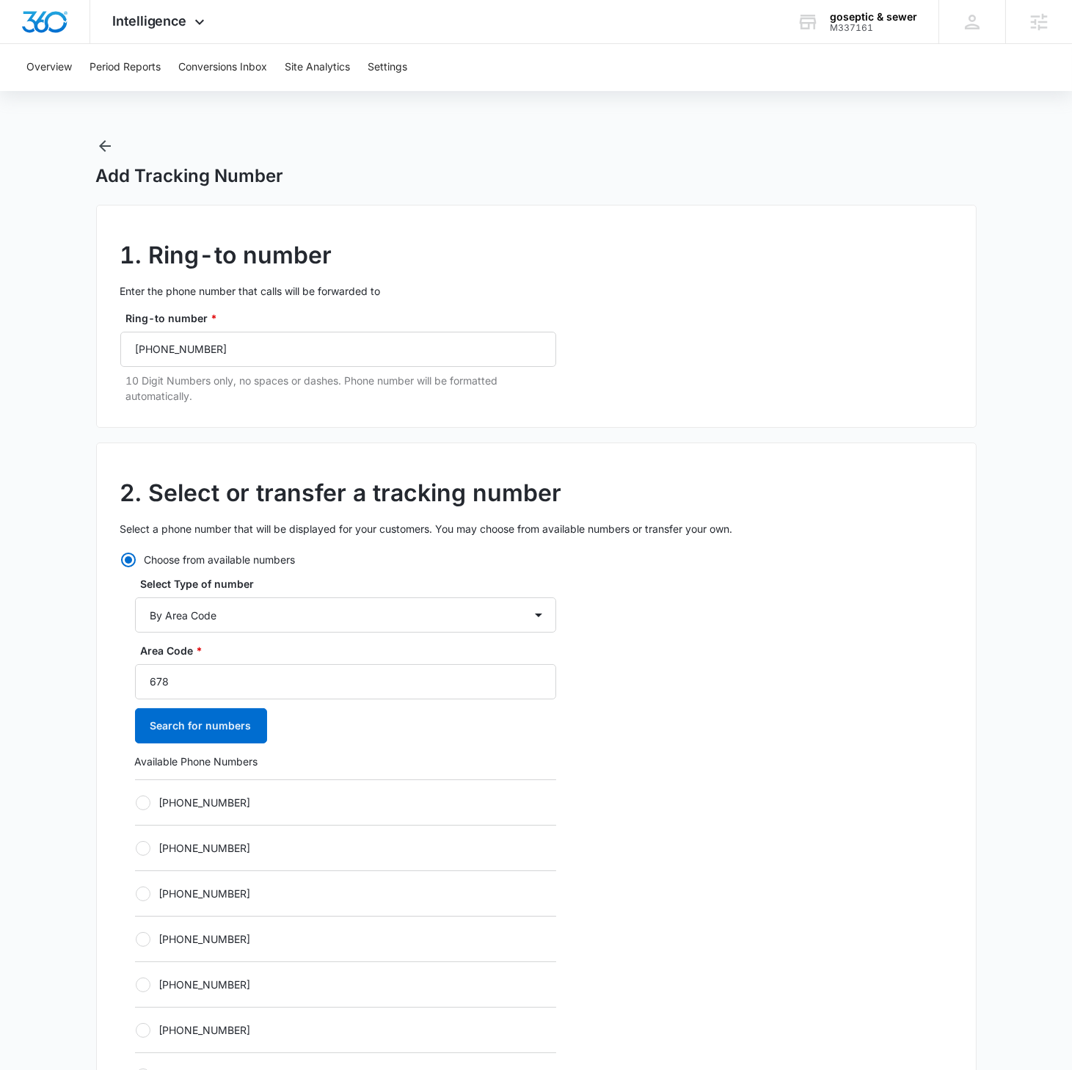
click at [142, 616] on div at bounding box center [143, 802] width 15 height 15
click at [136, 616] on input "[PHONE_NUMBER]" at bounding box center [135, 802] width 1 height 1
radio input "true"
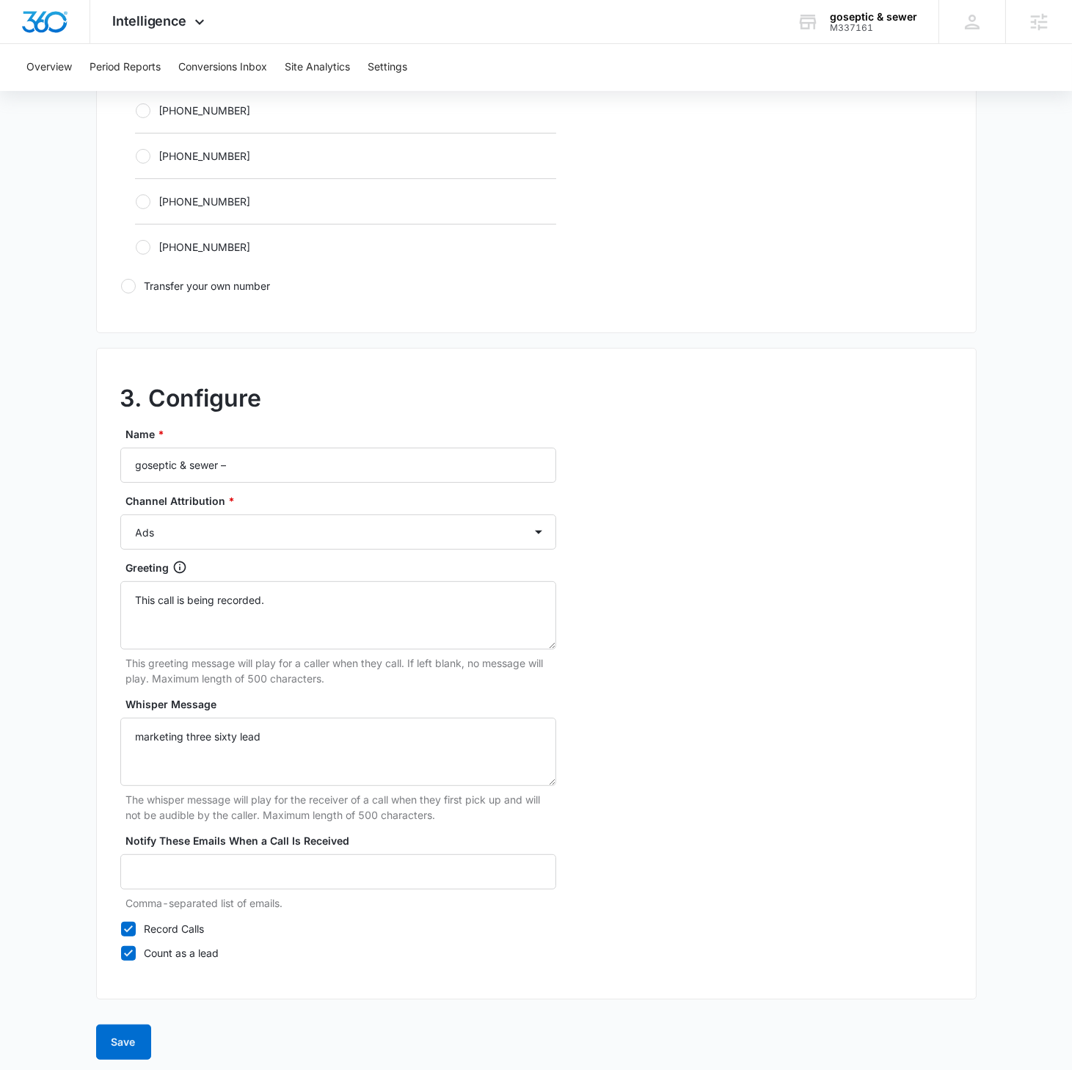
scroll to position [963, 0]
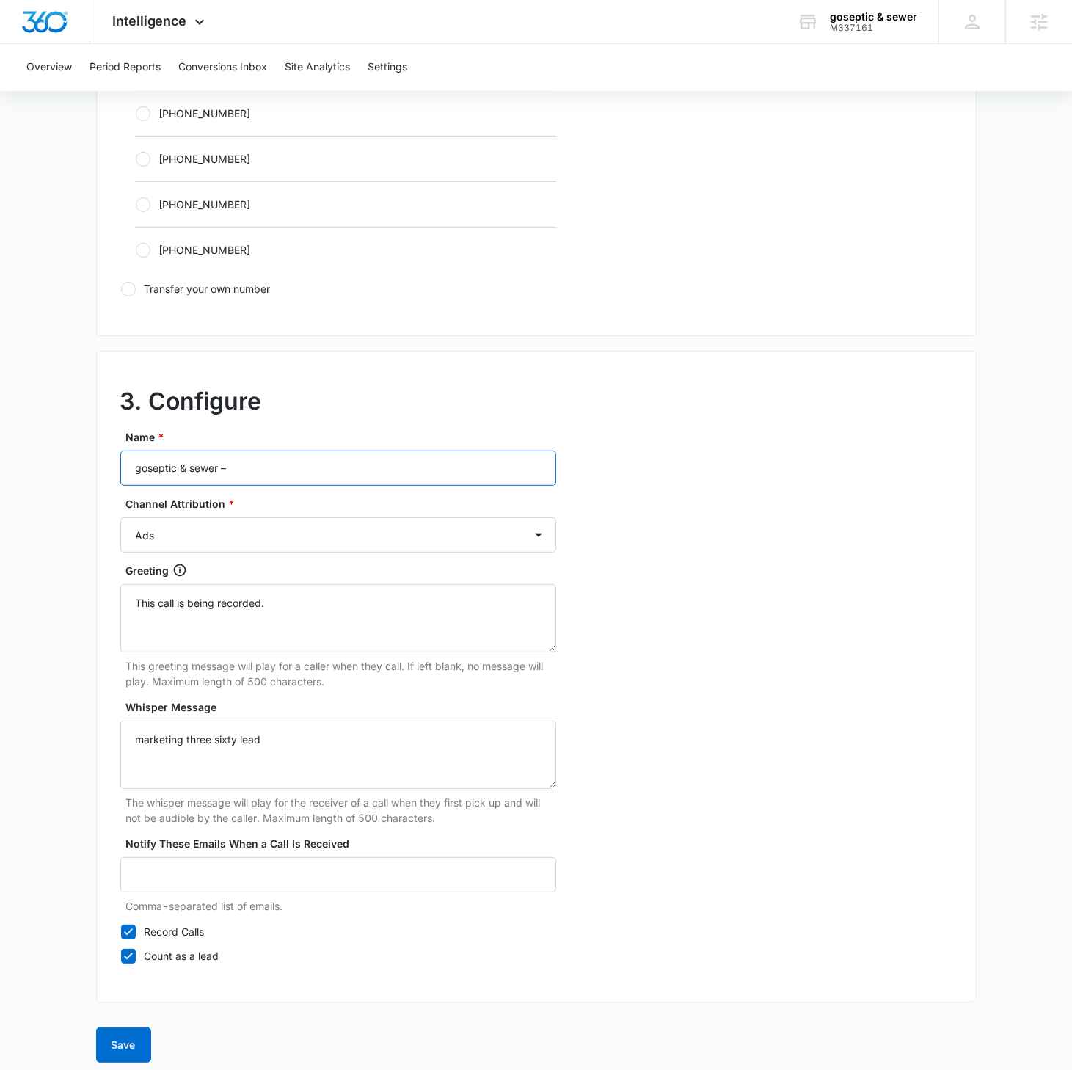
click at [263, 450] on input "goseptic & sewer –" at bounding box center [338, 467] width 436 height 35
click at [271, 469] on input "goseptic & sewer –" at bounding box center [338, 467] width 436 height 35
type input "goseptic & sewer – Content"
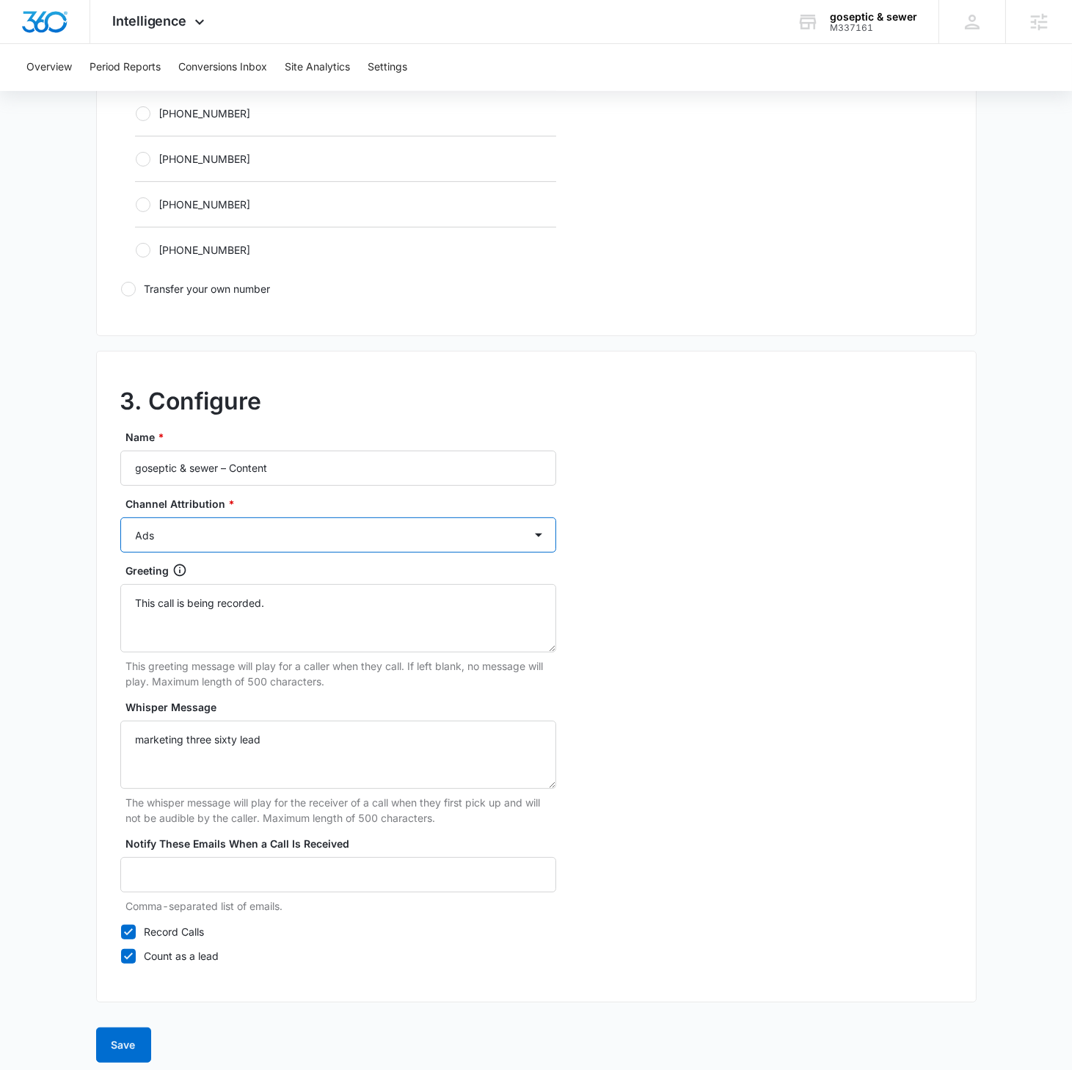
click at [314, 520] on select "Ads Local Service Ads Content Social Other" at bounding box center [338, 534] width 436 height 35
select select "LSA"
click at [120, 517] on select "Ads Local Service Ads Content Social Other" at bounding box center [338, 534] width 436 height 35
click at [210, 537] on select "Ads Local Service Ads Content Social Other" at bounding box center [338, 534] width 436 height 35
select select "CONTENT"
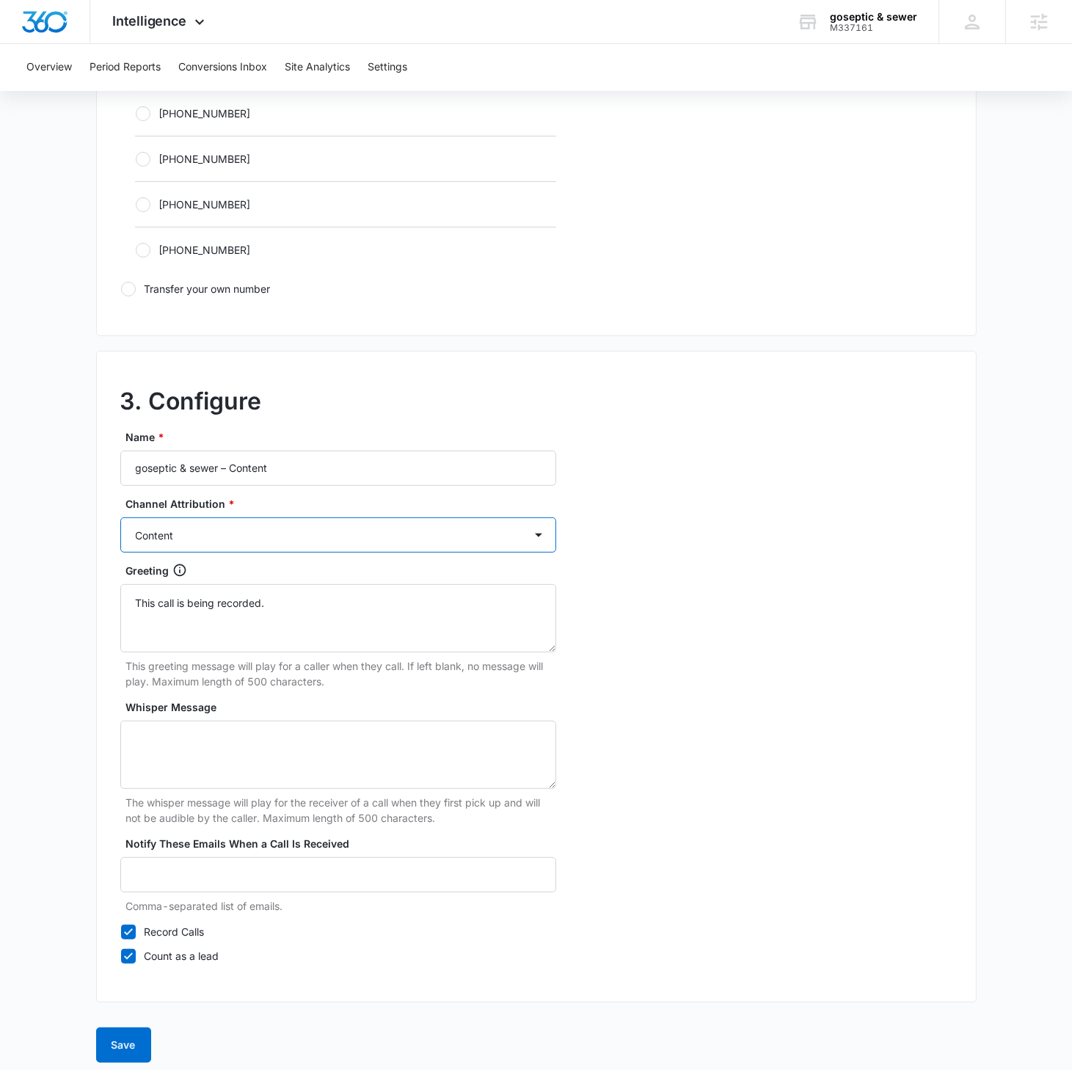
click at [120, 517] on select "Ads Local Service Ads Content Social Other" at bounding box center [338, 534] width 436 height 35
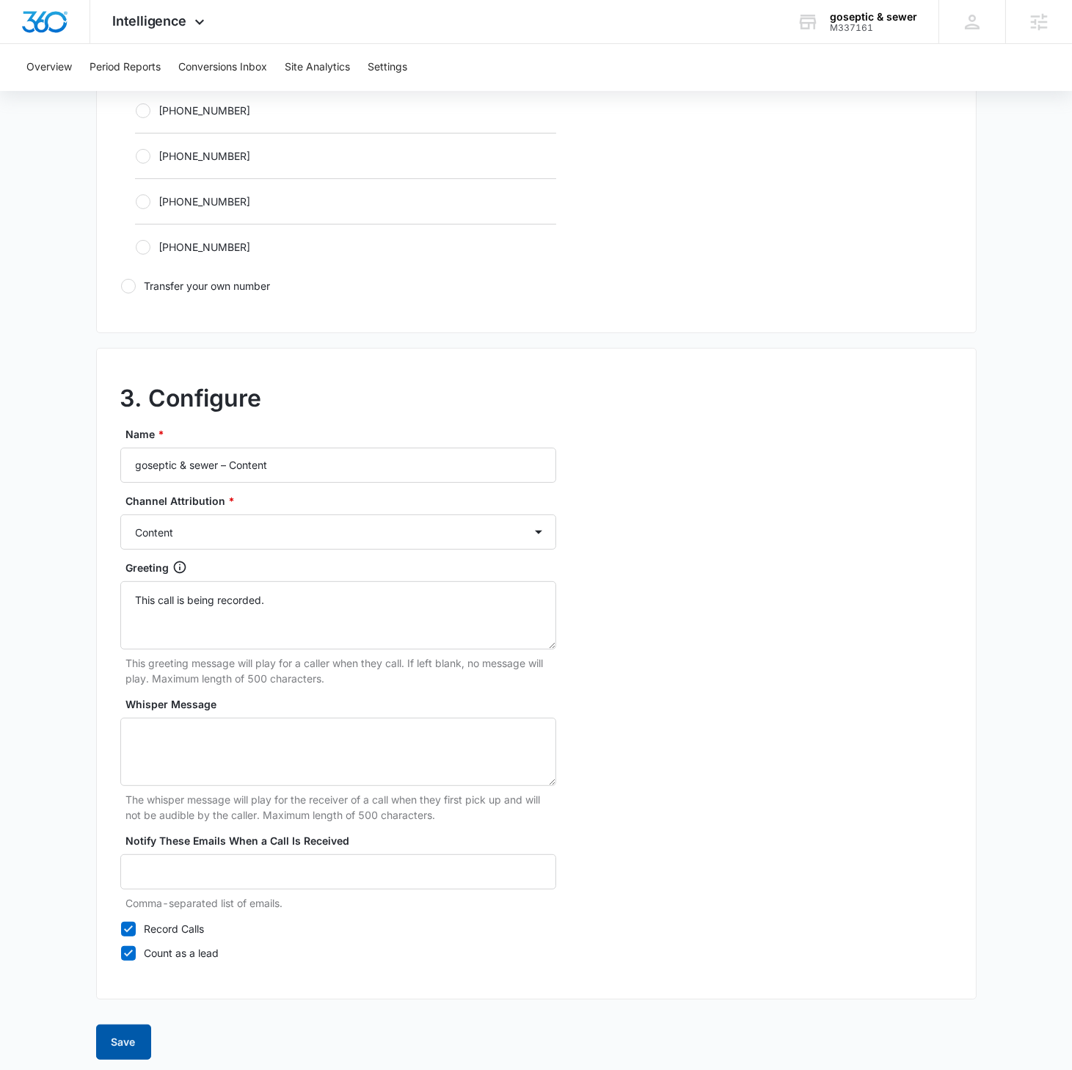
click at [145, 616] on button "Save" at bounding box center [123, 1041] width 55 height 35
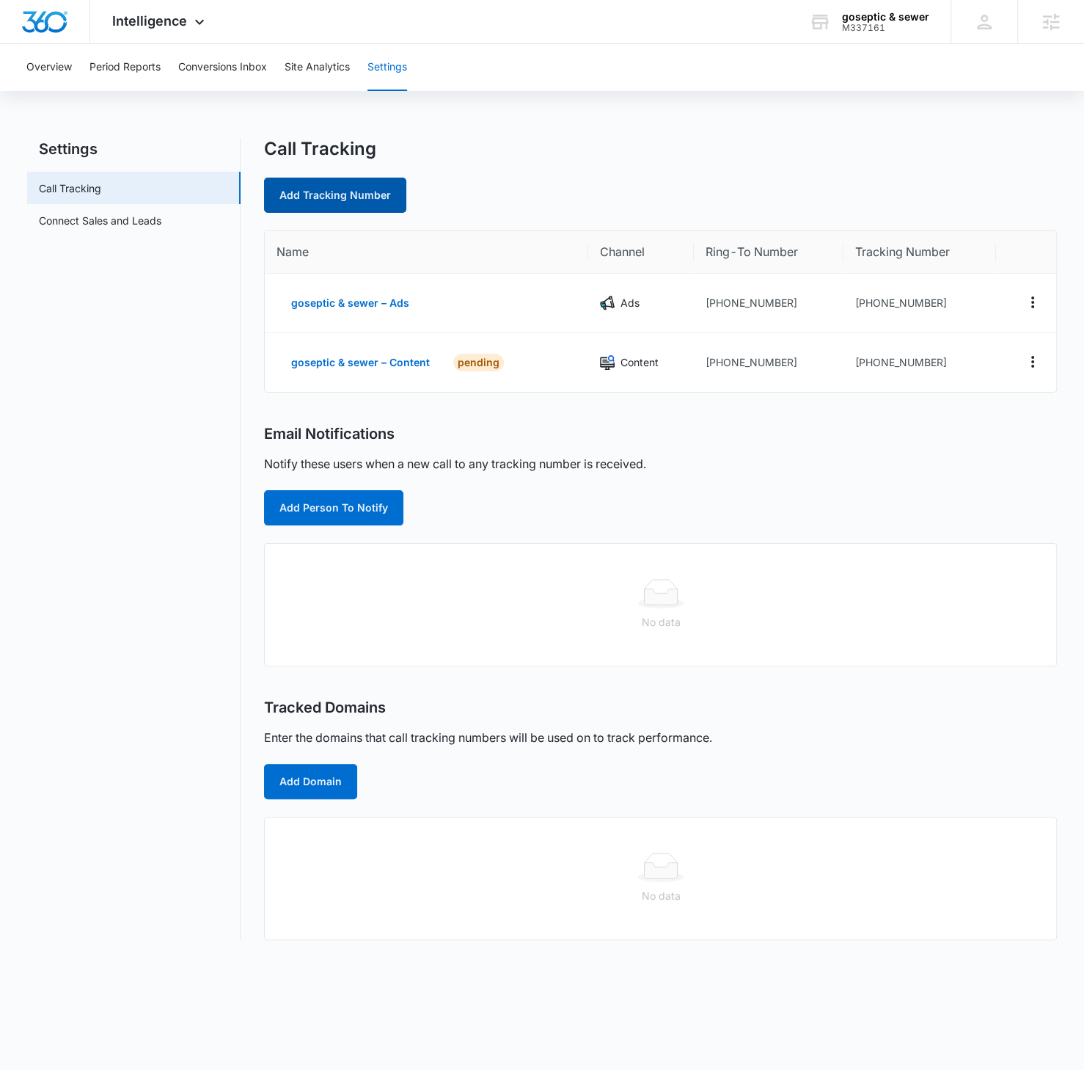
click at [355, 180] on link "Add Tracking Number" at bounding box center [335, 195] width 142 height 35
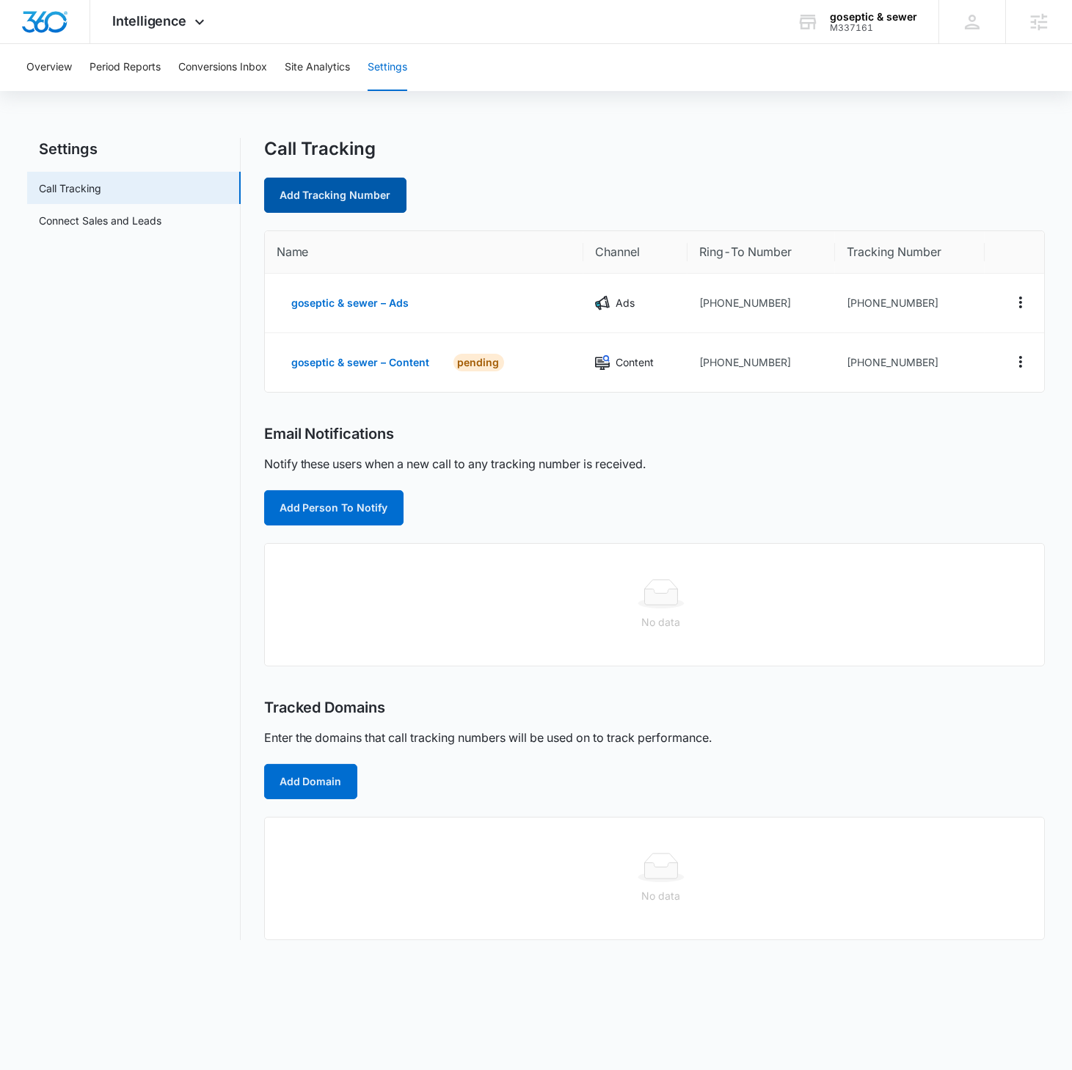
select select "by_area_code"
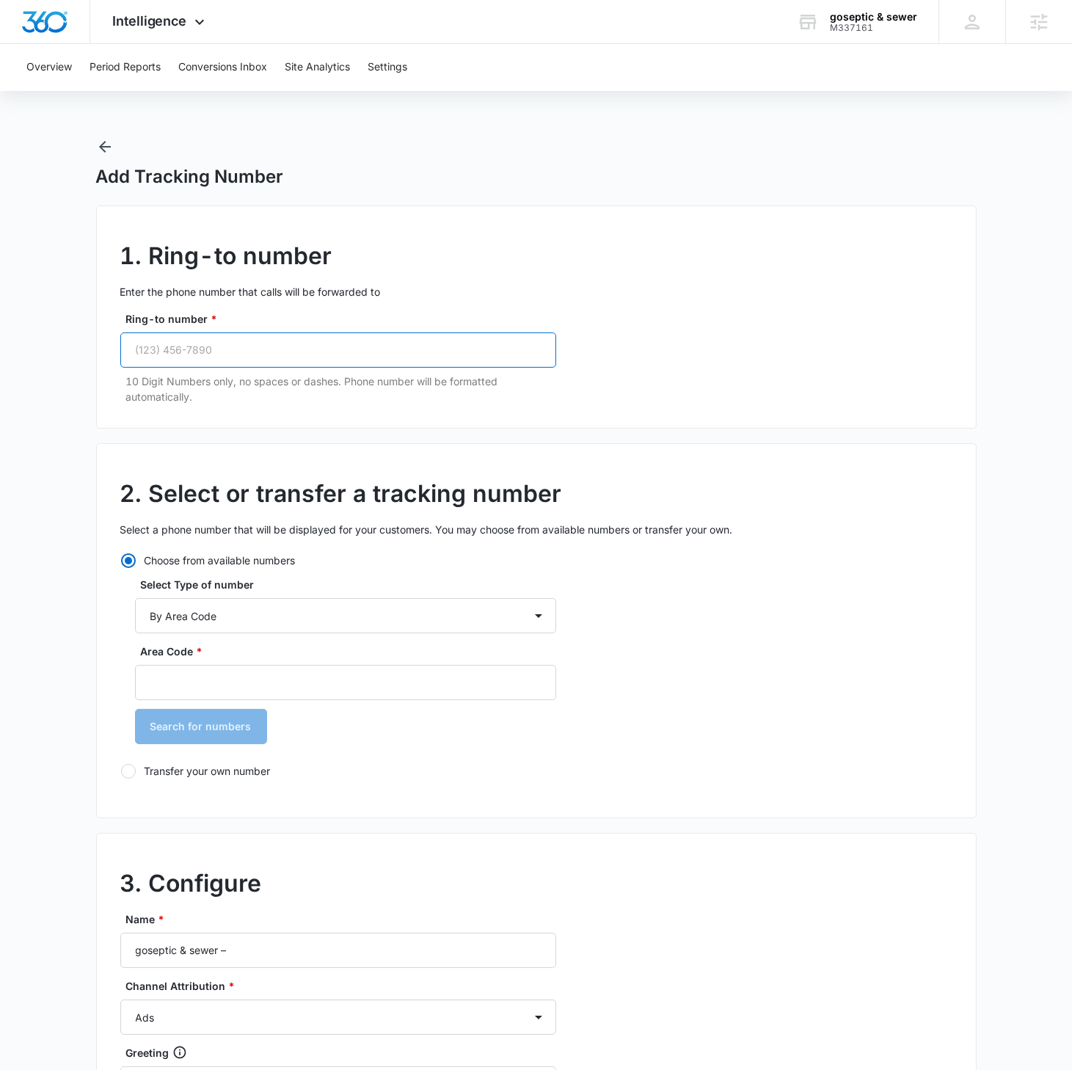
click at [352, 362] on input "Ring-to number *" at bounding box center [338, 349] width 436 height 35
paste input "(678) 437-3765"
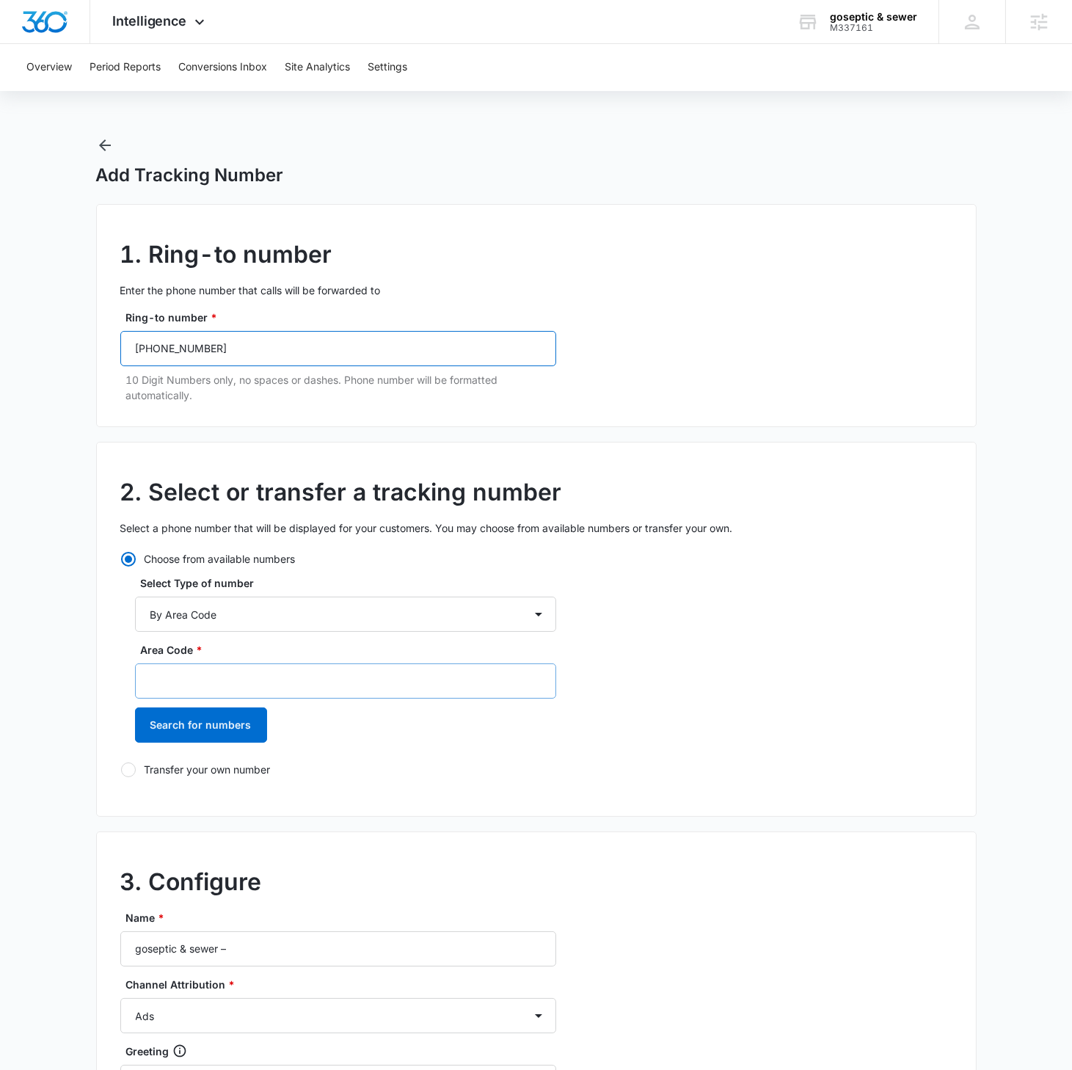
type input "(678) 437-3765"
click at [247, 616] on input "Area Code *" at bounding box center [345, 680] width 421 height 35
type input "678"
click at [135, 616] on button "Search for numbers" at bounding box center [201, 724] width 132 height 35
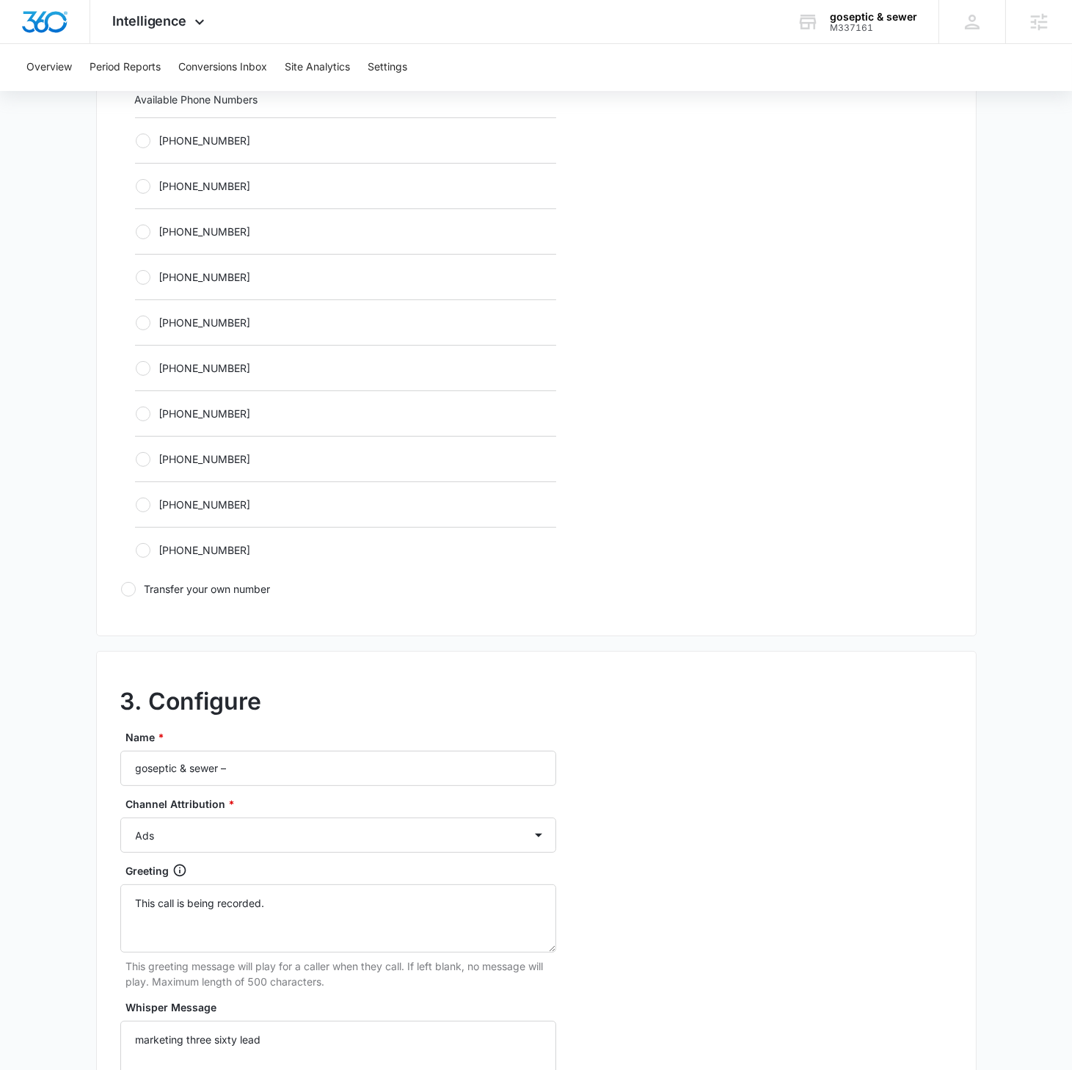
scroll to position [670, 0]
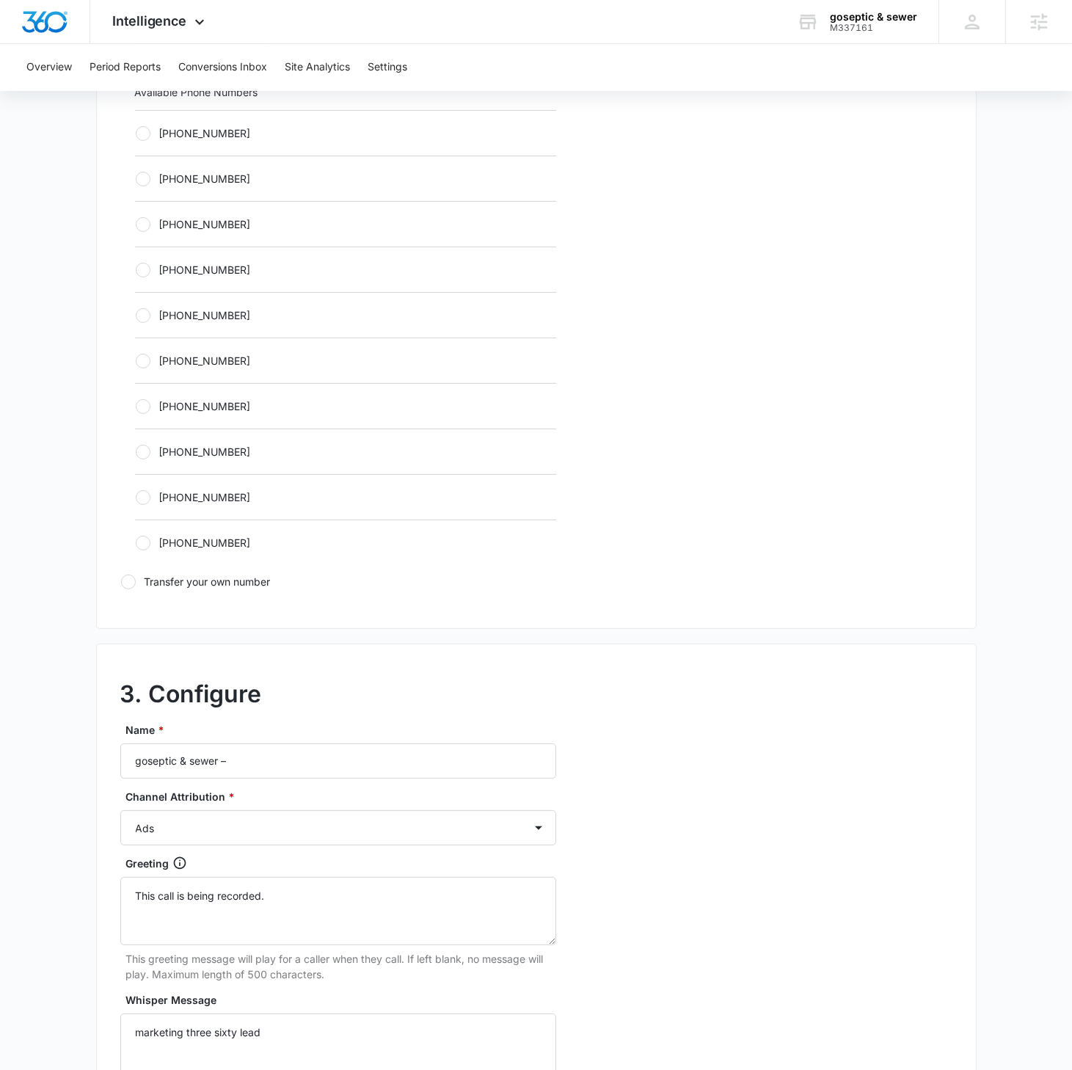
click at [137, 136] on div at bounding box center [143, 133] width 15 height 15
click at [136, 134] on input "+16782167978" at bounding box center [135, 133] width 1 height 1
radio input "true"
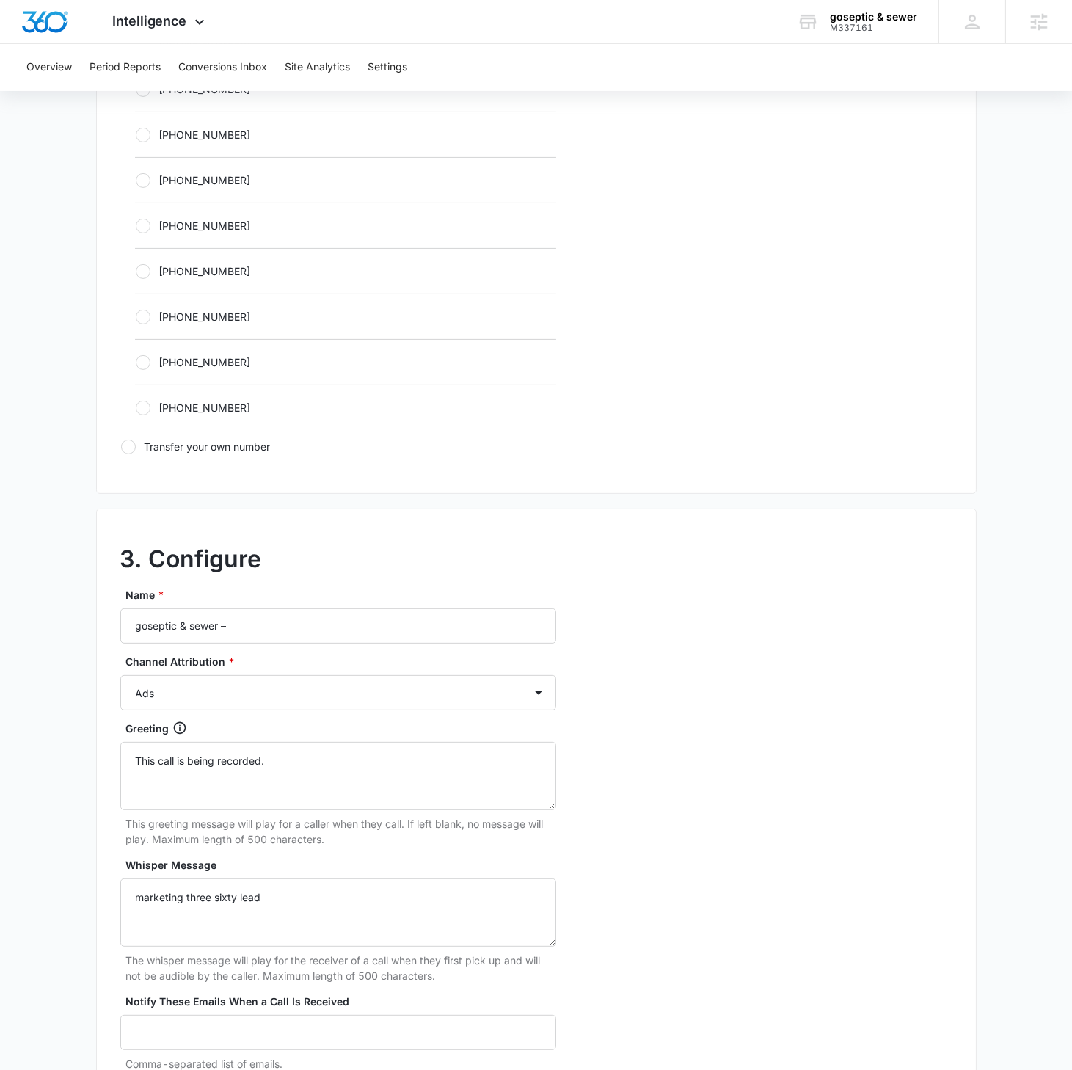
scroll to position [932, 0]
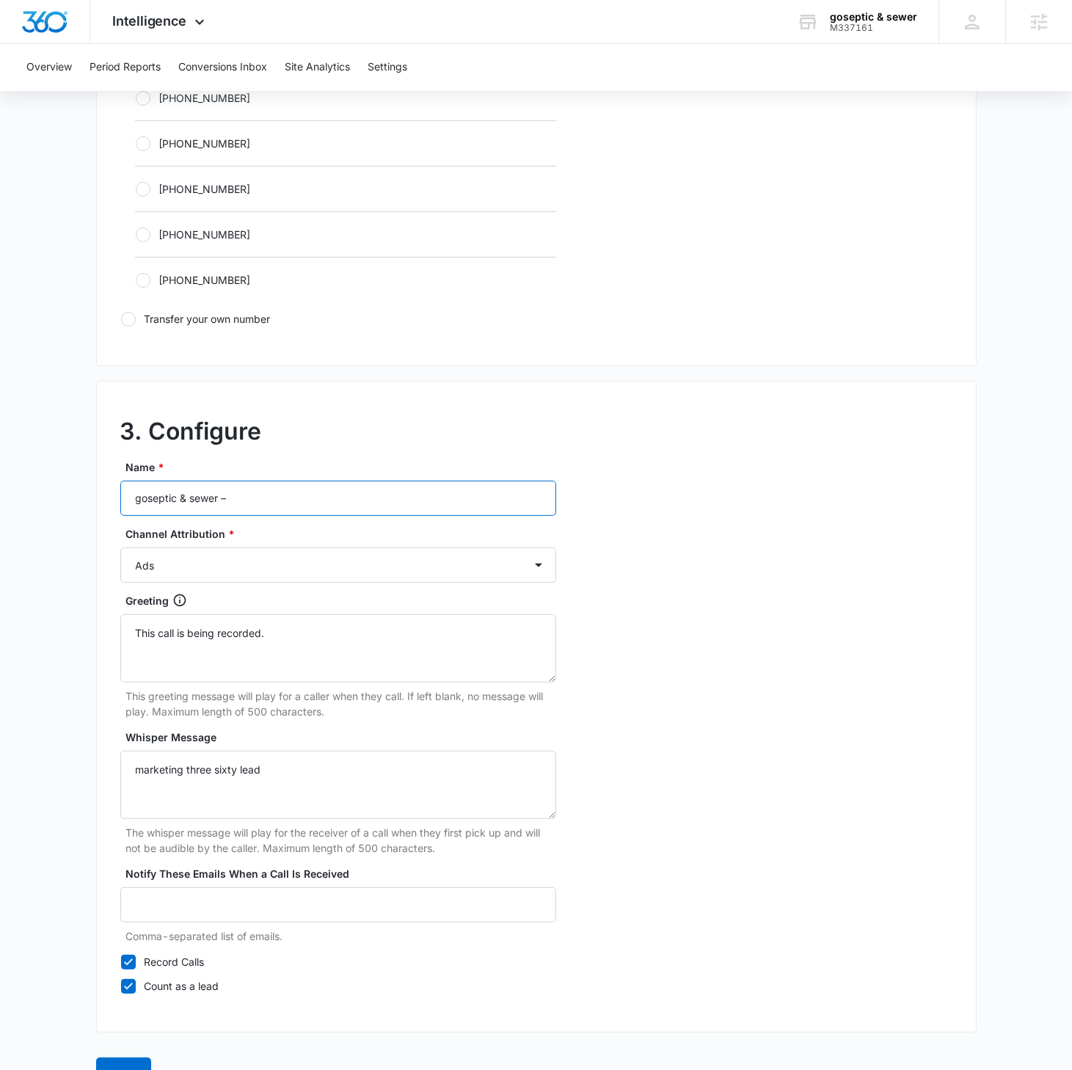
click at [280, 500] on input "goseptic & sewer –" at bounding box center [338, 498] width 436 height 35
type input "goseptic & sewer – Social"
click at [329, 552] on select "Ads Local Service Ads Content Social Other" at bounding box center [338, 564] width 436 height 35
select select "SOCIAL"
click at [120, 547] on select "Ads Local Service Ads Content Social Other" at bounding box center [338, 564] width 436 height 35
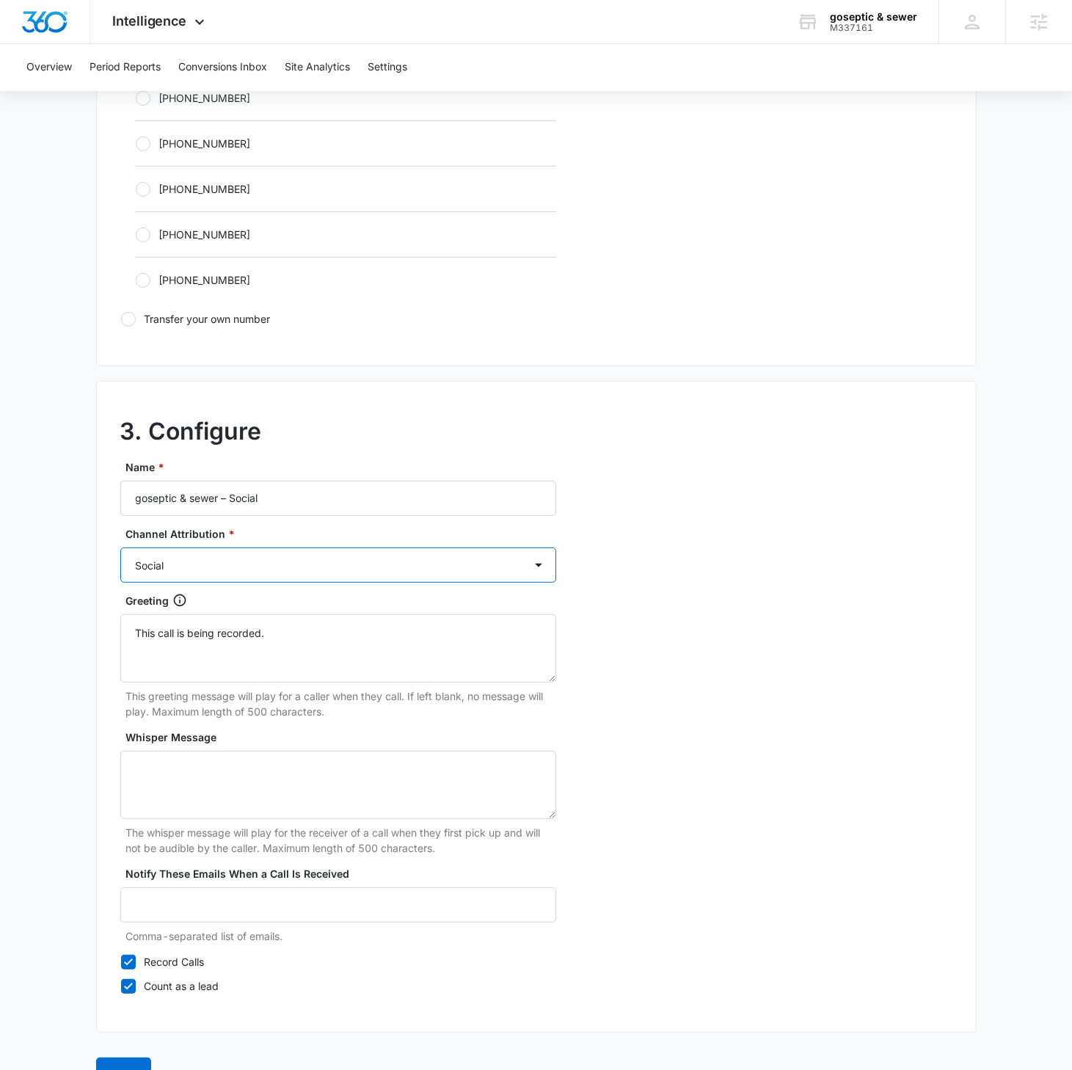
scroll to position [965, 0]
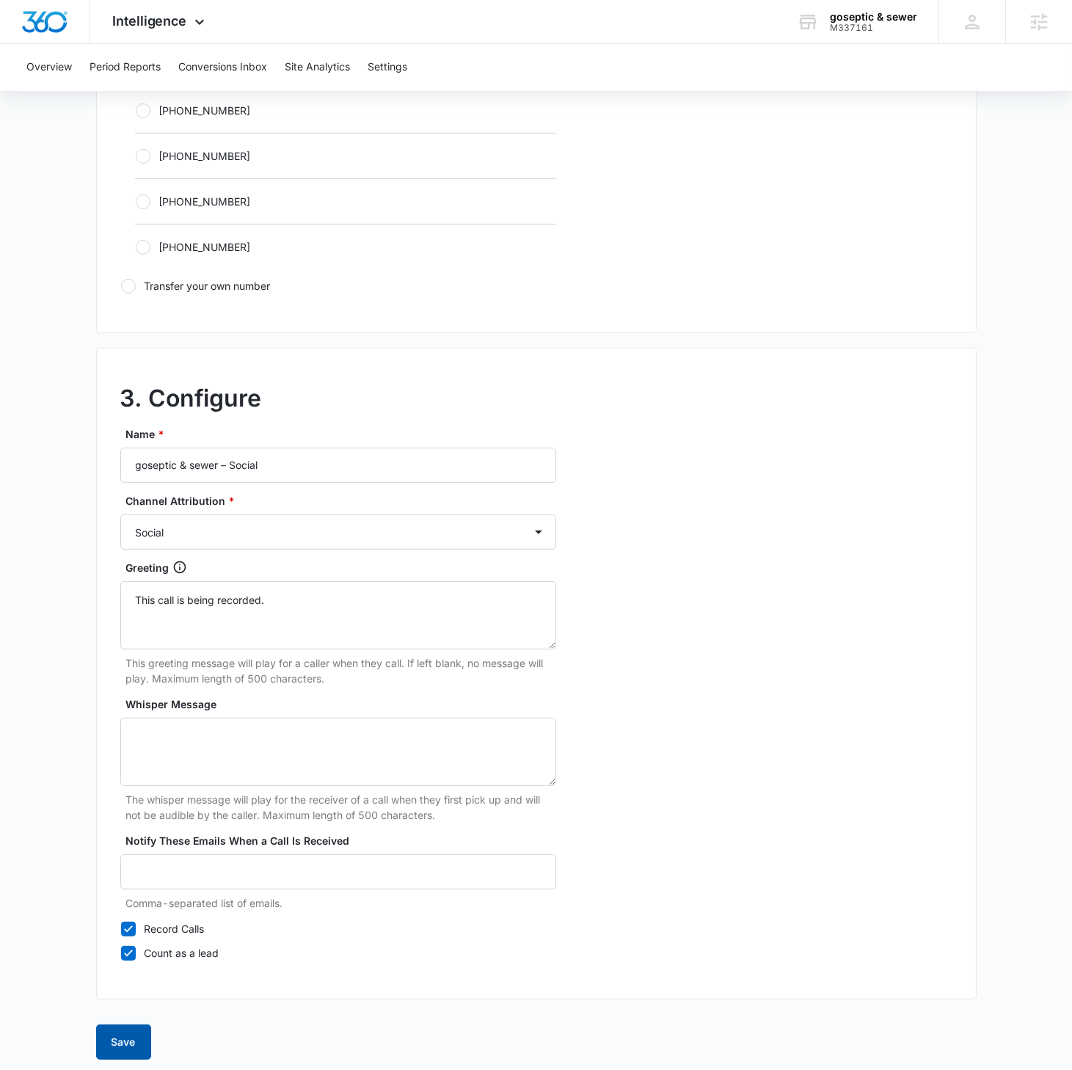
click at [136, 616] on button "Save" at bounding box center [123, 1041] width 55 height 35
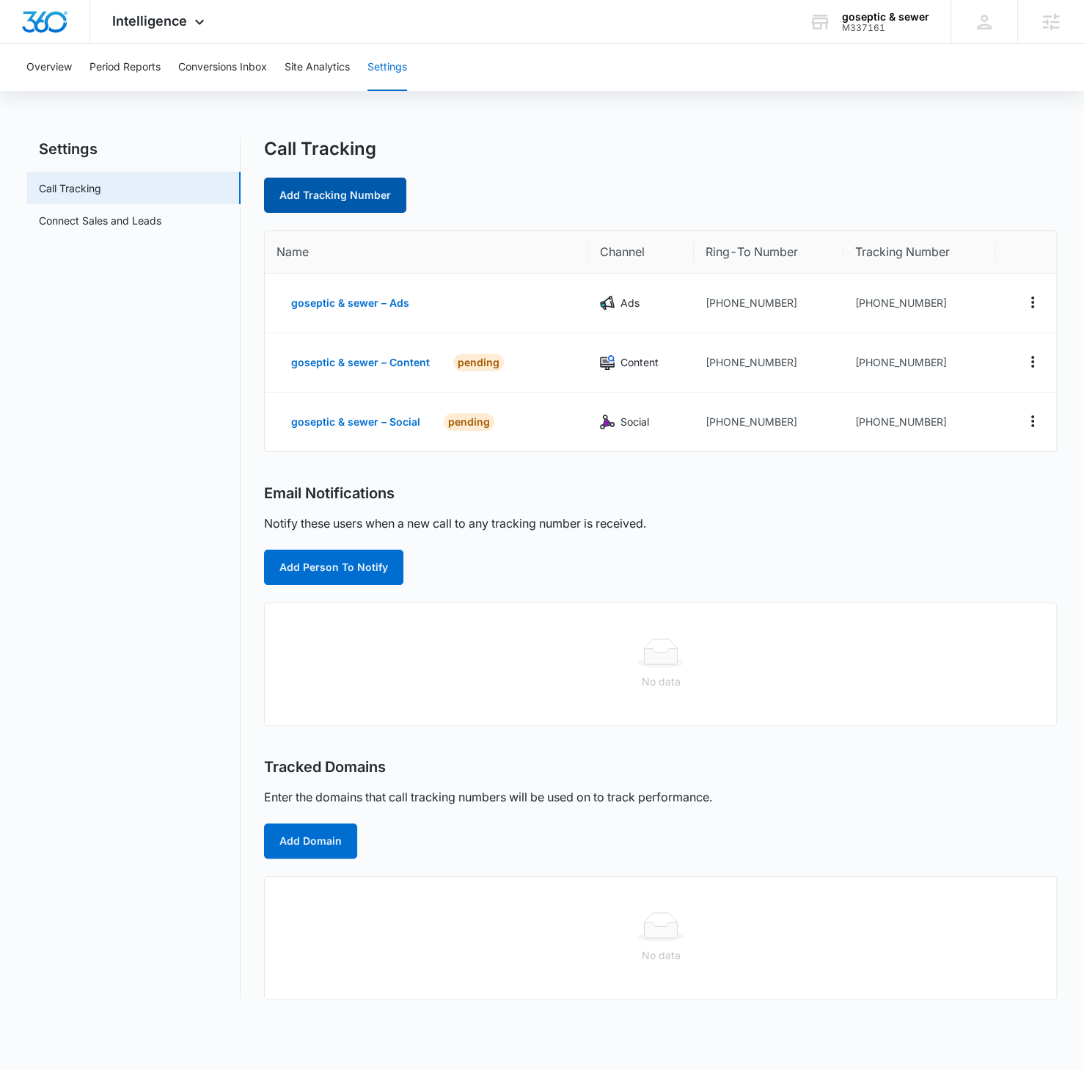
click at [362, 202] on link "Add Tracking Number" at bounding box center [335, 195] width 142 height 35
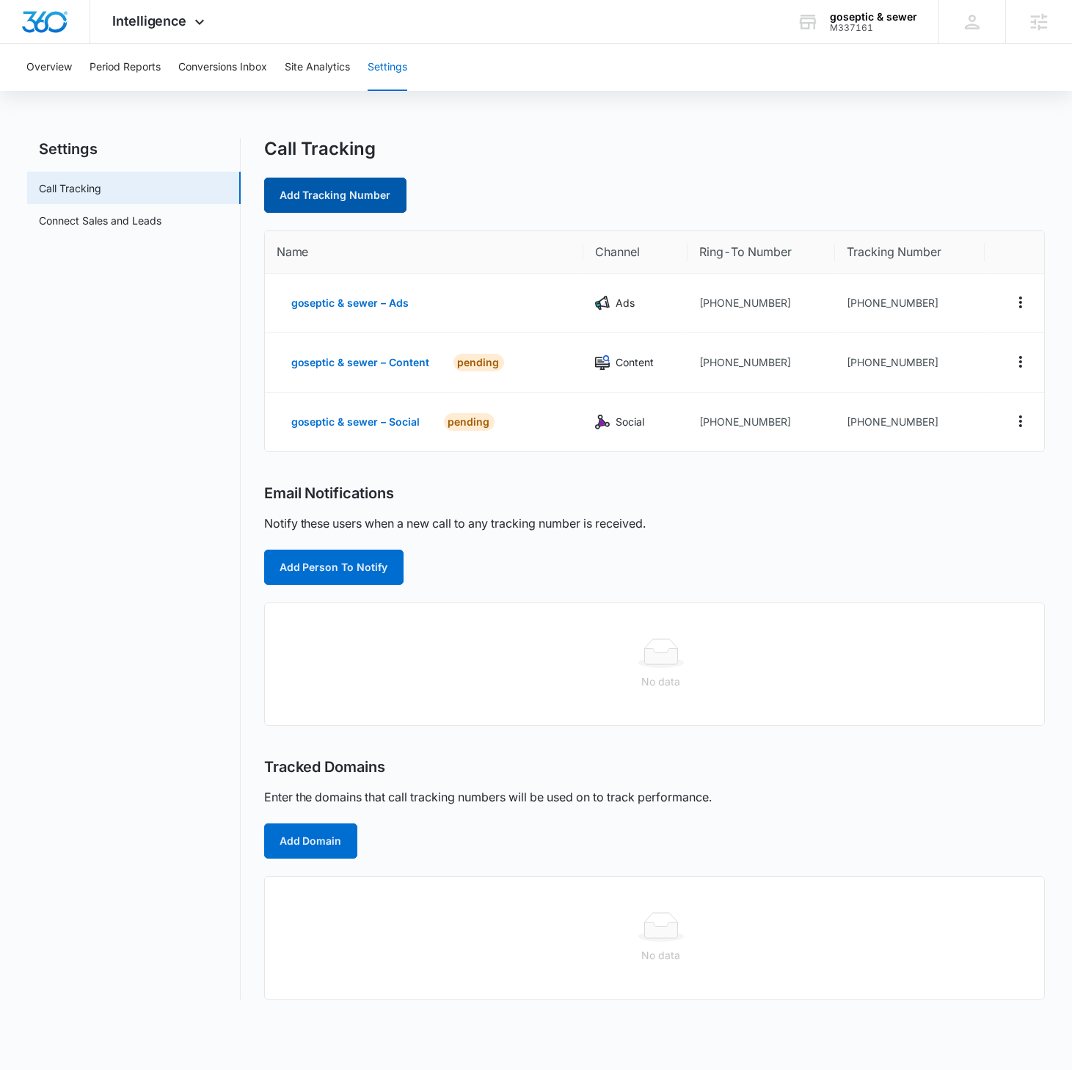
select select "by_area_code"
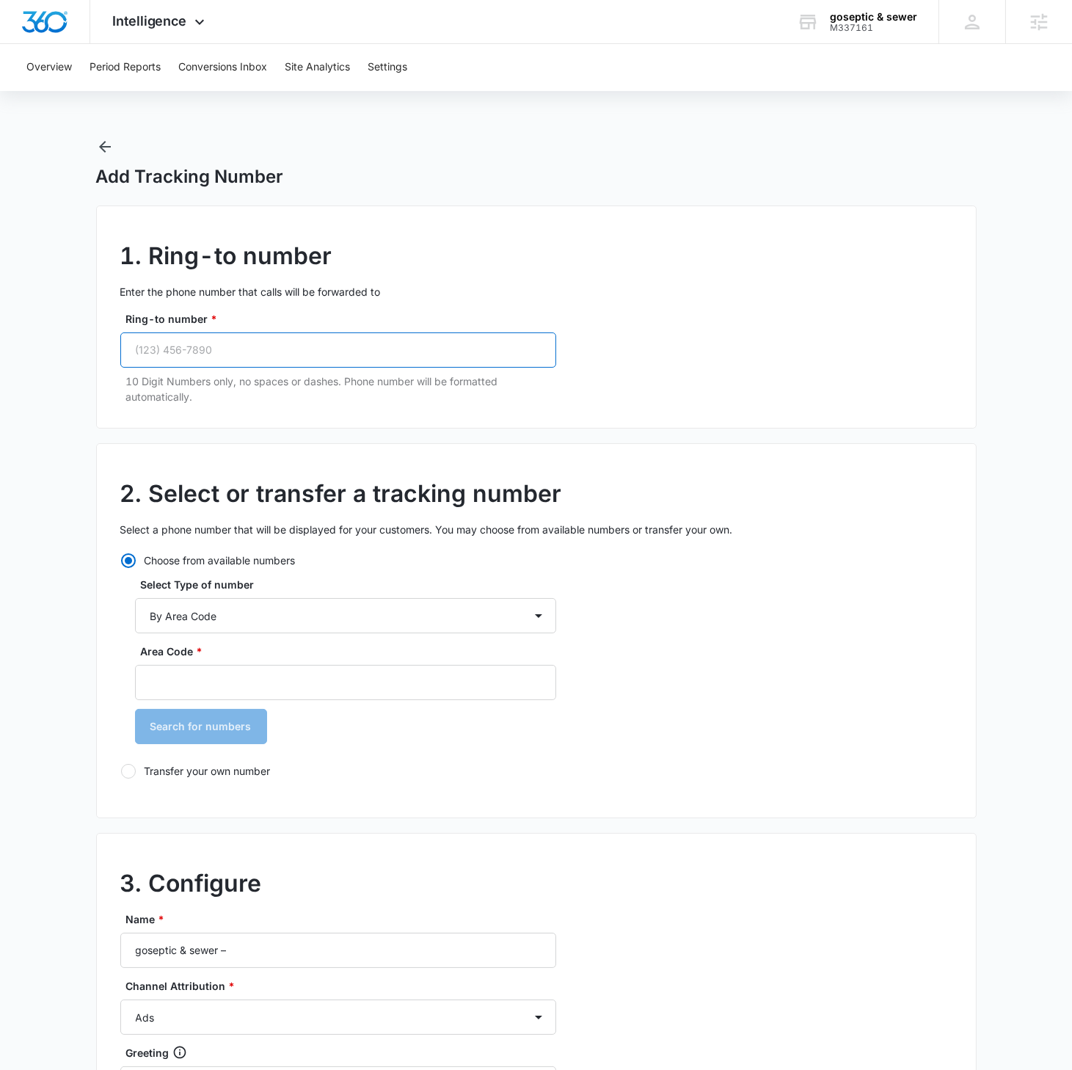
click at [266, 339] on input "Ring-to number *" at bounding box center [338, 349] width 436 height 35
paste input "(678) 437-3765"
type input "(678) 437-3765"
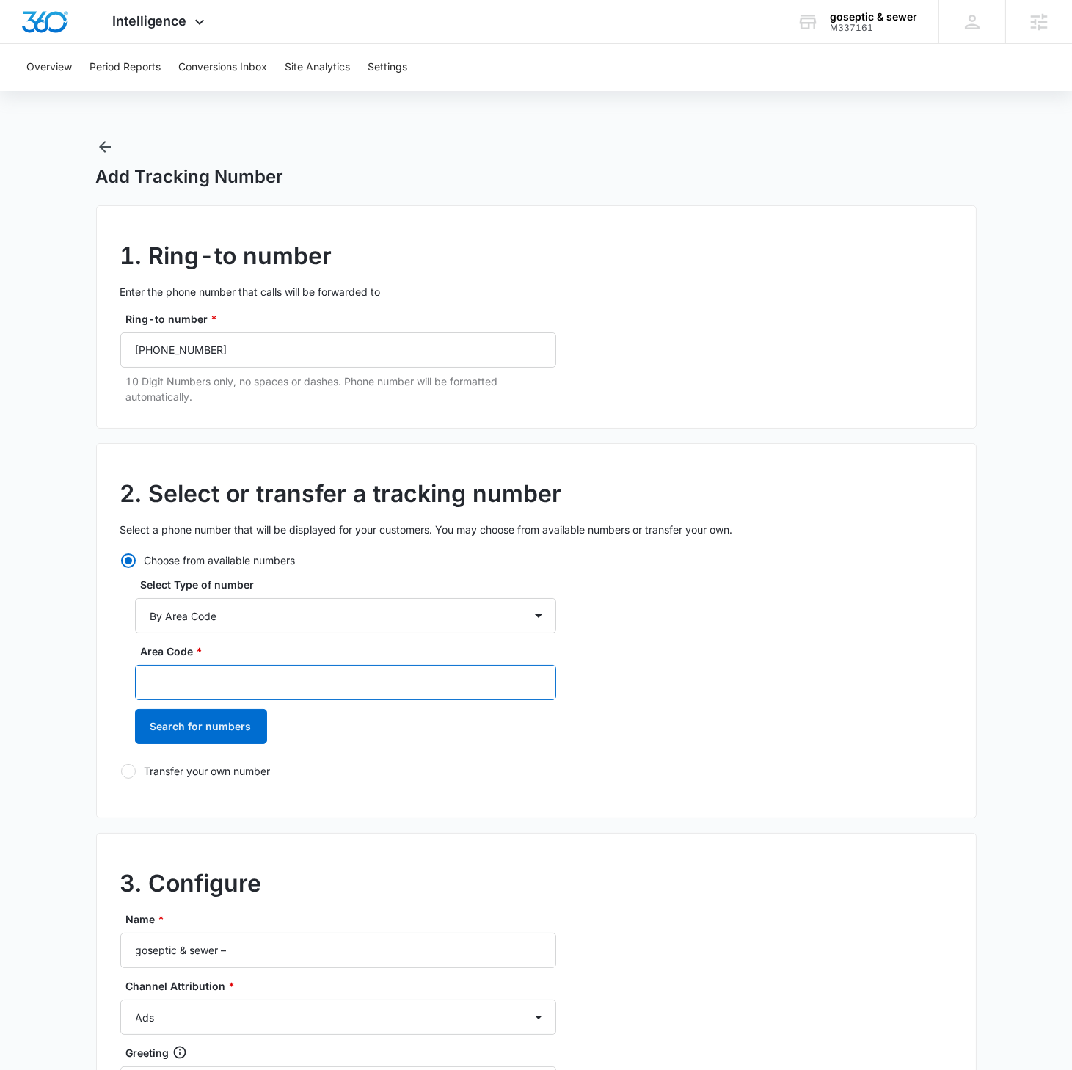
click at [208, 616] on input "Area Code *" at bounding box center [345, 682] width 421 height 35
type input "678"
click at [135, 616] on button "Search for numbers" at bounding box center [201, 726] width 132 height 35
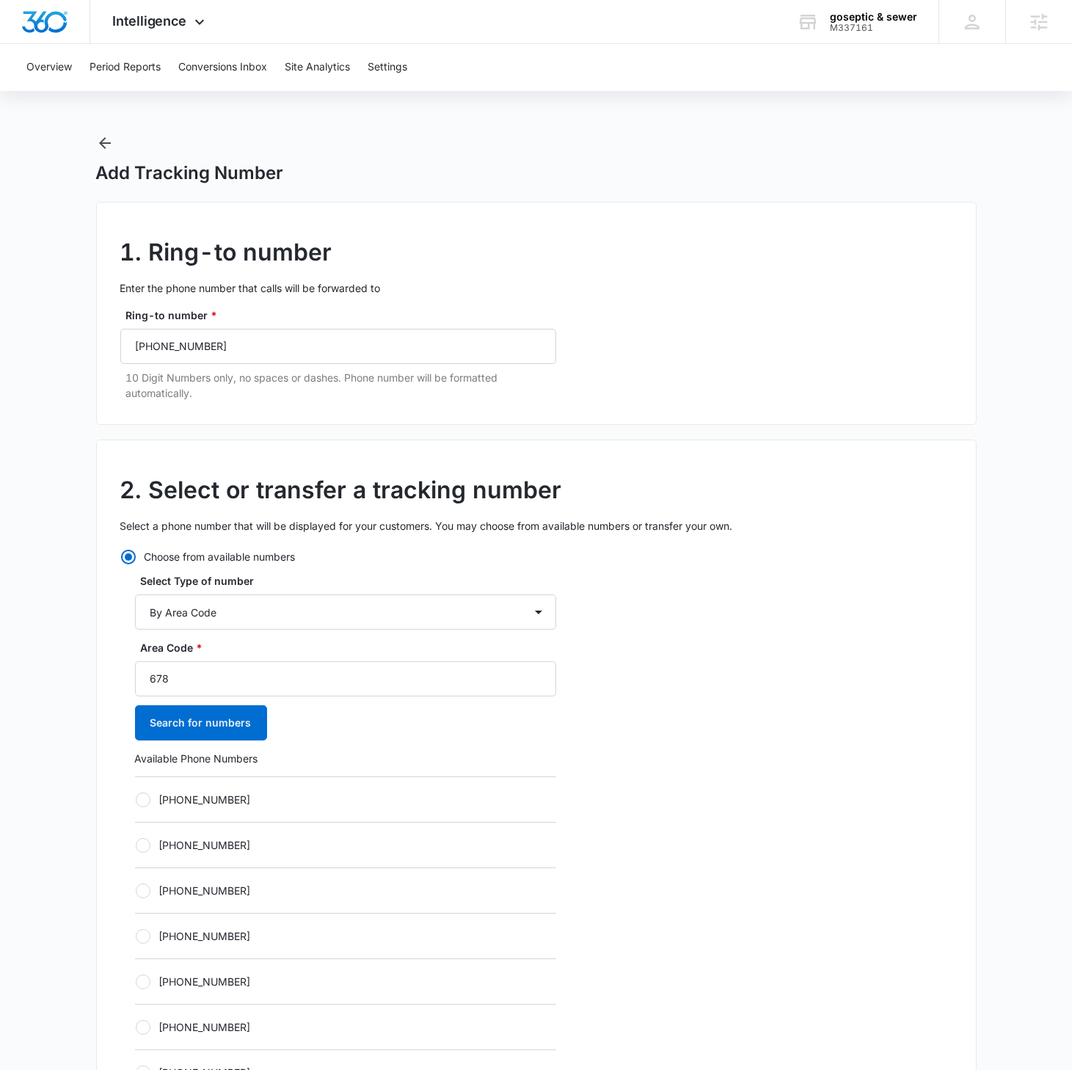
scroll to position [434, 0]
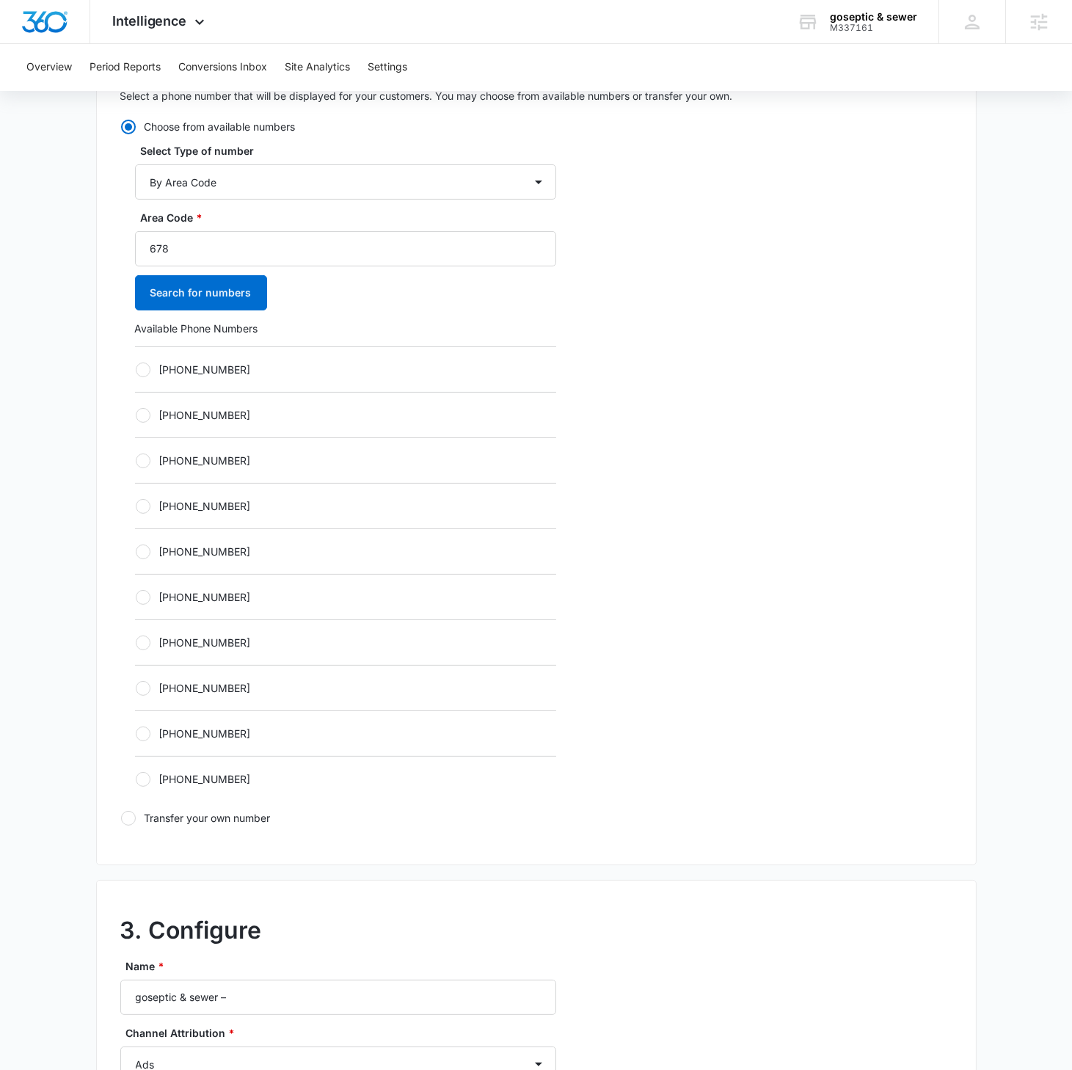
click at [150, 363] on label "+16782284255" at bounding box center [345, 369] width 421 height 15
click at [136, 369] on input "+16782284255" at bounding box center [135, 369] width 1 height 1
radio input "true"
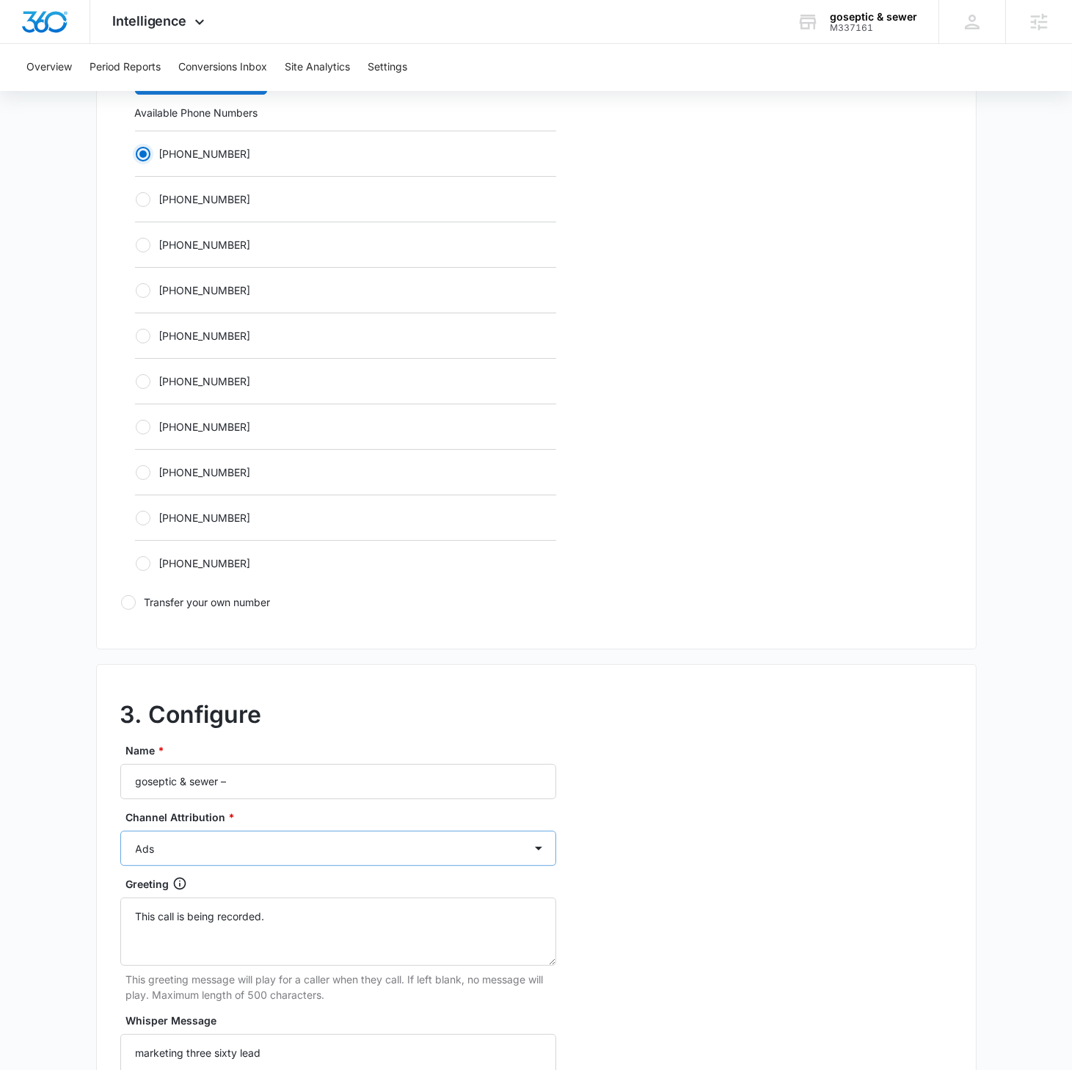
scroll to position [965, 0]
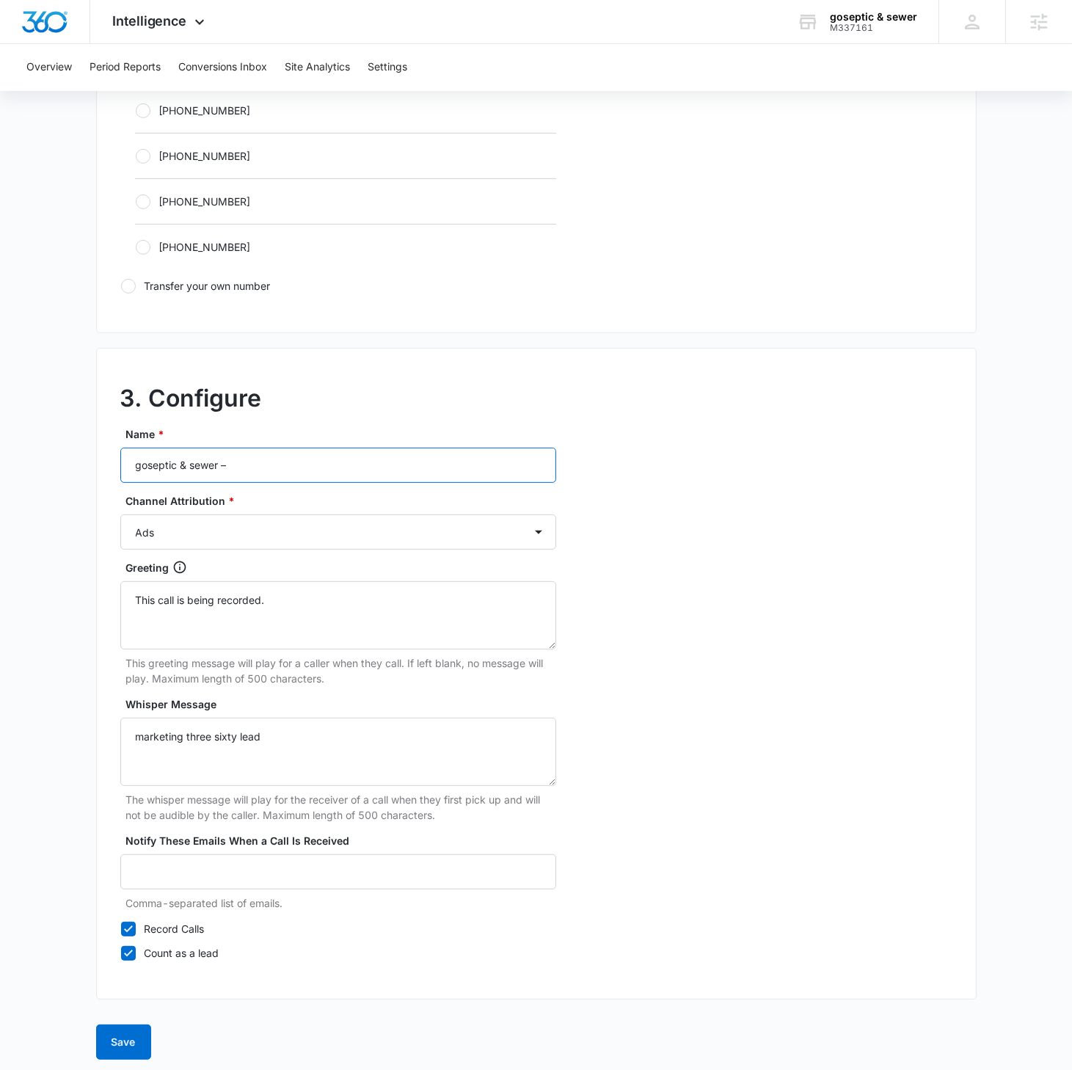
click at [304, 462] on input "goseptic & sewer –" at bounding box center [338, 465] width 436 height 35
type input "goseptic & sewer – Other"
click at [323, 530] on select "Ads Local Service Ads Content Social Other" at bounding box center [338, 531] width 436 height 35
select select "OTHER"
click at [120, 514] on select "Ads Local Service Ads Content Social Other" at bounding box center [338, 531] width 436 height 35
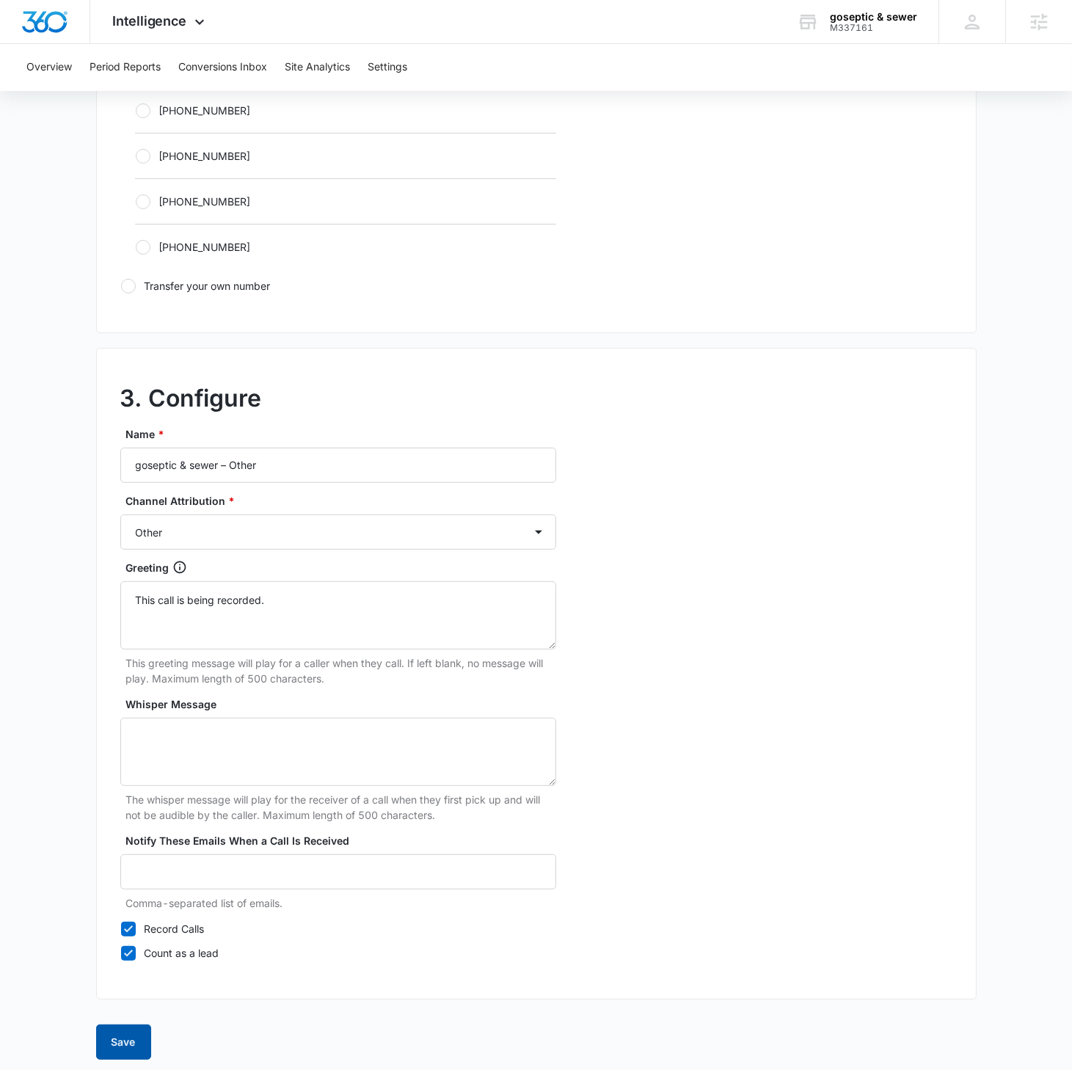
click at [126, 616] on button "Save" at bounding box center [123, 1041] width 55 height 35
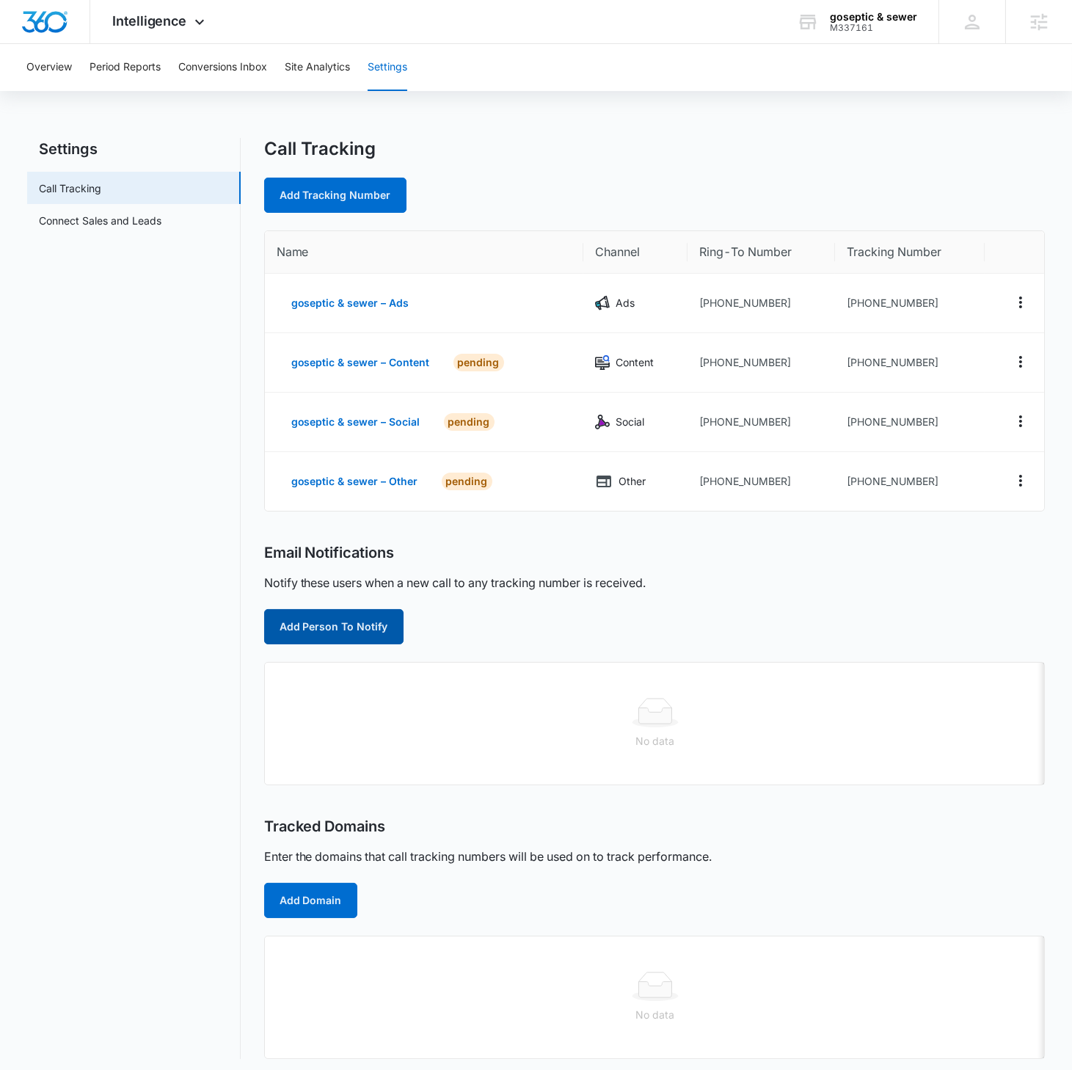
click at [357, 616] on button "Add Person To Notify" at bounding box center [333, 626] width 139 height 35
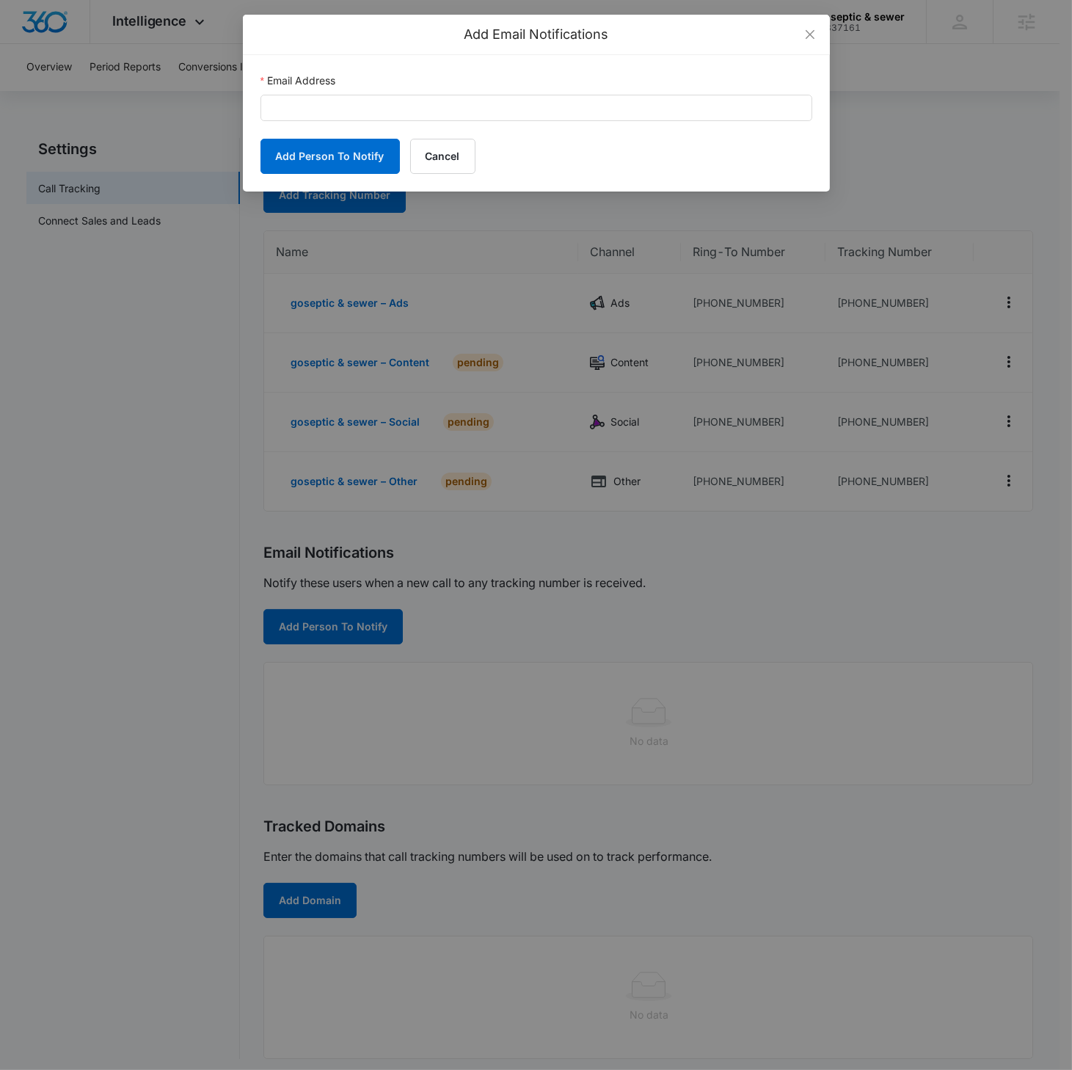
scroll to position [4, 0]
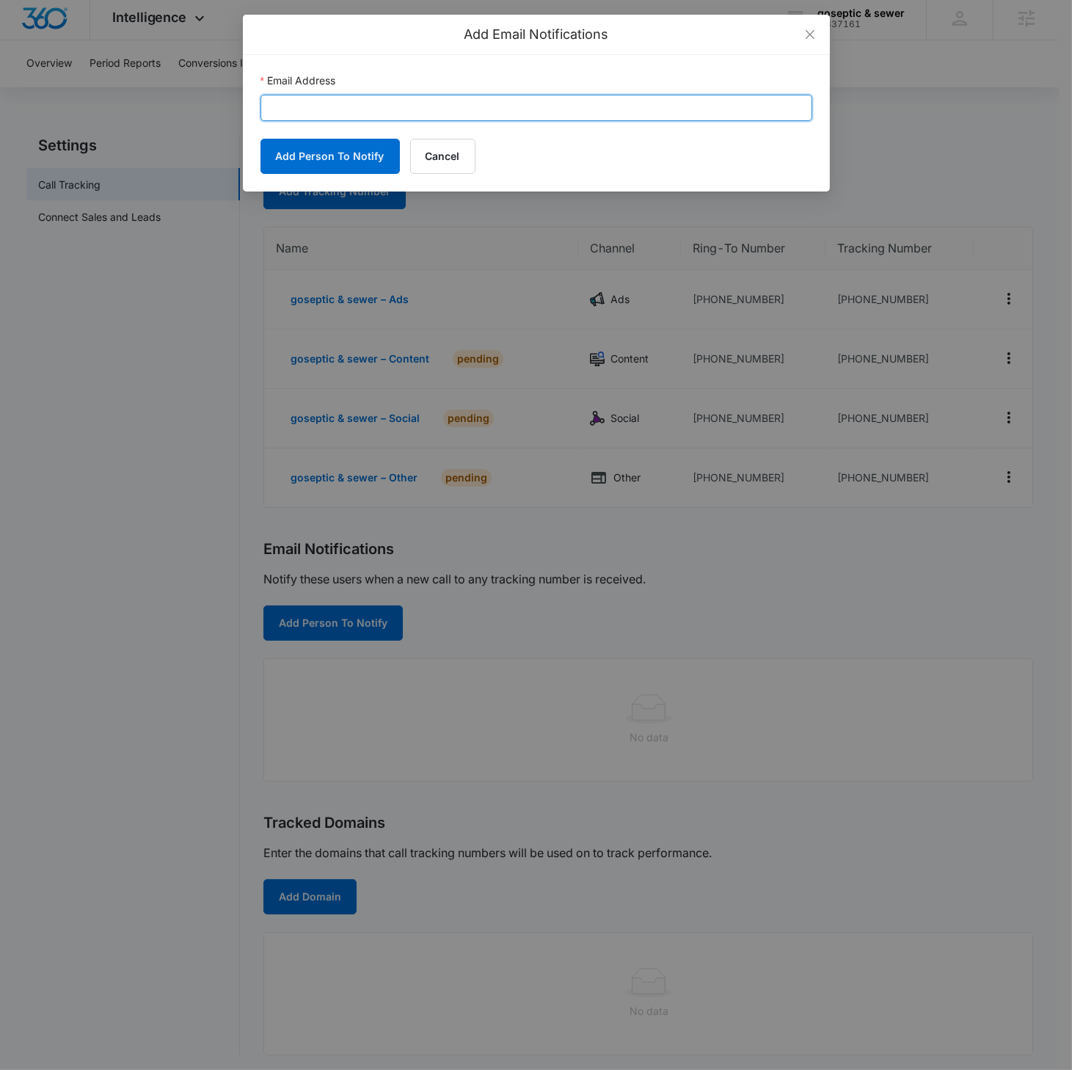
click at [326, 110] on input "Email Address" at bounding box center [536, 108] width 552 height 26
paste input "gosepticsewer@gmail.com"
type input "gosepticsewer@gmail.com"
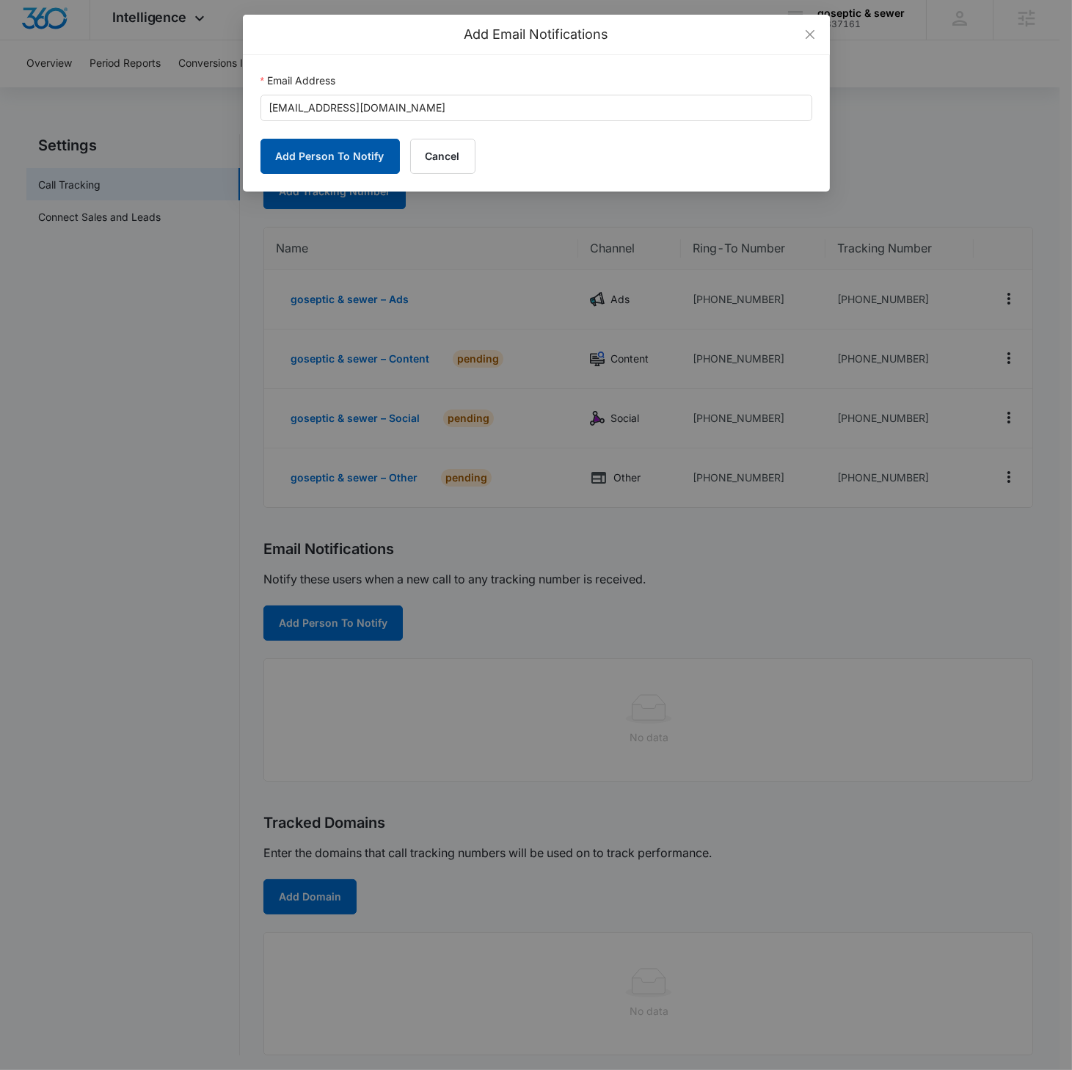
click at [324, 151] on button "Add Person To Notify" at bounding box center [329, 156] width 139 height 35
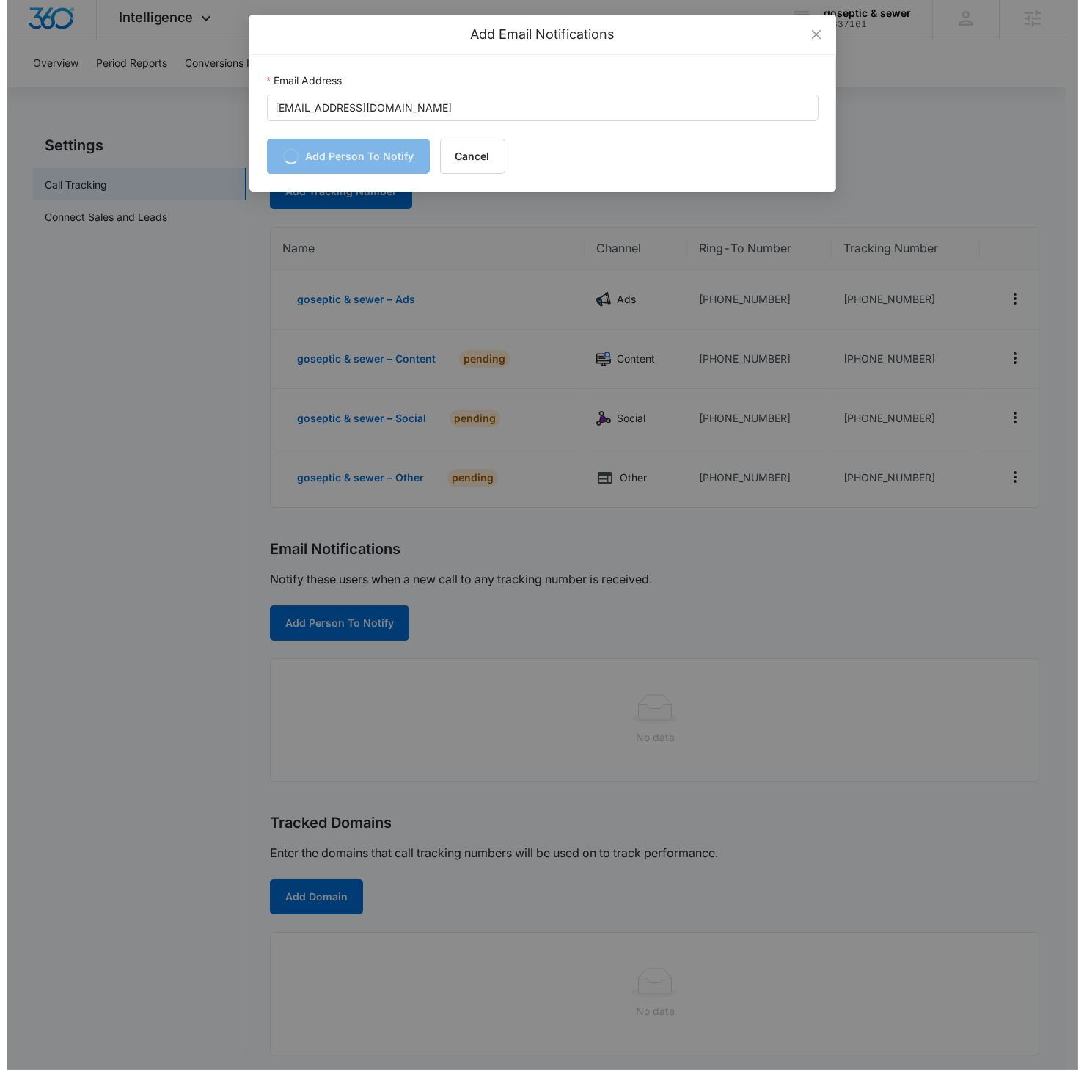
scroll to position [0, 0]
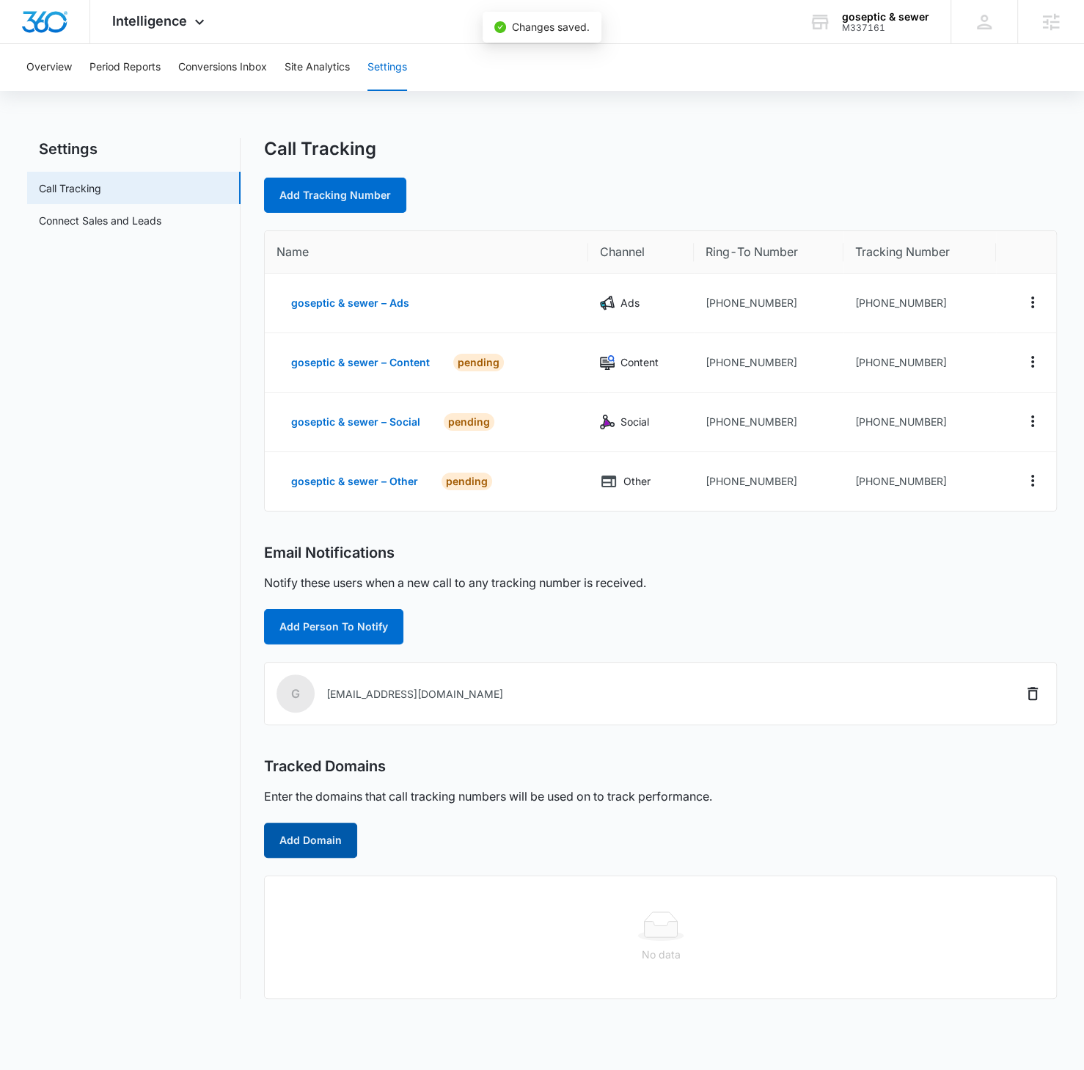
click at [318, 616] on button "Add Domain" at bounding box center [310, 839] width 93 height 35
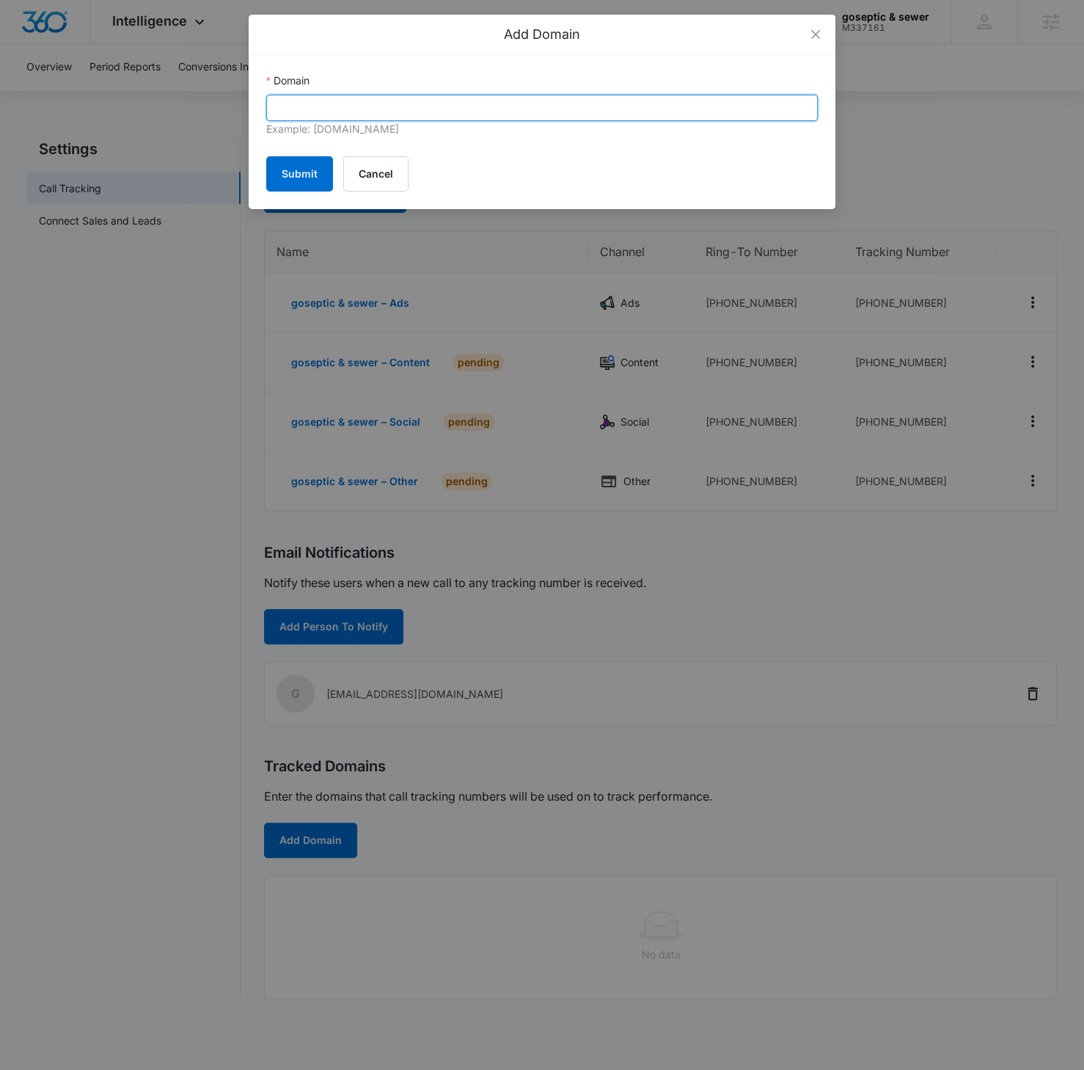
click at [379, 112] on input "Domain" at bounding box center [542, 108] width 552 height 26
paste input "gosepticservice.com"
type input "gosepticservice.com"
click at [306, 177] on button "Submit" at bounding box center [299, 173] width 67 height 35
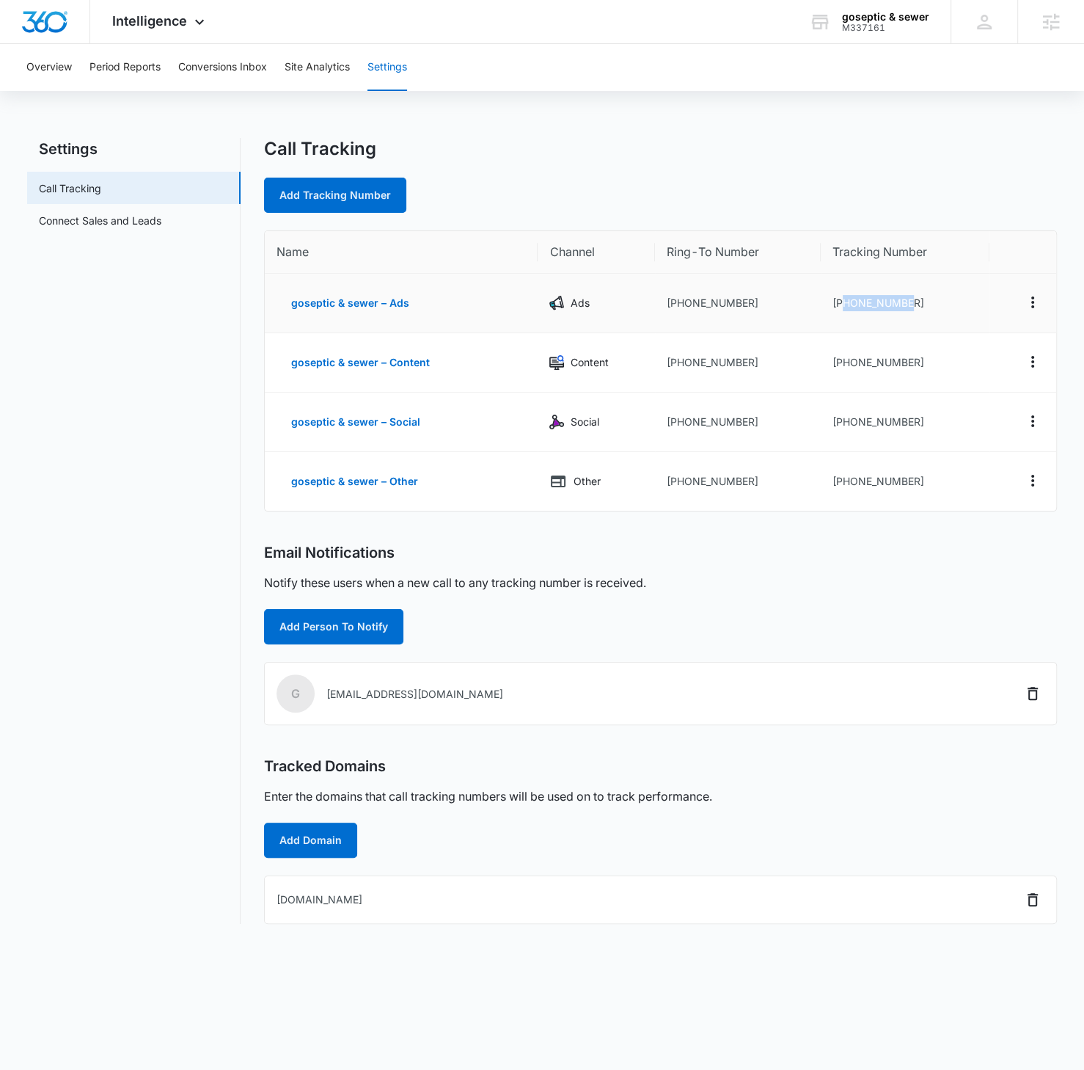
drag, startPoint x: 911, startPoint y: 302, endPoint x: 841, endPoint y: 306, distance: 70.6
click at [841, 306] on td "[PHONE_NUMBER]" at bounding box center [905, 303] width 169 height 59
copy td "6782109792"
drag, startPoint x: 916, startPoint y: 360, endPoint x: 840, endPoint y: 363, distance: 76.4
click at [840, 363] on td "+16782167917" at bounding box center [905, 362] width 169 height 59
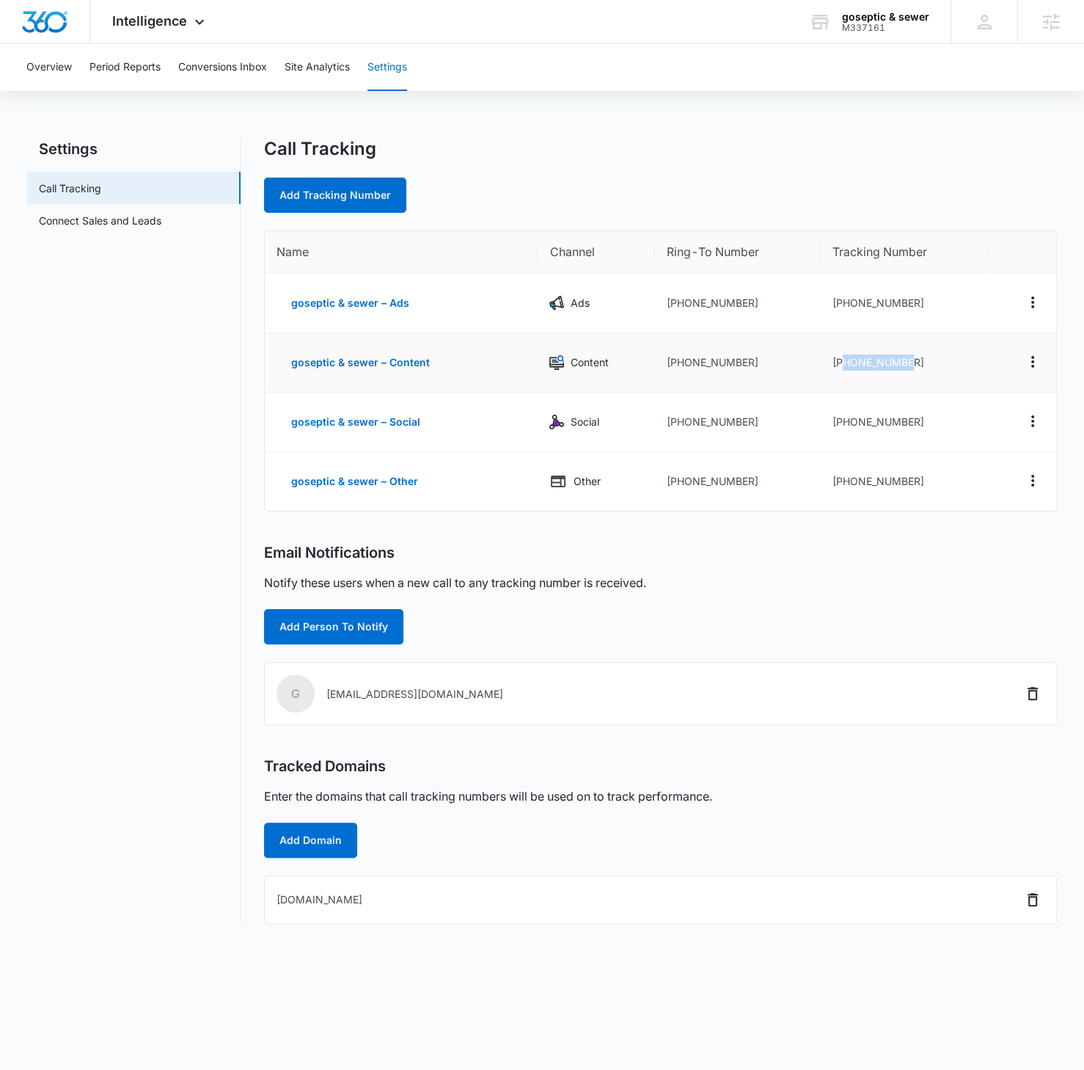
copy td "6782167917"
drag, startPoint x: 922, startPoint y: 417, endPoint x: 840, endPoint y: 421, distance: 82.2
click at [840, 421] on td "+16782167978" at bounding box center [905, 421] width 169 height 59
copy td "6782167978"
drag, startPoint x: 922, startPoint y: 483, endPoint x: 844, endPoint y: 483, distance: 77.8
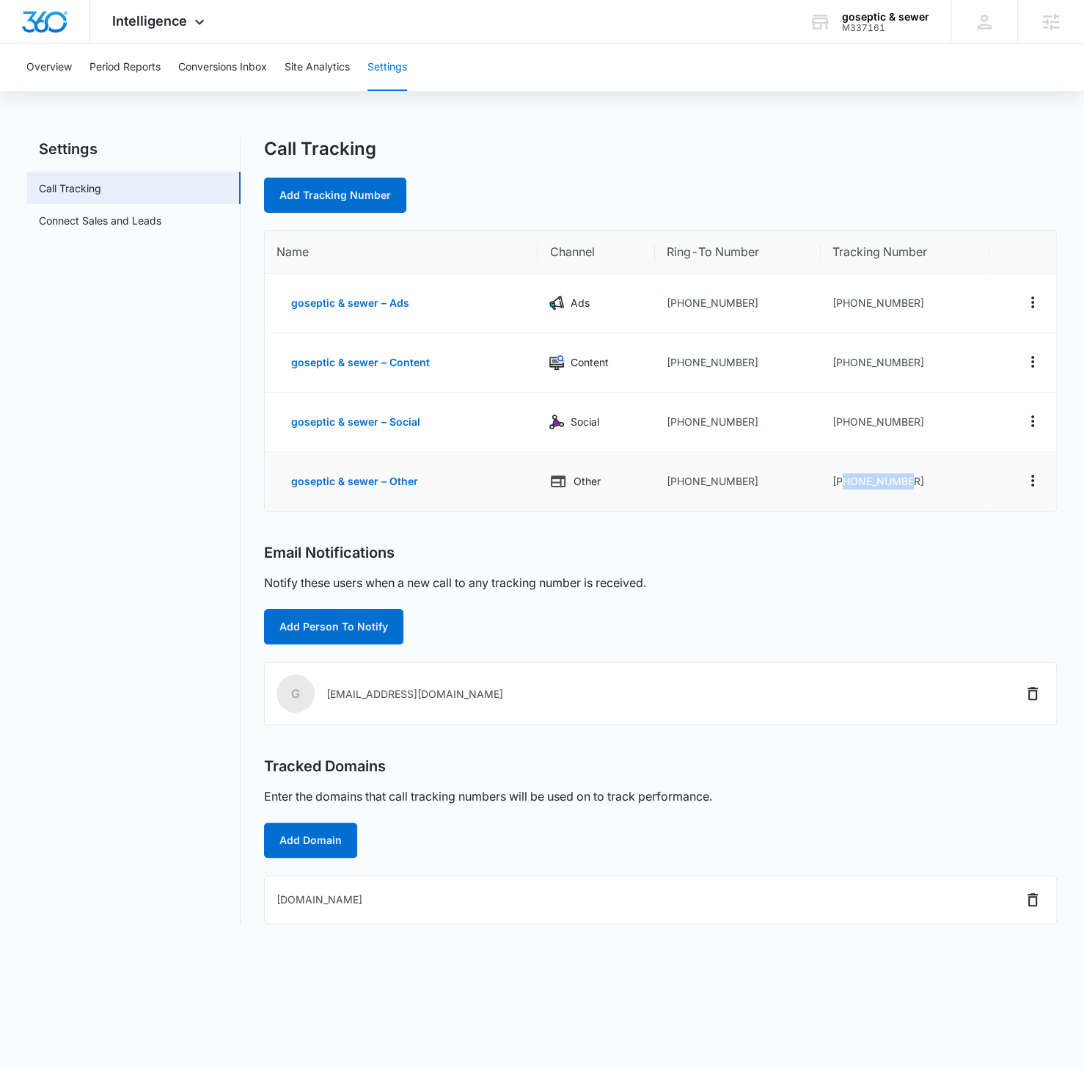
click at [843, 483] on td "+16782284255" at bounding box center [905, 481] width 169 height 59
copy td "6782284255"
click at [873, 26] on div "M337161" at bounding box center [885, 28] width 87 height 10
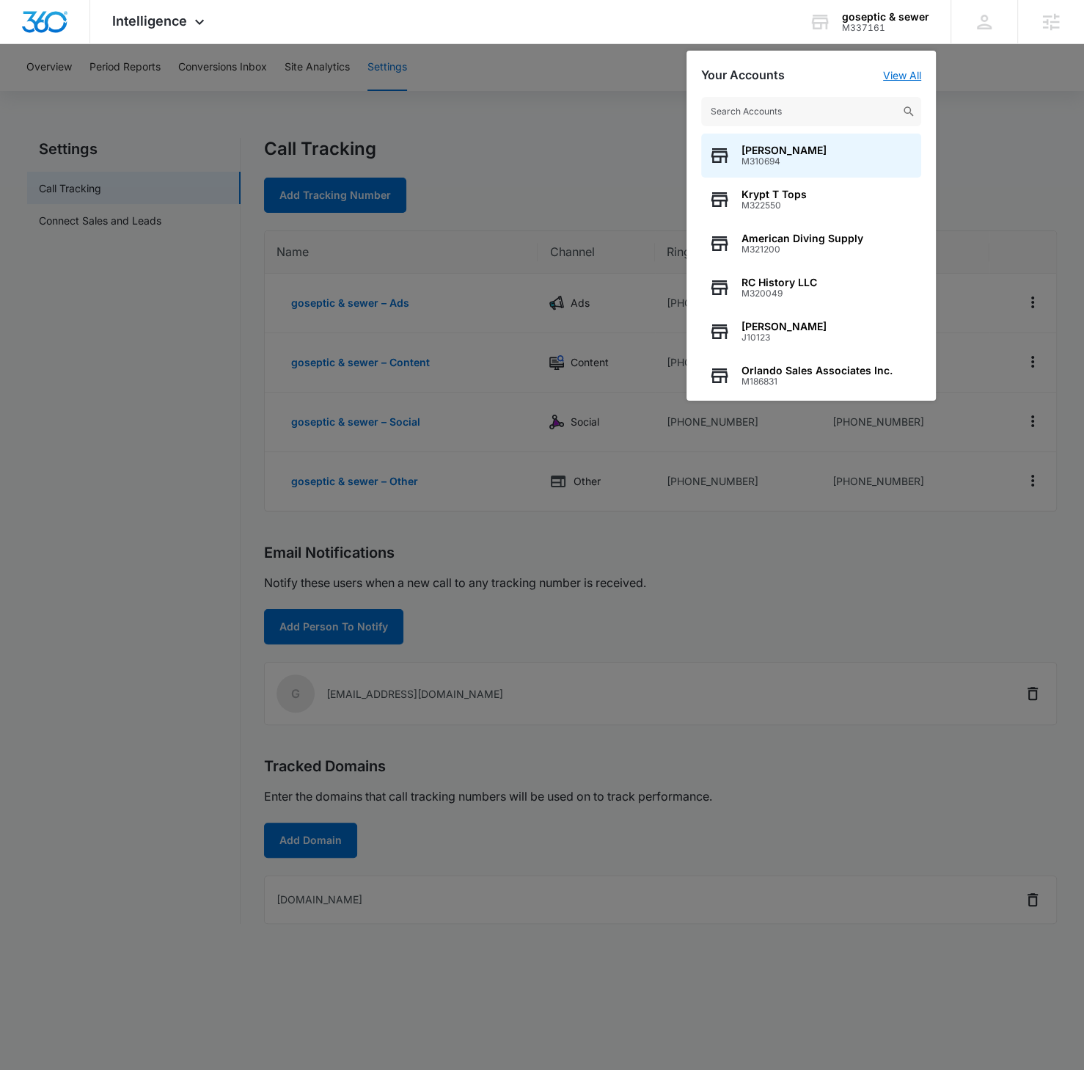
click at [889, 75] on link "View All" at bounding box center [902, 75] width 38 height 12
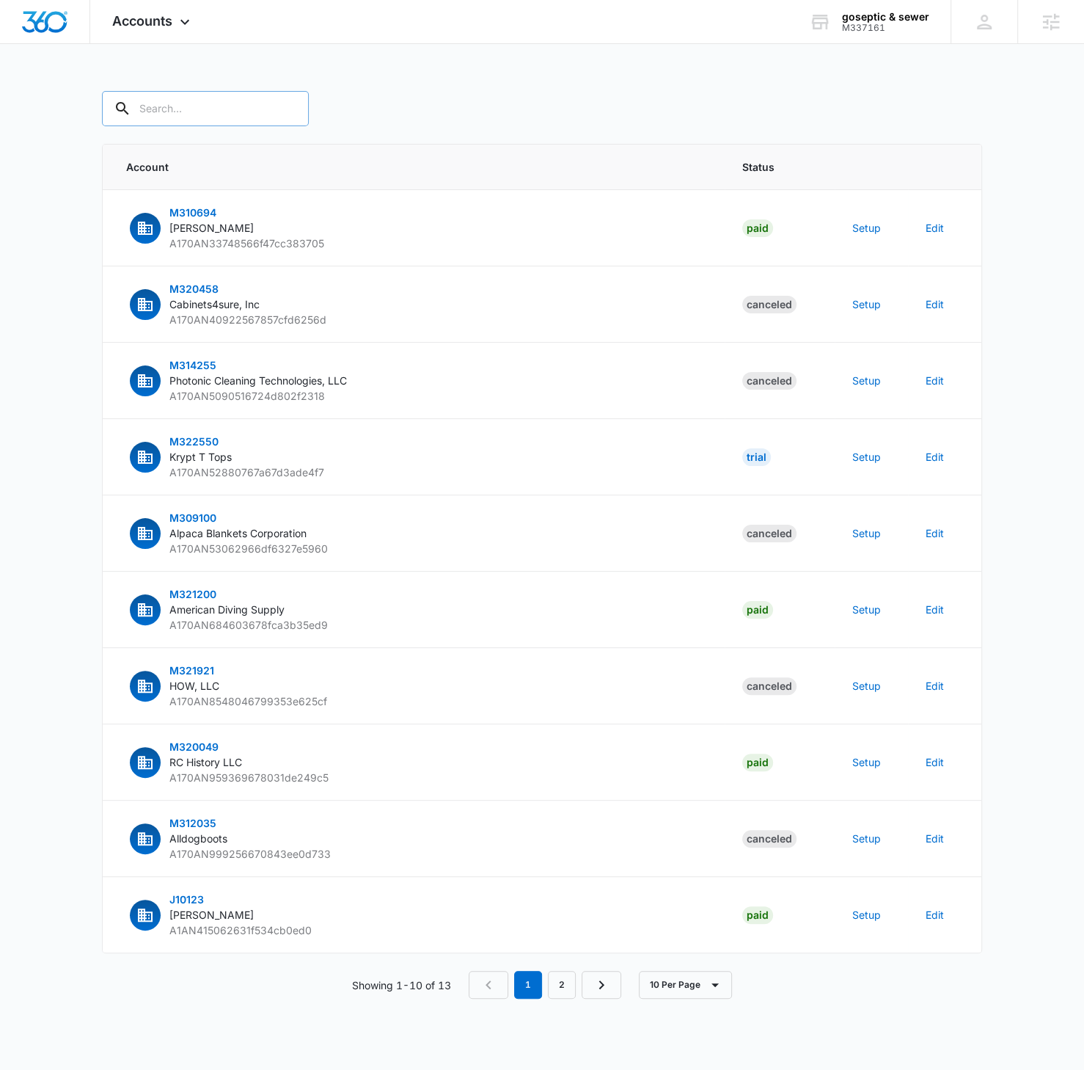
click at [192, 117] on input "text" at bounding box center [205, 108] width 207 height 35
paste input "M337161"
type input "M337161"
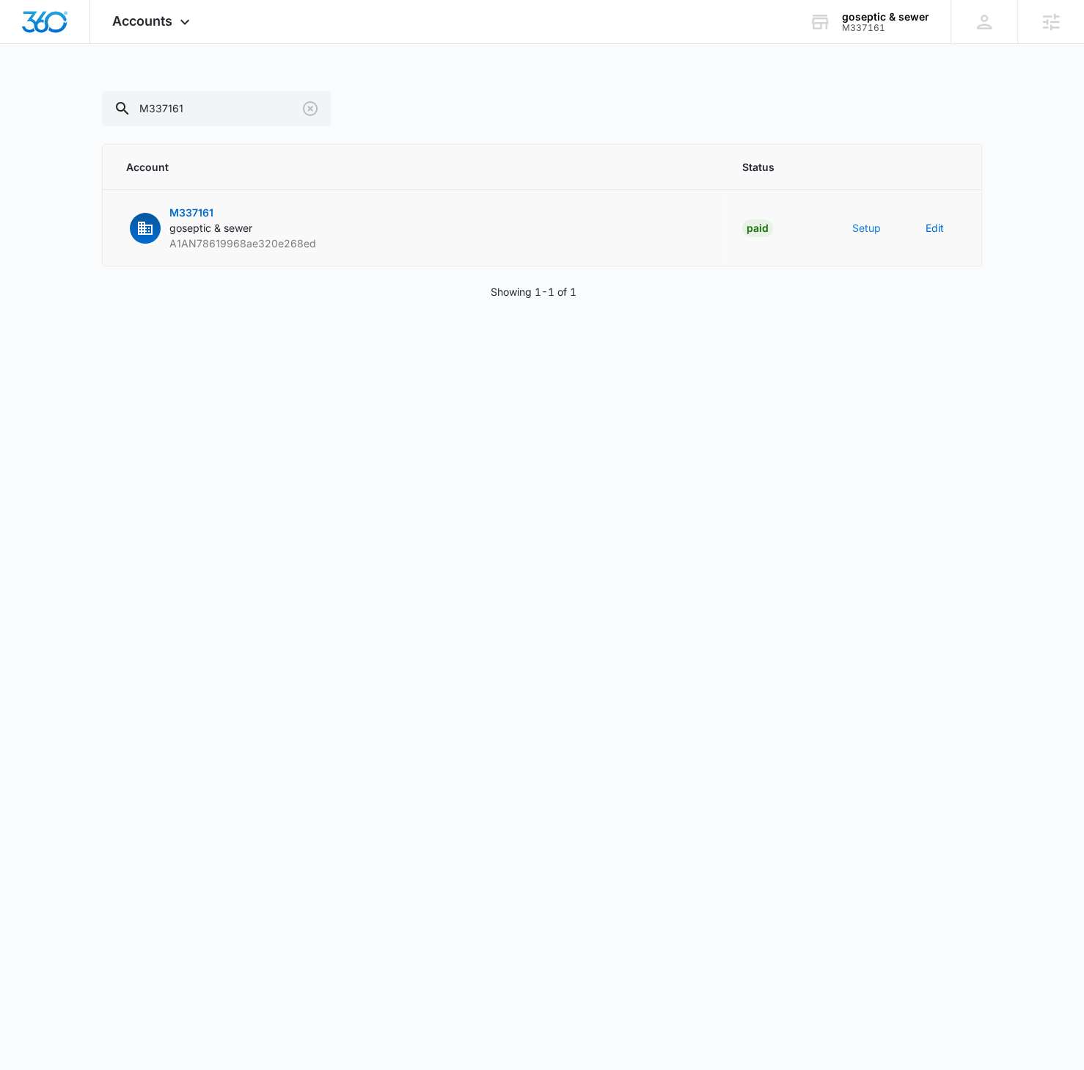
click at [869, 228] on button "Setup" at bounding box center [866, 227] width 29 height 15
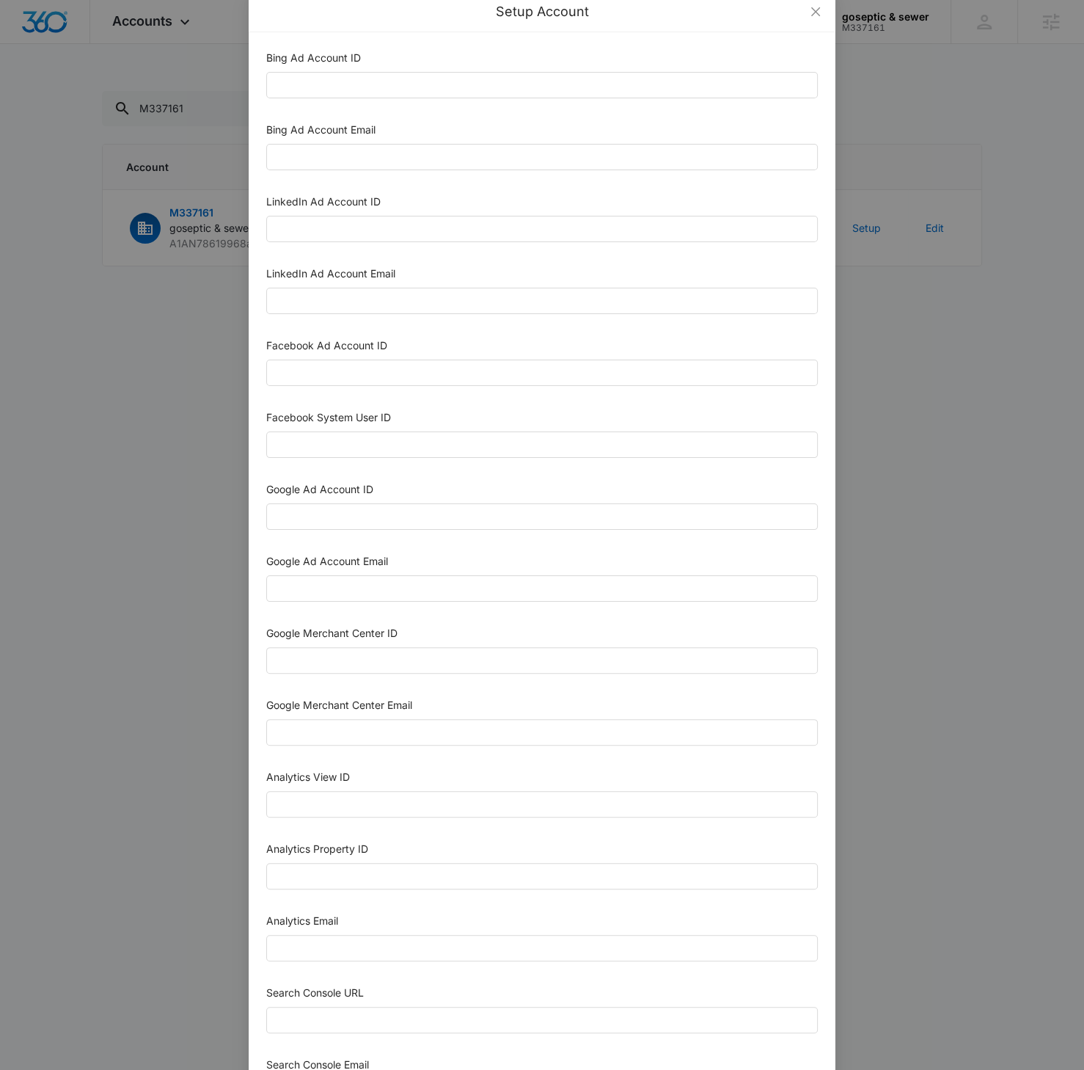
scroll to position [15, 0]
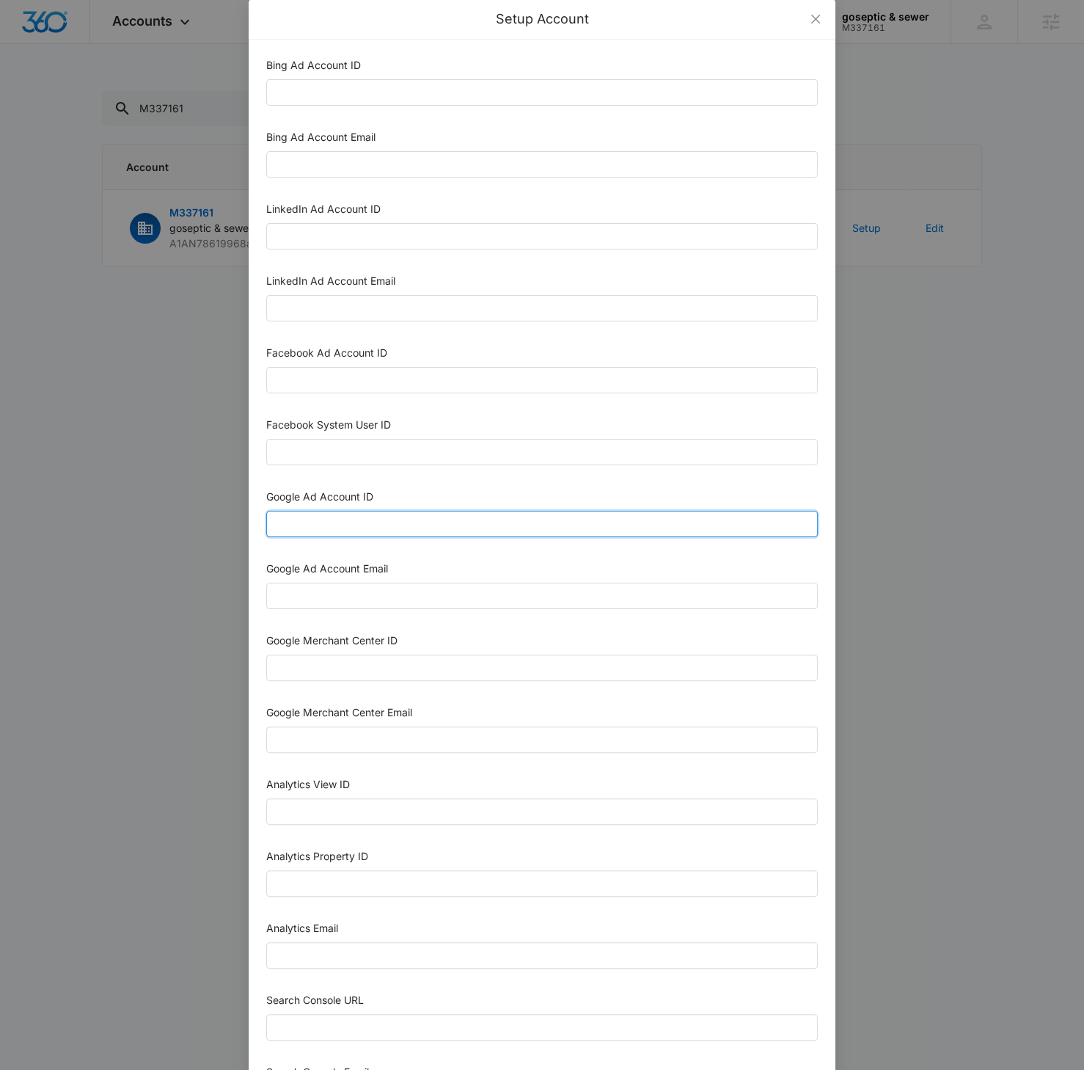
click at [354, 526] on input "Google Ad Account ID" at bounding box center [542, 524] width 552 height 26
paste input "[PHONE_NUMBER]"
type input "[PHONE_NUMBER]"
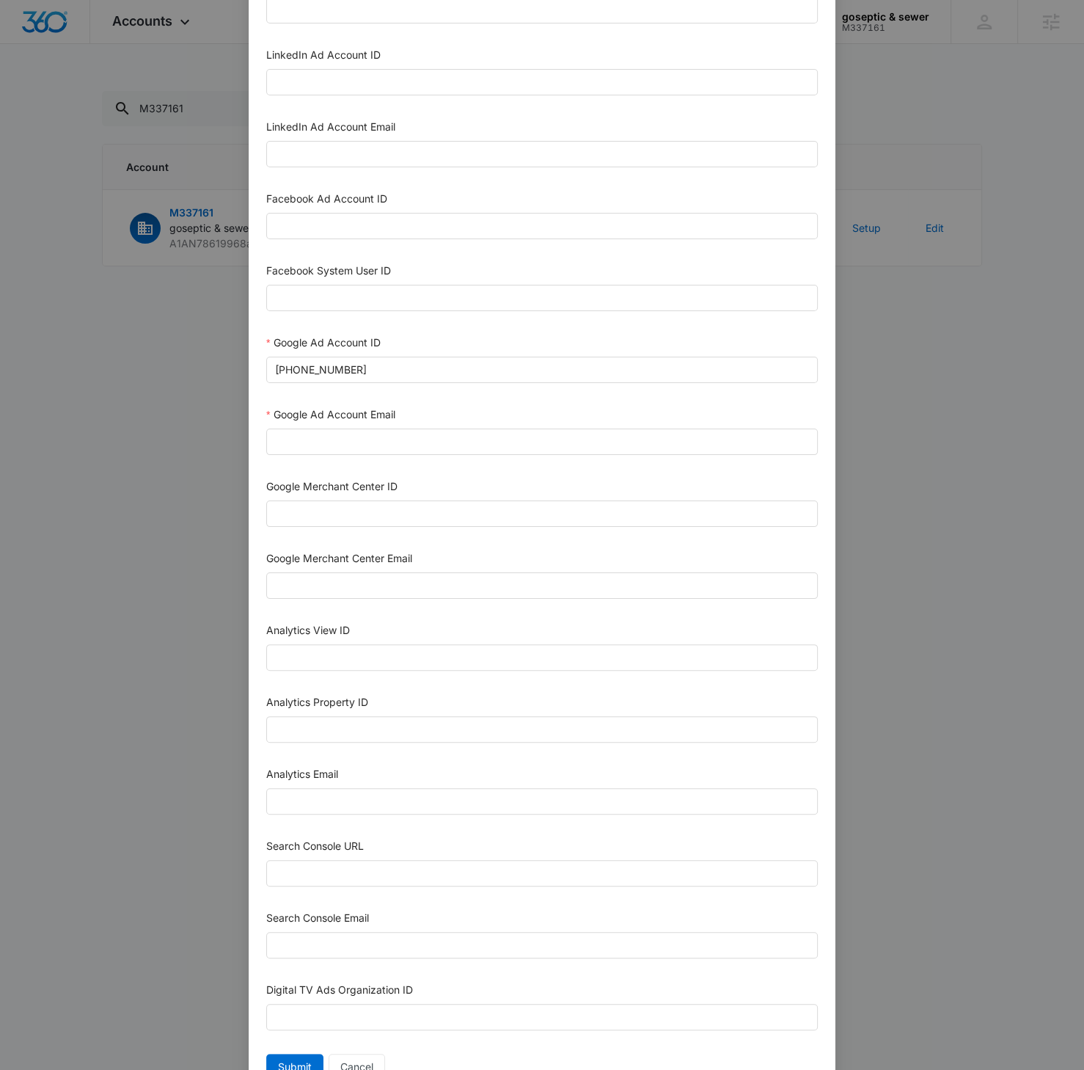
scroll to position [227, 0]
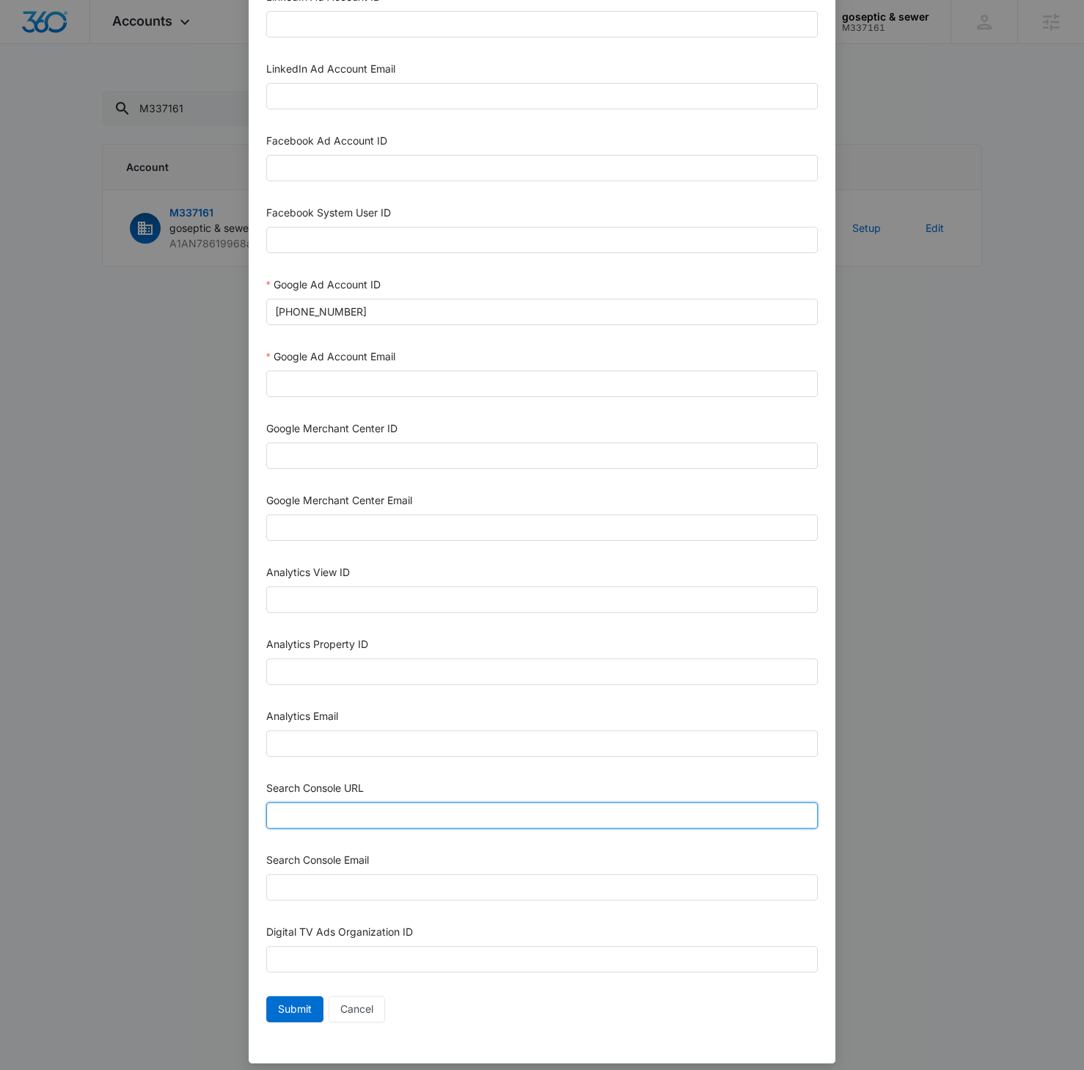
click at [357, 802] on input "Search Console URL" at bounding box center [542, 815] width 552 height 26
paste input "https://www.gosepticservice.com"
type input "https://www.gosepticservice.com"
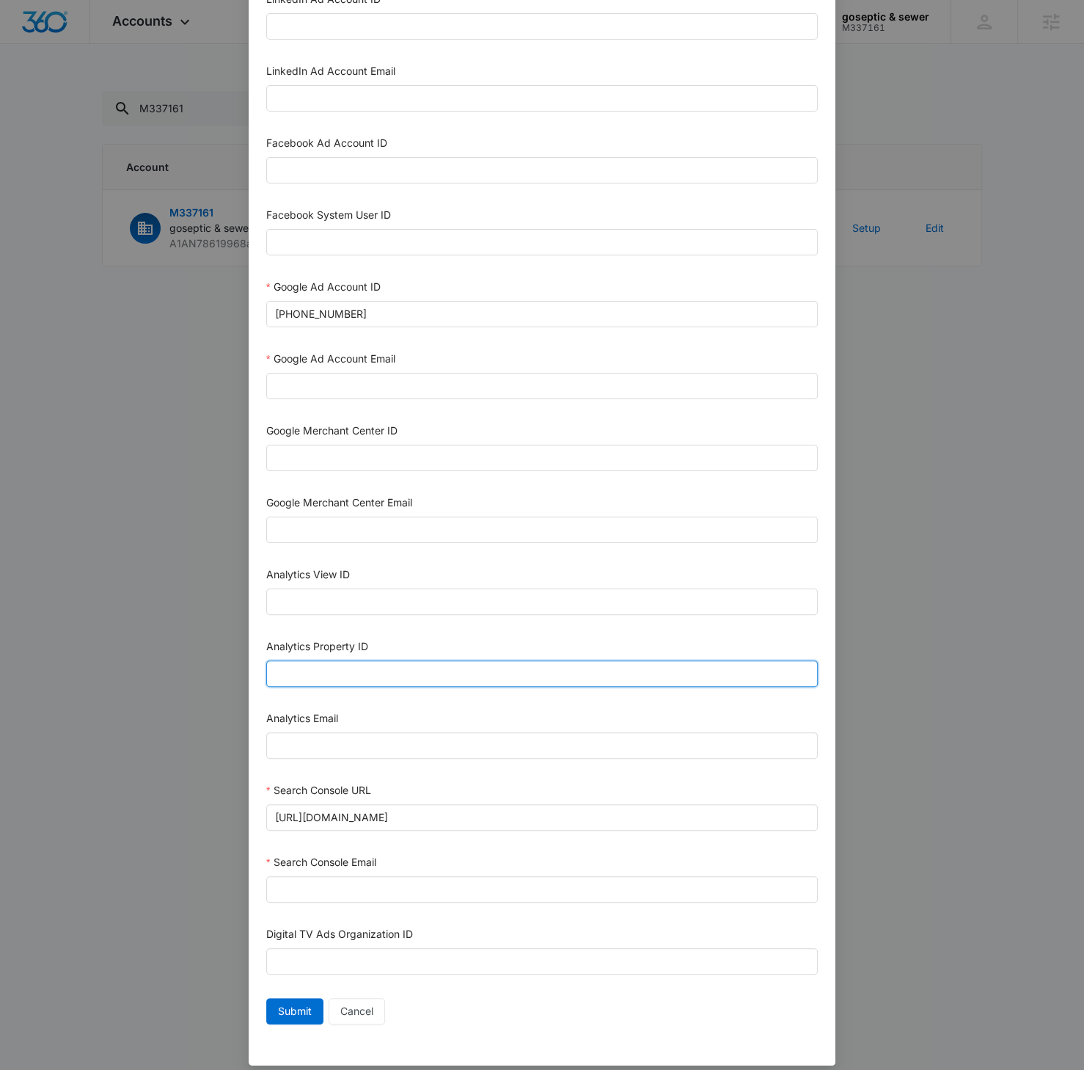
click at [318, 660] on input "Analytics Property ID" at bounding box center [542, 673] width 552 height 26
paste input "504339383"
type input "504339383"
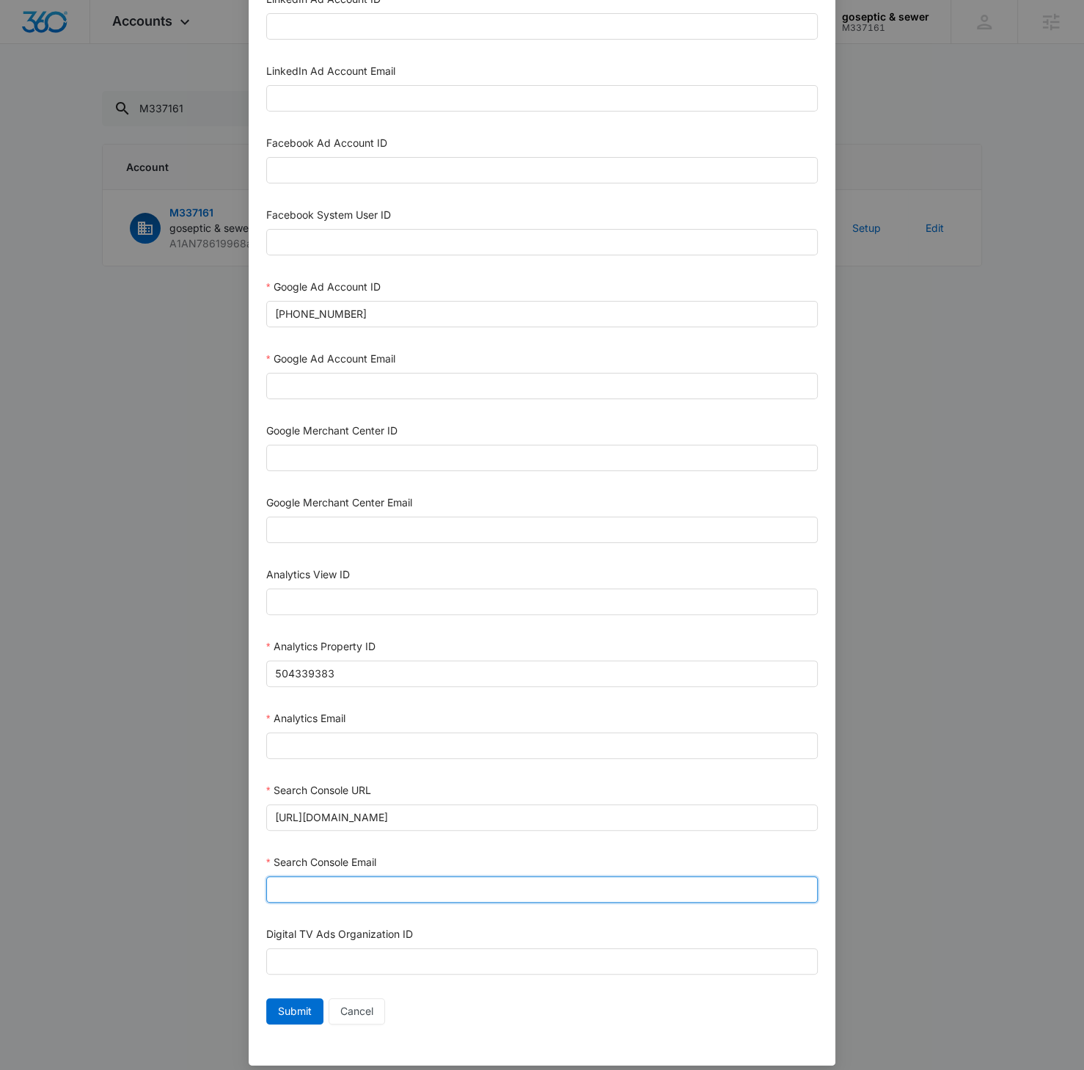
click at [326, 877] on input "Search Console Email" at bounding box center [542, 889] width 552 height 26
paste input "M360+Accounts1023@madwiremedia.com"
type input "M360+Accounts1023@madwiremedia.com"
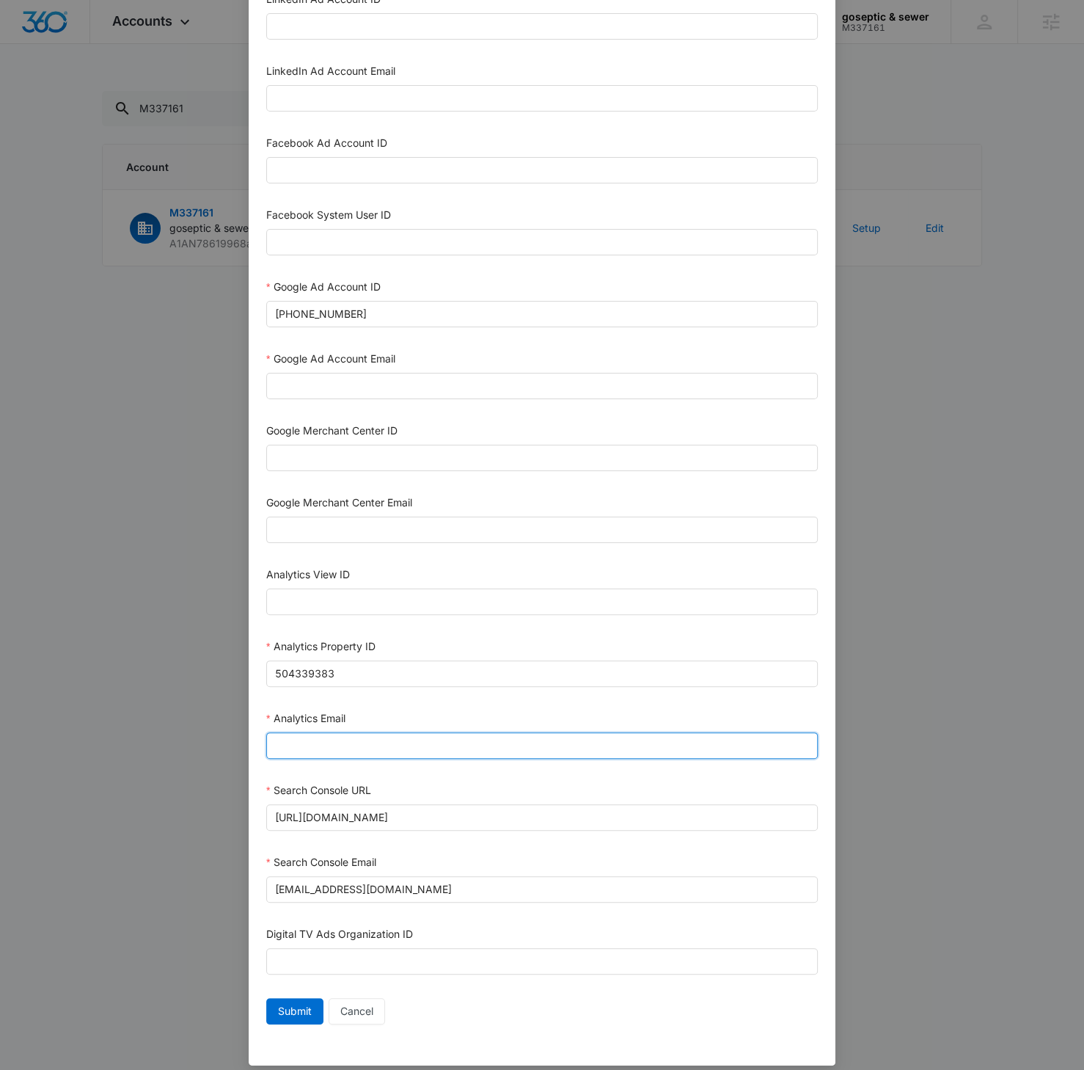
click at [317, 744] on input "Analytics Email" at bounding box center [542, 745] width 552 height 26
paste input "M360+Accounts1023@madwiremedia.com"
type input "M360+Accounts1023@madwiremedia.com"
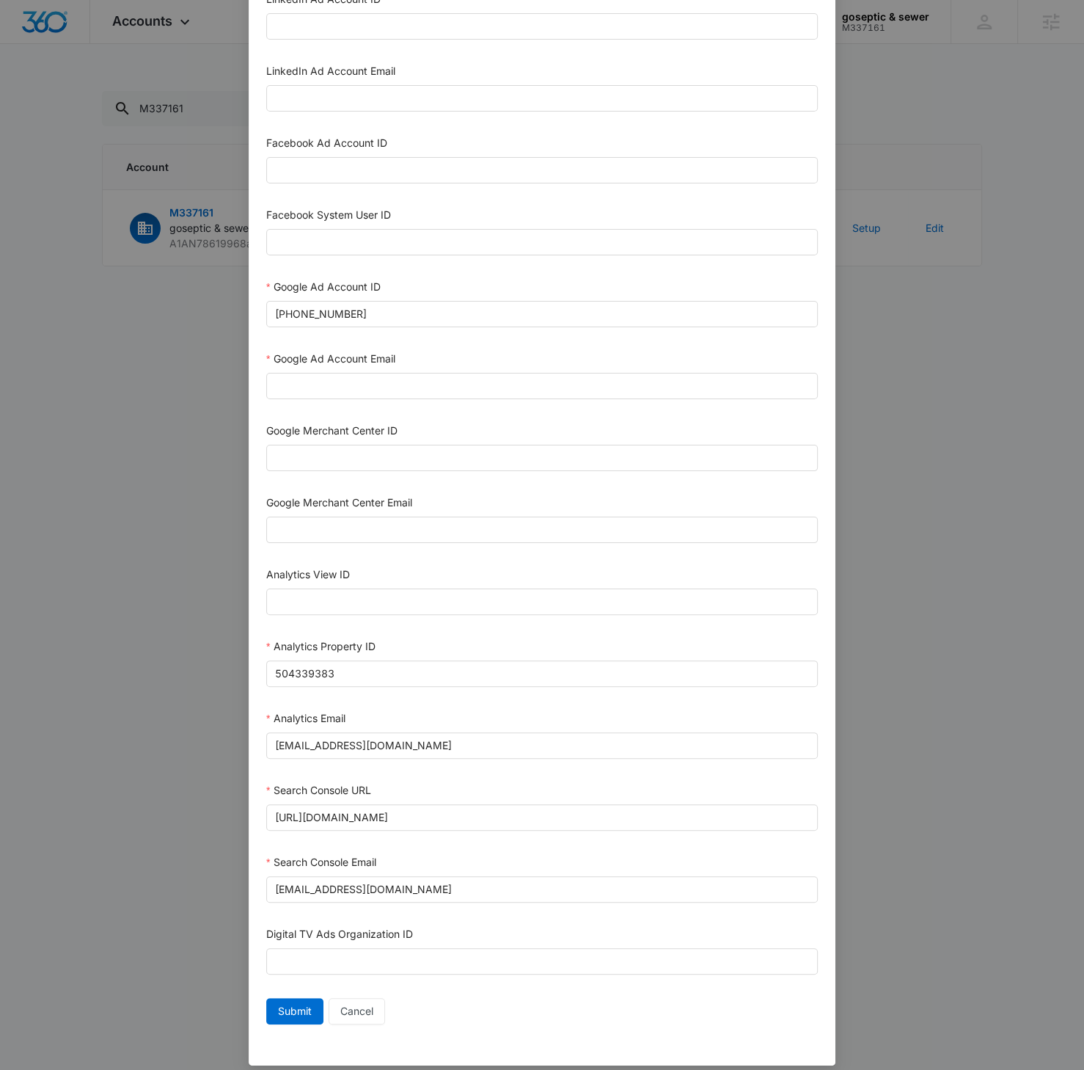
click at [323, 366] on div "Google Ad Account Email" at bounding box center [542, 378] width 552 height 54
click at [322, 376] on input "Google Ad Account Email" at bounding box center [542, 386] width 552 height 26
paste input "M360+Accounts1023@madwiremedia.com"
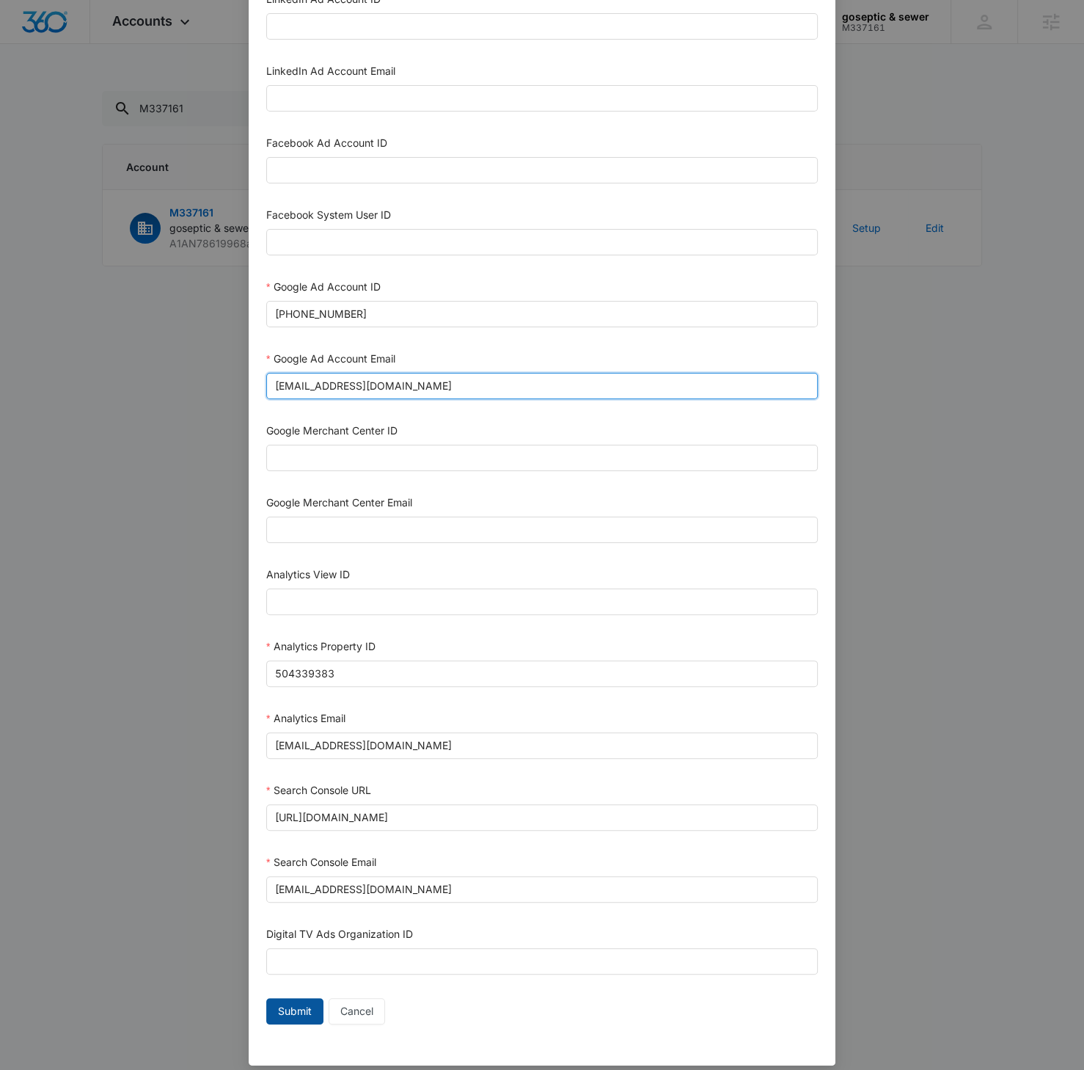
type input "M360+Accounts1023@madwiremedia.com"
click at [281, 1003] on span "Submit" at bounding box center [295, 1011] width 34 height 16
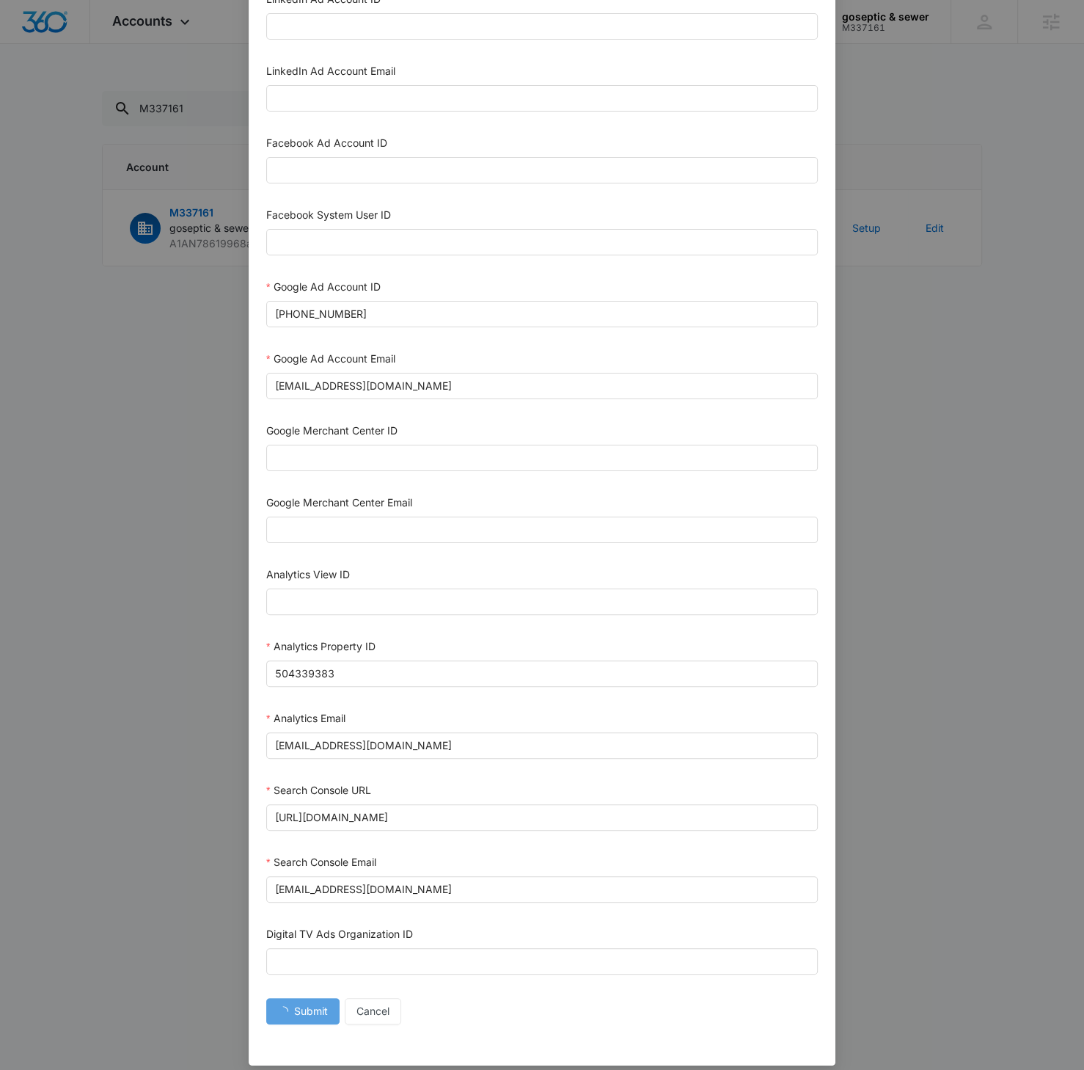
scroll to position [213, 0]
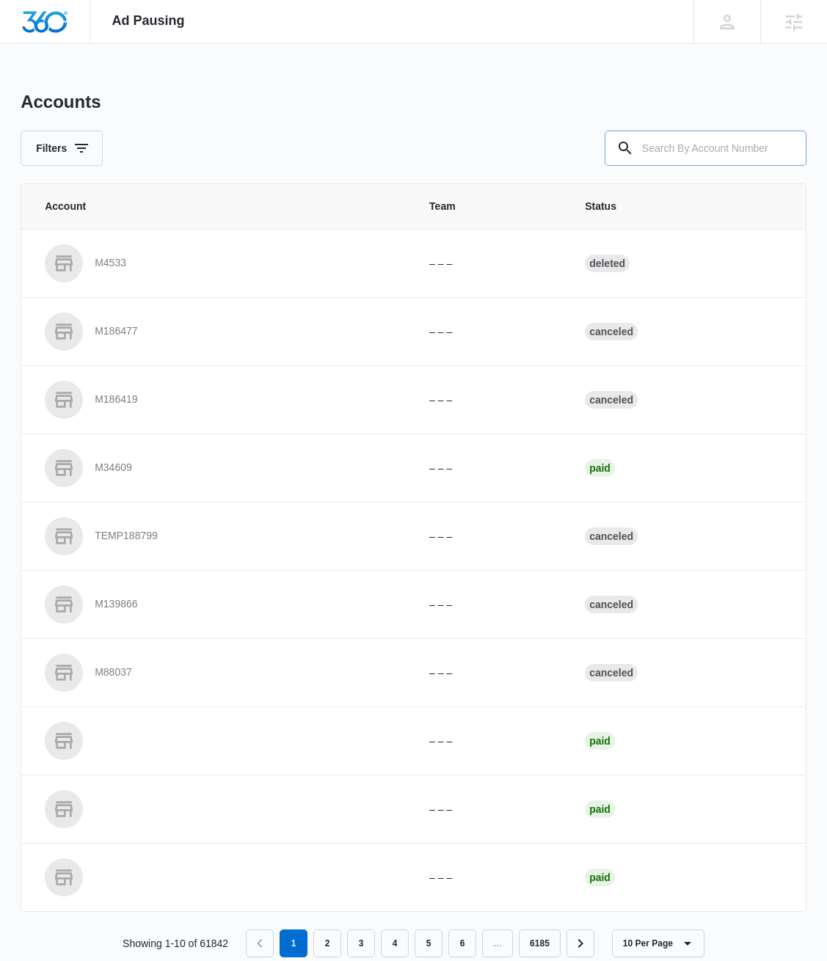
click at [685, 151] on input "text" at bounding box center [705, 148] width 202 height 35
paste input "M337161"
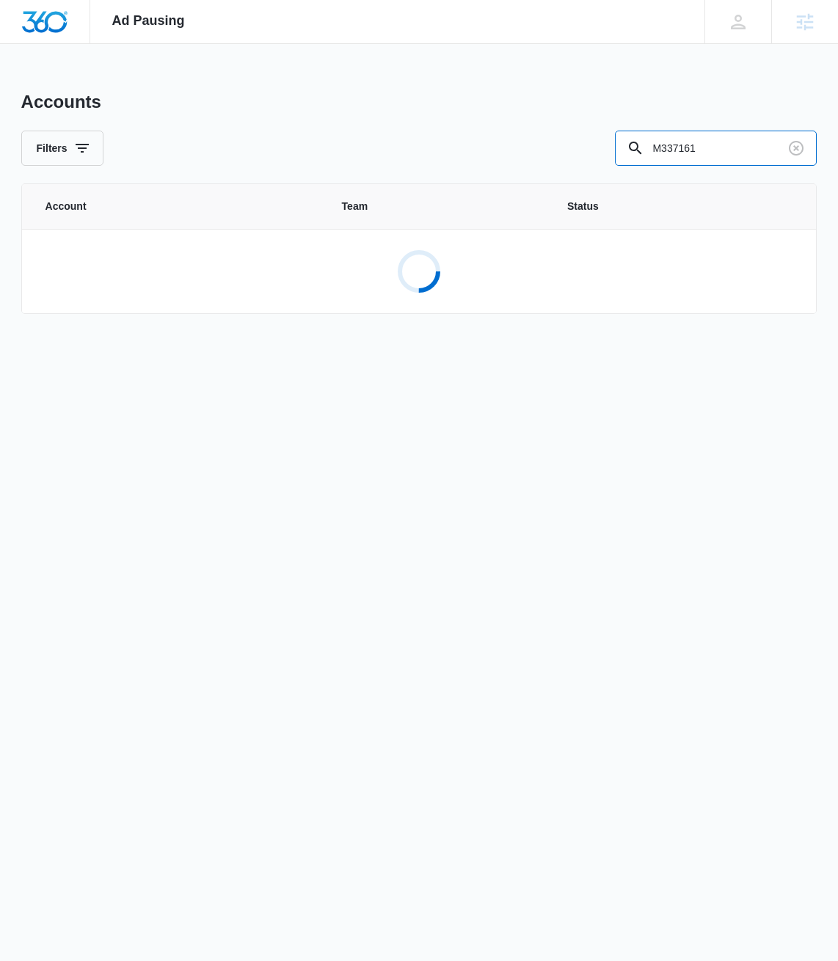
type input "M337161"
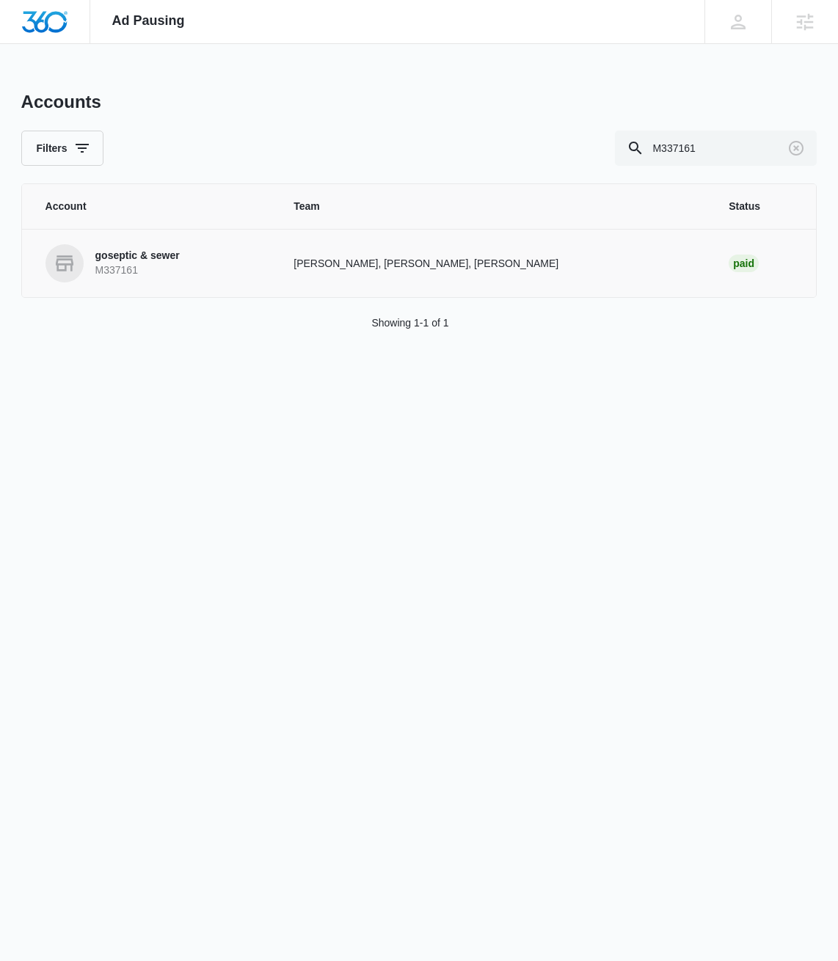
click at [135, 248] on link "goseptic & sewer M337161" at bounding box center [151, 263] width 213 height 38
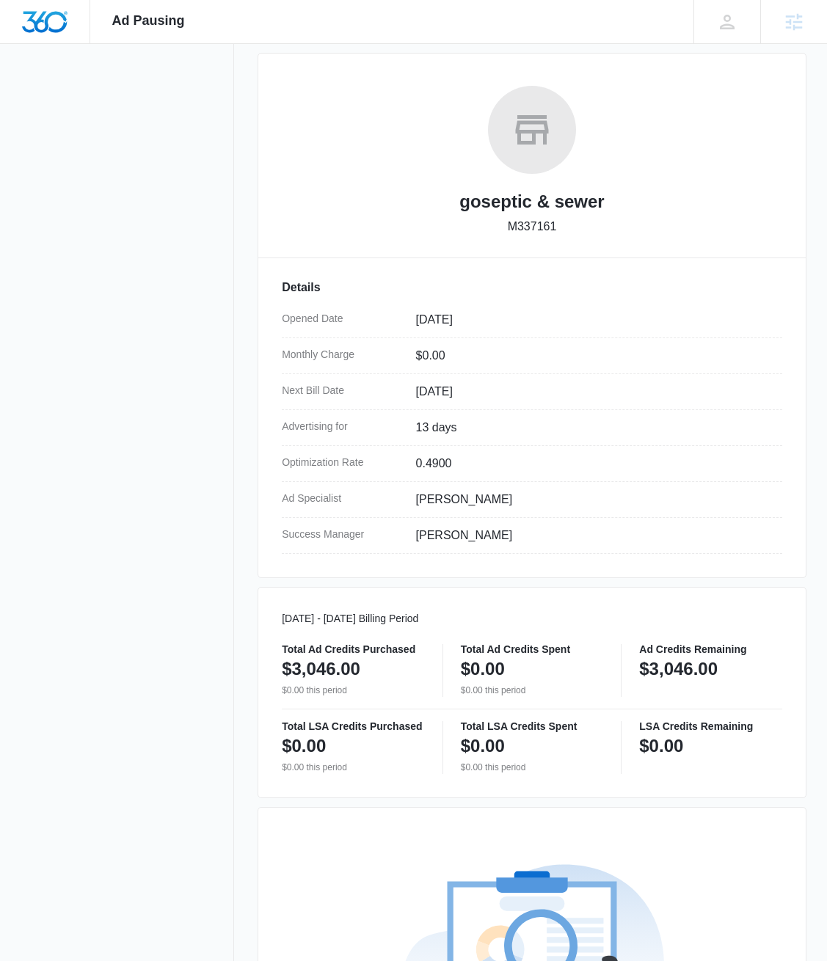
scroll to position [197, 0]
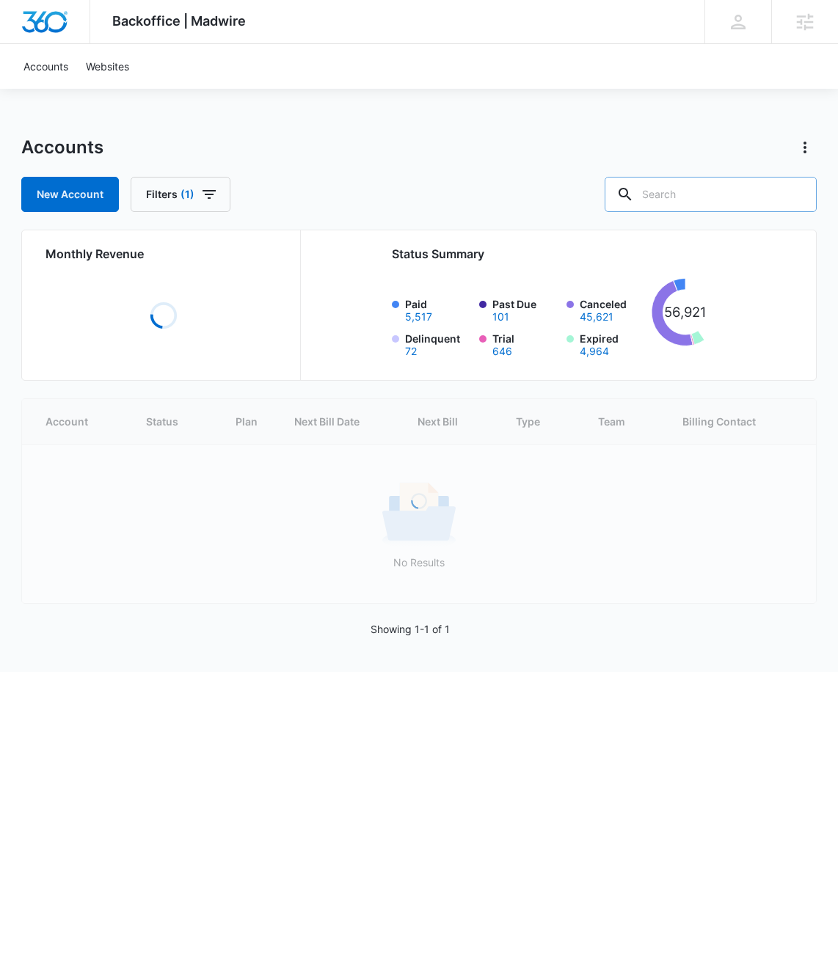
click at [736, 187] on input "text" at bounding box center [710, 194] width 212 height 35
paste input "M337161"
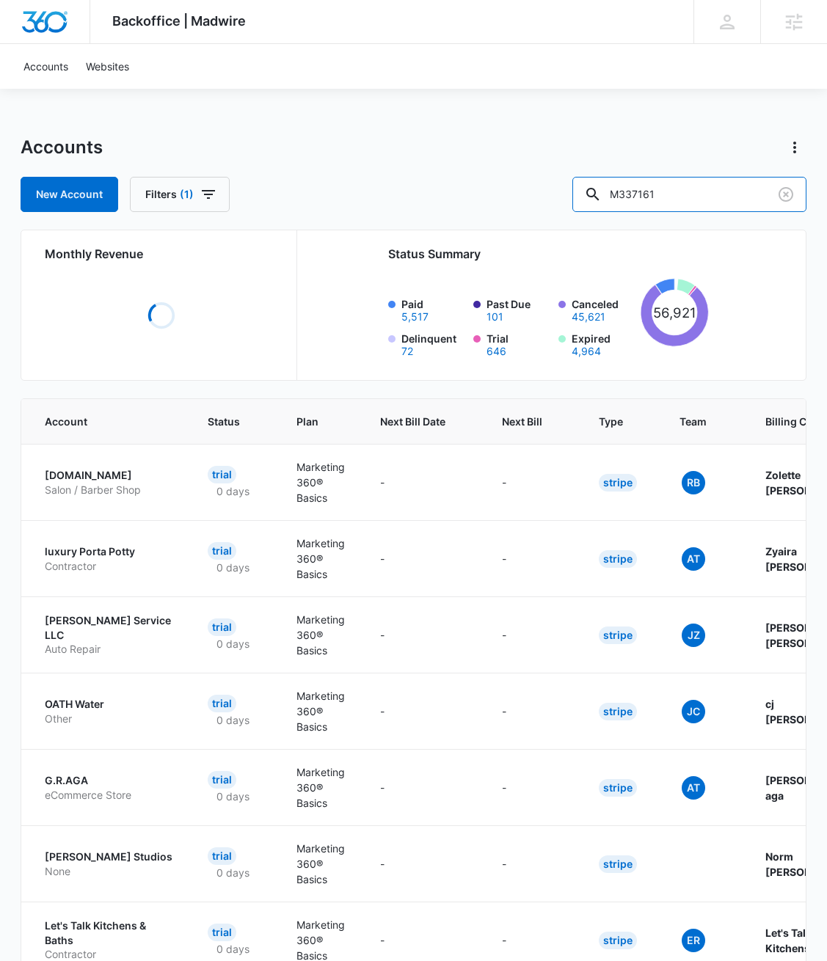
type input "M337161"
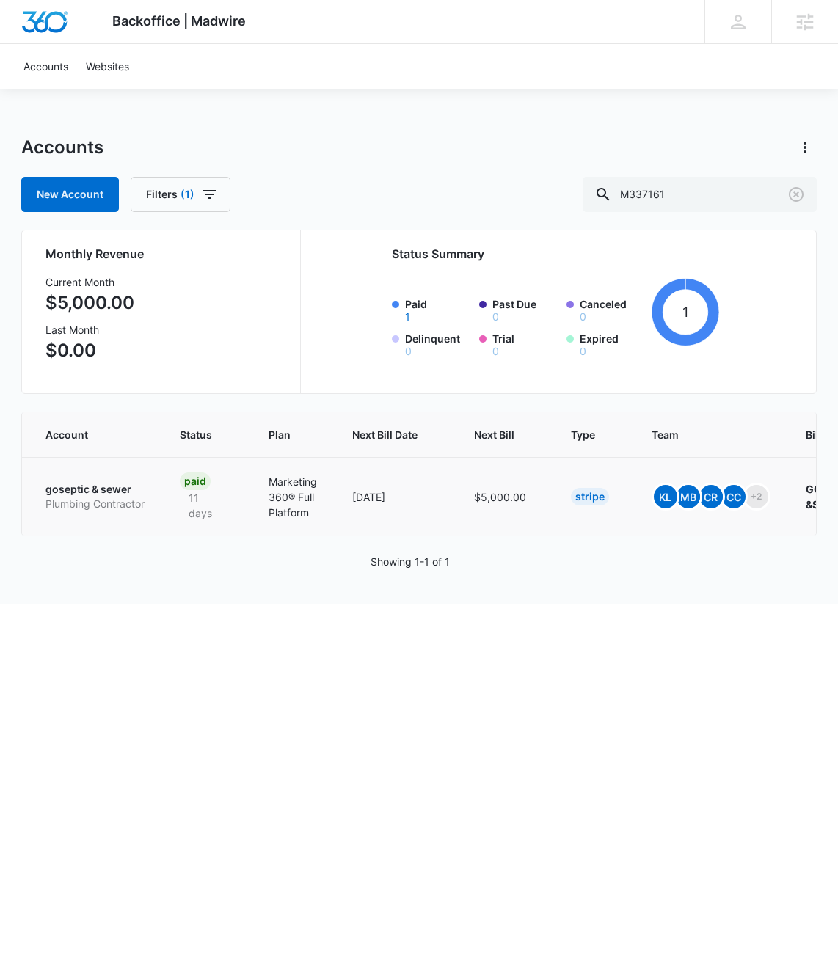
click at [101, 486] on p "goseptic & sewer" at bounding box center [94, 489] width 99 height 15
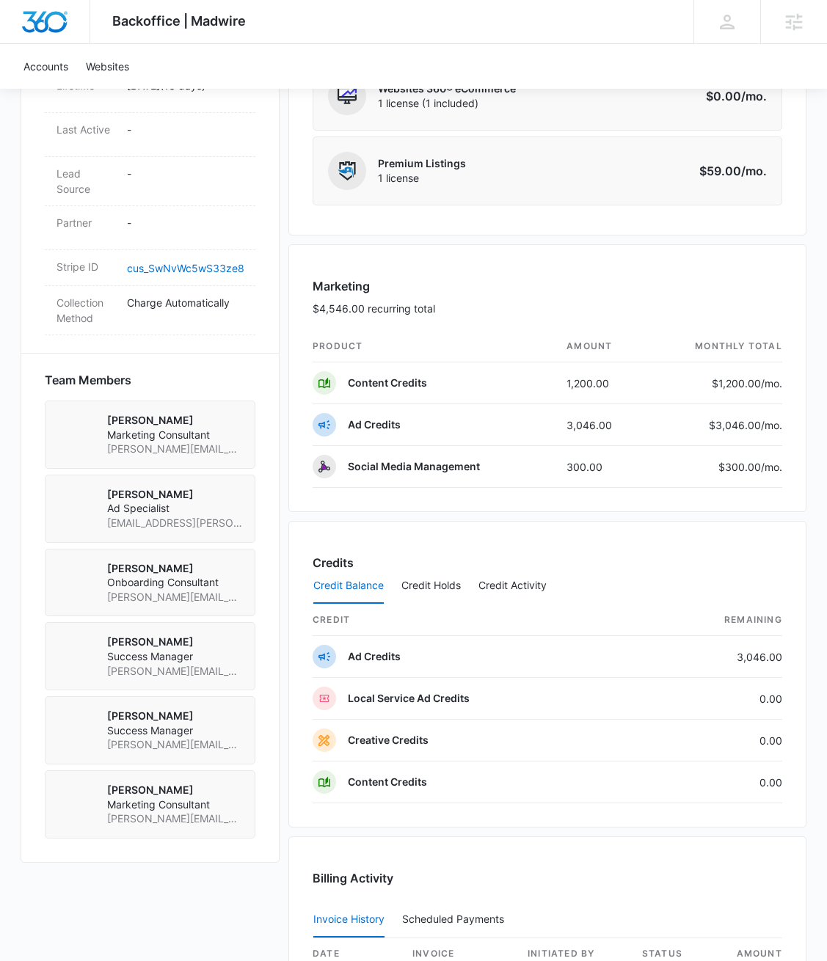
scroll to position [768, 0]
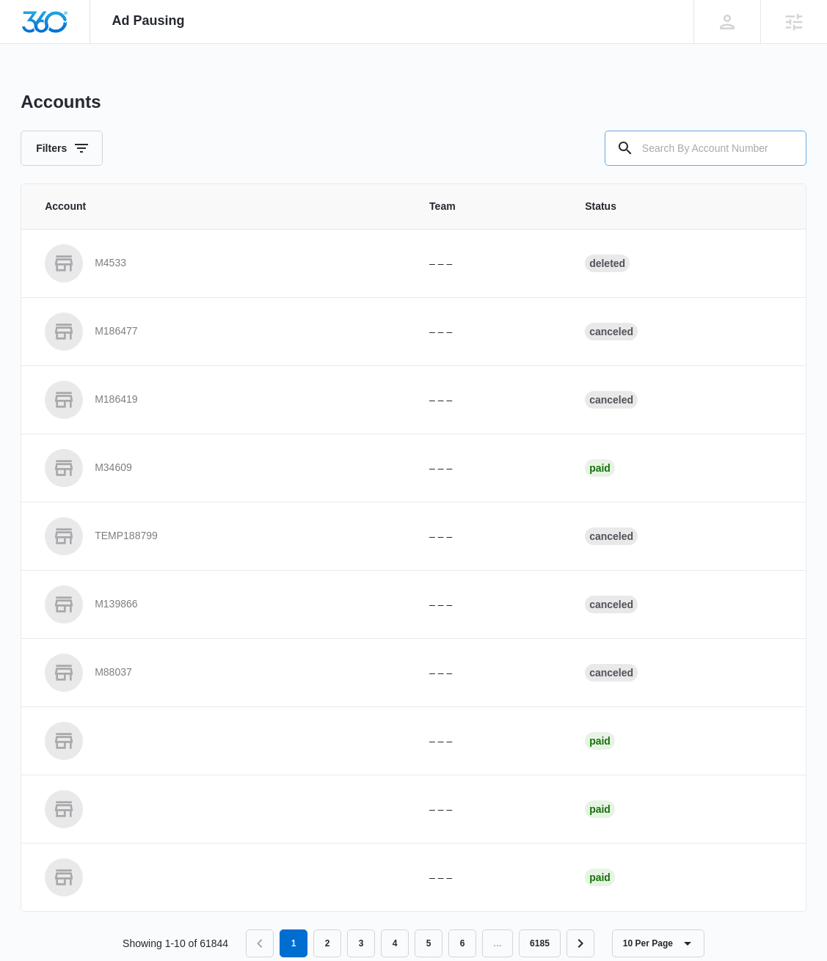
click at [688, 158] on input "text" at bounding box center [705, 148] width 202 height 35
paste input "M337161"
type input "M337161"
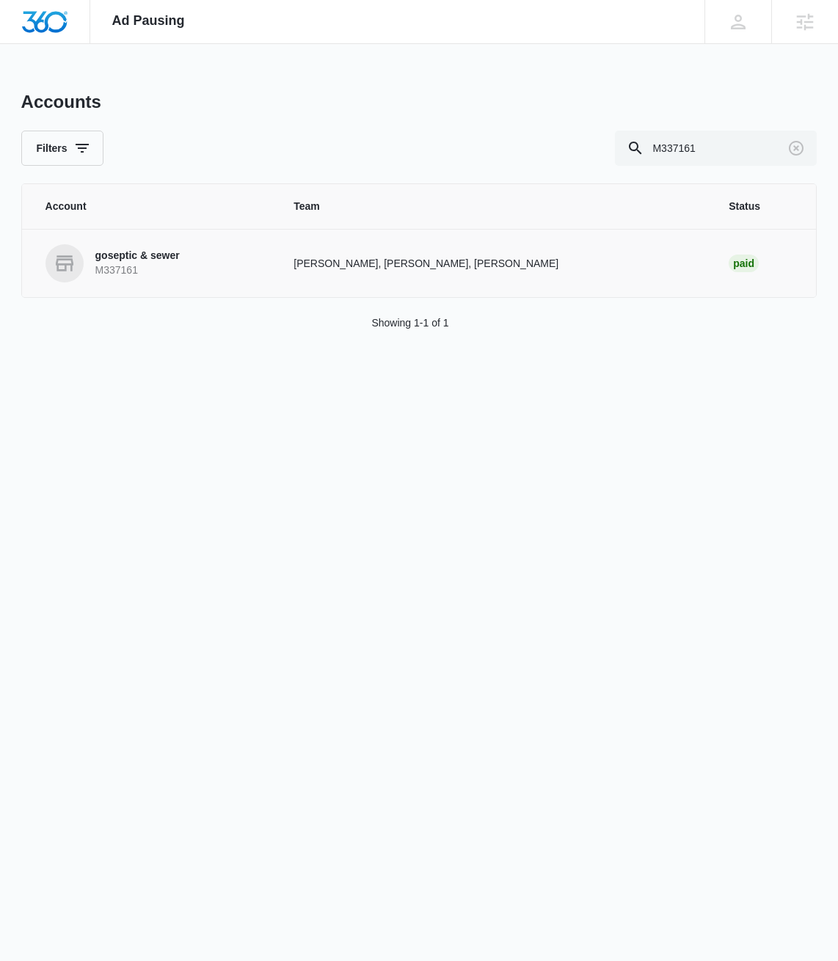
click at [113, 264] on p "M337161" at bounding box center [137, 270] width 84 height 15
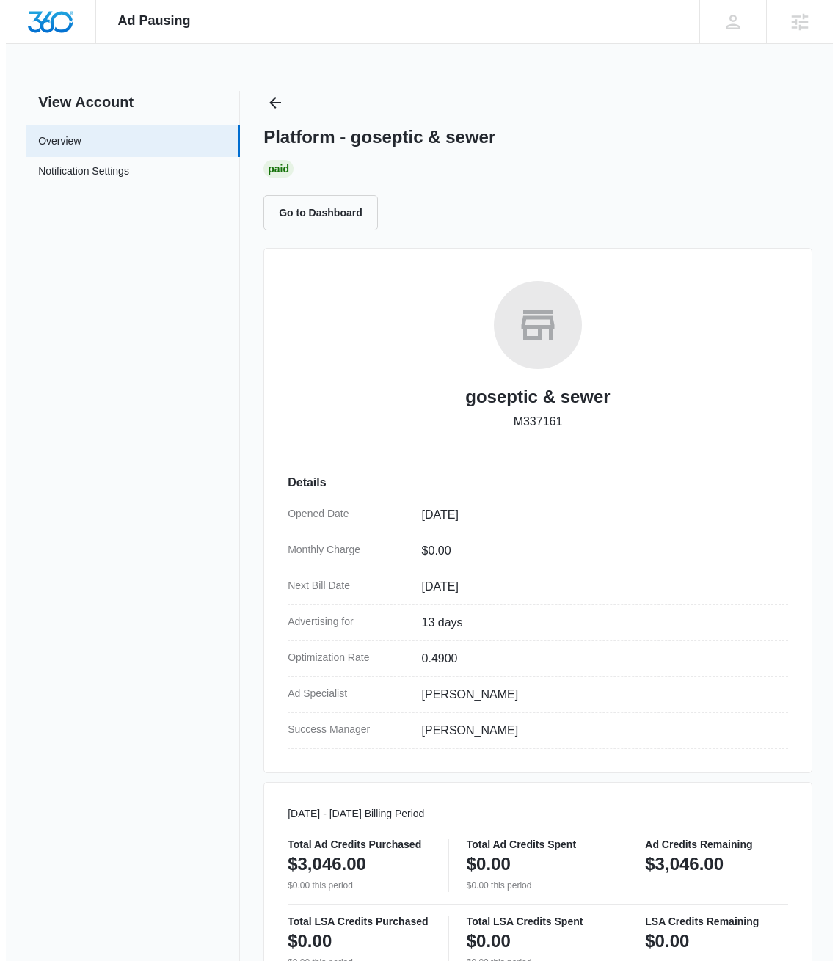
scroll to position [508, 0]
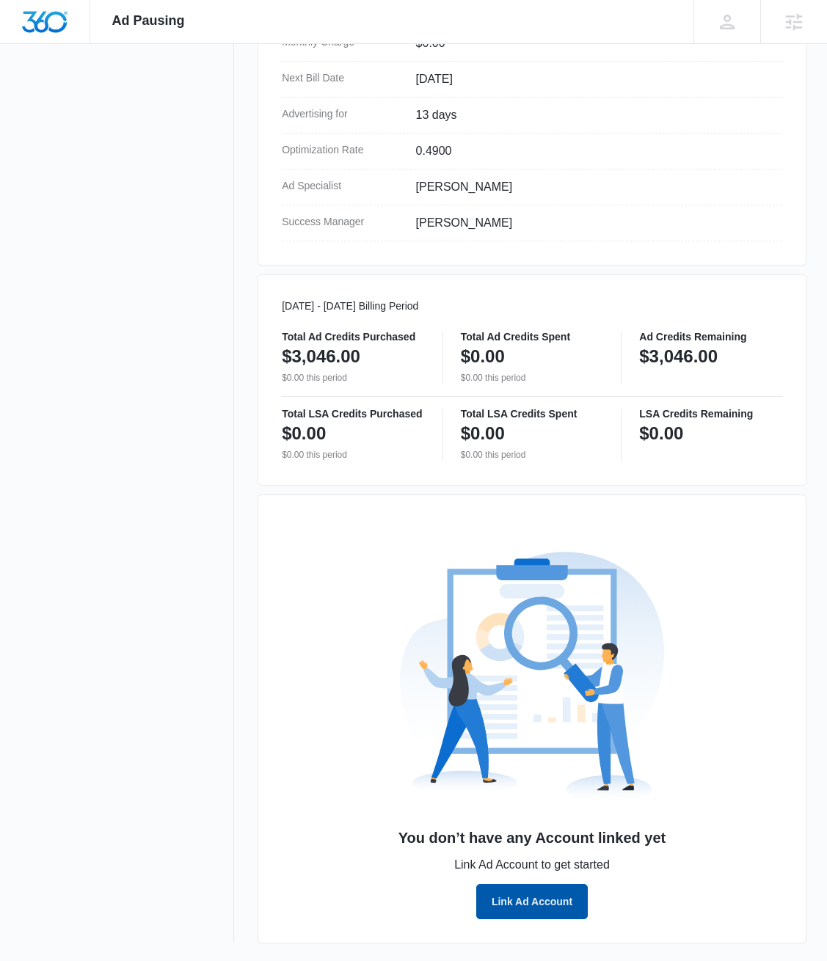
click at [560, 914] on button "Link Ad Account" at bounding box center [532, 901] width 112 height 35
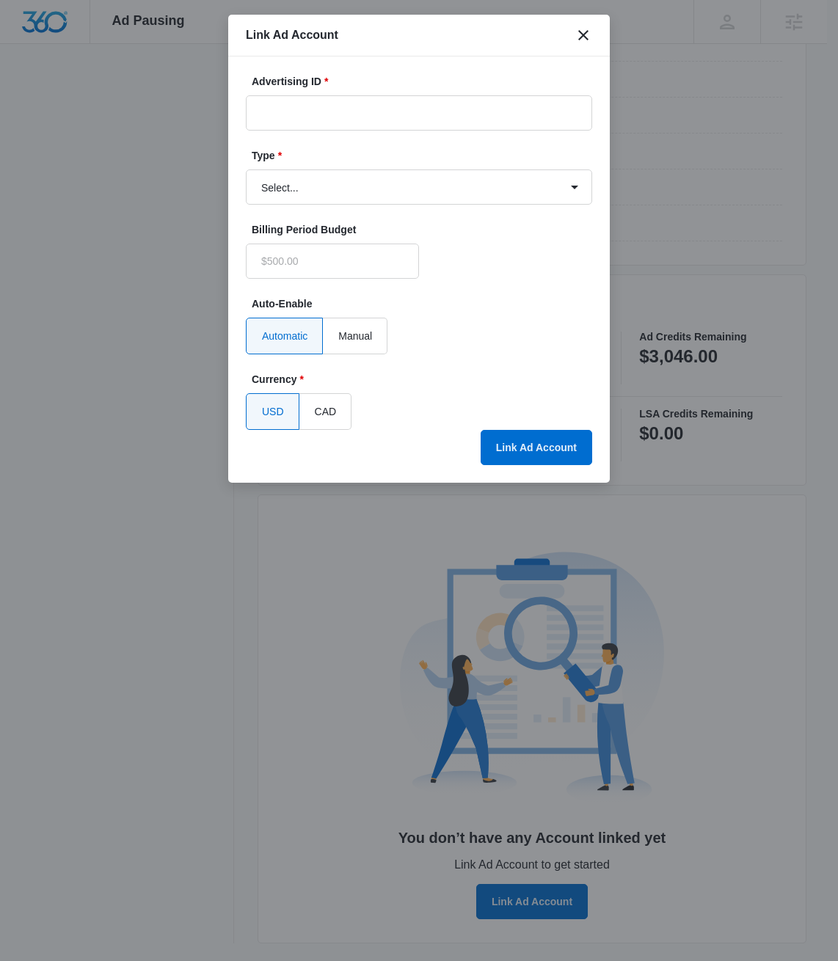
type input "$0.00"
click at [325, 86] on span "*" at bounding box center [324, 82] width 7 height 12
click at [325, 95] on input "Advertising ID *" at bounding box center [419, 112] width 346 height 35
click at [336, 126] on input "Advertising ID *" at bounding box center [419, 112] width 346 height 35
paste input "[PHONE_NUMBER]"
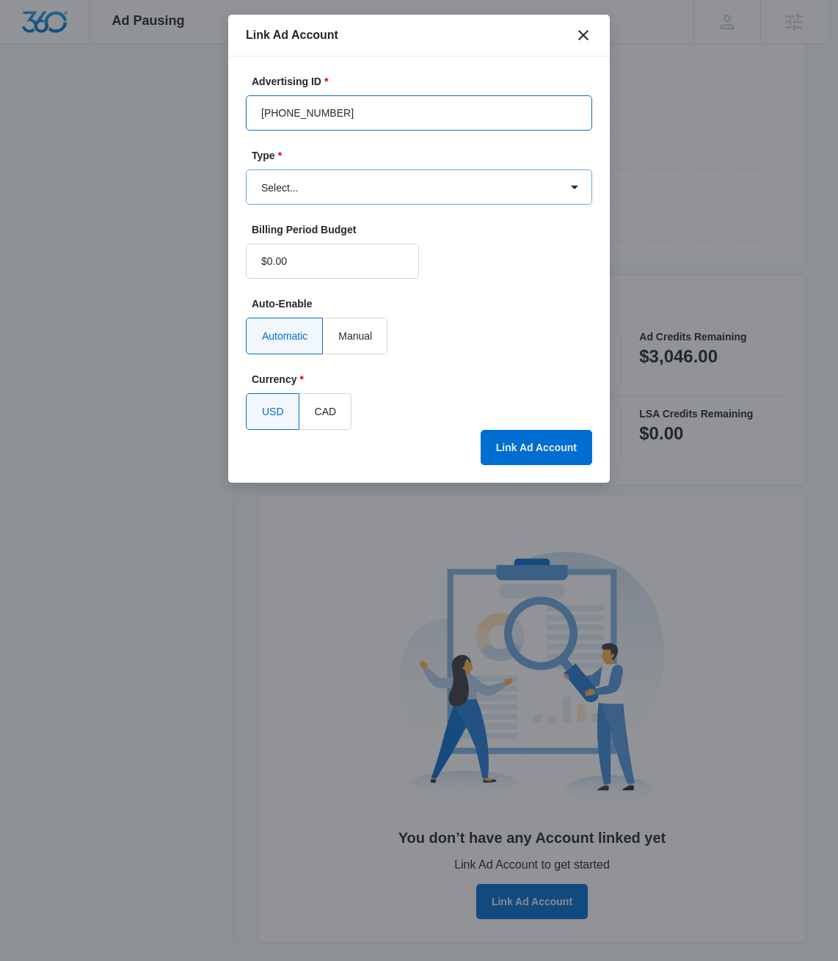
type input "[PHONE_NUMBER]"
click at [429, 181] on select "Select... Bing Ads Facebook Ads Google Ads" at bounding box center [419, 186] width 346 height 35
select select "google"
click at [246, 169] on select "Select... Bing Ads Facebook Ads Google Ads" at bounding box center [419, 186] width 346 height 35
click at [544, 452] on button "Link Ad Account" at bounding box center [537, 447] width 112 height 35
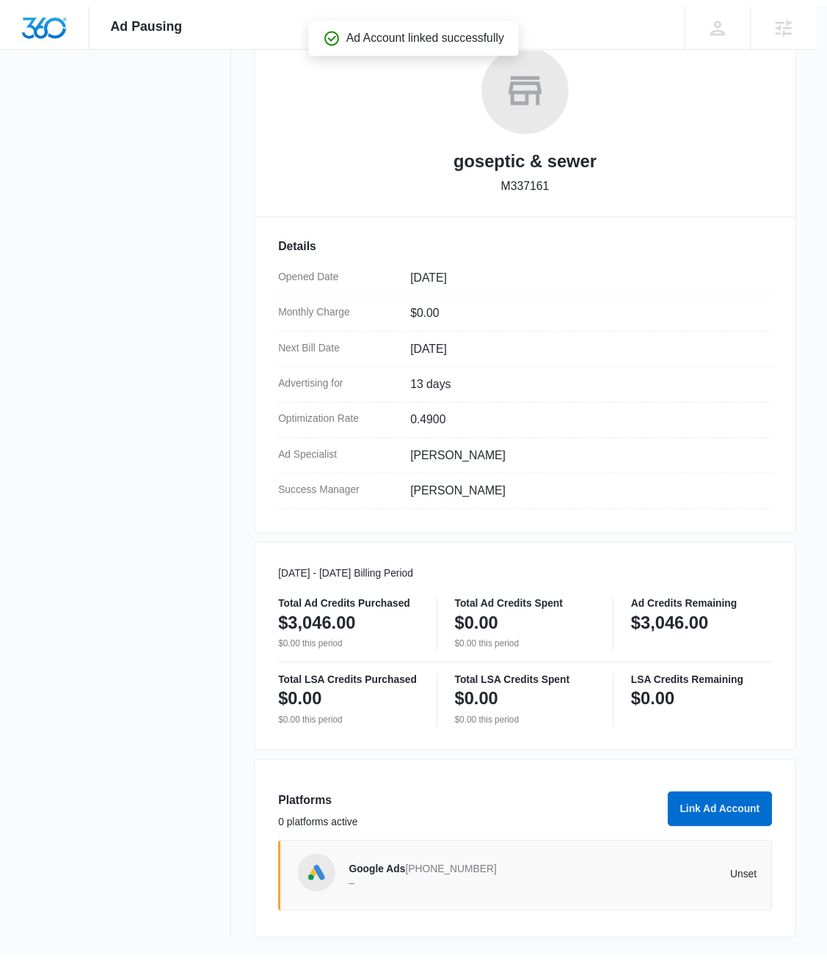
scroll to position [240, 0]
